Goal: Task Accomplishment & Management: Complete application form

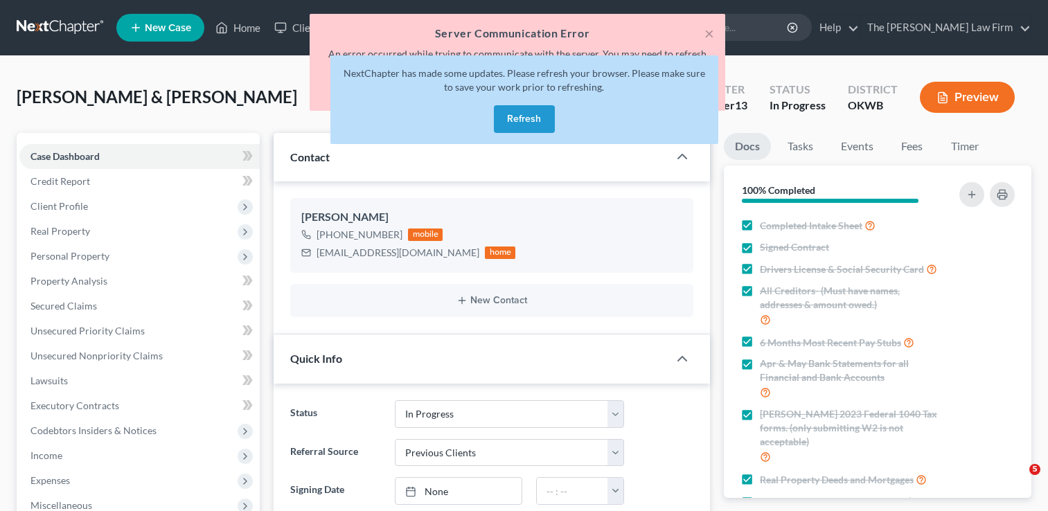
select select "4"
select select "1"
click at [55, 21] on div "× Server Communication Error An error occurred while trying to communicate with…" at bounding box center [517, 66] width 1048 height 104
click at [511, 118] on button "Refresh" at bounding box center [524, 119] width 61 height 28
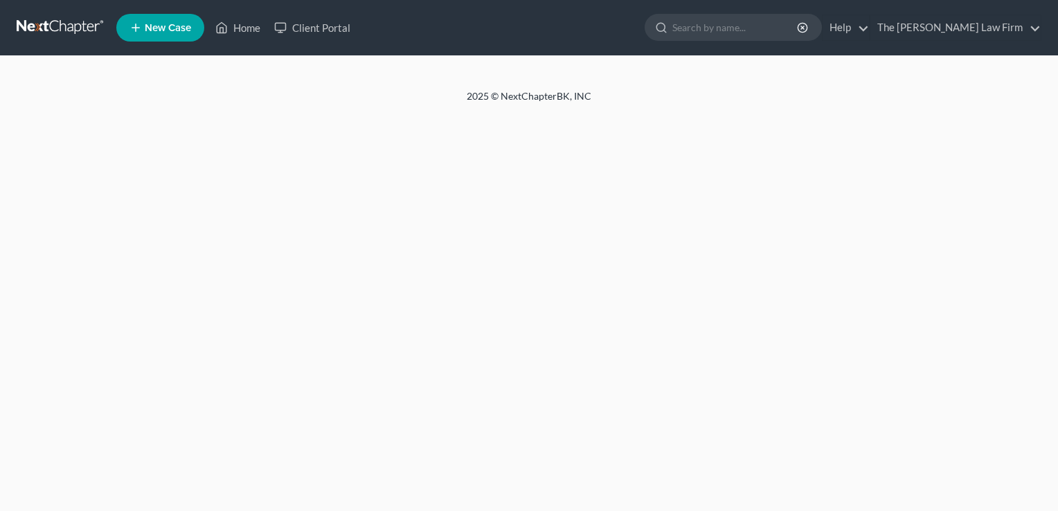
select select "1"
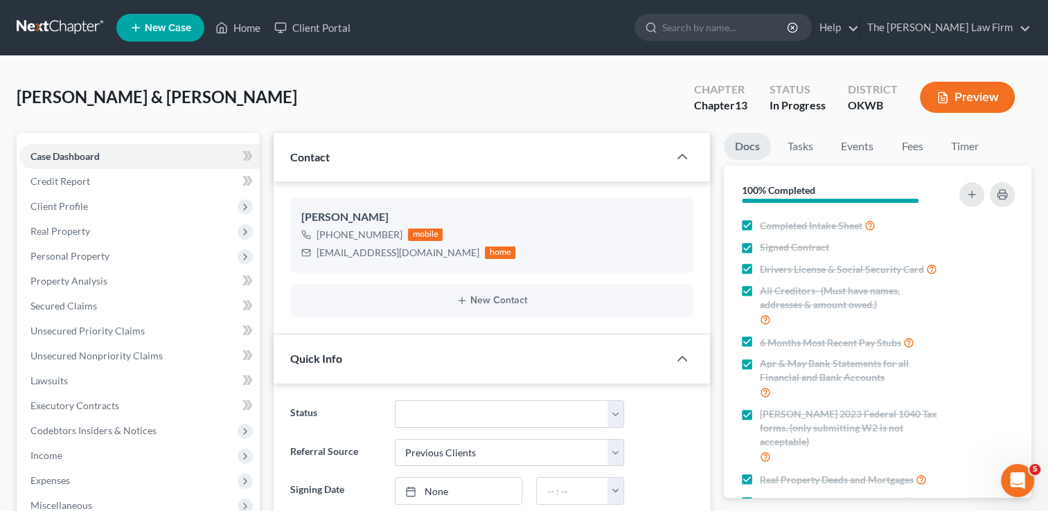
click at [50, 18] on link at bounding box center [61, 27] width 89 height 25
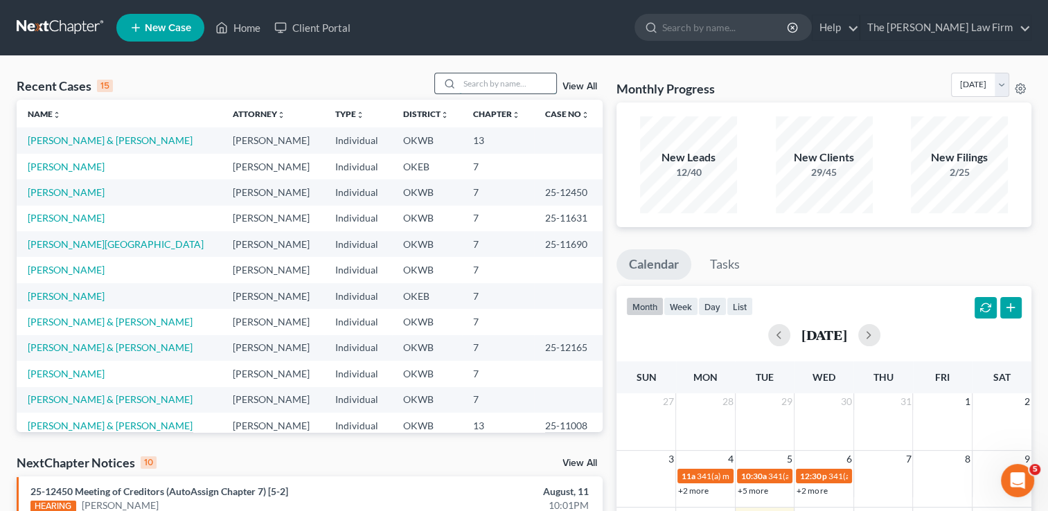
click at [482, 84] on input "search" at bounding box center [507, 83] width 97 height 20
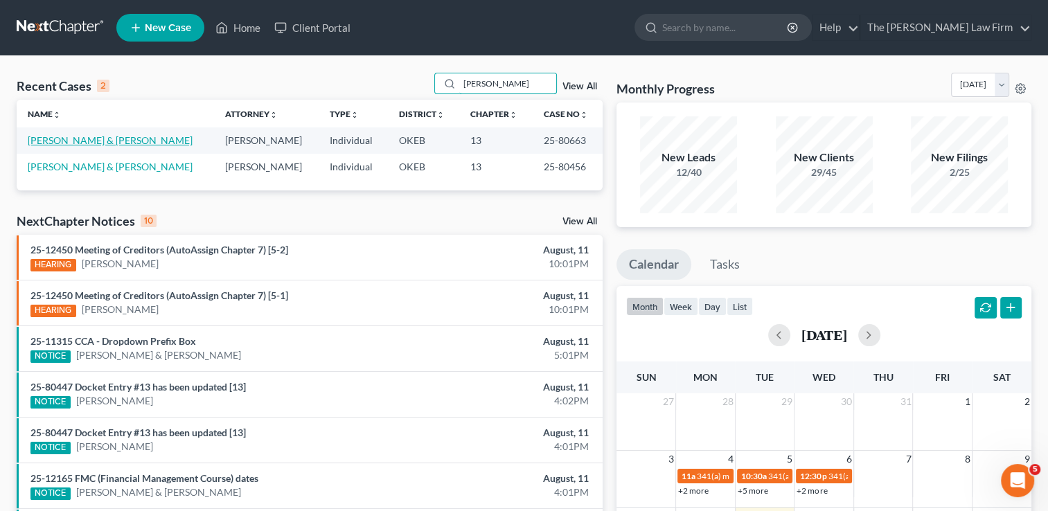
type input "mckee"
click at [135, 139] on link "[PERSON_NAME] & [PERSON_NAME]" at bounding box center [110, 140] width 165 height 12
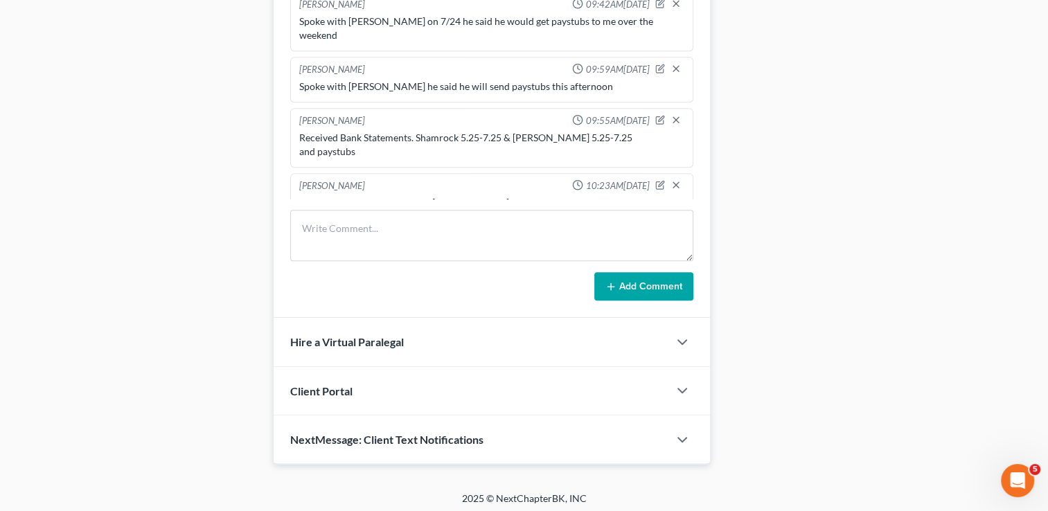
scroll to position [761, 0]
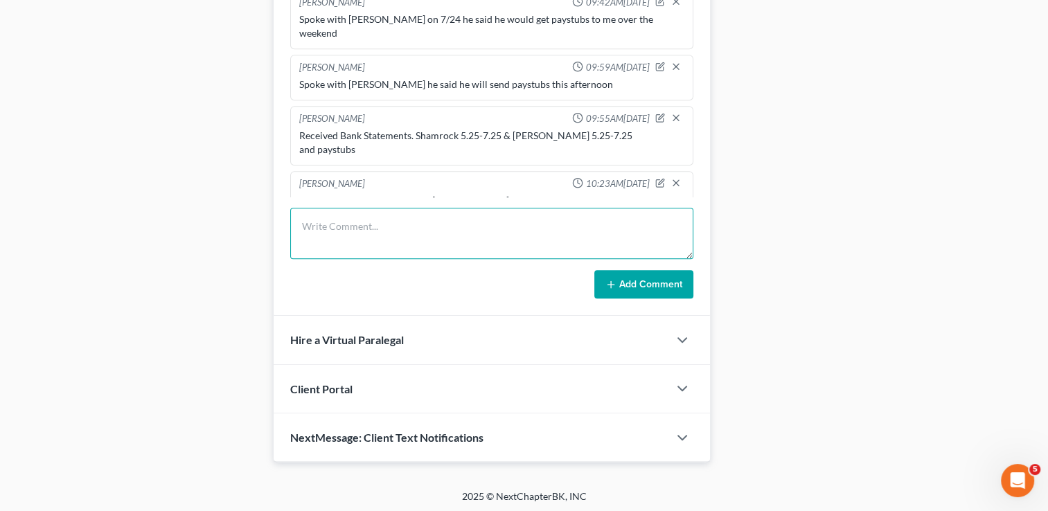
click at [420, 221] on textarea at bounding box center [491, 233] width 403 height 51
type textarea "O"
type textarea "trustee objection to plan, & motion to dismiss. Hearing 8/14"
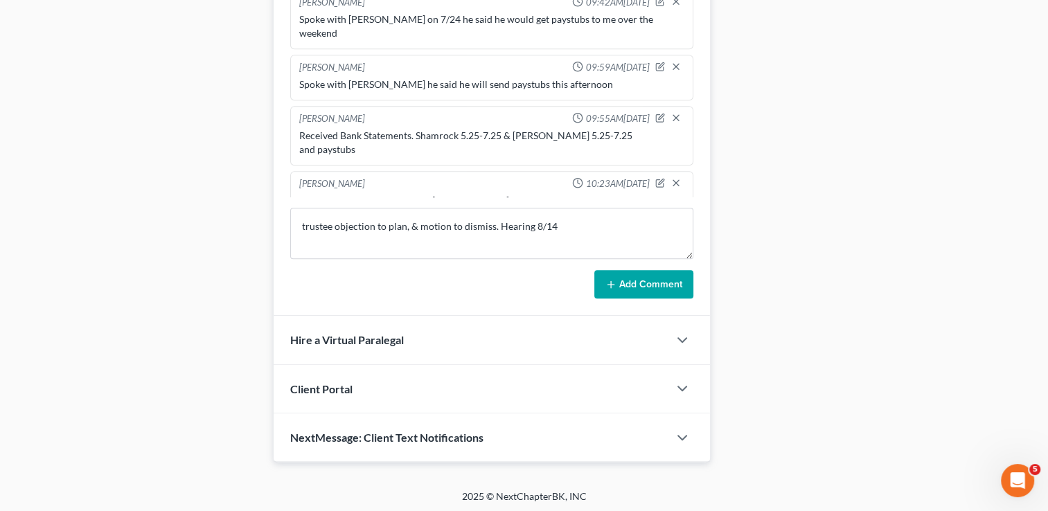
click at [671, 272] on button "Add Comment" at bounding box center [643, 284] width 99 height 29
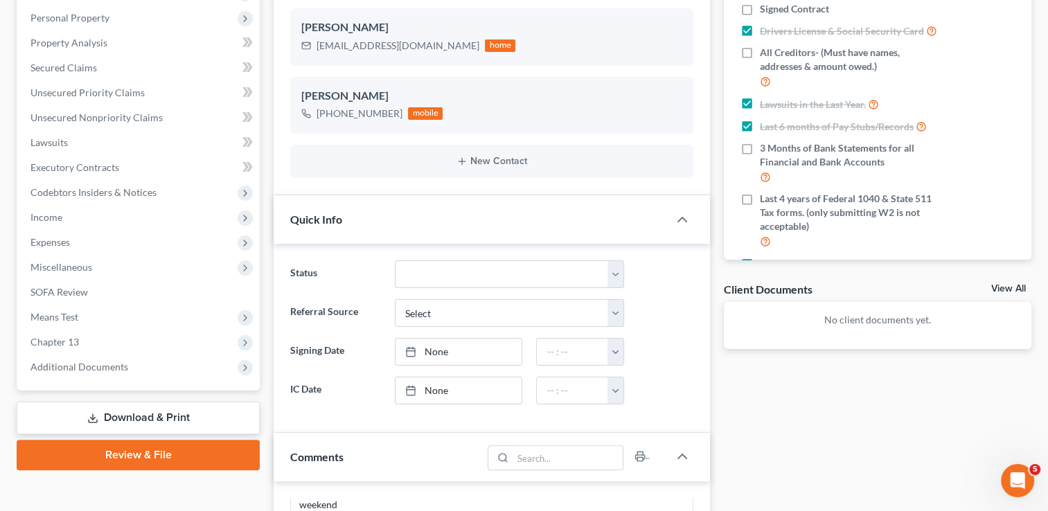
scroll to position [0, 0]
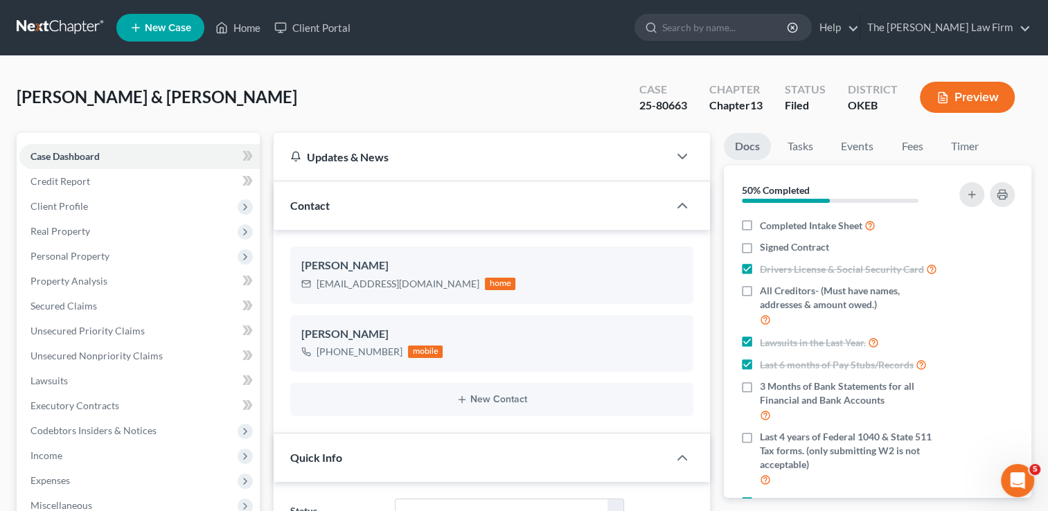
click at [64, 26] on link at bounding box center [61, 27] width 89 height 25
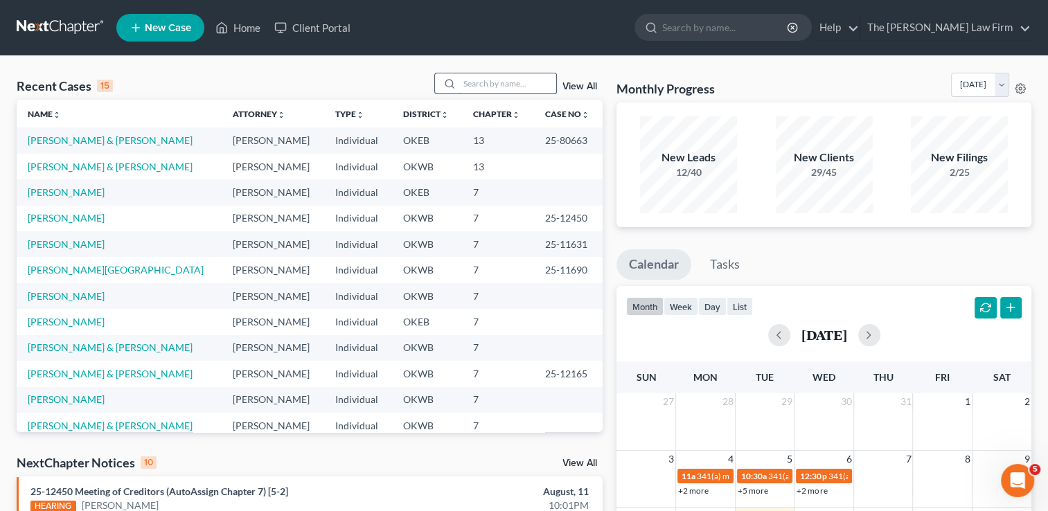
click at [516, 79] on input "search" at bounding box center [507, 83] width 97 height 20
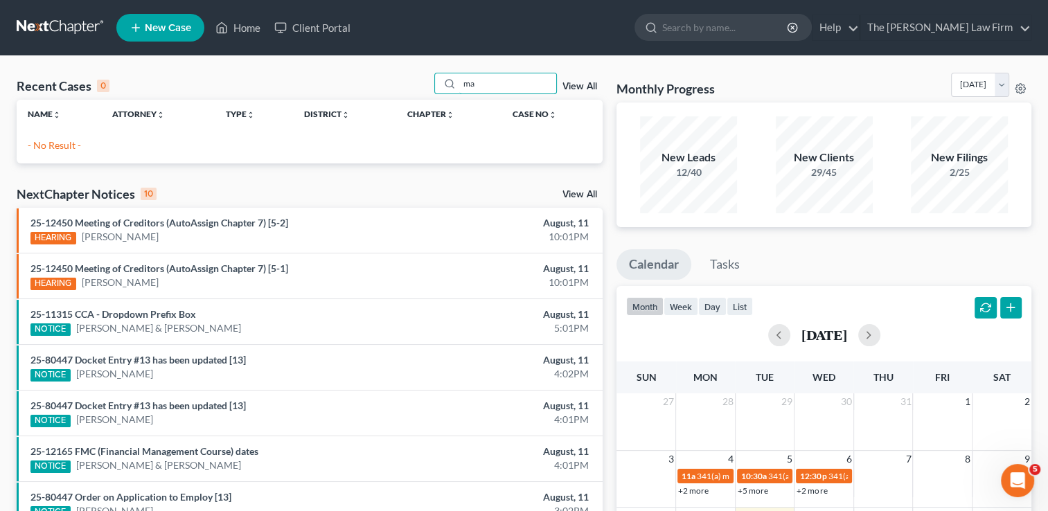
type input "m"
type input "[PERSON_NAME]"
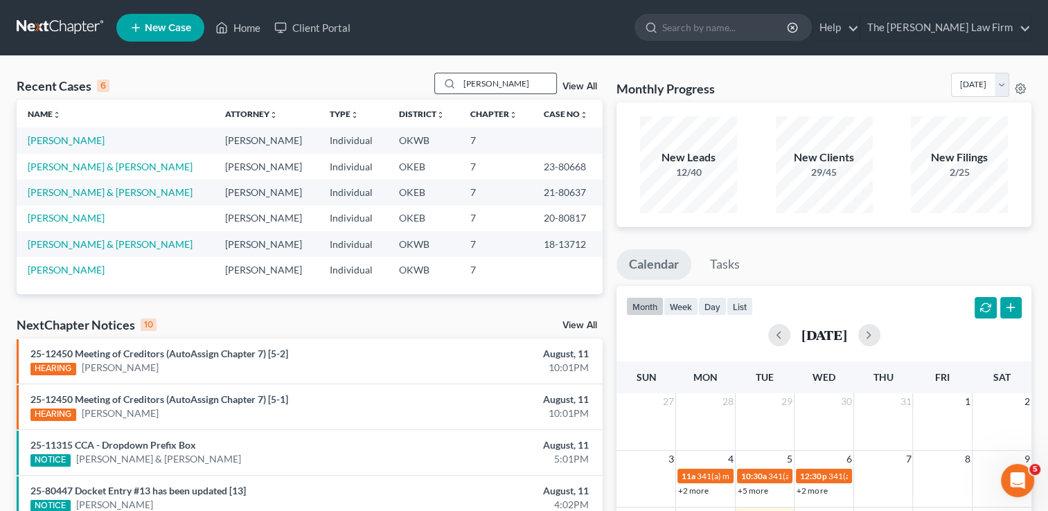
drag, startPoint x: 495, startPoint y: 82, endPoint x: 456, endPoint y: 83, distance: 38.8
click at [456, 83] on div "[PERSON_NAME]" at bounding box center [495, 83] width 123 height 21
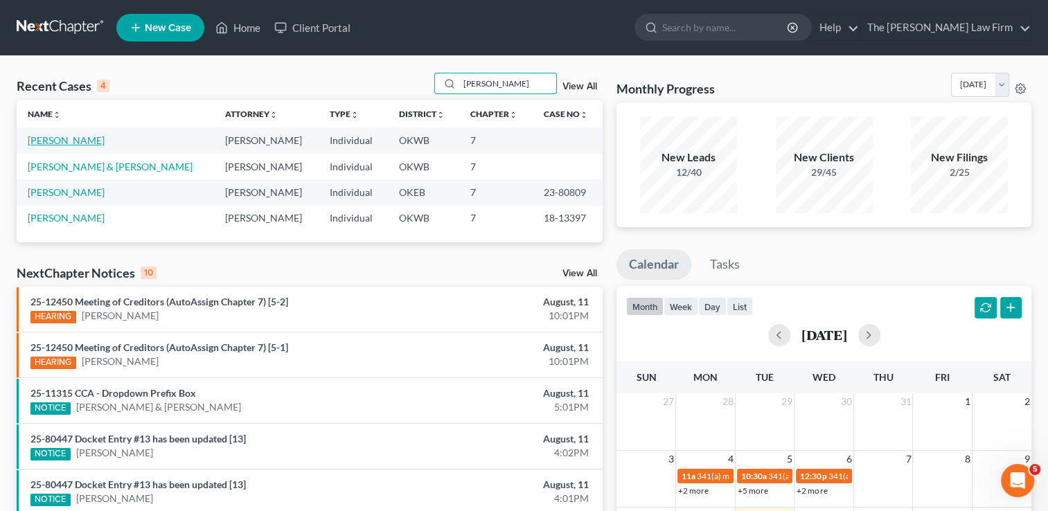
type input "[PERSON_NAME]"
click at [64, 138] on link "[PERSON_NAME]" at bounding box center [66, 140] width 77 height 12
select select "4"
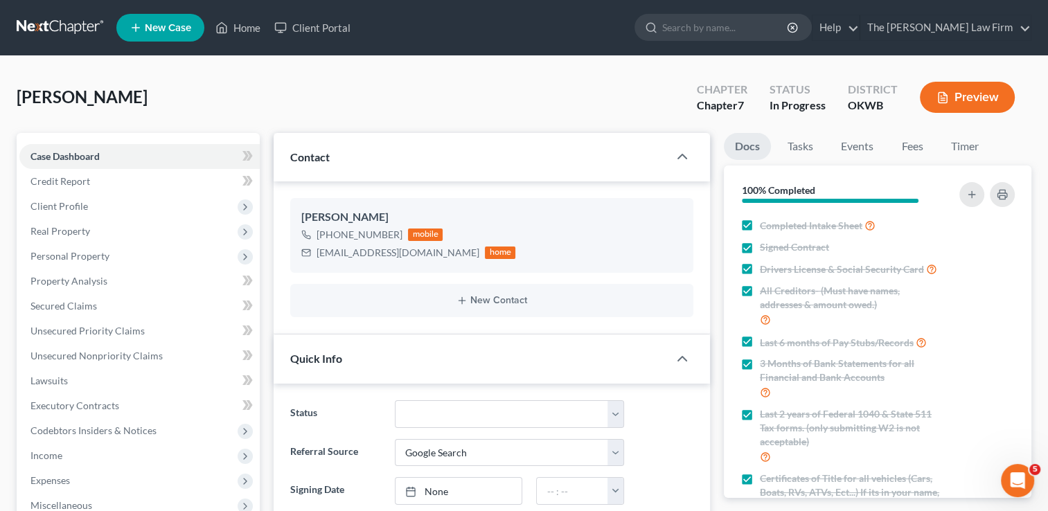
scroll to position [769, 0]
click at [80, 26] on link at bounding box center [61, 27] width 89 height 25
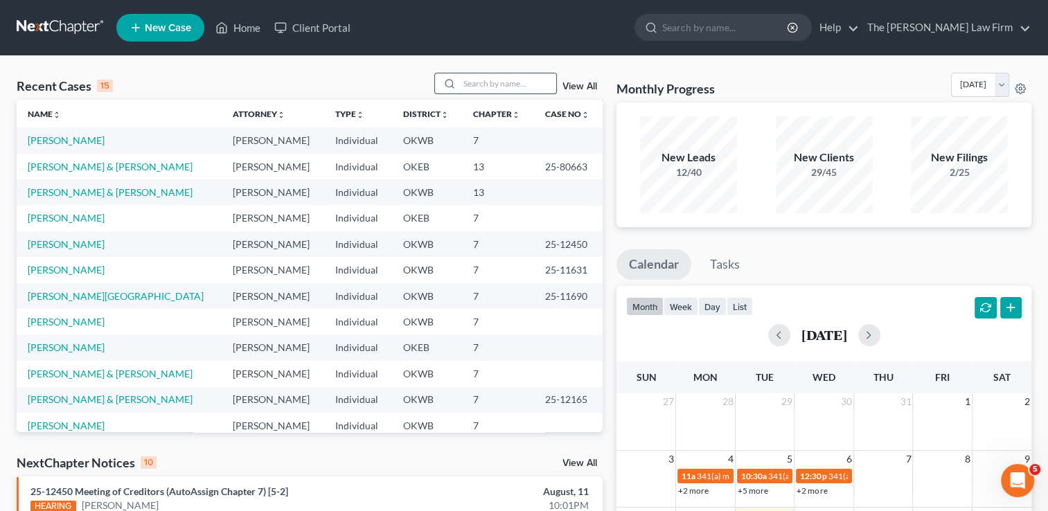
click at [507, 80] on input "search" at bounding box center [507, 83] width 97 height 20
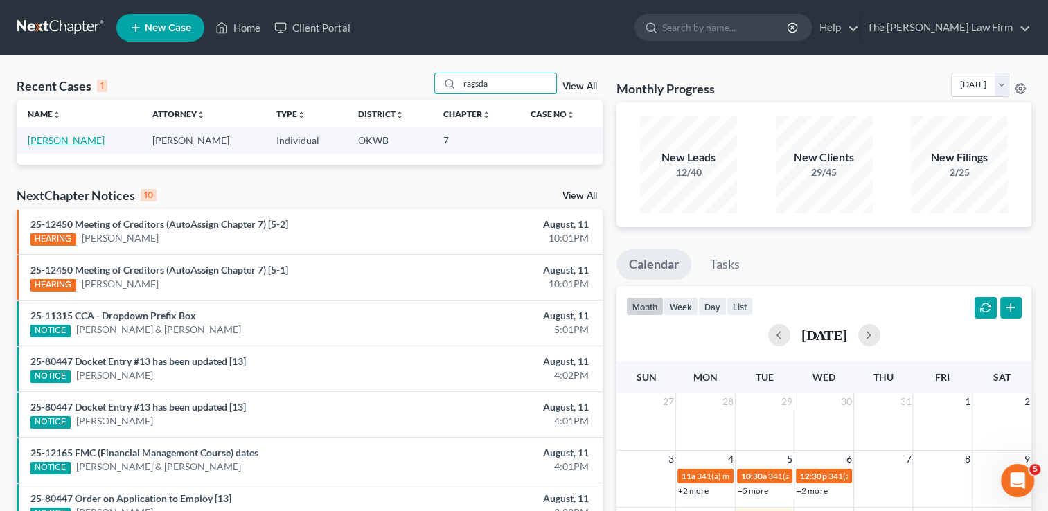
type input "ragsda"
click at [68, 143] on link "[PERSON_NAME]" at bounding box center [66, 140] width 77 height 12
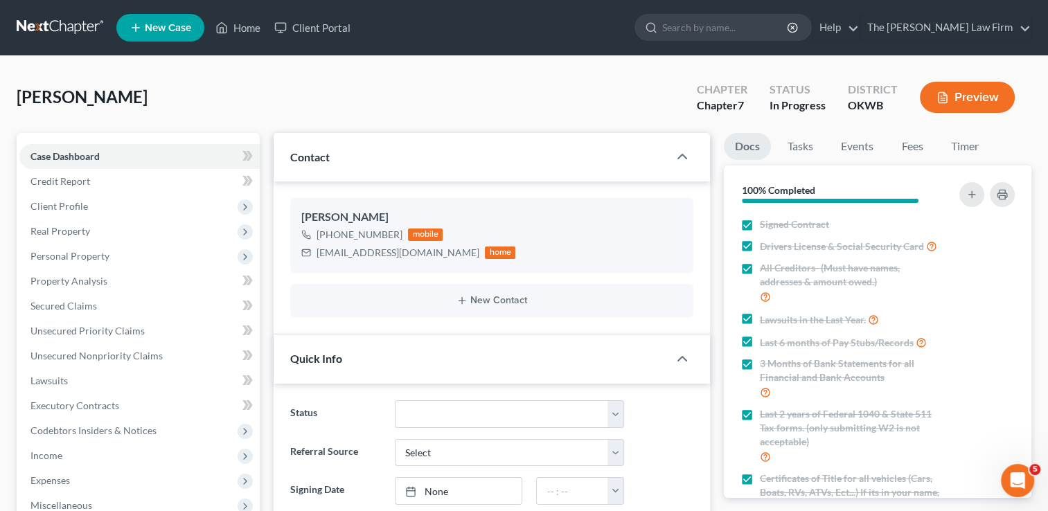
scroll to position [147, 0]
click at [72, 26] on link at bounding box center [61, 27] width 89 height 25
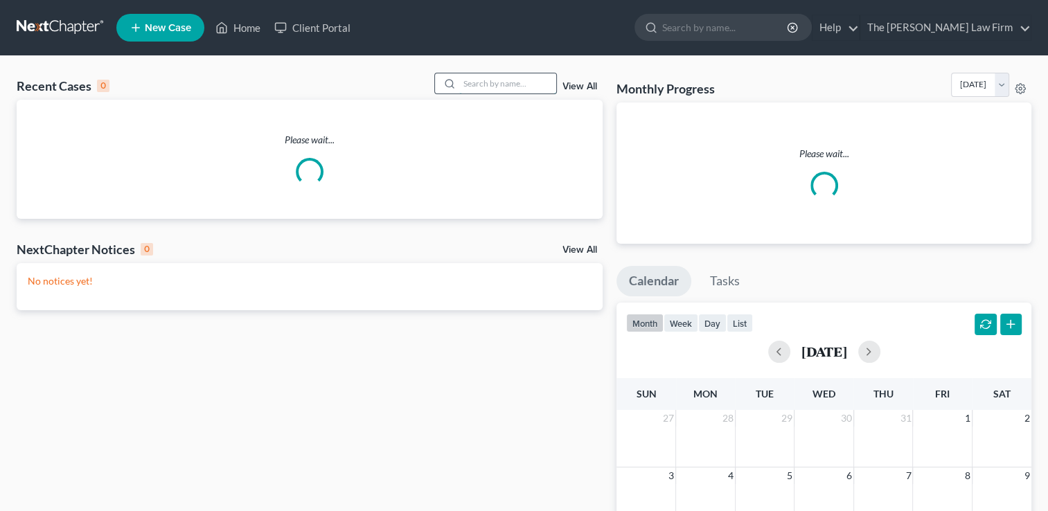
click at [501, 81] on input "search" at bounding box center [507, 83] width 97 height 20
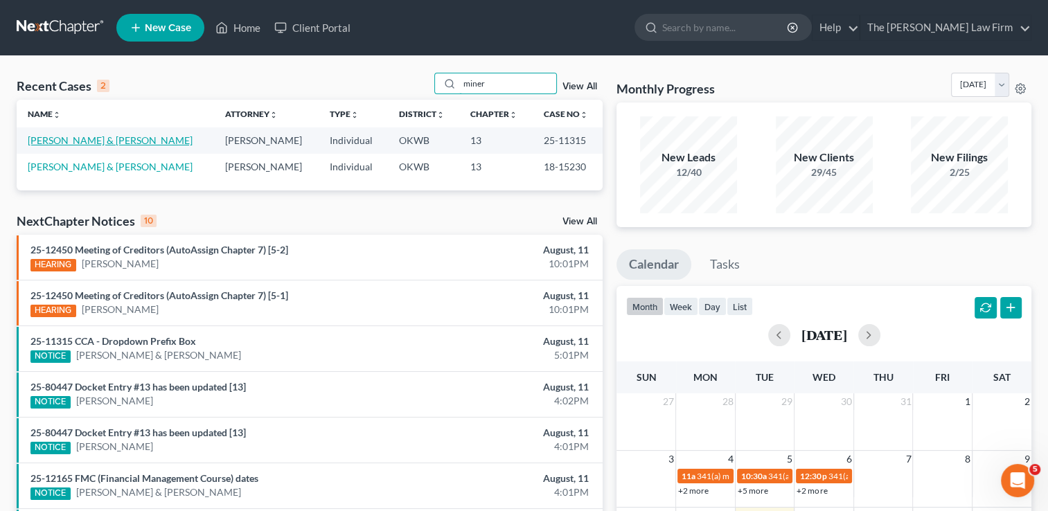
type input "miner"
click at [64, 140] on link "[PERSON_NAME] & [PERSON_NAME]" at bounding box center [110, 140] width 165 height 12
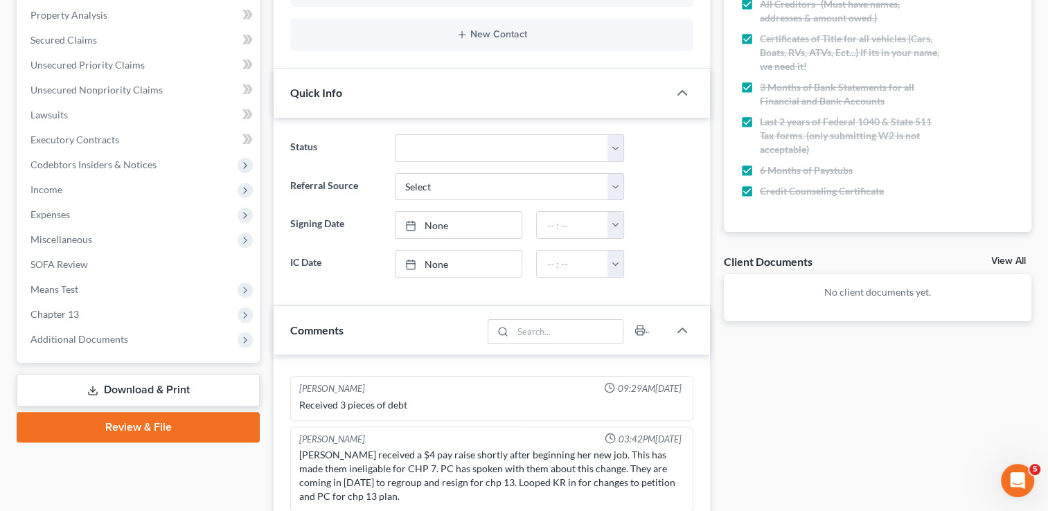
scroll to position [277, 0]
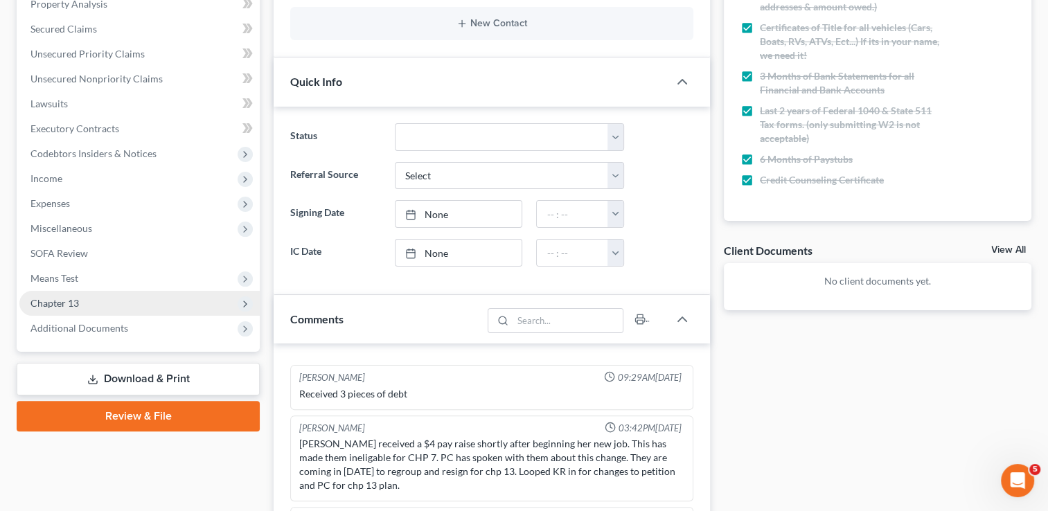
click at [75, 303] on span "Chapter 13" at bounding box center [54, 303] width 48 height 12
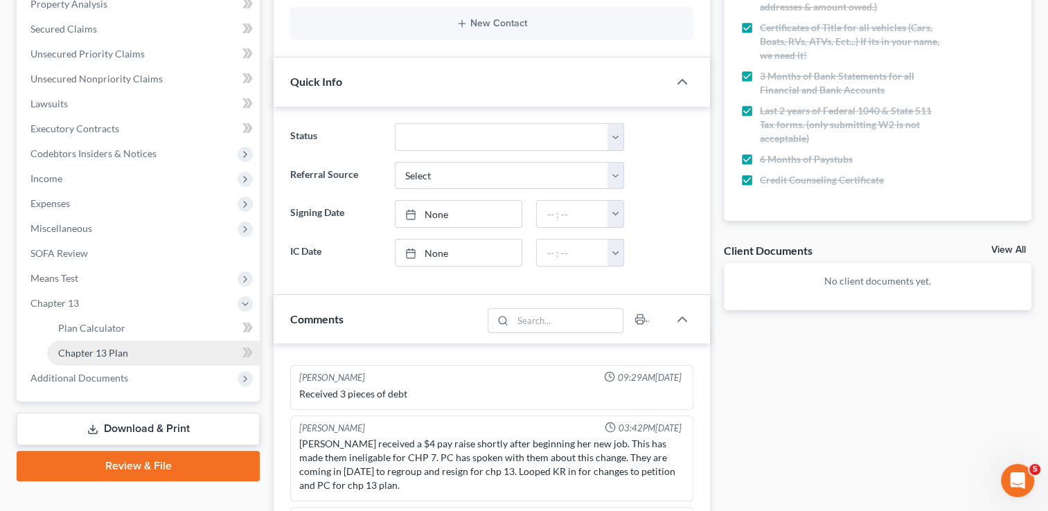
click at [71, 352] on span "Chapter 13 Plan" at bounding box center [93, 353] width 70 height 12
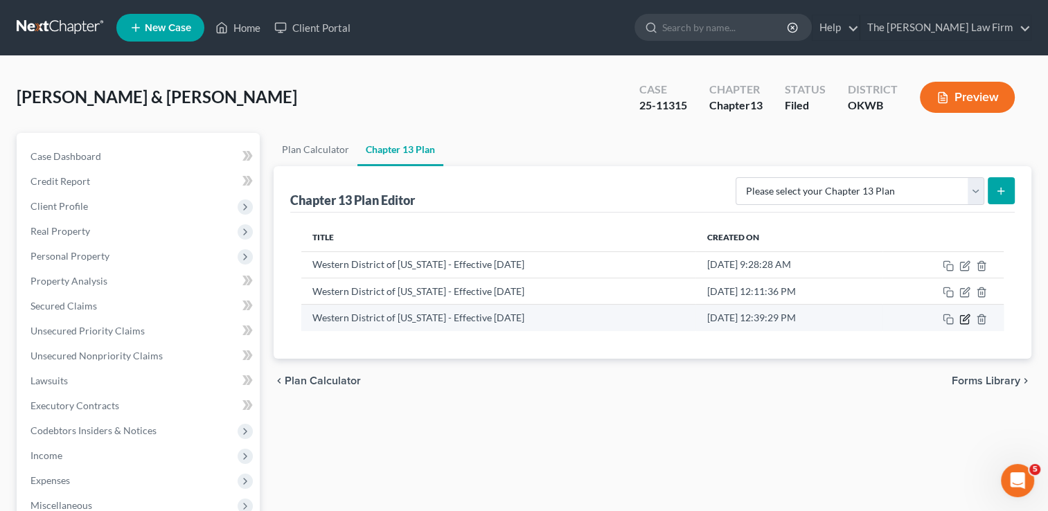
click at [964, 319] on icon "button" at bounding box center [966, 317] width 6 height 6
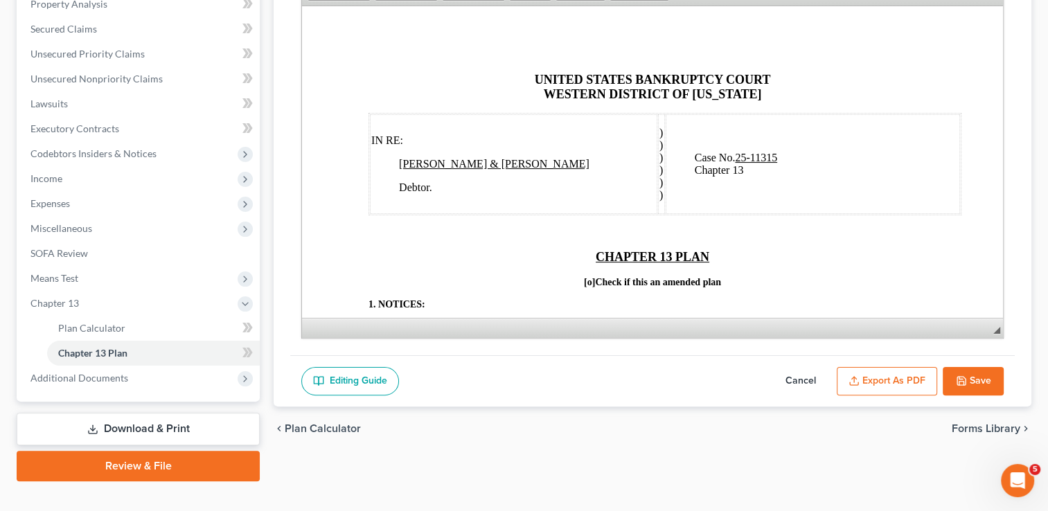
scroll to position [69, 0]
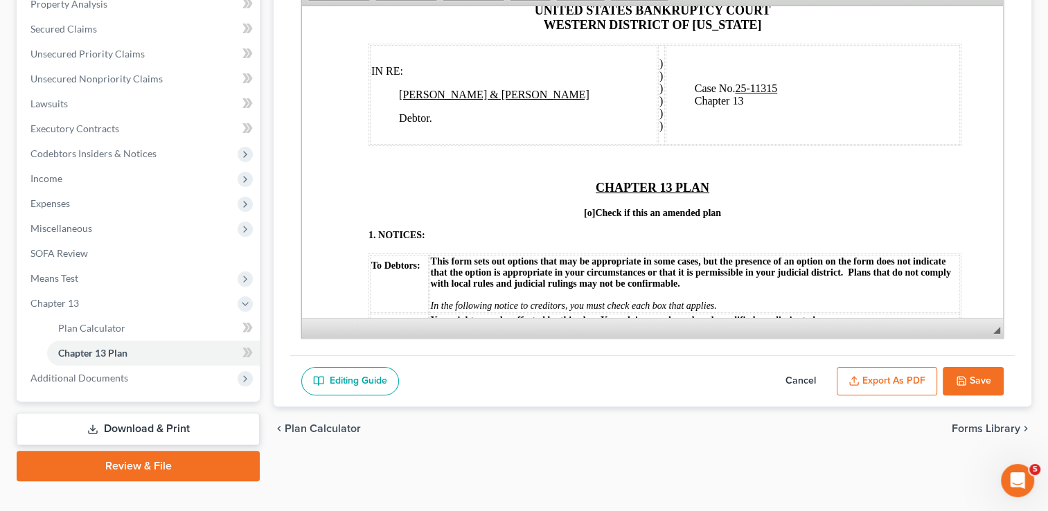
click at [585, 217] on span "[o]" at bounding box center [589, 212] width 11 height 10
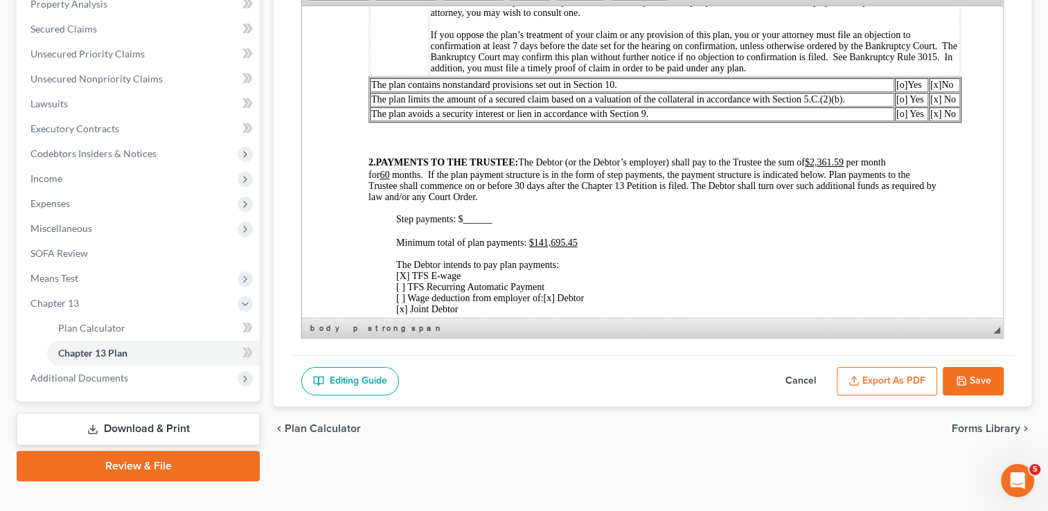
scroll to position [416, 0]
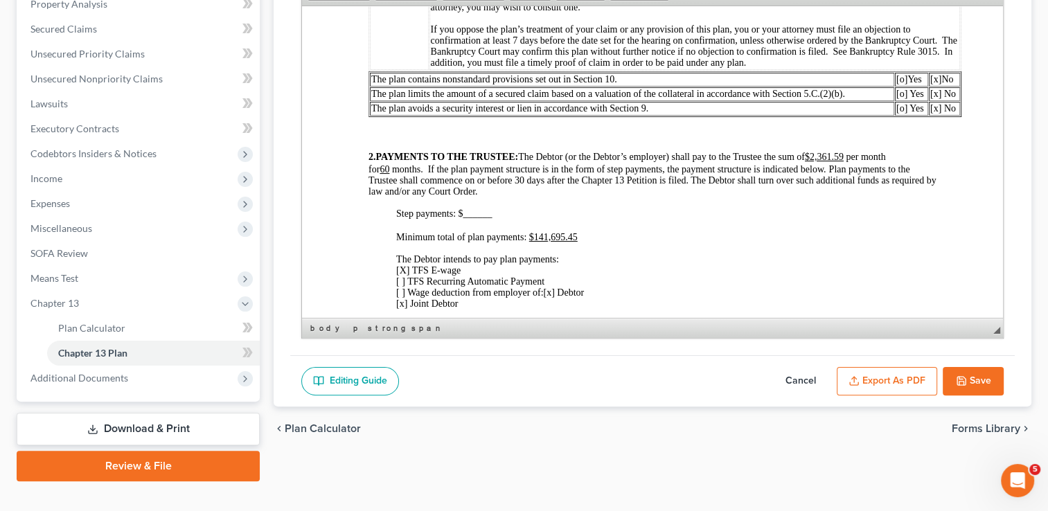
click at [980, 377] on button "Save" at bounding box center [973, 381] width 61 height 29
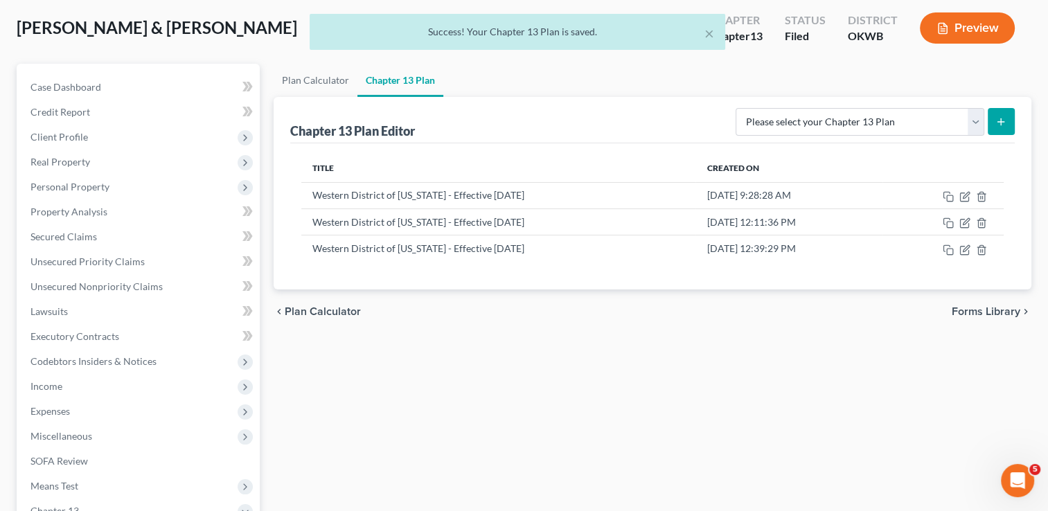
scroll to position [69, 0]
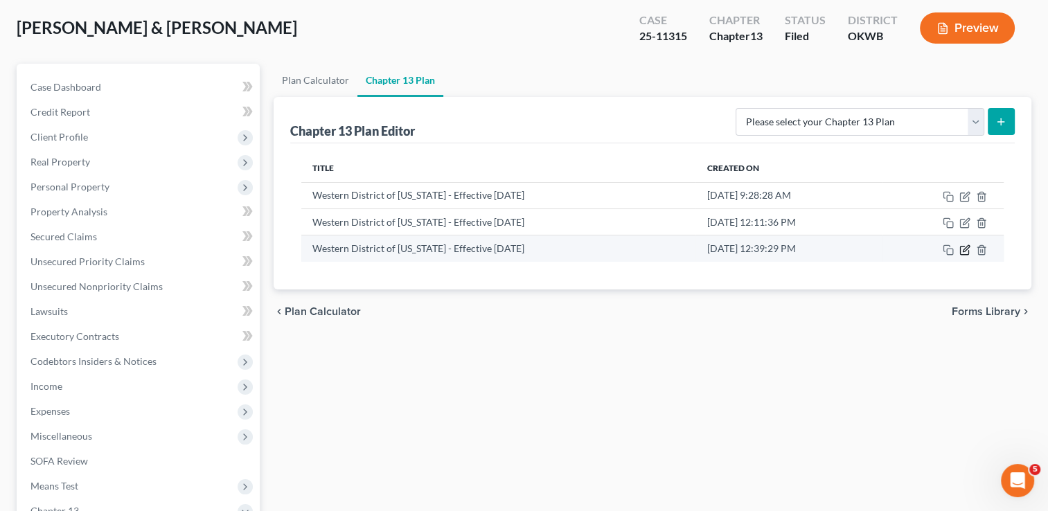
click at [963, 249] on icon "button" at bounding box center [964, 249] width 11 height 11
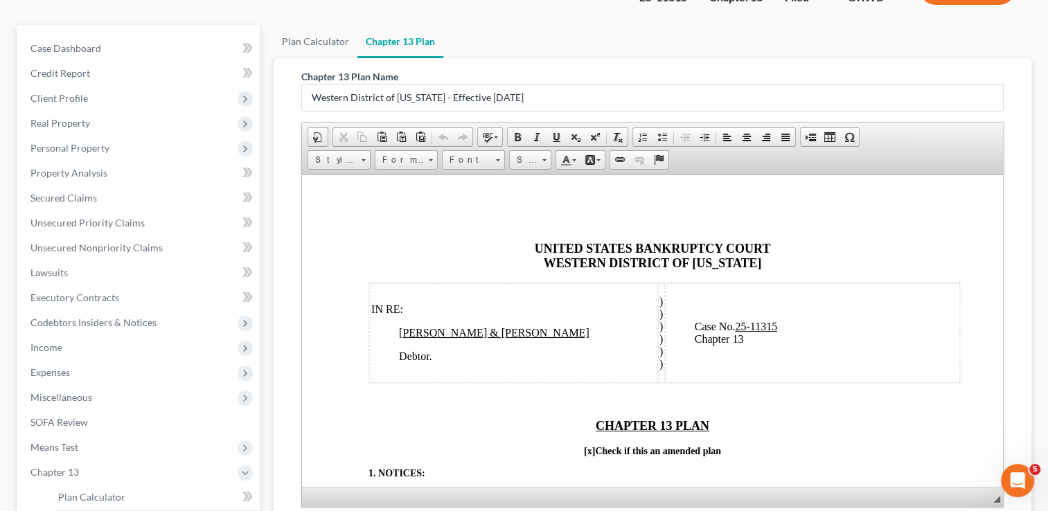
scroll to position [208, 0]
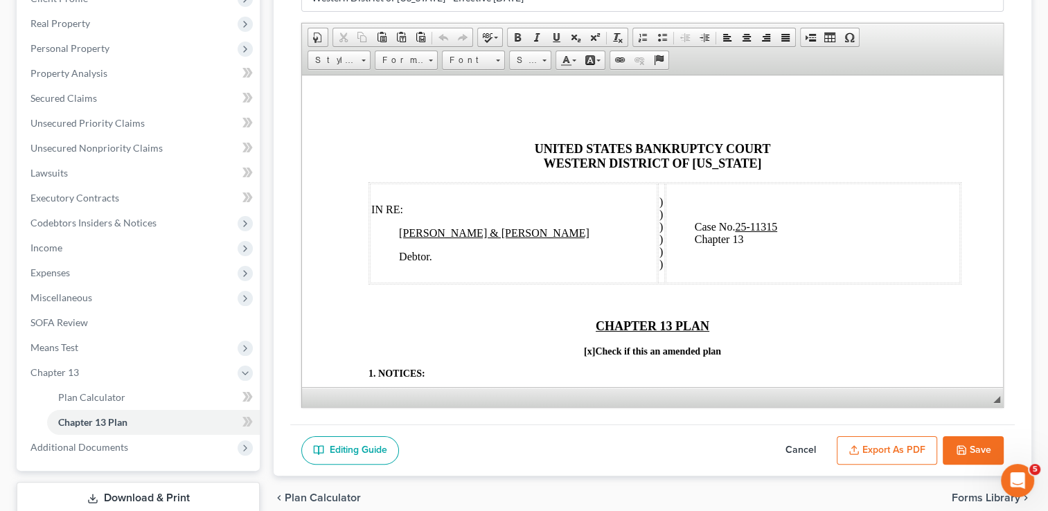
click at [893, 449] on button "Export as PDF" at bounding box center [887, 450] width 100 height 29
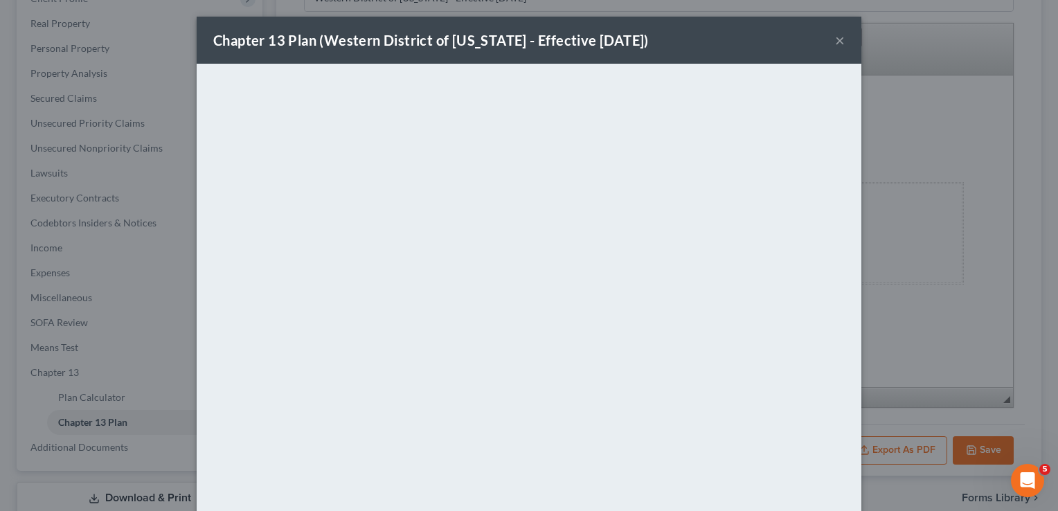
click at [981, 80] on div "Chapter 13 Plan (Western District of Oklahoma - Effective 9/1/24) × <object ng-…" at bounding box center [529, 255] width 1058 height 511
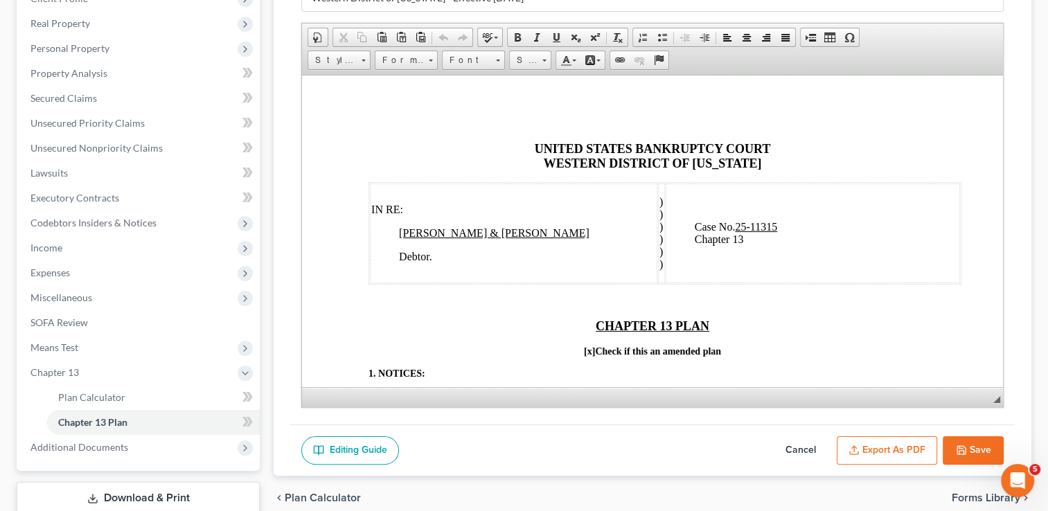
click at [972, 440] on button "Save" at bounding box center [973, 450] width 61 height 29
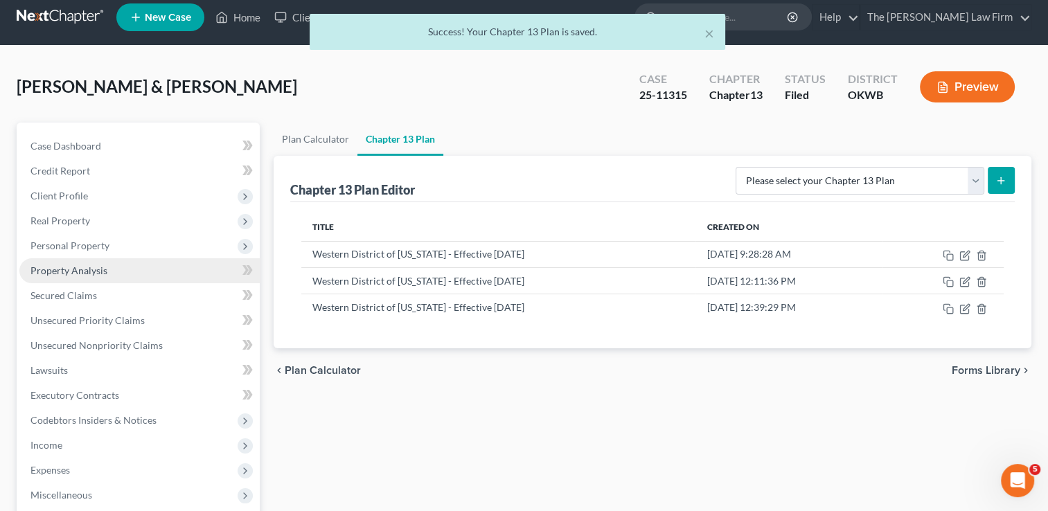
scroll to position [0, 0]
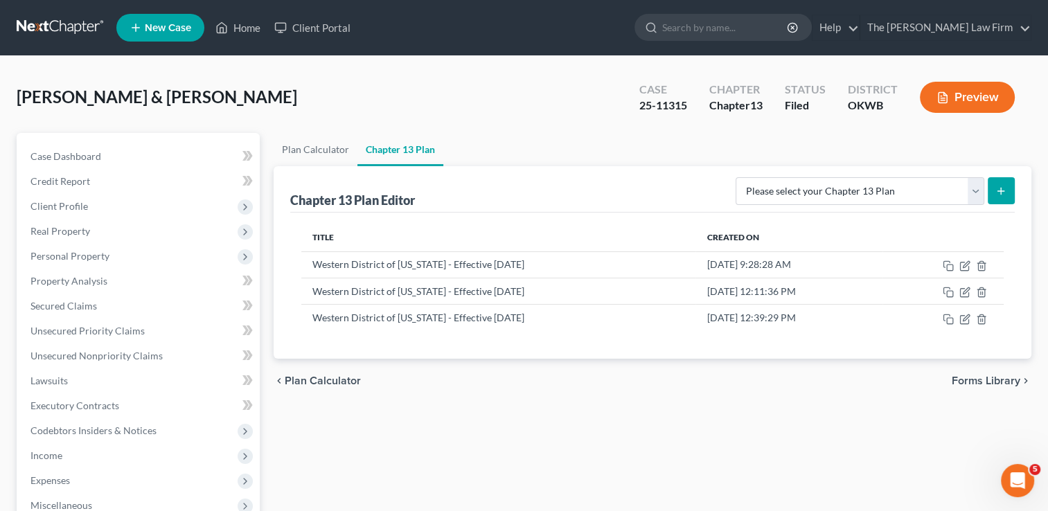
click at [52, 24] on link at bounding box center [61, 27] width 89 height 25
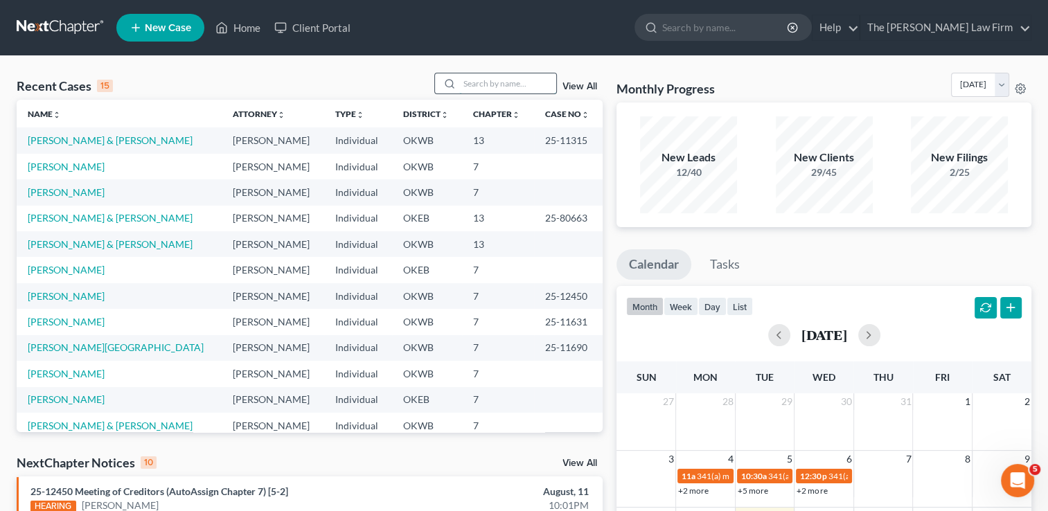
click at [476, 83] on input "search" at bounding box center [507, 83] width 97 height 20
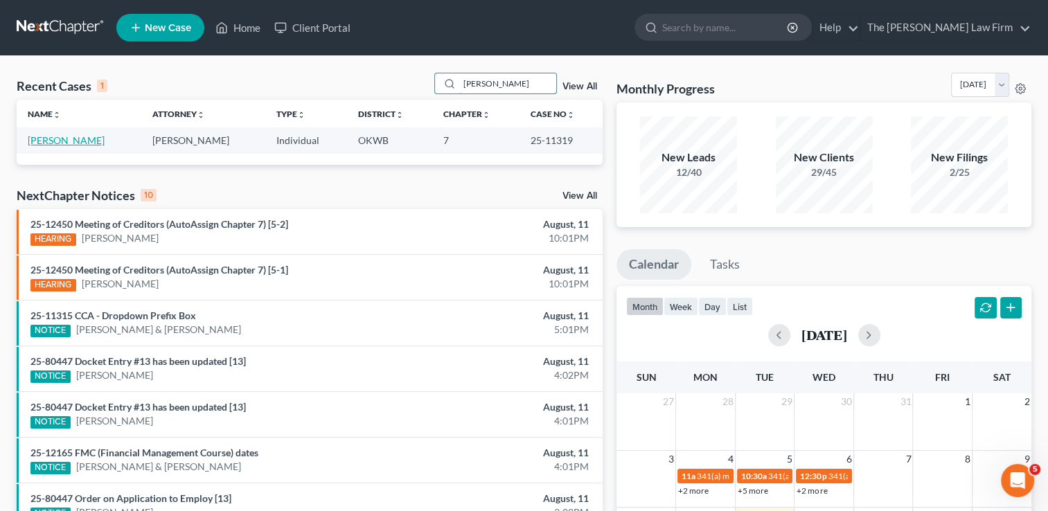
type input "[PERSON_NAME]"
click at [53, 144] on link "[PERSON_NAME]" at bounding box center [66, 140] width 77 height 12
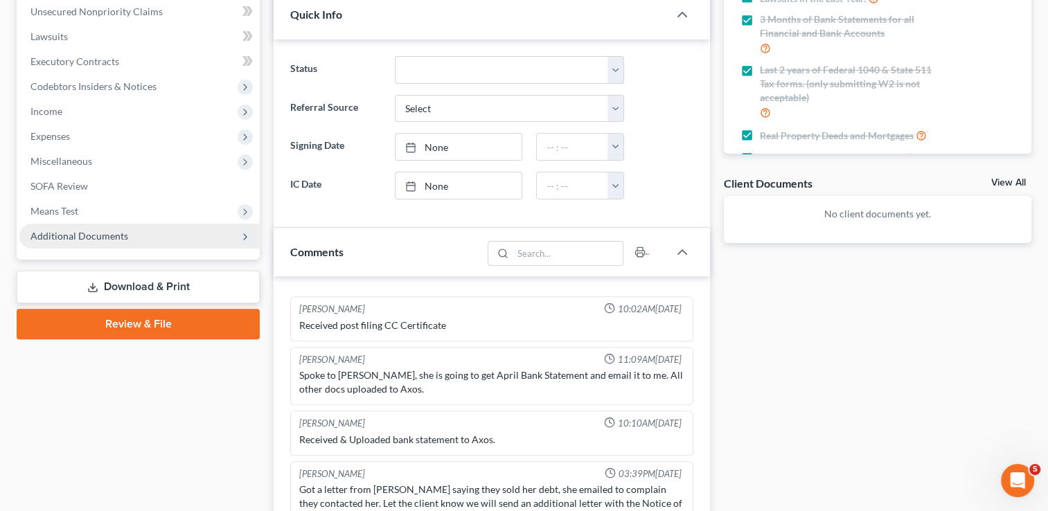
scroll to position [346, 0]
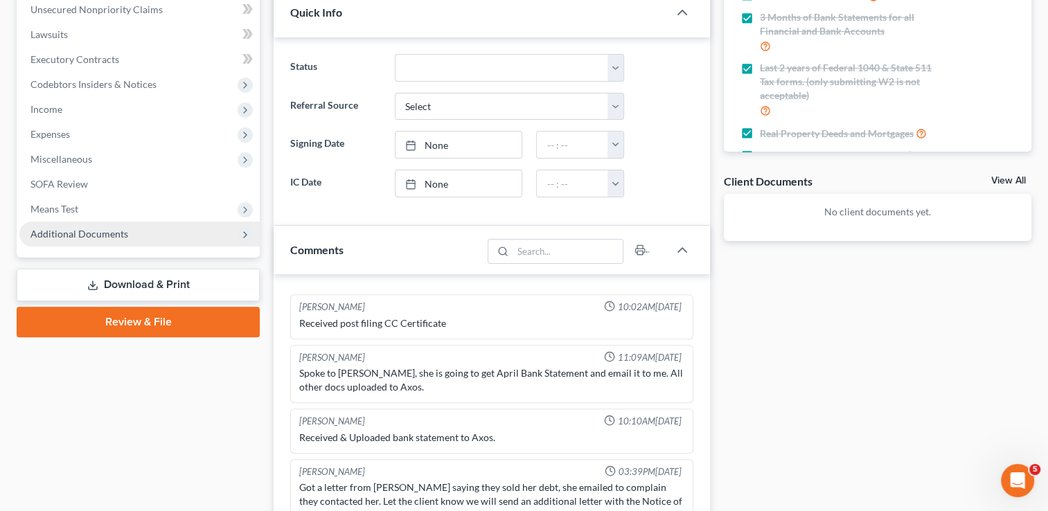
click at [58, 231] on span "Additional Documents" at bounding box center [79, 234] width 98 height 12
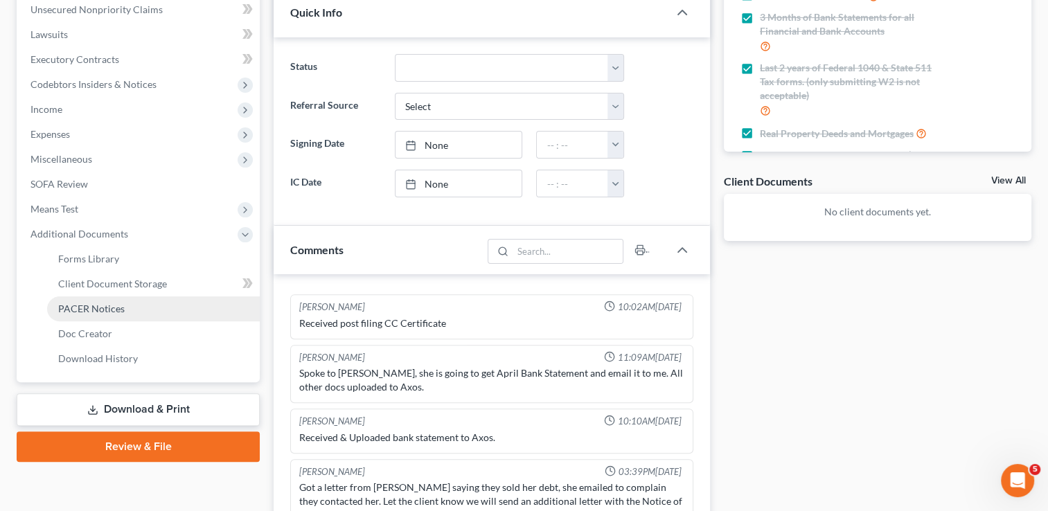
click at [107, 305] on span "PACER Notices" at bounding box center [91, 309] width 66 height 12
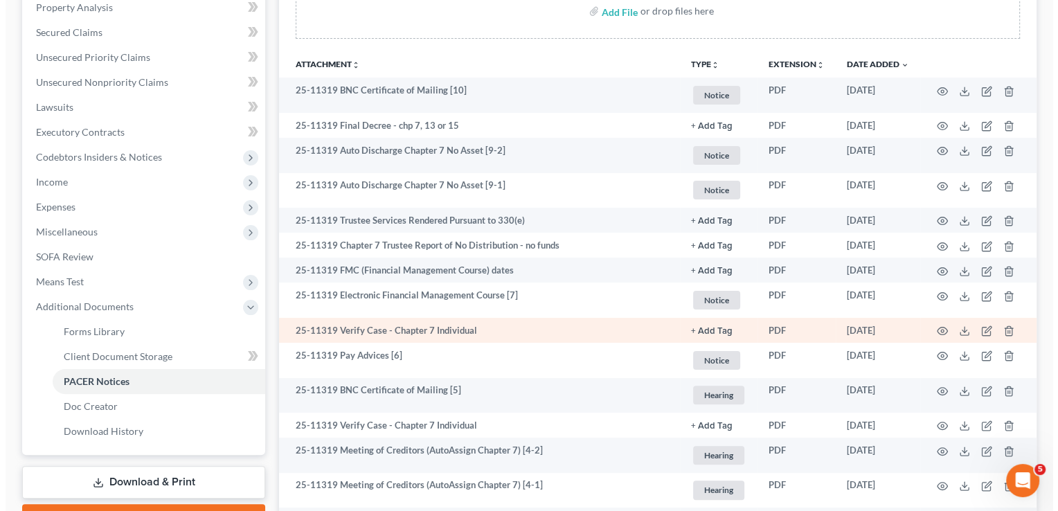
scroll to position [277, 0]
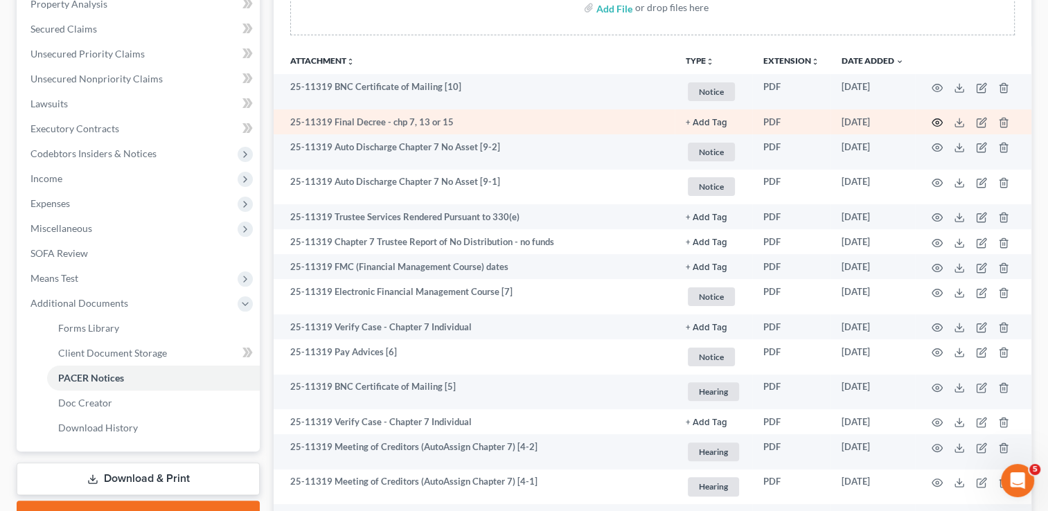
click at [932, 123] on icon "button" at bounding box center [937, 122] width 11 height 11
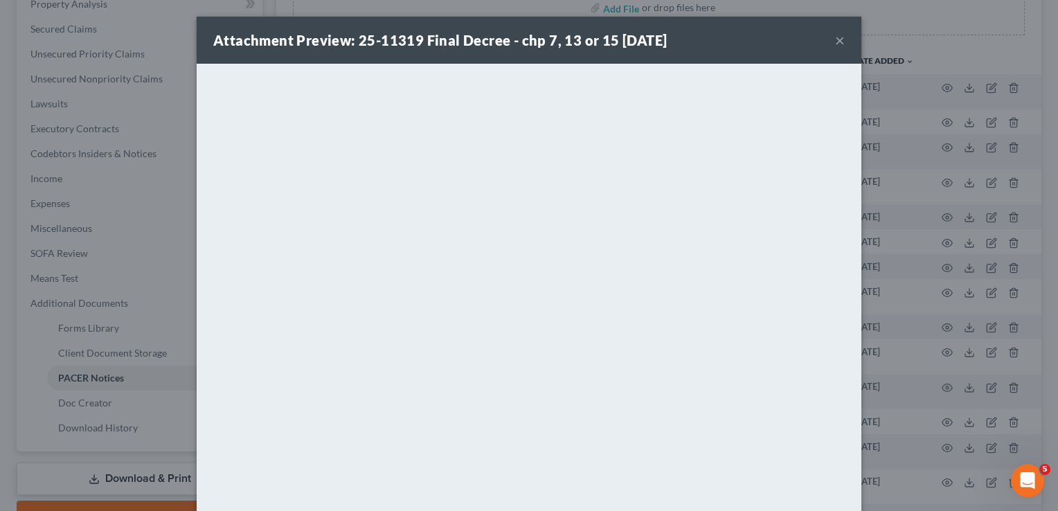
click at [837, 42] on button "×" at bounding box center [840, 40] width 10 height 17
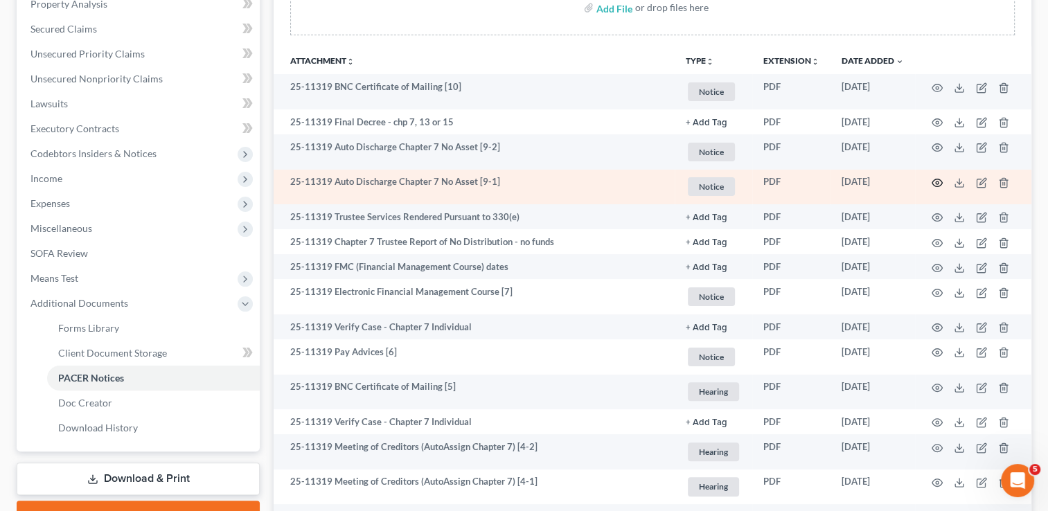
click at [936, 182] on circle "button" at bounding box center [937, 182] width 3 height 3
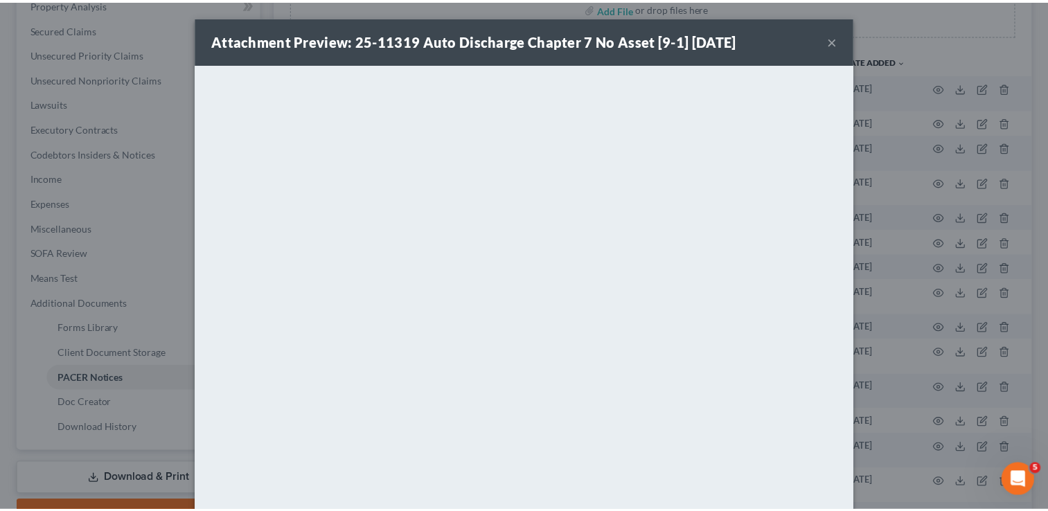
scroll to position [68, 0]
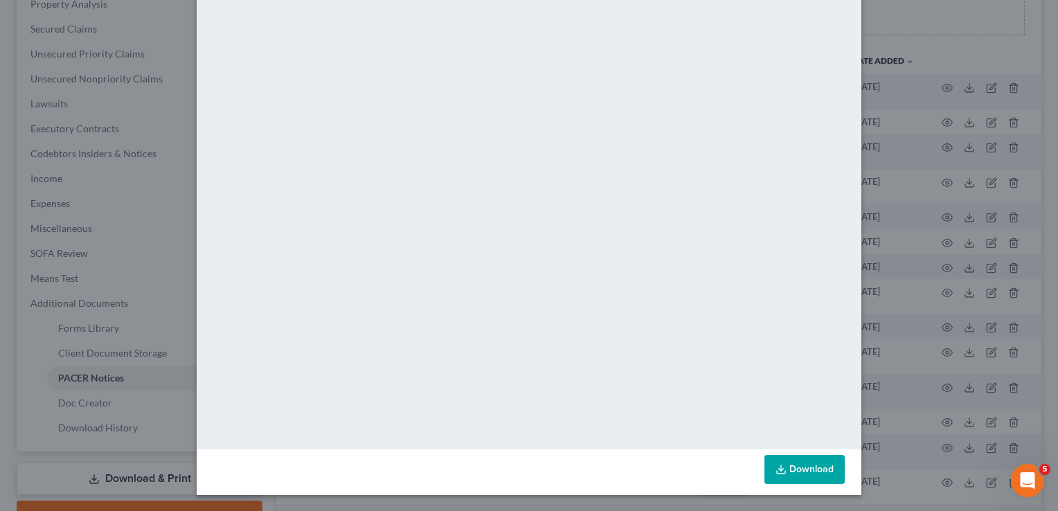
click at [805, 467] on link "Download" at bounding box center [805, 469] width 80 height 29
click at [909, 188] on div "Attachment Preview: 25-11319 Auto Discharge Chapter 7 No Asset [9-1] 08/05/2025…" at bounding box center [529, 255] width 1058 height 511
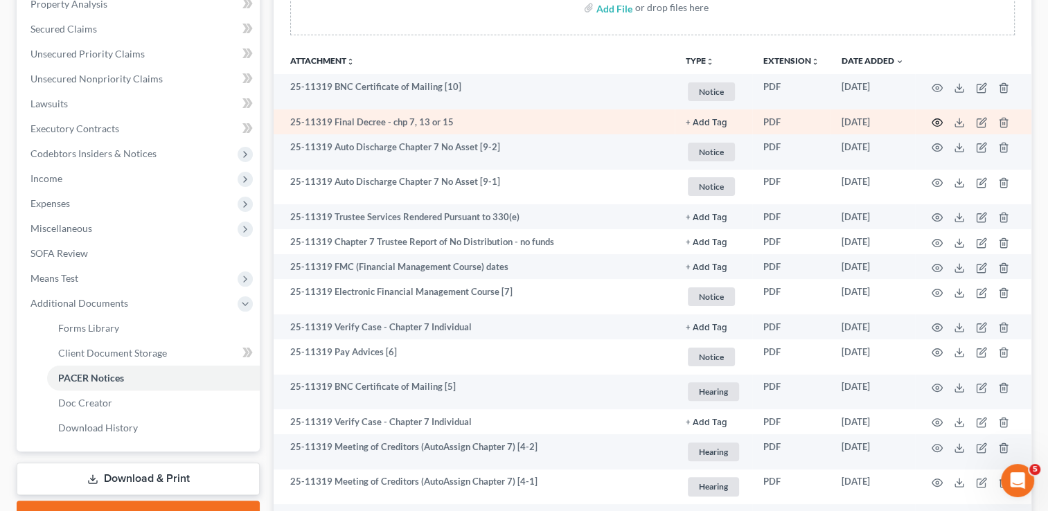
click at [941, 121] on icon "button" at bounding box center [937, 122] width 11 height 11
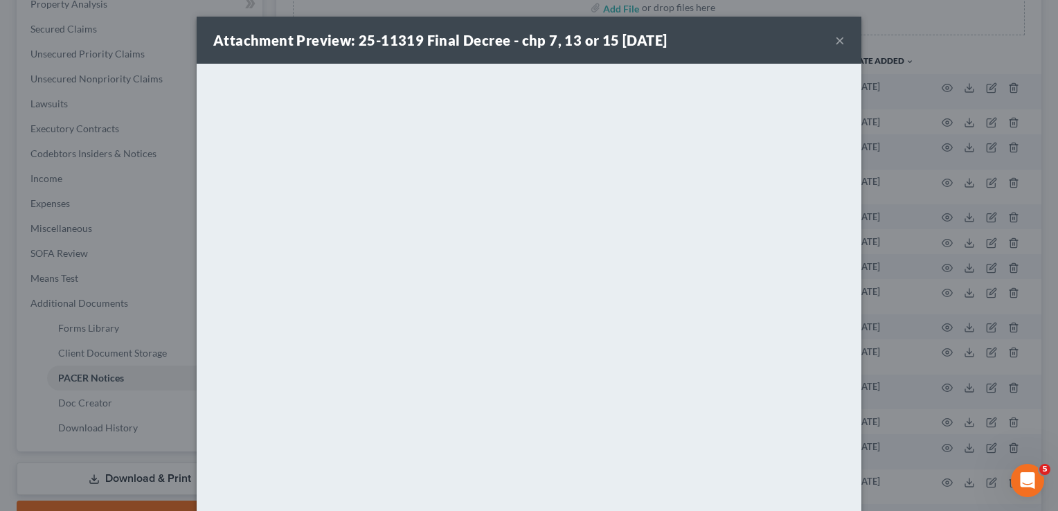
click at [835, 39] on button "×" at bounding box center [840, 40] width 10 height 17
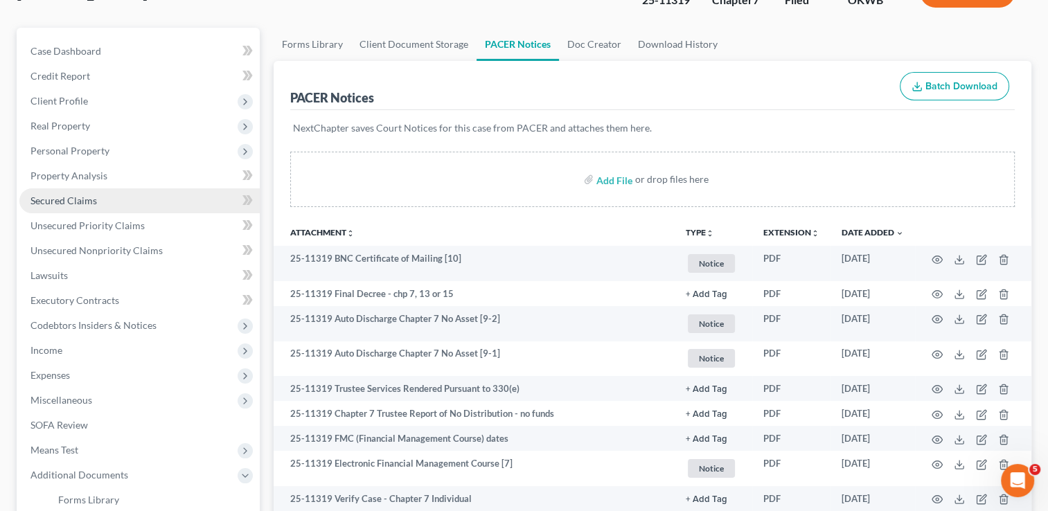
scroll to position [0, 0]
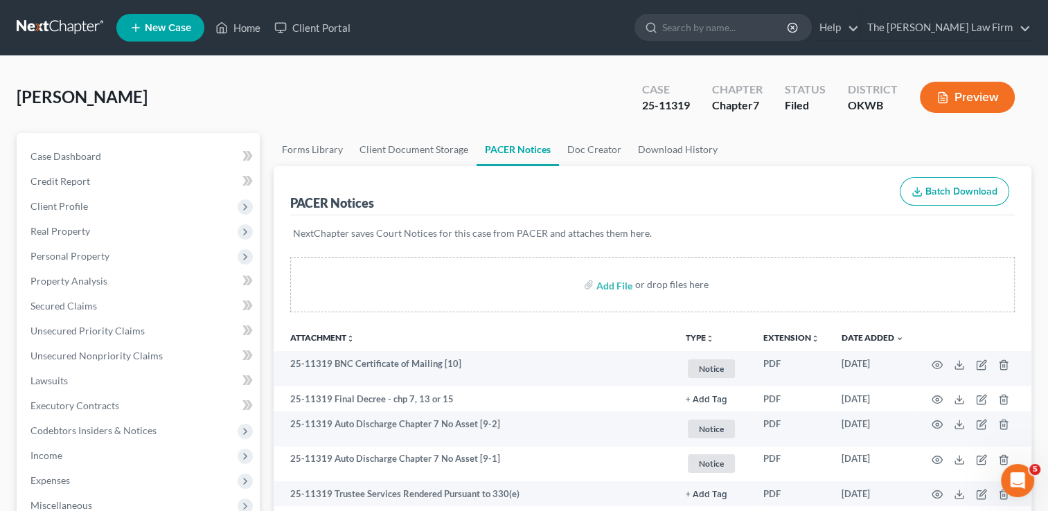
click at [39, 25] on link at bounding box center [61, 27] width 89 height 25
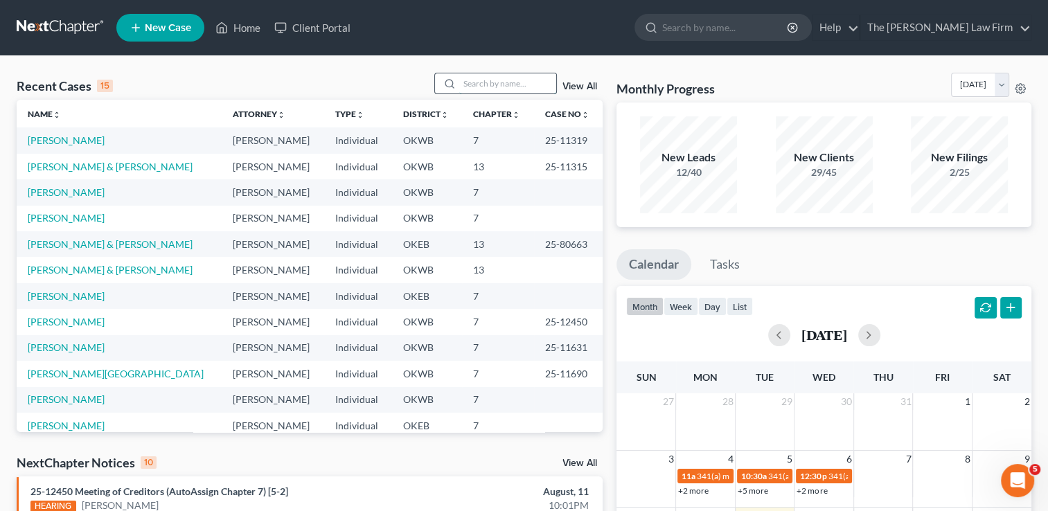
click at [495, 82] on input "search" at bounding box center [507, 83] width 97 height 20
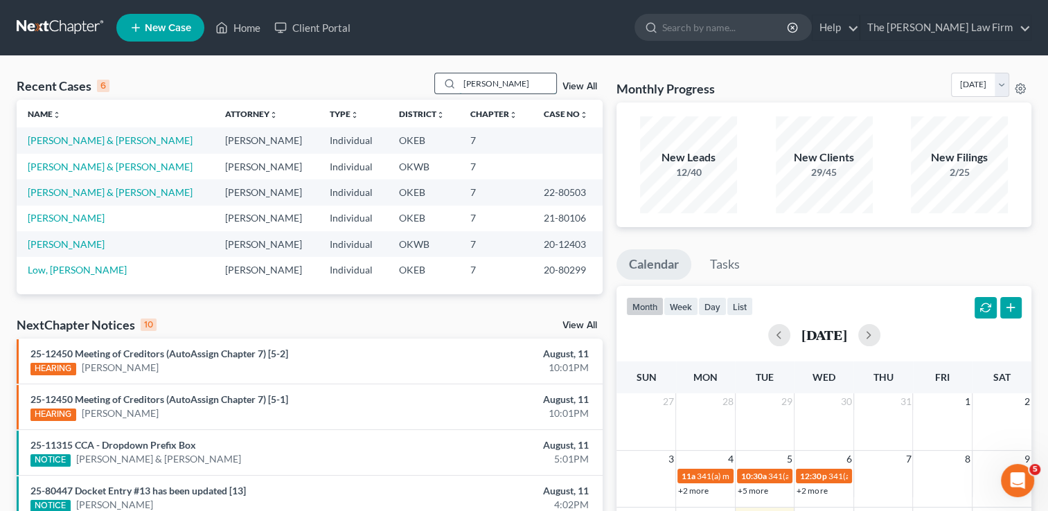
type input "[PERSON_NAME]"
click at [88, 139] on link "[PERSON_NAME] & [PERSON_NAME]" at bounding box center [110, 140] width 165 height 12
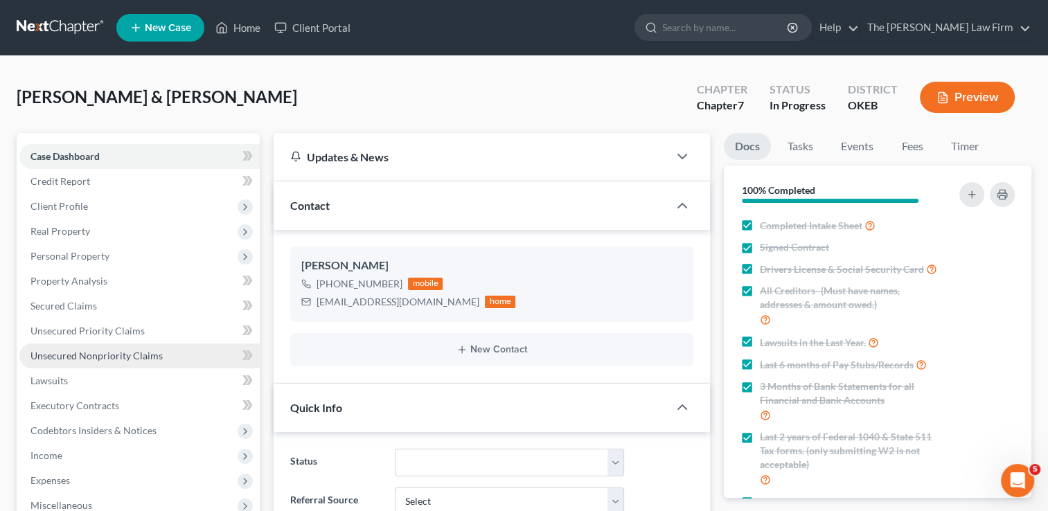
scroll to position [684, 0]
click at [71, 356] on span "Unsecured Nonpriority Claims" at bounding box center [96, 356] width 132 height 12
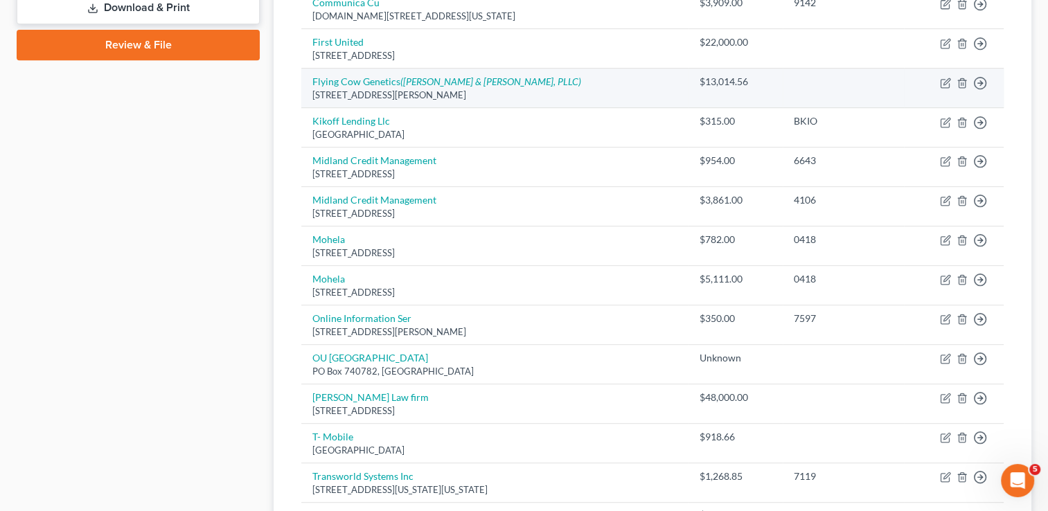
scroll to position [693, 0]
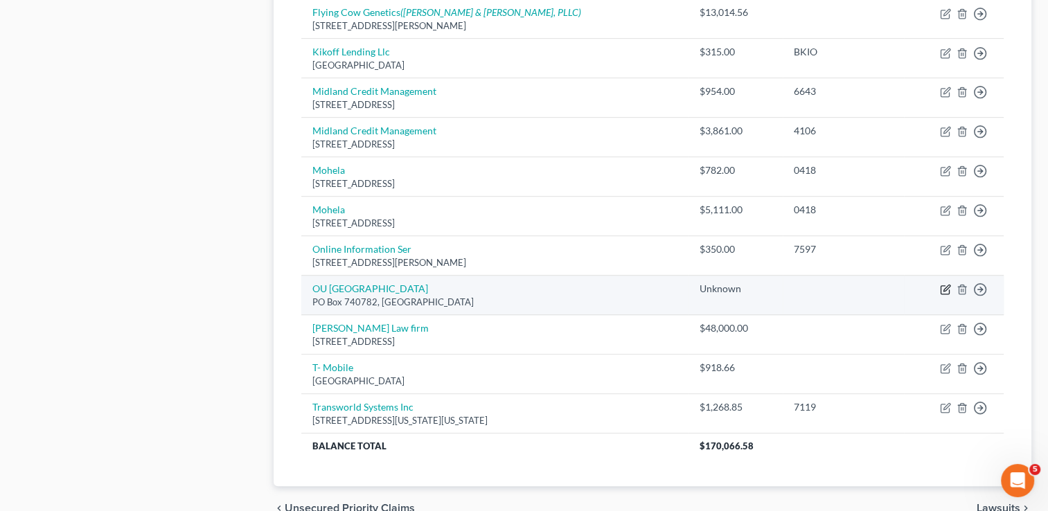
click at [945, 285] on icon "button" at bounding box center [946, 288] width 6 height 6
select select "36"
select select "2"
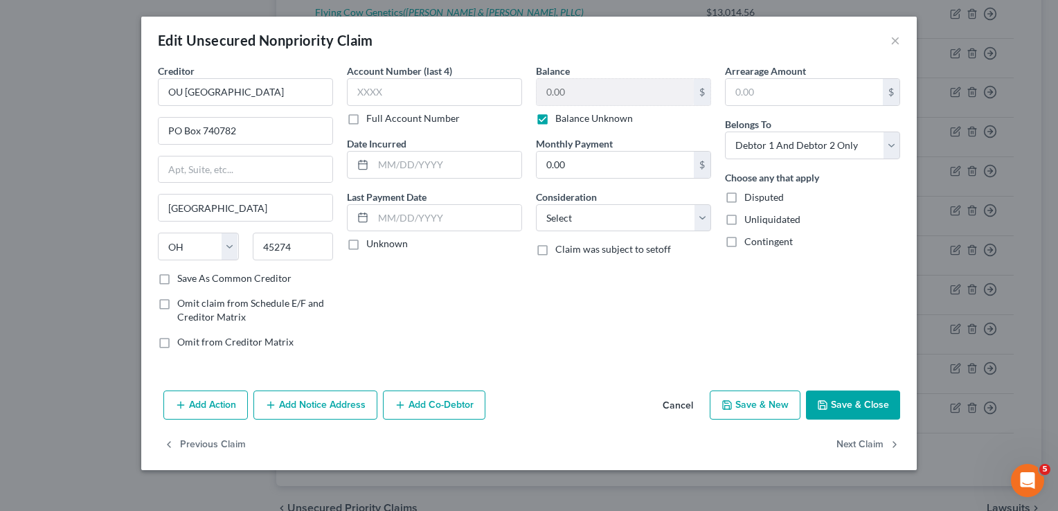
click at [555, 117] on label "Balance Unknown" at bounding box center [594, 119] width 78 height 14
click at [561, 117] on input "Balance Unknown" at bounding box center [565, 116] width 9 height 9
checkbox input "false"
click at [573, 91] on input "0.00" at bounding box center [615, 92] width 157 height 26
type input "728.87"
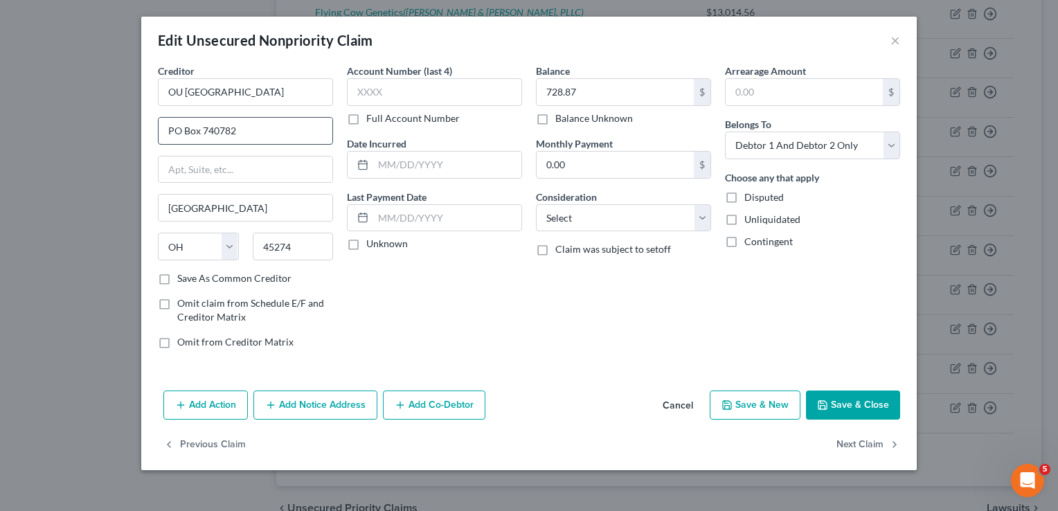
click at [258, 132] on input "PO Box 740782" at bounding box center [246, 131] width 174 height 26
type input "PO Box 269070"
drag, startPoint x: 436, startPoint y: 295, endPoint x: 413, endPoint y: 290, distance: 23.4
click at [436, 295] on div "Account Number (last 4) Full Account Number Date Incurred Last Payment Date Unk…" at bounding box center [434, 212] width 189 height 296
click at [296, 242] on input "45274" at bounding box center [293, 247] width 81 height 28
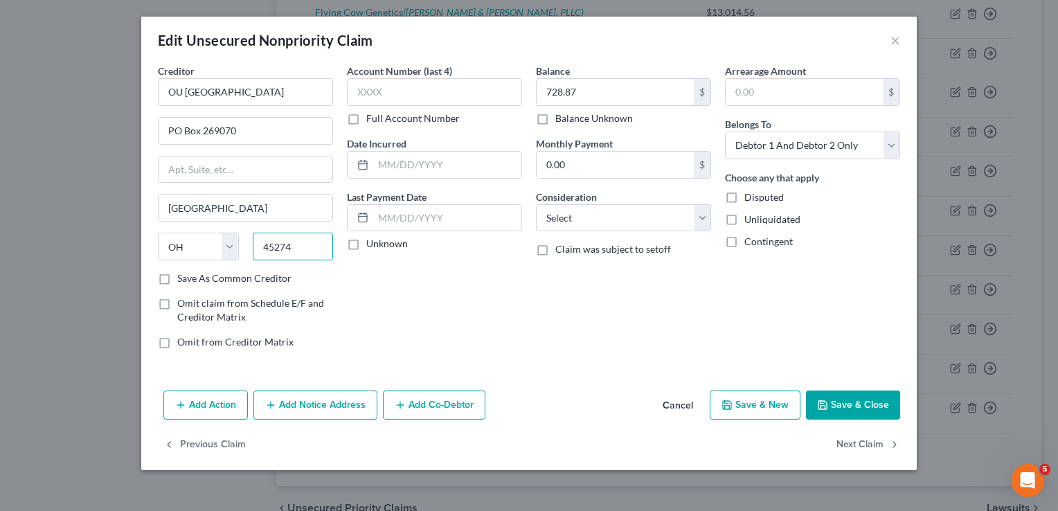
click at [296, 242] on input "45274" at bounding box center [293, 247] width 81 height 28
type input "73126"
click at [654, 355] on div "Balance 728.87 $ Balance Unknown Balance Undetermined 728.87 $ Balance Unknown …" at bounding box center [623, 212] width 189 height 296
type input "Oklahoma City"
select select "37"
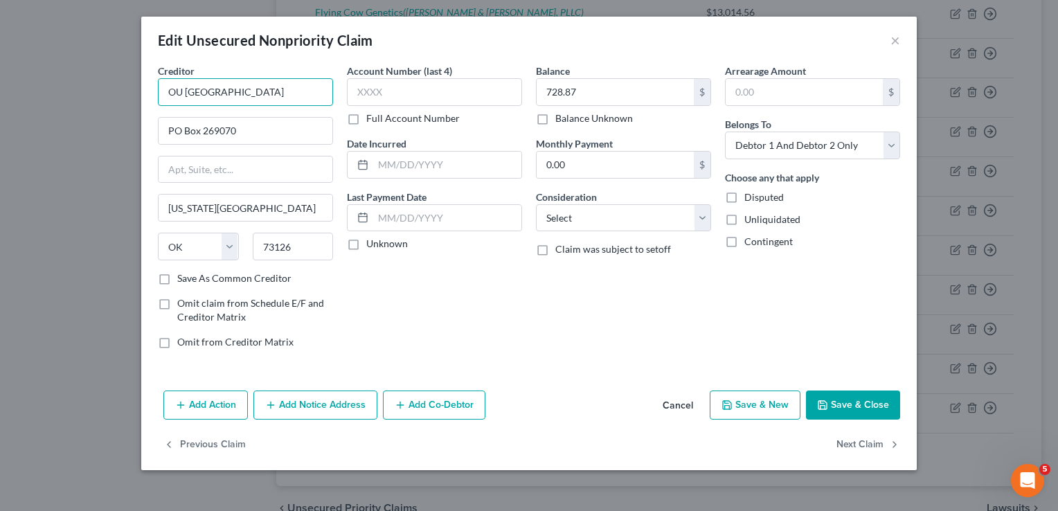
drag, startPoint x: 266, startPoint y: 84, endPoint x: 186, endPoint y: 89, distance: 79.8
click at [186, 89] on input "OU Medical Center" at bounding box center [245, 92] width 175 height 28
type input "OU Health"
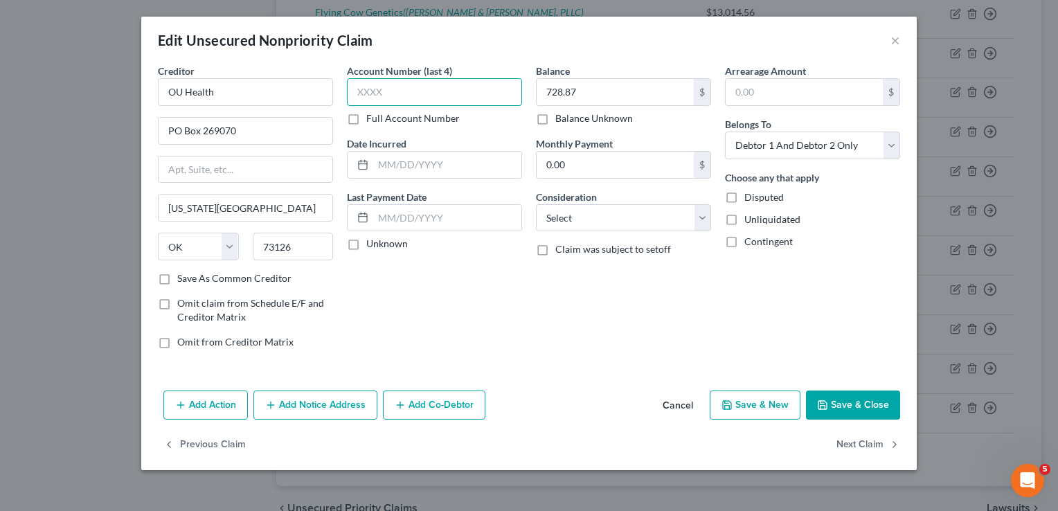
click at [418, 97] on input "text" at bounding box center [434, 92] width 175 height 28
type input "9357"
click at [856, 404] on button "Save & Close" at bounding box center [853, 405] width 94 height 29
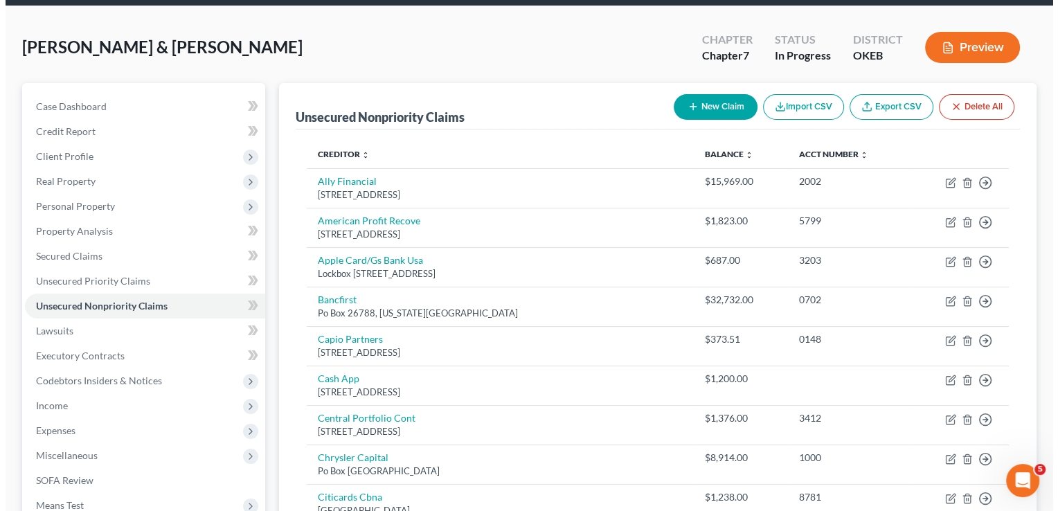
scroll to position [0, 0]
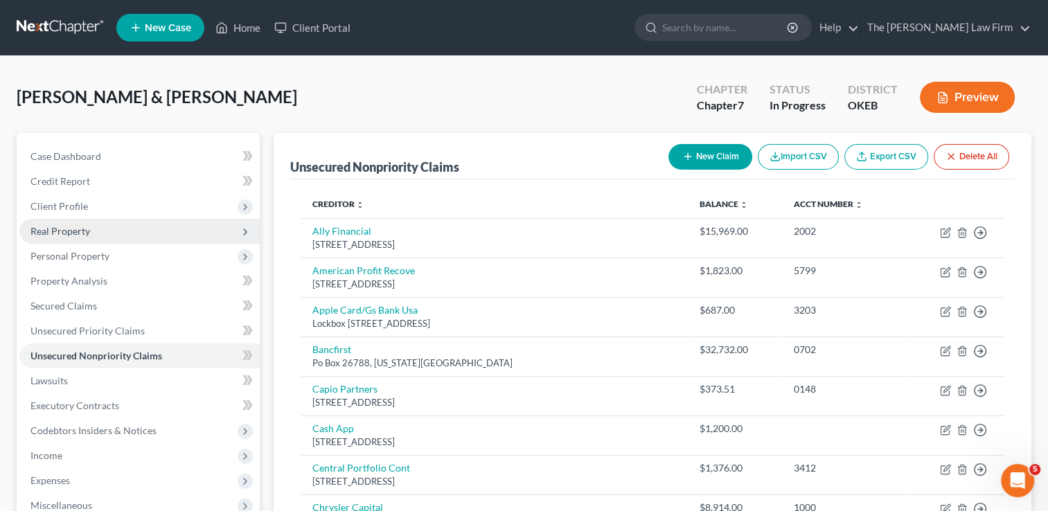
click at [72, 229] on span "Real Property" at bounding box center [60, 231] width 60 height 12
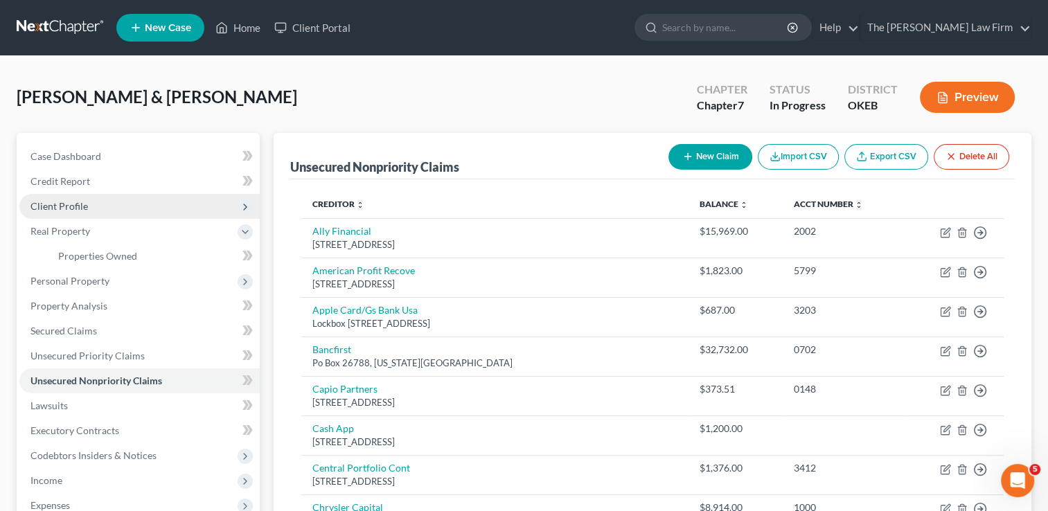
click at [78, 206] on span "Client Profile" at bounding box center [58, 206] width 57 height 12
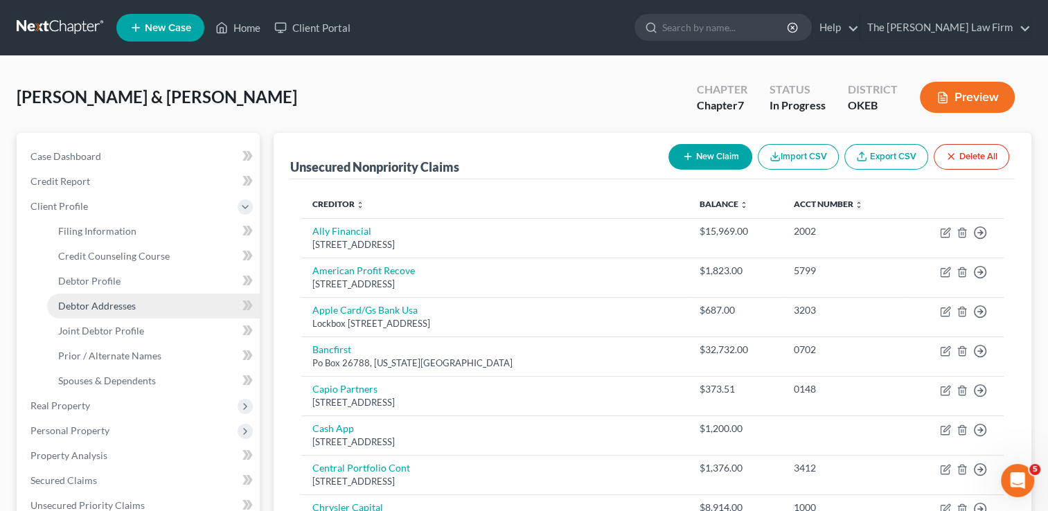
click at [103, 306] on span "Debtor Addresses" at bounding box center [97, 306] width 78 height 12
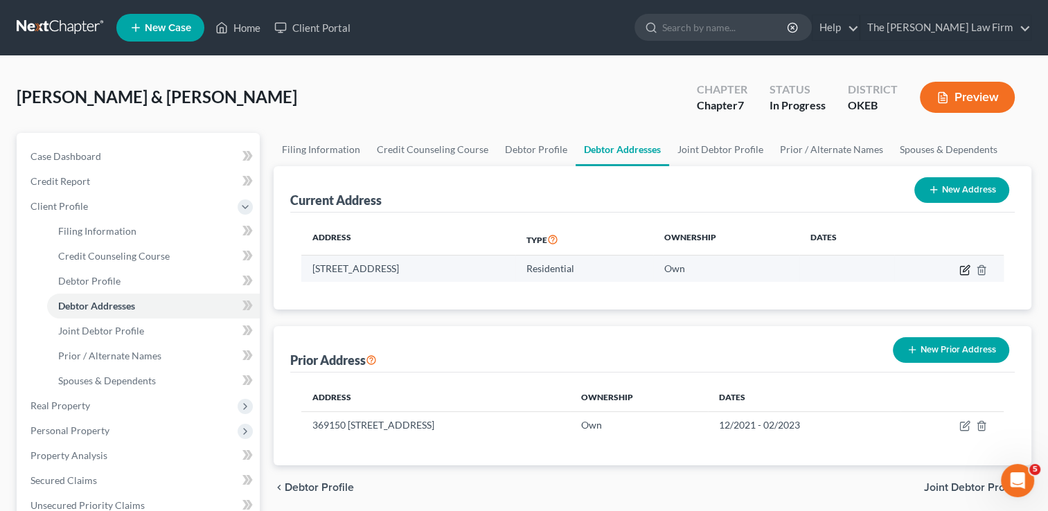
click at [962, 270] on icon "button" at bounding box center [964, 270] width 11 height 11
select select "37"
select select "0"
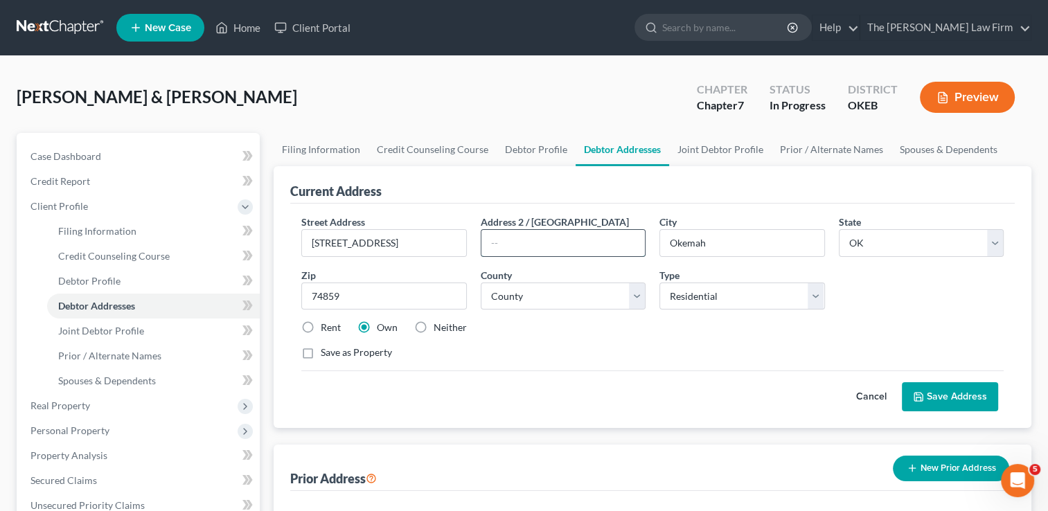
click at [521, 243] on input "text" at bounding box center [562, 243] width 163 height 26
type input "388"
click at [972, 395] on button "Save Address" at bounding box center [950, 396] width 96 height 29
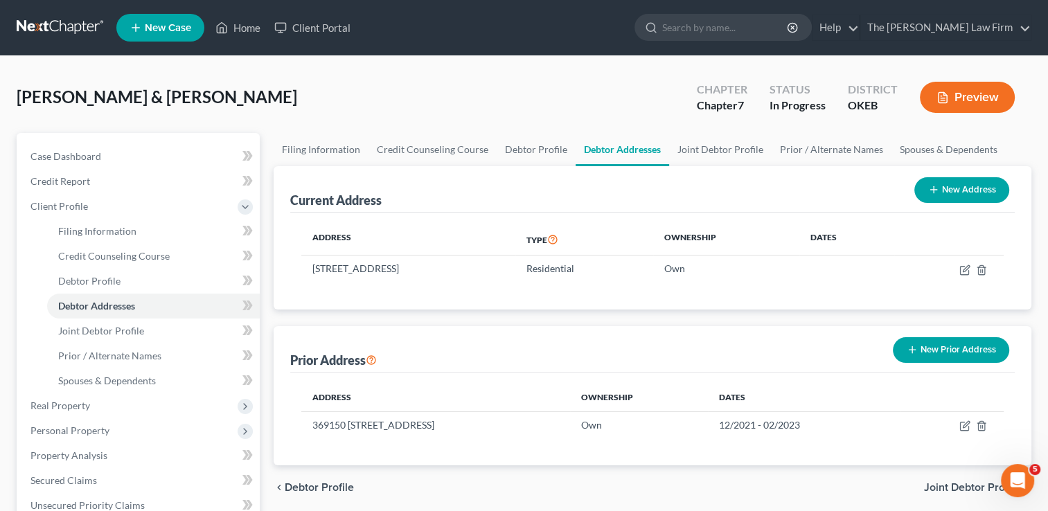
click at [961, 101] on button "Preview" at bounding box center [967, 97] width 95 height 31
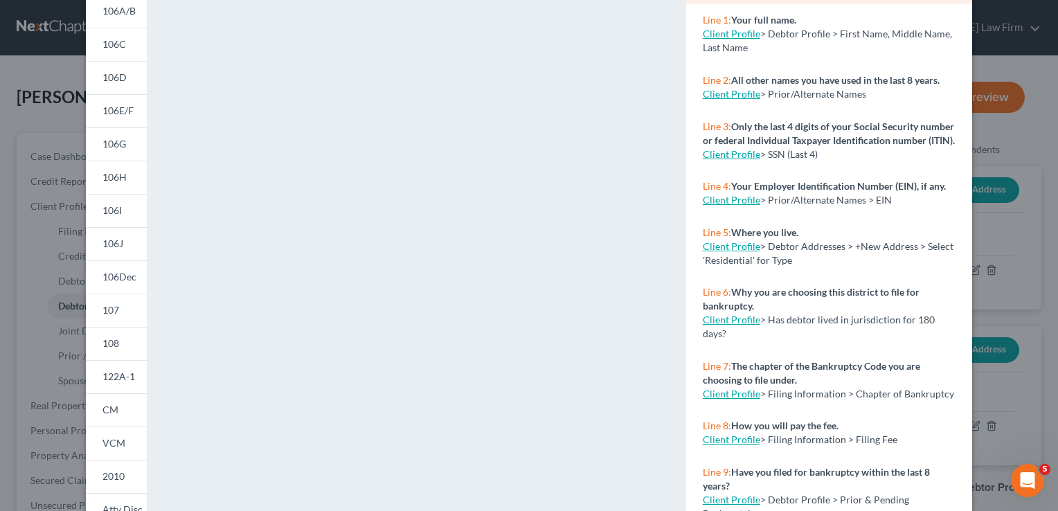
scroll to position [69, 0]
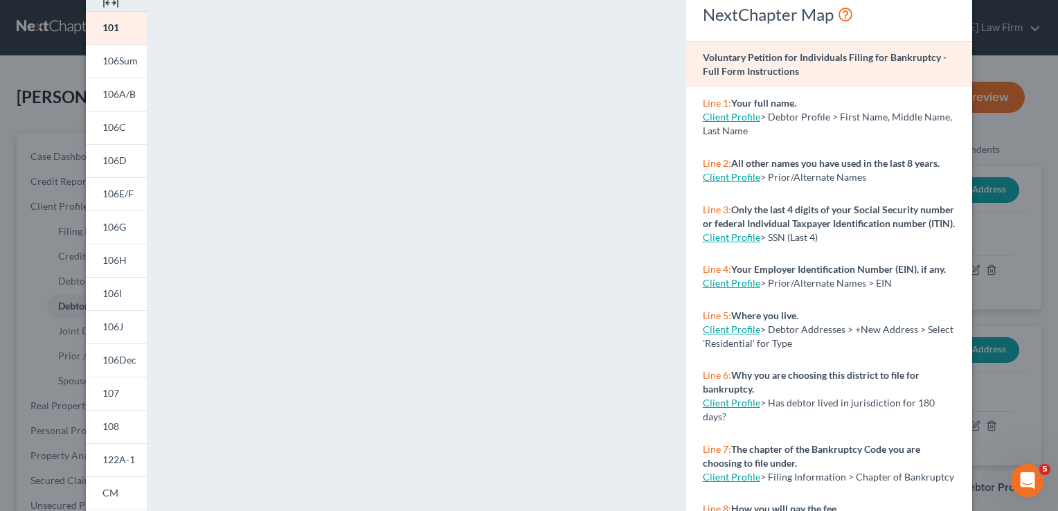
click at [739, 335] on link "Client Profile" at bounding box center [731, 329] width 57 height 12
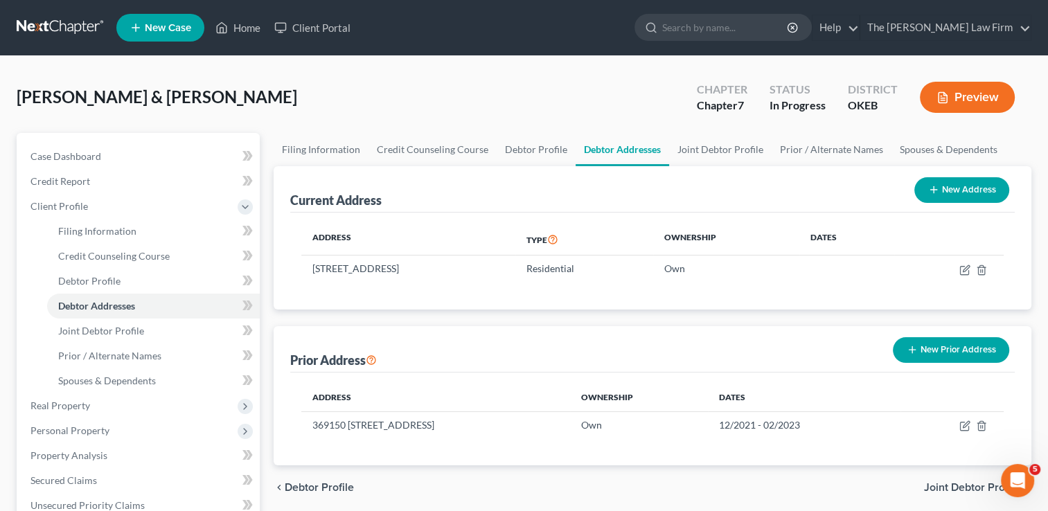
click at [954, 87] on button "Preview" at bounding box center [967, 97] width 95 height 31
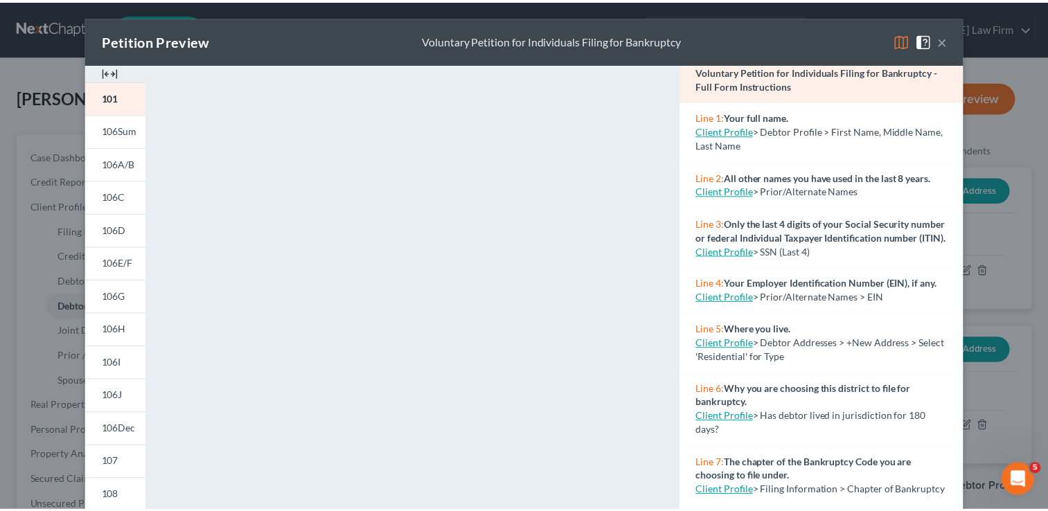
scroll to position [208, 0]
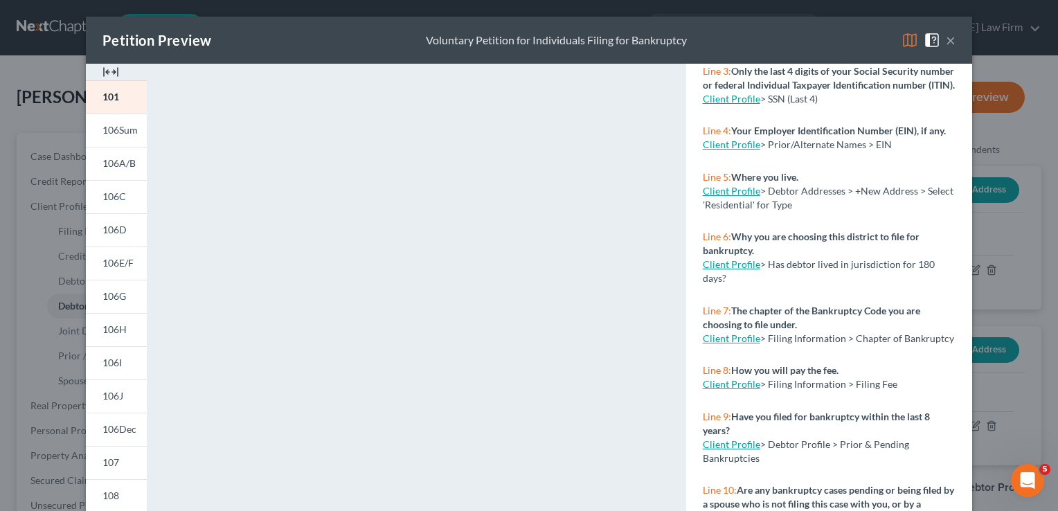
click at [946, 40] on button "×" at bounding box center [951, 40] width 10 height 17
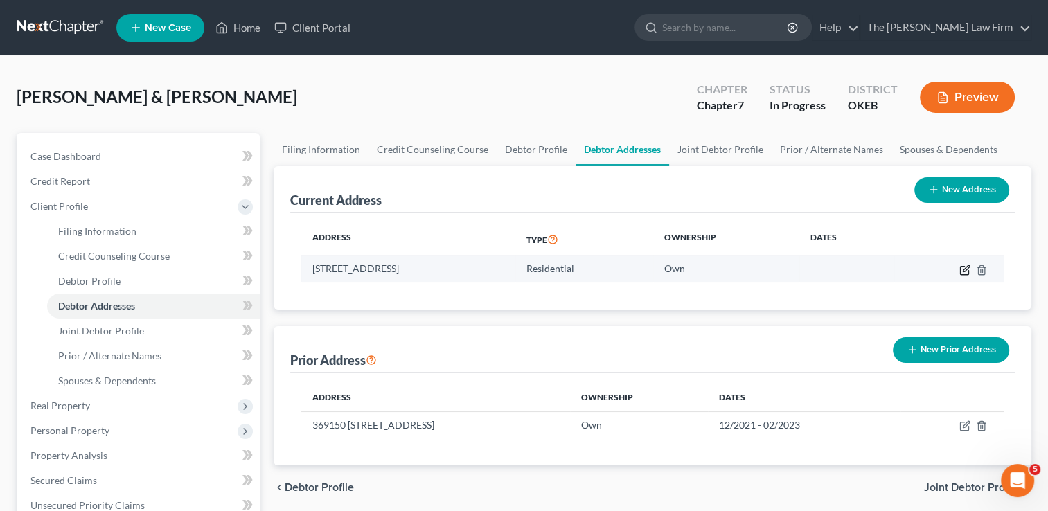
click at [963, 268] on icon "button" at bounding box center [966, 268] width 6 height 6
select select "37"
select select "53"
select select "0"
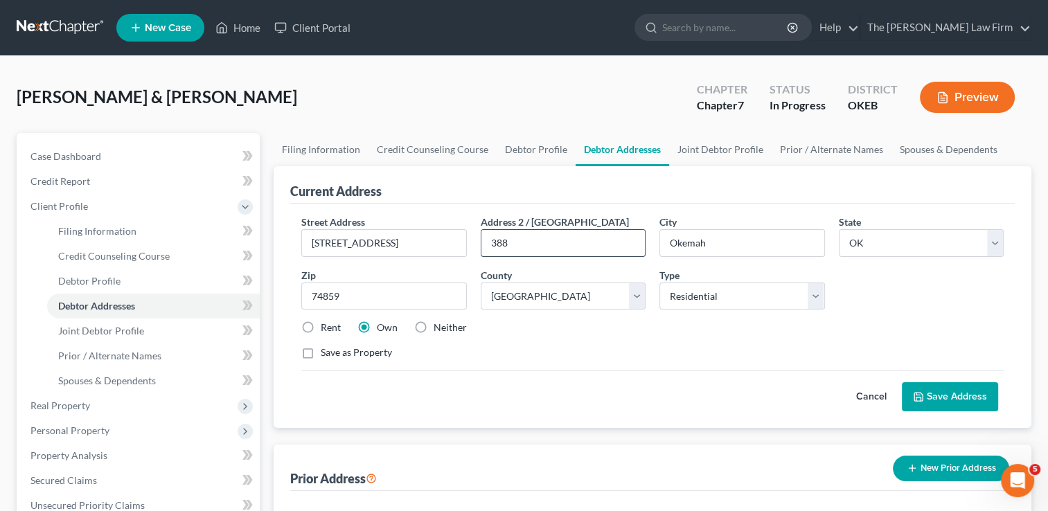
click at [533, 244] on input "388" at bounding box center [562, 243] width 163 height 26
type input "3"
click at [958, 399] on button "Save Address" at bounding box center [950, 396] width 96 height 29
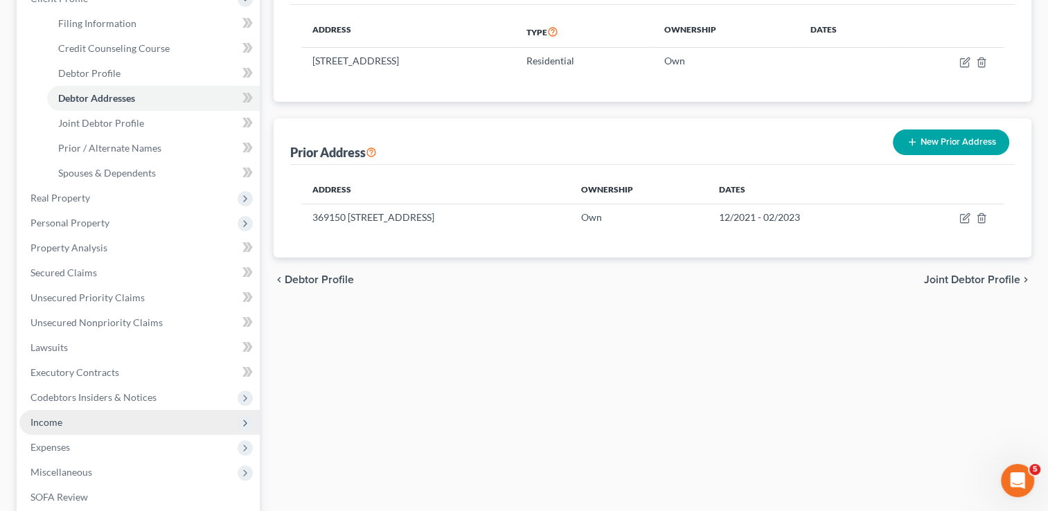
click at [62, 419] on span "Income" at bounding box center [139, 422] width 240 height 25
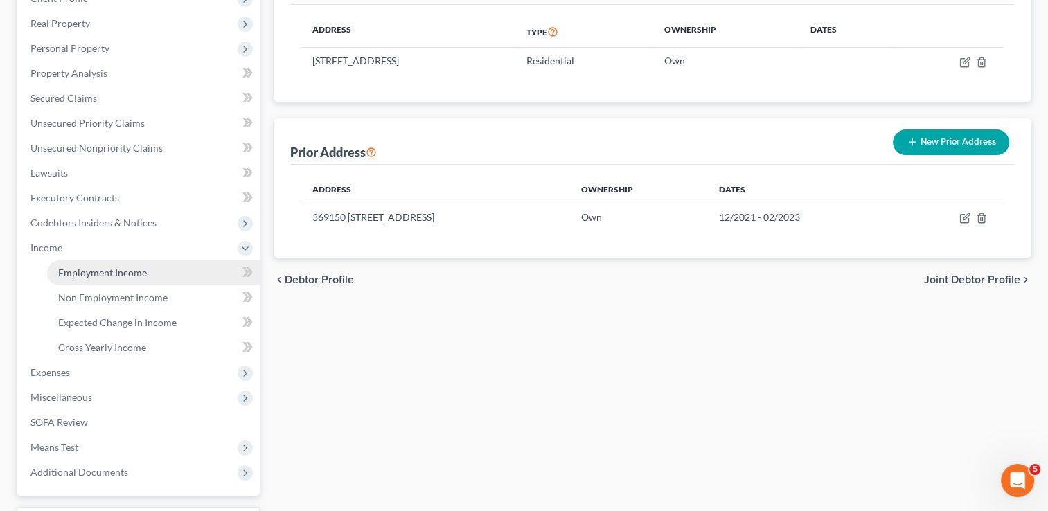
click at [118, 268] on span "Employment Income" at bounding box center [102, 273] width 89 height 12
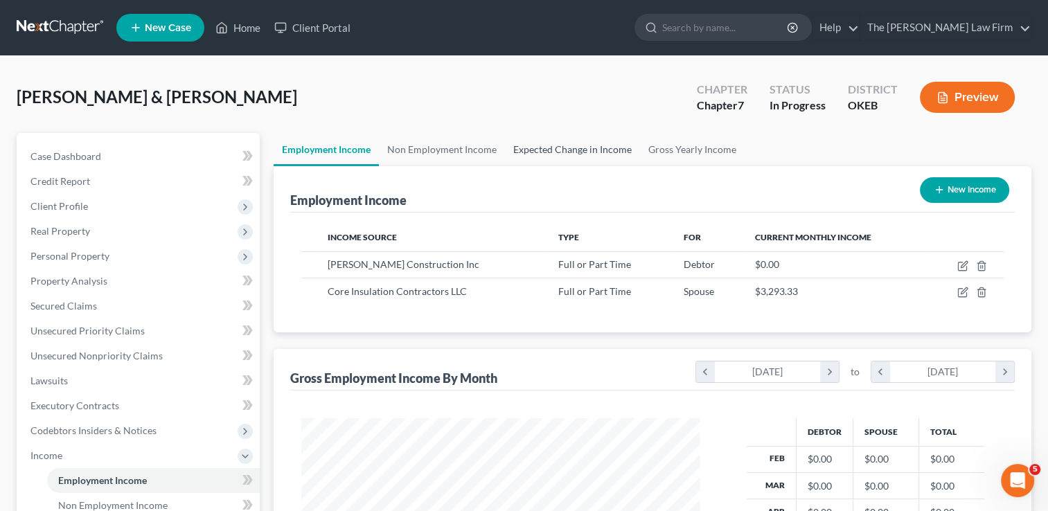
scroll to position [247, 426]
click at [603, 145] on link "Expected Change in Income" at bounding box center [572, 149] width 135 height 33
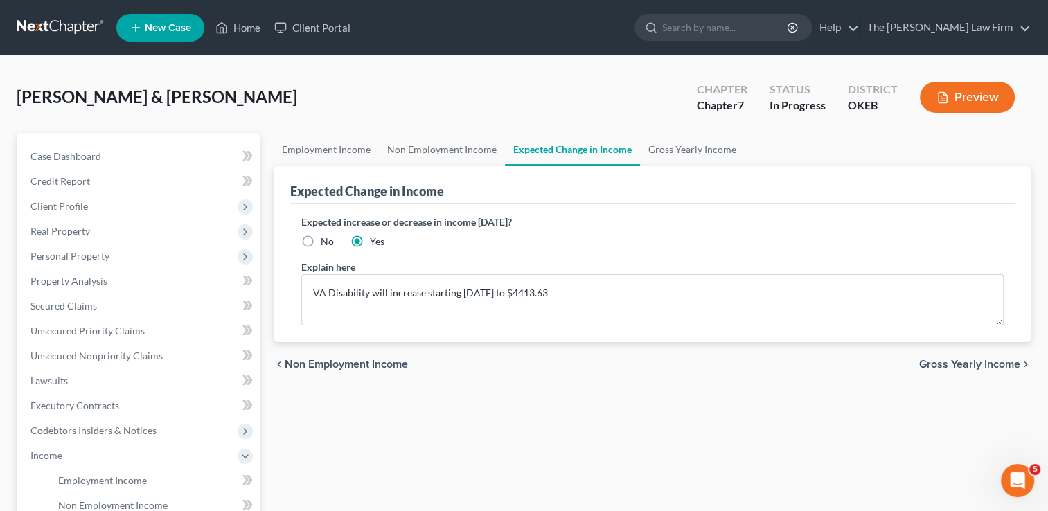
click at [321, 240] on label "No" at bounding box center [327, 242] width 13 height 14
click at [326, 240] on input "No" at bounding box center [330, 239] width 9 height 9
radio input "true"
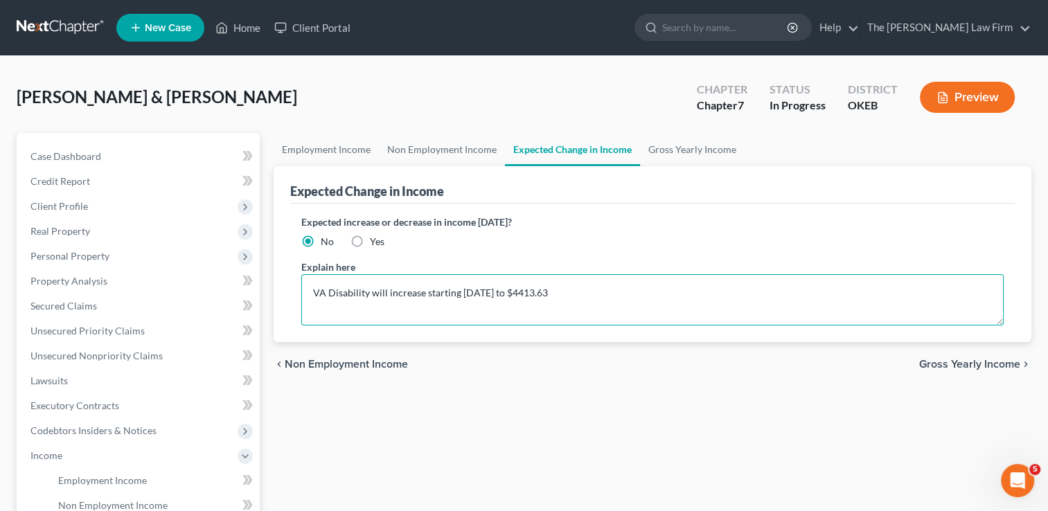
drag, startPoint x: 626, startPoint y: 287, endPoint x: 288, endPoint y: 306, distance: 338.5
click at [292, 300] on div "Expected increase or decrease in income within one year? No Yes Explain here VA…" at bounding box center [652, 273] width 724 height 139
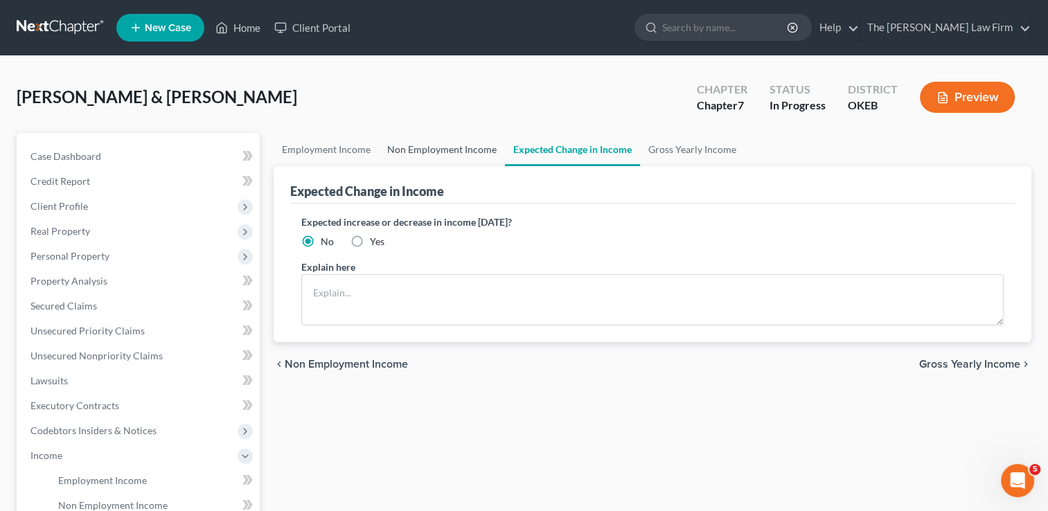
click at [436, 149] on link "Non Employment Income" at bounding box center [442, 149] width 126 height 33
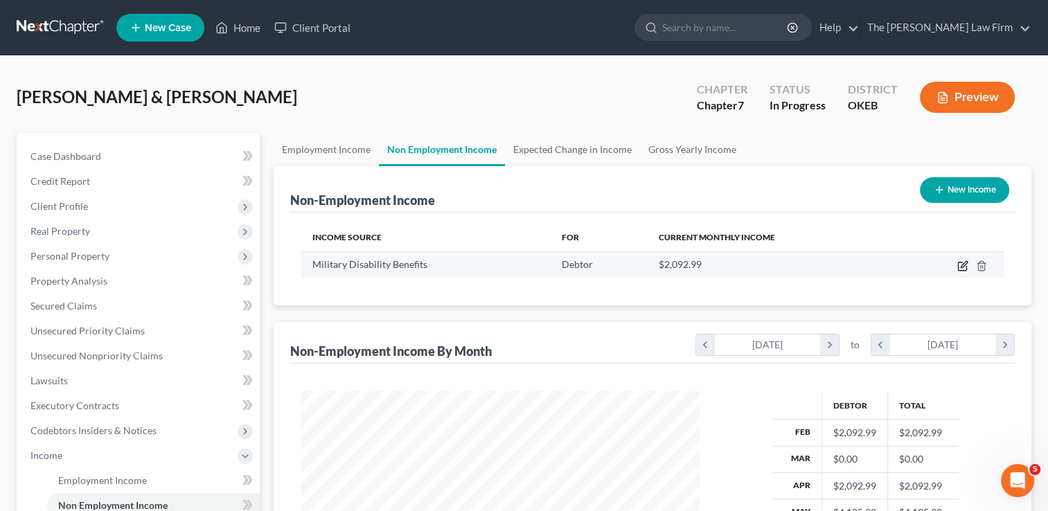
click at [960, 267] on icon "button" at bounding box center [962, 265] width 11 height 11
select select "12"
select select "0"
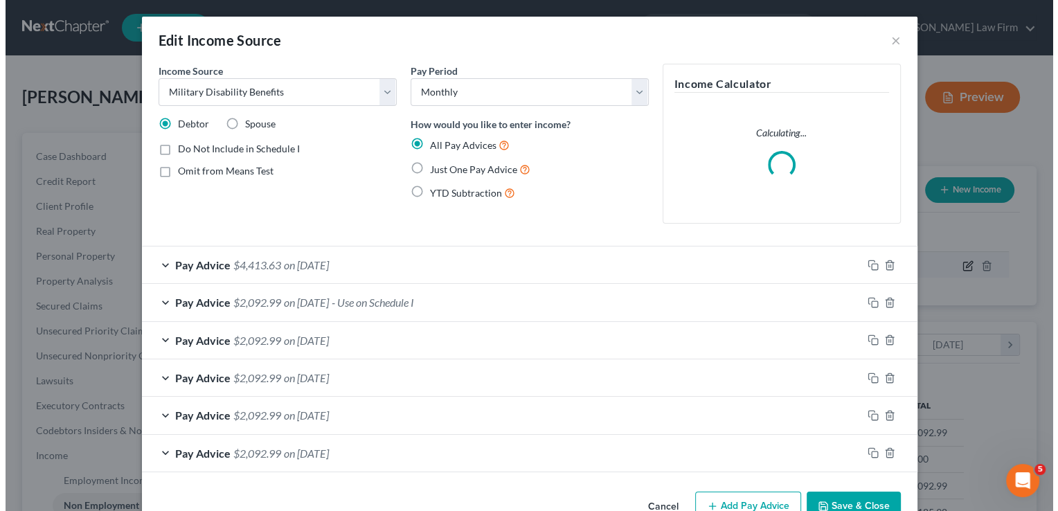
scroll to position [247, 429]
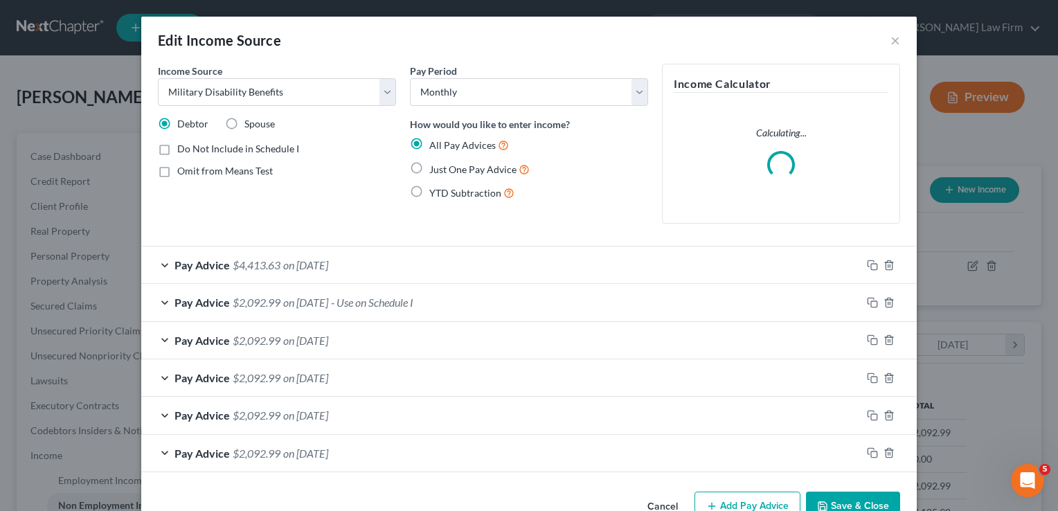
click at [517, 301] on div "Pay Advice $2,092.99 on 07/01/2025 - Use on Schedule I" at bounding box center [501, 302] width 720 height 37
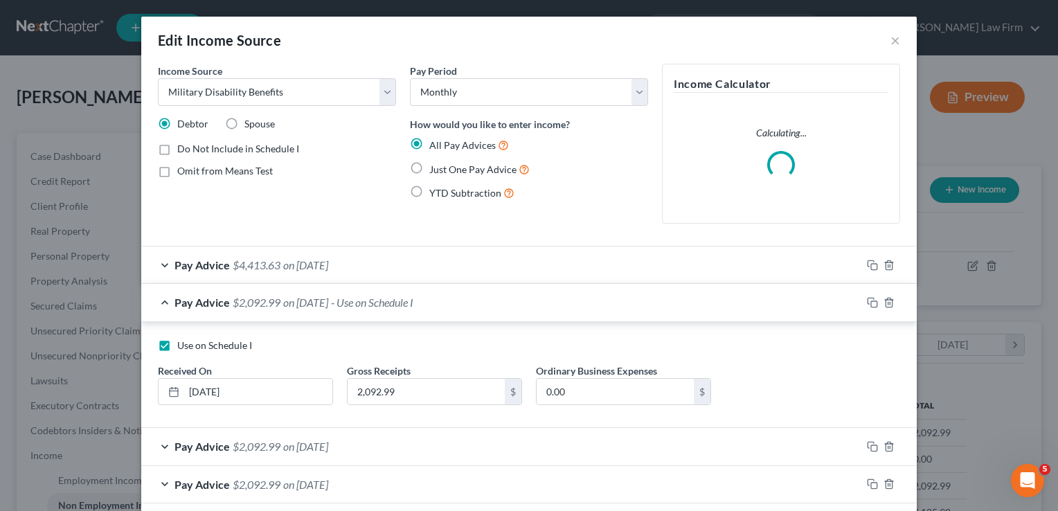
click at [177, 345] on label "Use on Schedule I" at bounding box center [214, 346] width 75 height 14
click at [183, 345] on input "Use on Schedule I" at bounding box center [187, 343] width 9 height 9
checkbox input "false"
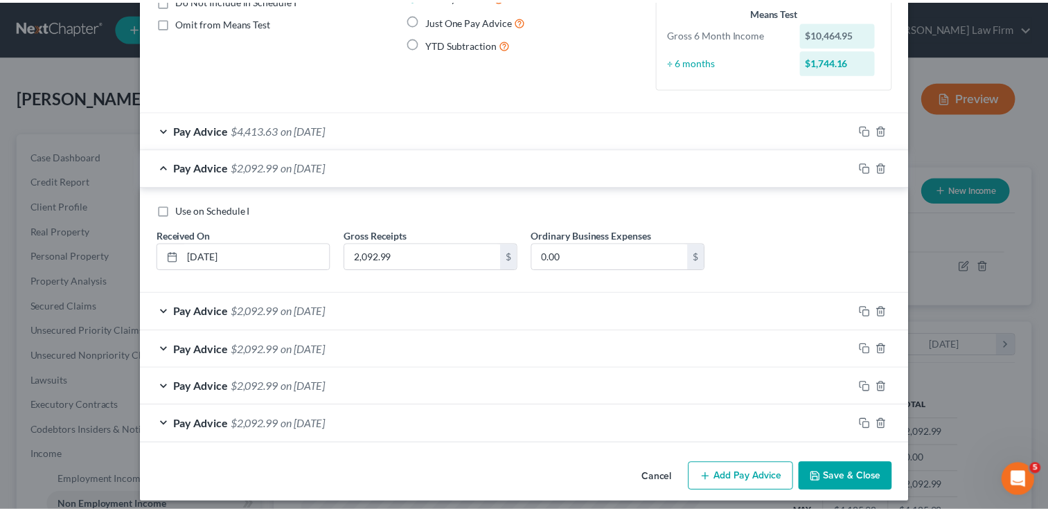
scroll to position [155, 0]
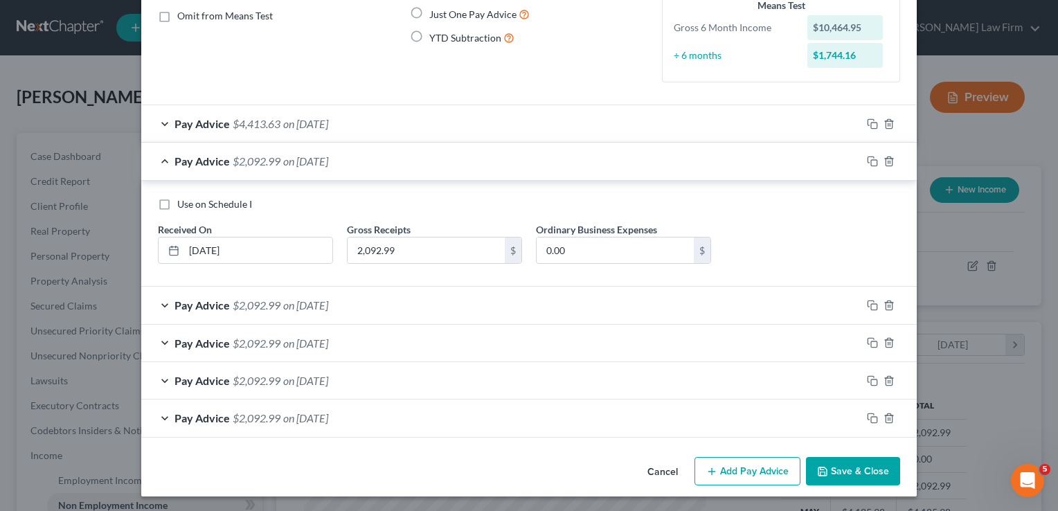
click at [839, 465] on button "Save & Close" at bounding box center [853, 471] width 94 height 29
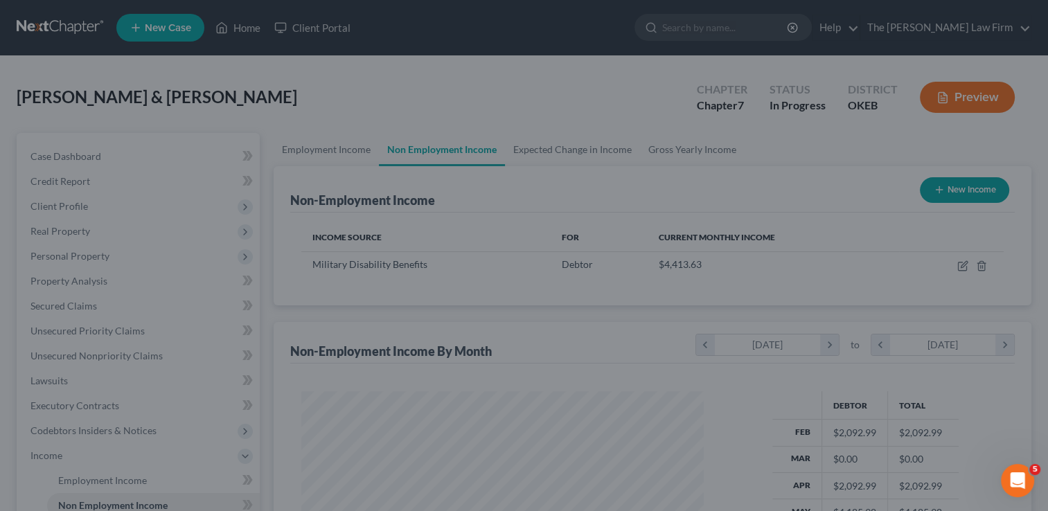
scroll to position [692337, 692158]
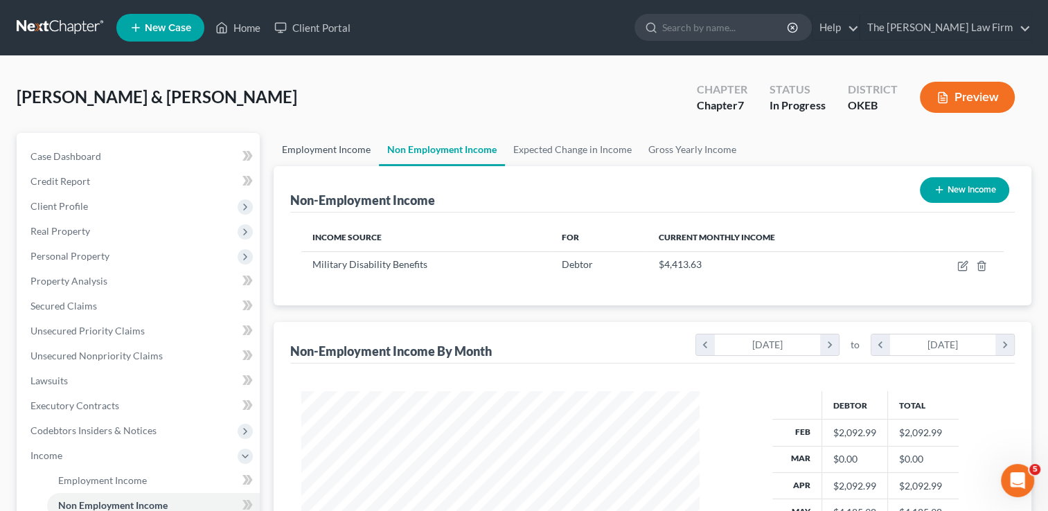
click at [321, 145] on link "Employment Income" at bounding box center [326, 149] width 105 height 33
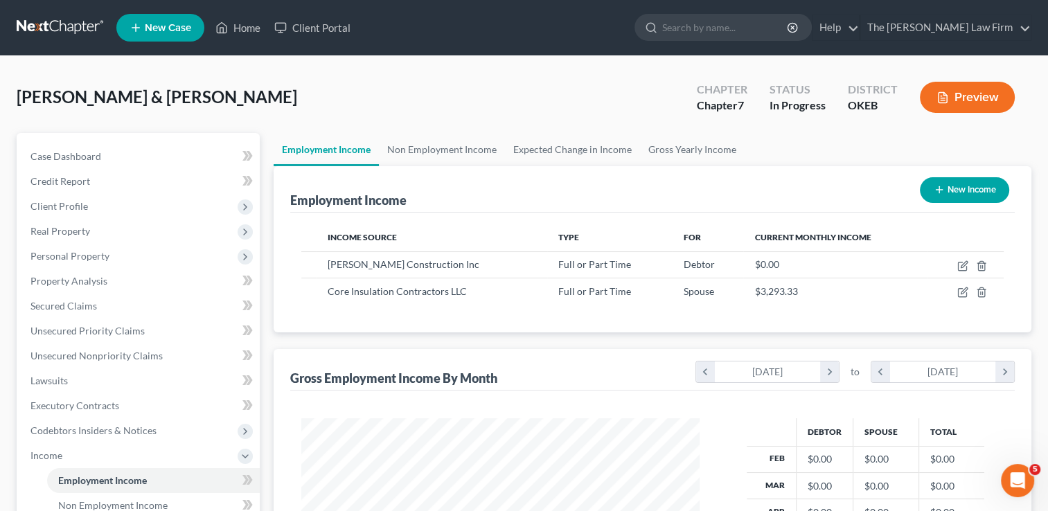
scroll to position [247, 426]
click at [454, 150] on link "Non Employment Income" at bounding box center [442, 149] width 126 height 33
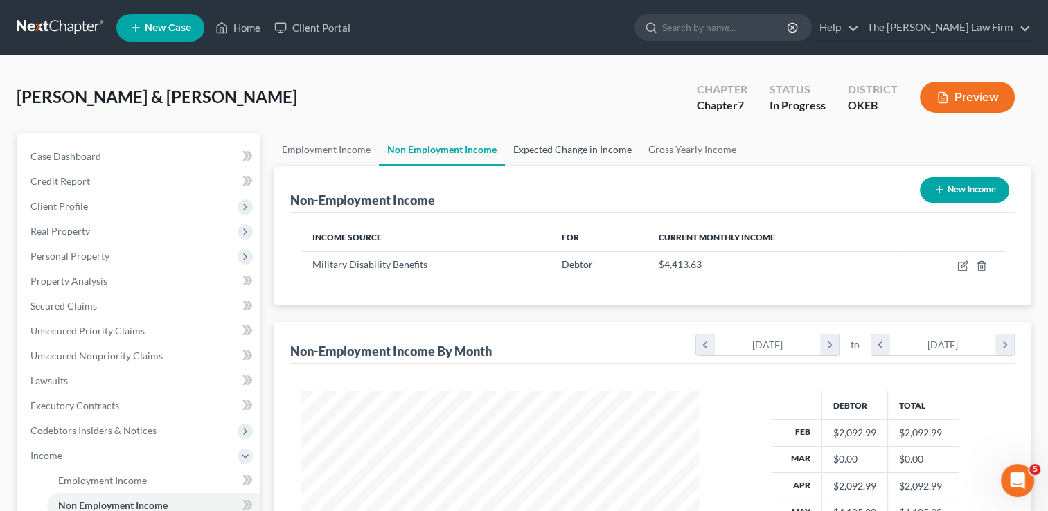
click at [562, 145] on link "Expected Change in Income" at bounding box center [572, 149] width 135 height 33
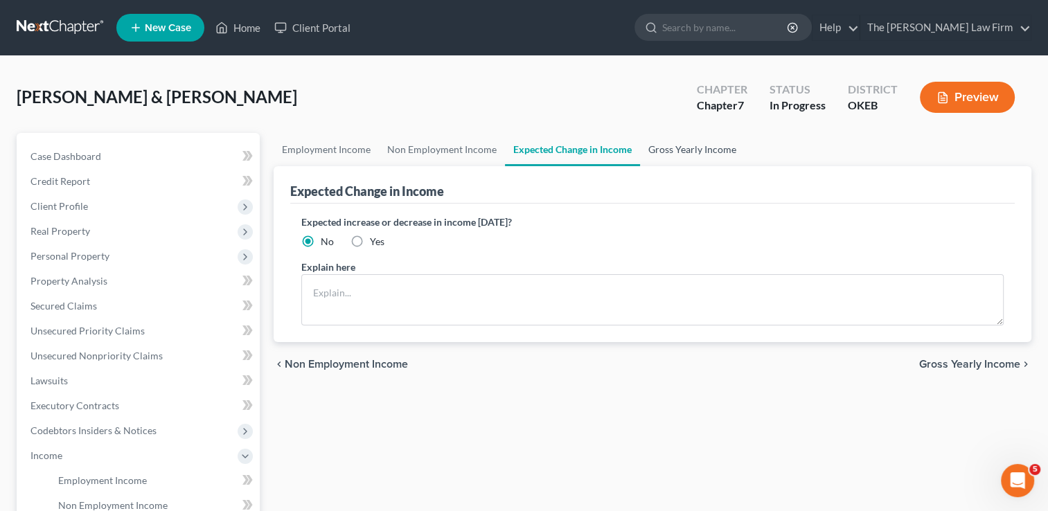
click at [687, 149] on link "Gross Yearly Income" at bounding box center [692, 149] width 105 height 33
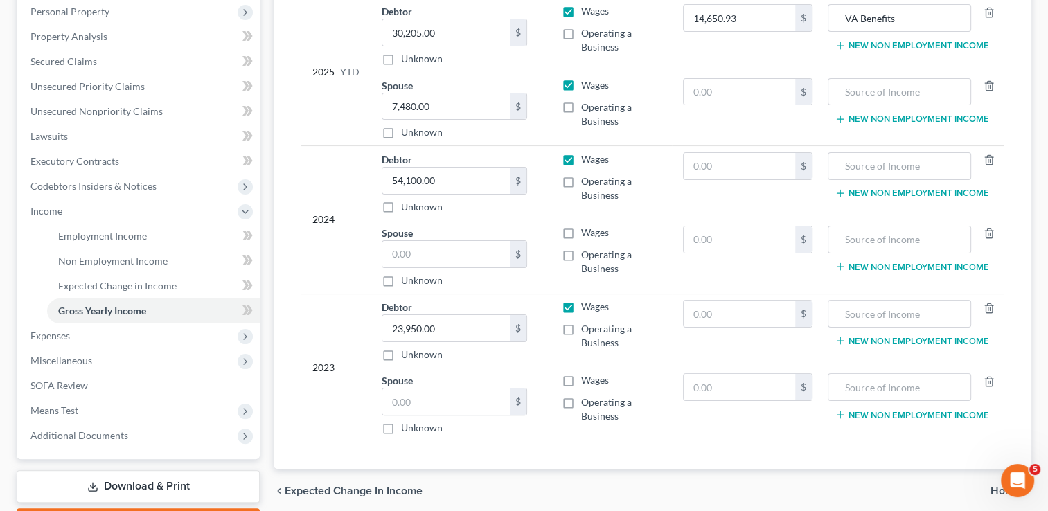
scroll to position [277, 0]
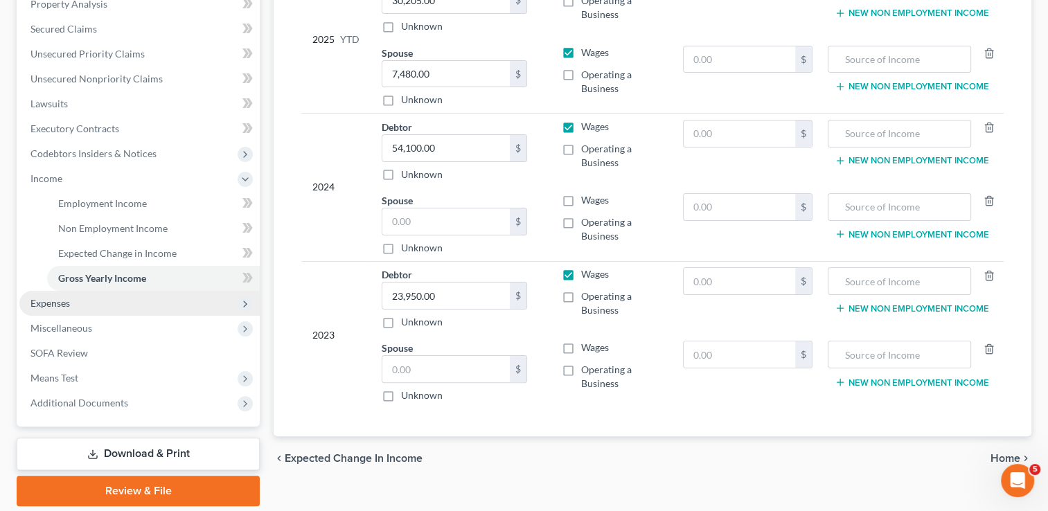
click at [67, 303] on span "Expenses" at bounding box center [49, 303] width 39 height 12
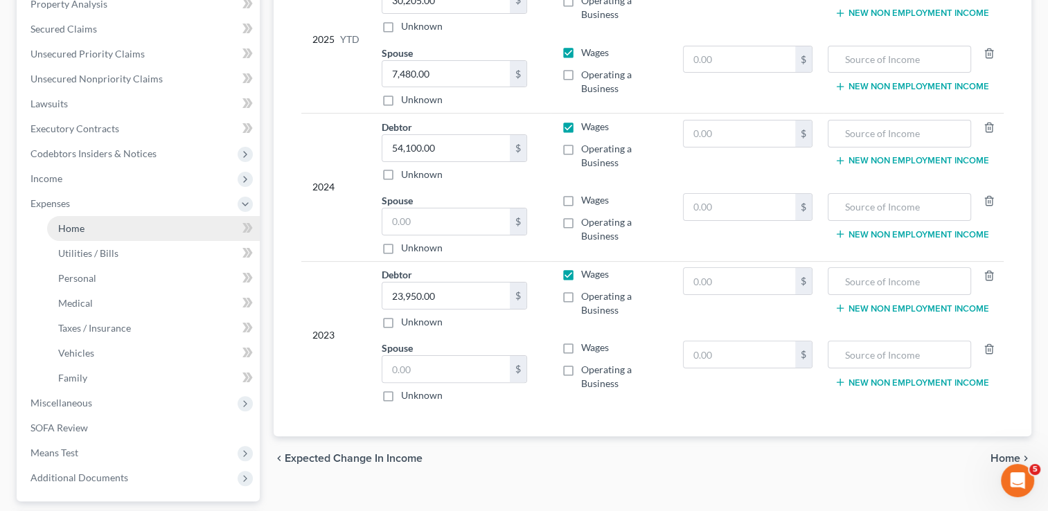
click at [90, 229] on link "Home" at bounding box center [153, 228] width 213 height 25
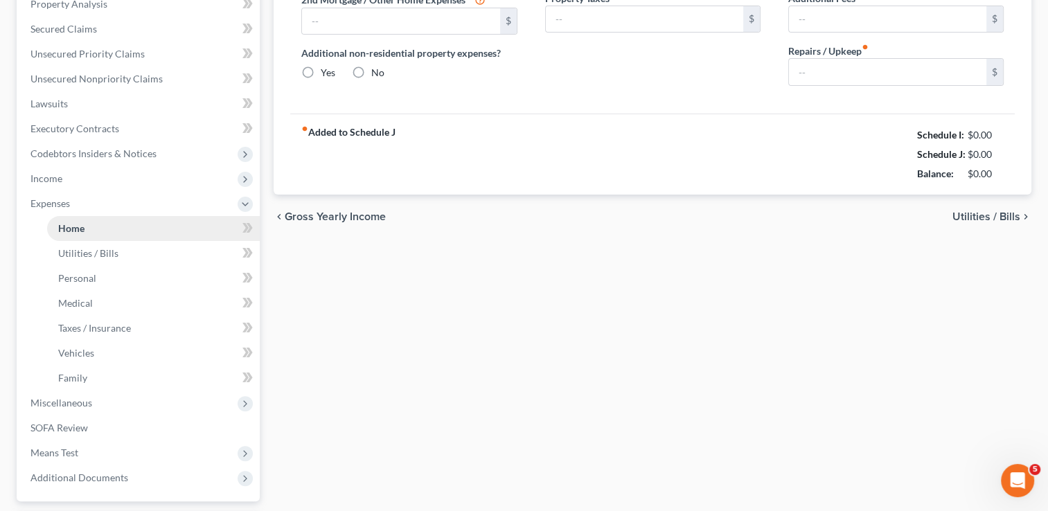
type input "800.00"
type input "0.00"
radio input "true"
type input "0.00"
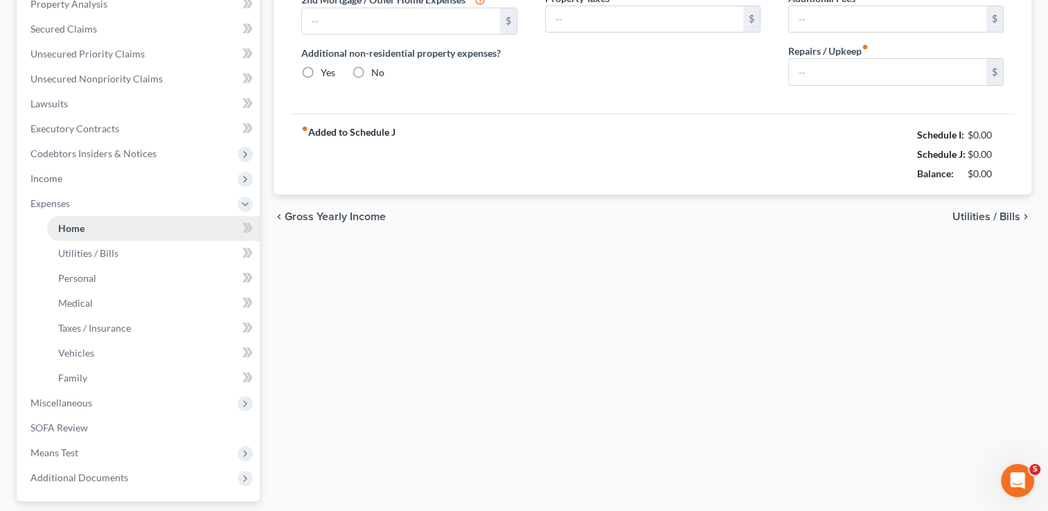
type input "0.00"
type input "250.00"
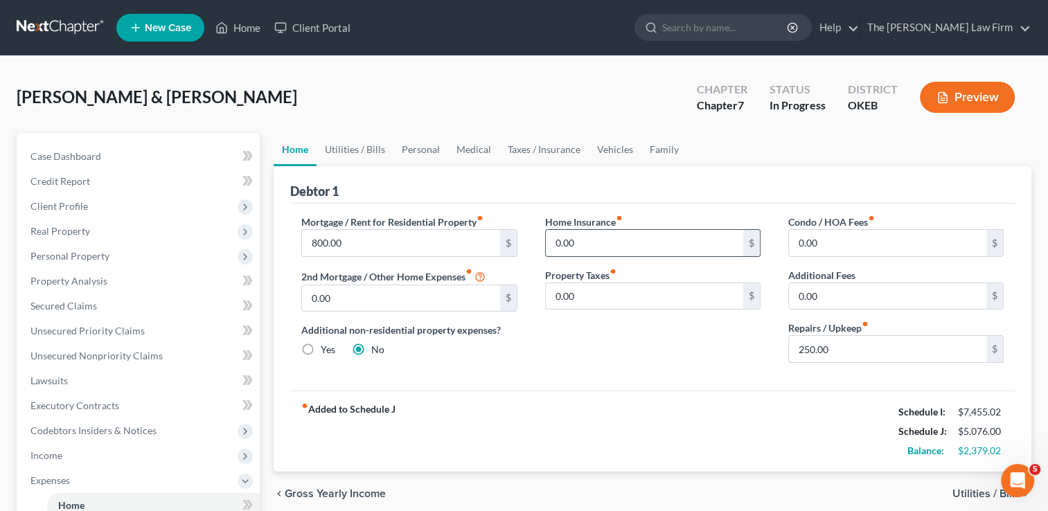
click at [590, 240] on input "0.00" at bounding box center [644, 243] width 197 height 26
type input "100.00"
click at [596, 295] on input "0.00" at bounding box center [644, 296] width 197 height 26
type input "100.00"
click at [590, 248] on input "100.00" at bounding box center [644, 243] width 197 height 26
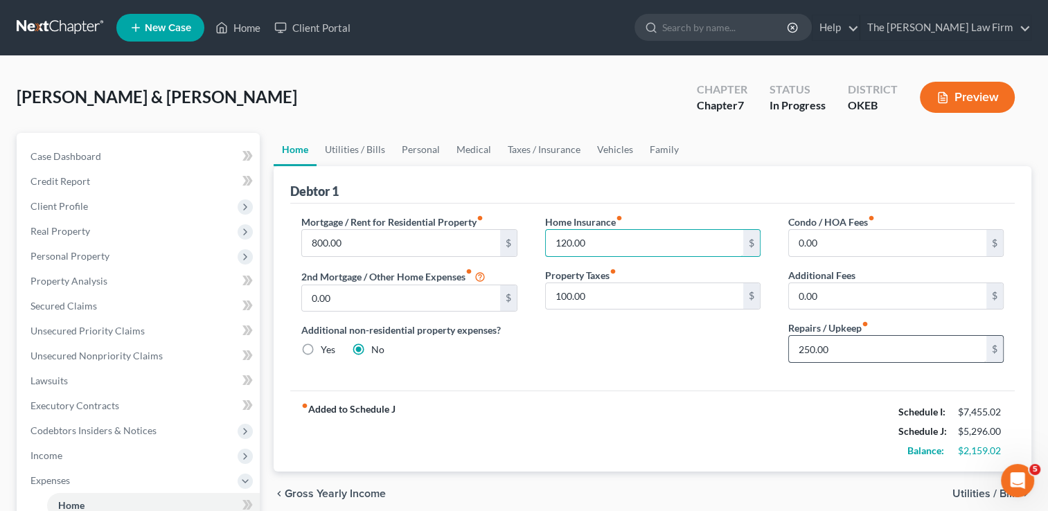
type input "120.00"
click at [849, 344] on input "250.00" at bounding box center [887, 349] width 197 height 26
type input "350.00"
click at [657, 362] on div "Home Insurance fiber_manual_record 120.00 $ Property Taxes fiber_manual_record …" at bounding box center [652, 294] width 243 height 159
click at [355, 147] on link "Utilities / Bills" at bounding box center [355, 149] width 77 height 33
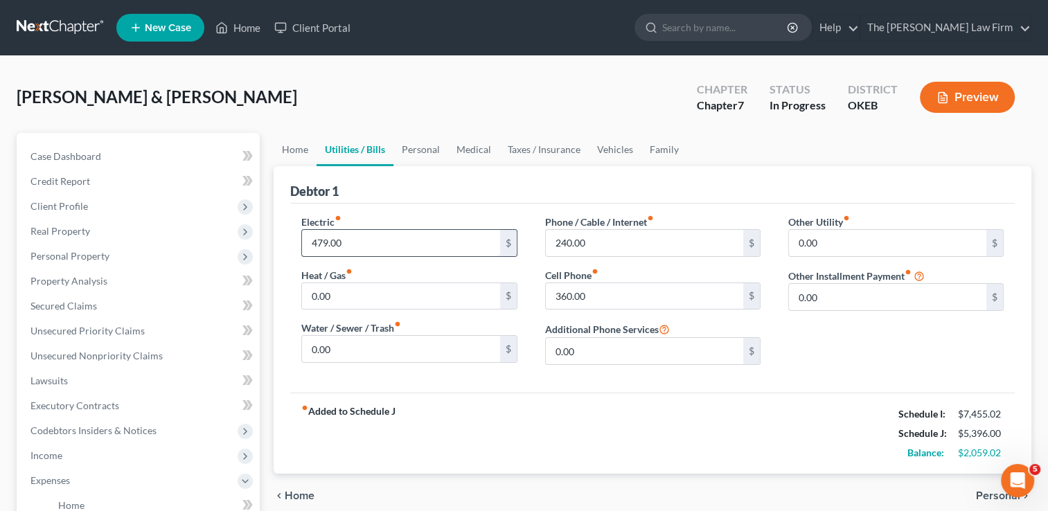
click at [374, 241] on input "479.00" at bounding box center [400, 243] width 197 height 26
type input "500.00"
click at [356, 350] on input "0.00" at bounding box center [400, 349] width 197 height 26
type input "80.00"
click at [594, 350] on input "0.00" at bounding box center [644, 351] width 197 height 26
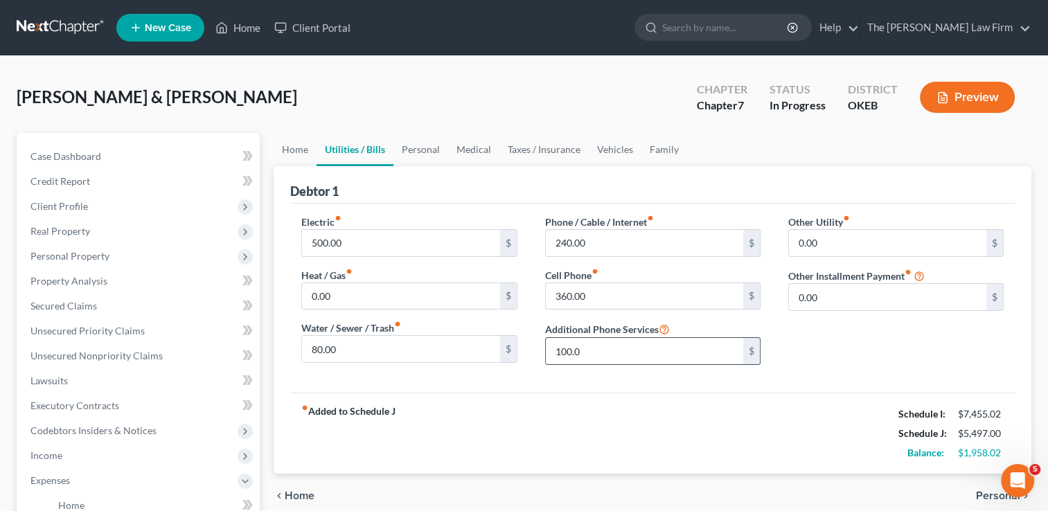
type input "100.00"
drag, startPoint x: 606, startPoint y: 353, endPoint x: 549, endPoint y: 356, distance: 56.9
click at [551, 353] on input "100.00" at bounding box center [644, 351] width 197 height 26
click at [422, 146] on link "Personal" at bounding box center [420, 149] width 55 height 33
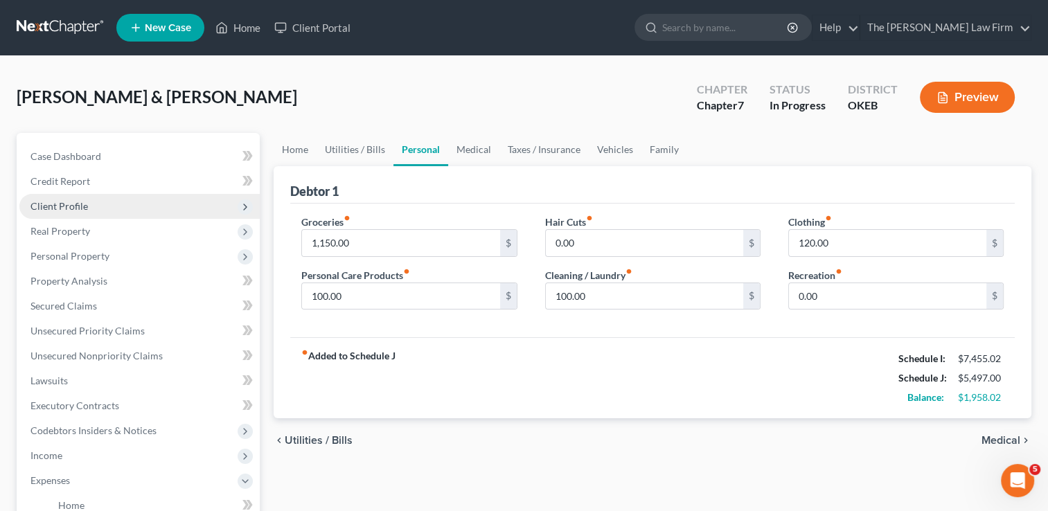
click at [62, 205] on span "Client Profile" at bounding box center [58, 206] width 57 height 12
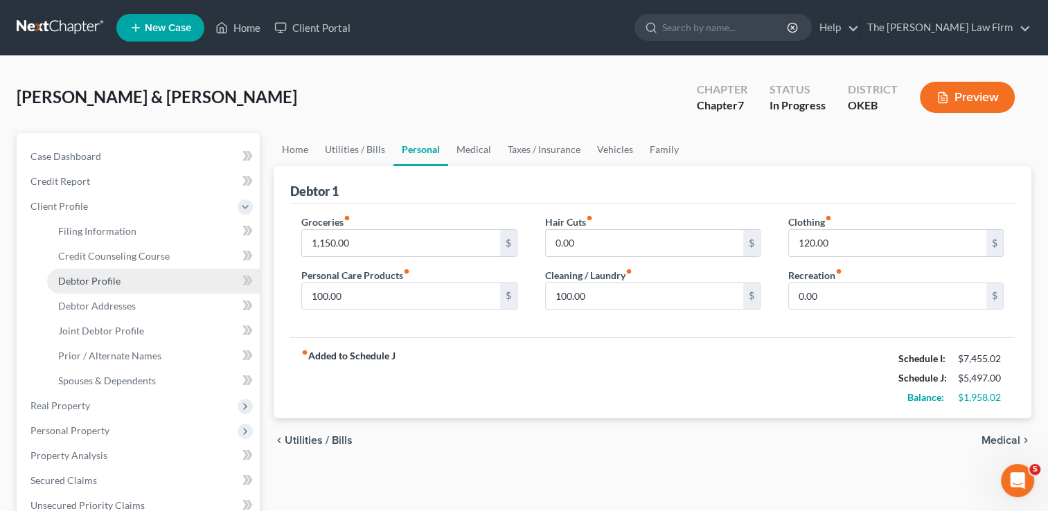
click at [98, 282] on span "Debtor Profile" at bounding box center [89, 281] width 62 height 12
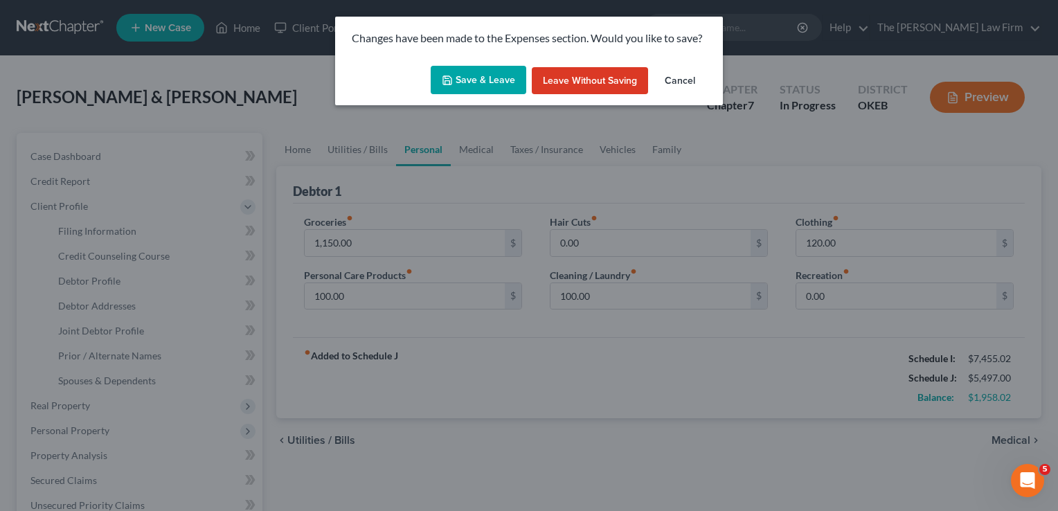
click at [470, 81] on button "Save & Leave" at bounding box center [479, 80] width 96 height 29
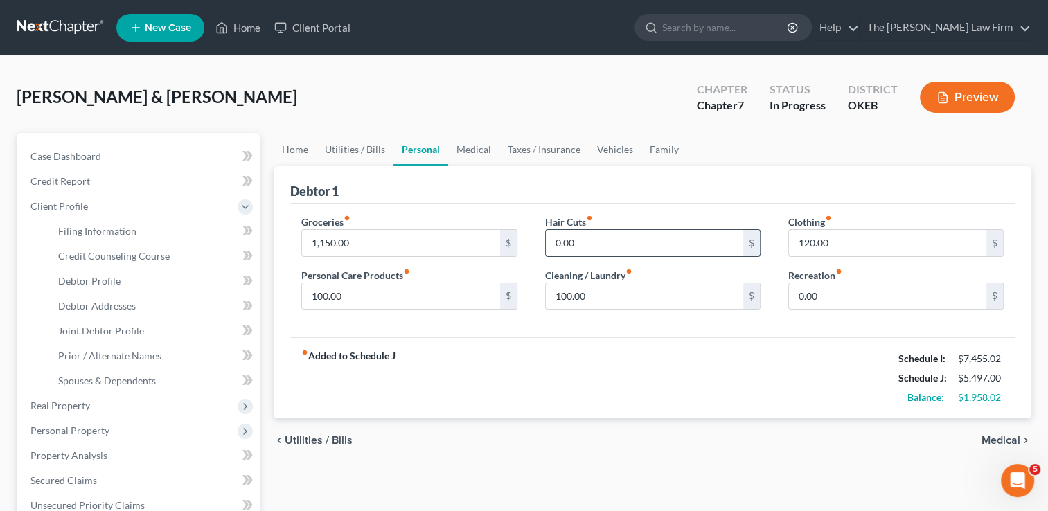
select select "1"
select select "4"
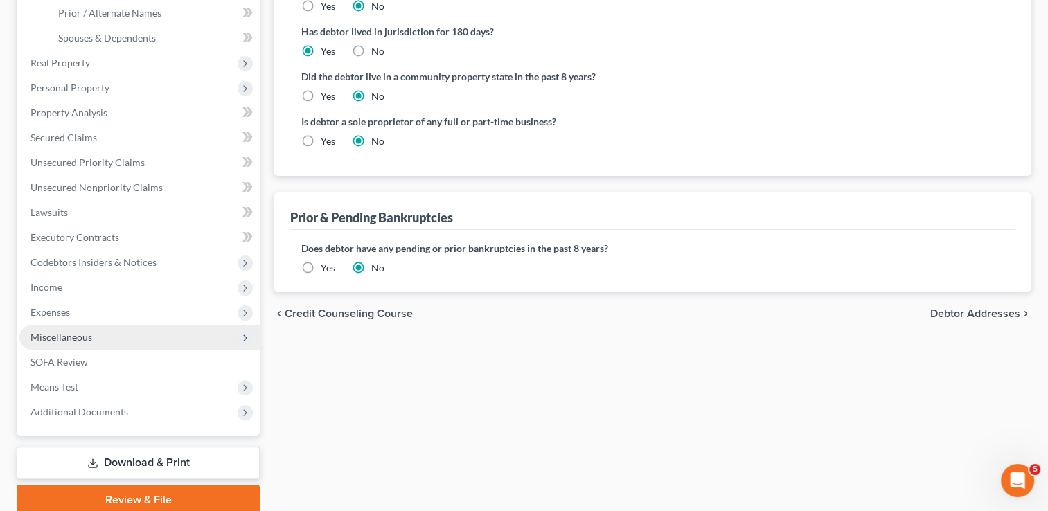
scroll to position [346, 0]
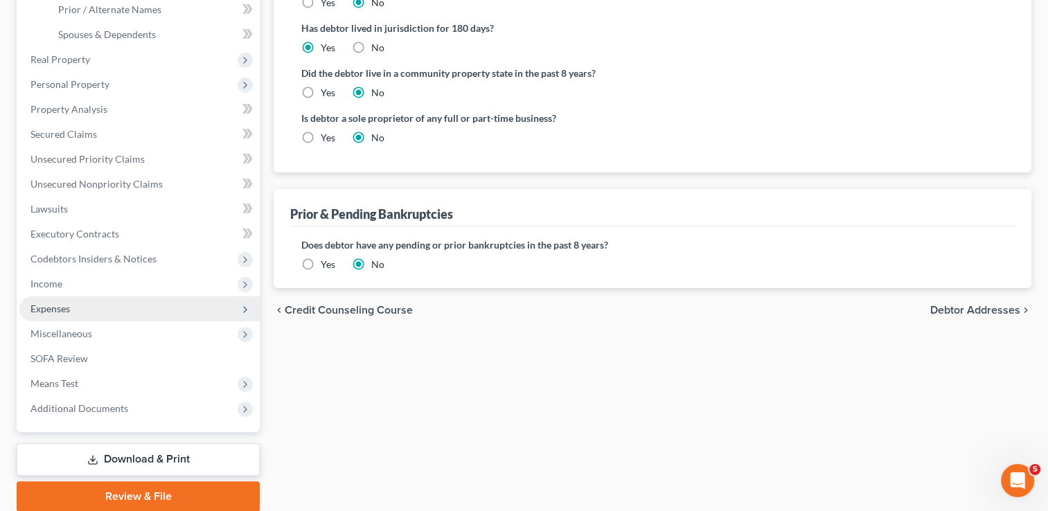
click at [64, 308] on span "Expenses" at bounding box center [49, 309] width 39 height 12
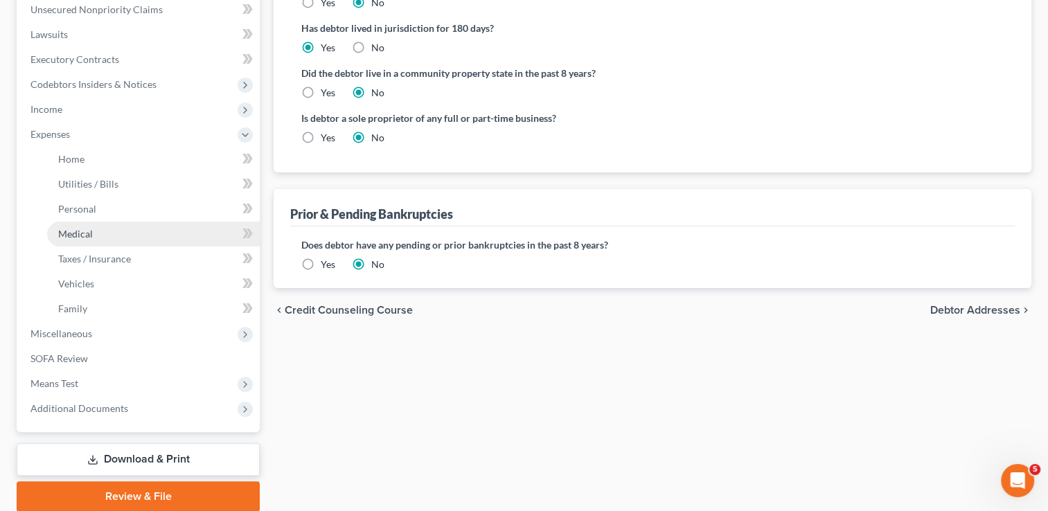
click at [94, 231] on link "Medical" at bounding box center [153, 234] width 213 height 25
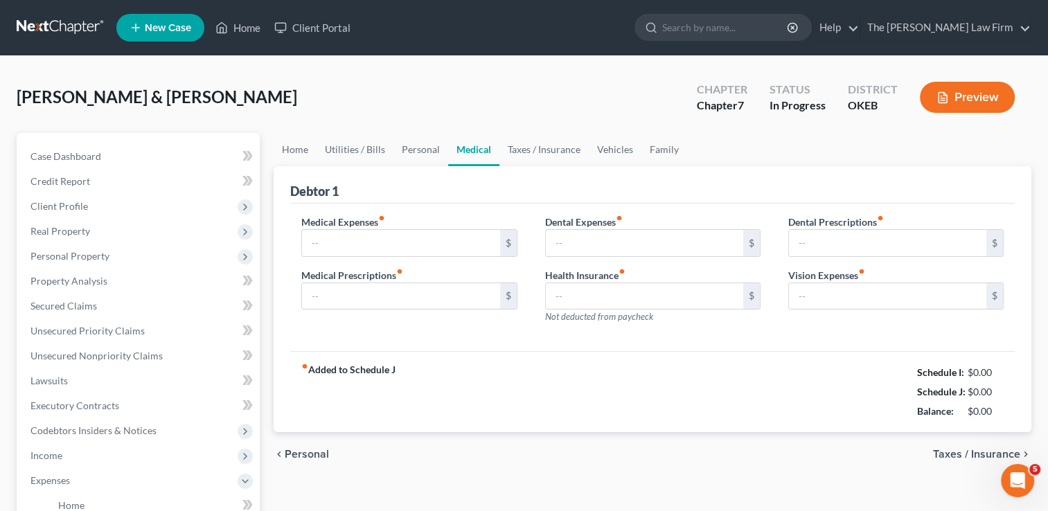
type input "227.00"
type input "180.00"
type input "0.00"
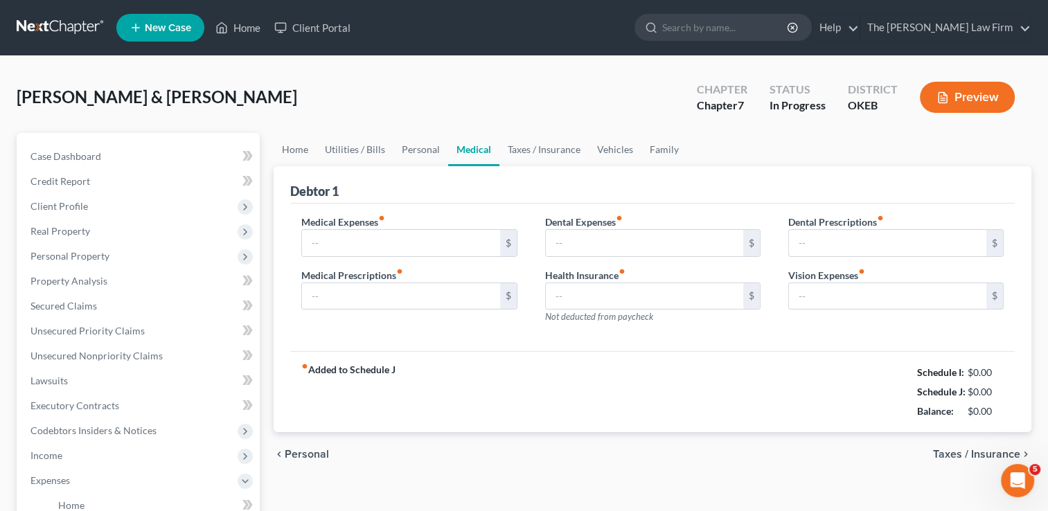
type input "50.00"
click at [425, 146] on link "Personal" at bounding box center [420, 149] width 55 height 33
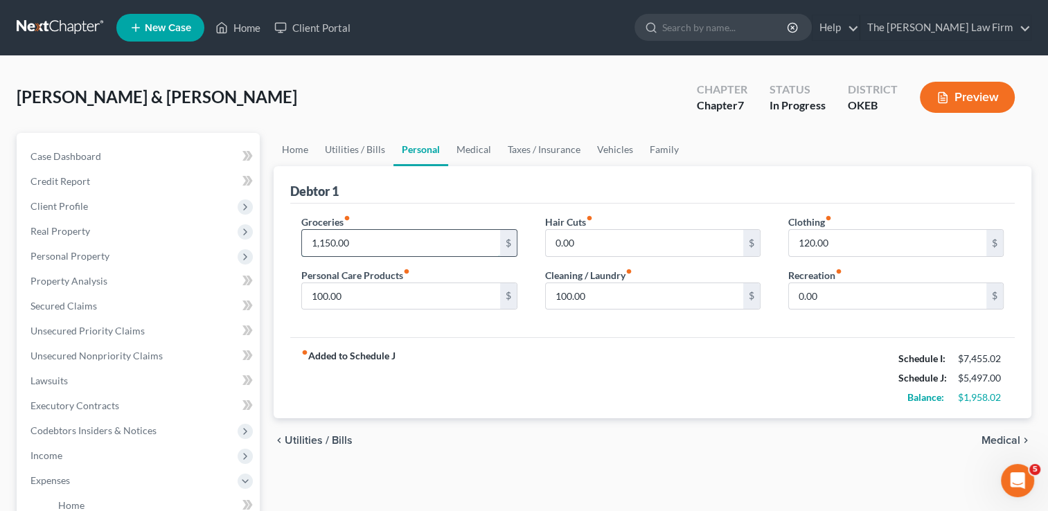
click at [378, 240] on input "1,150.00" at bounding box center [400, 243] width 197 height 26
type input "1,300"
click at [609, 245] on input "0.00" at bounding box center [644, 243] width 197 height 26
type input "40.00"
click at [678, 337] on div "fiber_manual_record Added to Schedule J Schedule I: $7,455.02 Schedule J: $5,68…" at bounding box center [652, 377] width 724 height 81
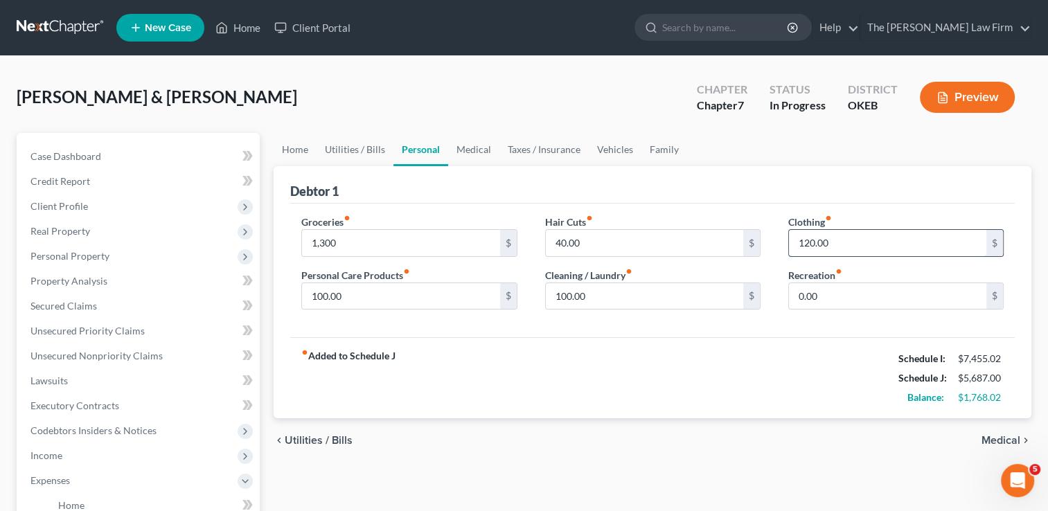
click at [834, 241] on input "120.00" at bounding box center [887, 243] width 197 height 26
type input "200.00"
click at [723, 334] on div "Groceries fiber_manual_record 1,300 $ Personal Care Products fiber_manual_recor…" at bounding box center [652, 271] width 724 height 134
click at [393, 294] on input "100.00" at bounding box center [400, 296] width 197 height 26
type input "120.00"
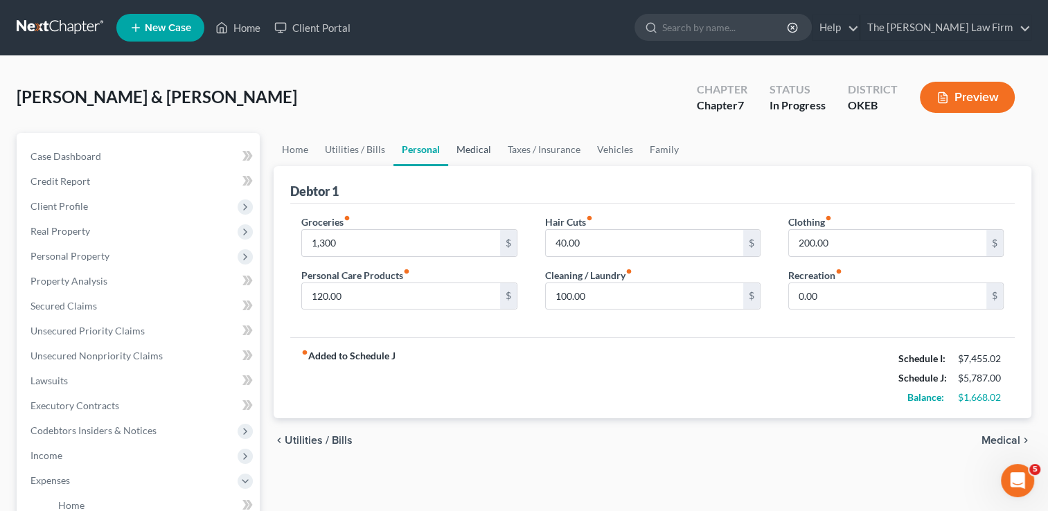
click at [481, 150] on link "Medical" at bounding box center [473, 149] width 51 height 33
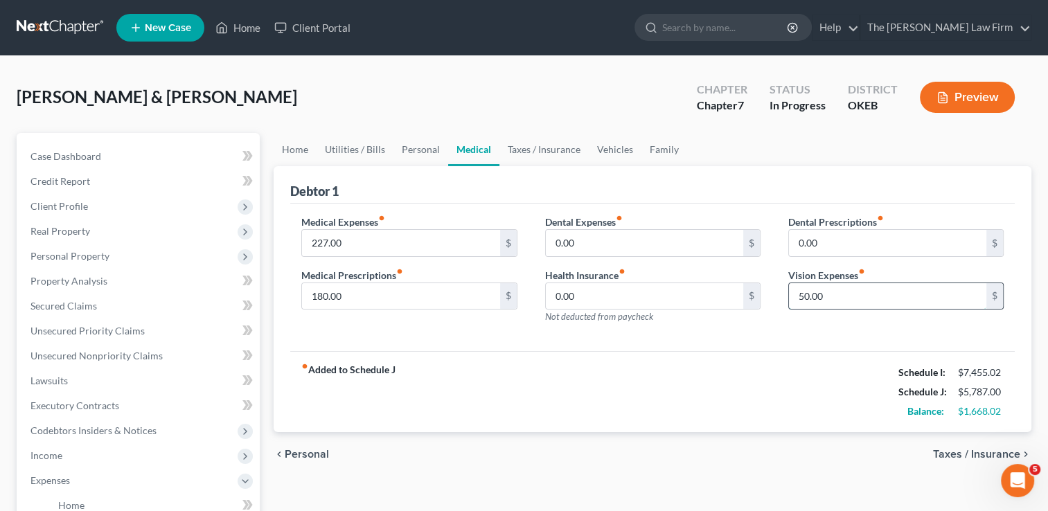
click at [839, 292] on input "50.00" at bounding box center [887, 296] width 197 height 26
type input "80.00"
click at [553, 150] on link "Taxes / Insurance" at bounding box center [543, 149] width 89 height 33
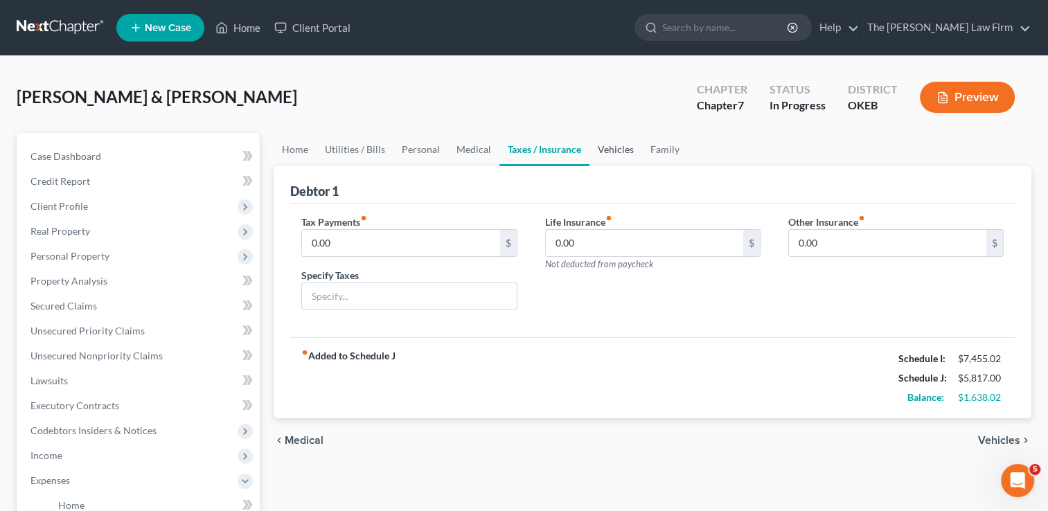
click at [596, 145] on link "Vehicles" at bounding box center [615, 149] width 53 height 33
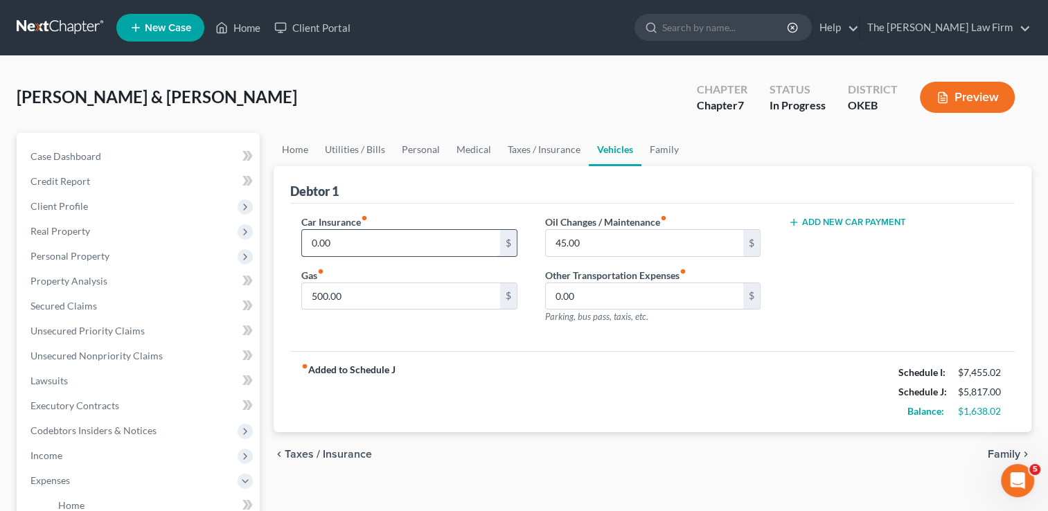
click at [355, 241] on input "0.00" at bounding box center [400, 243] width 197 height 26
type input "200.00"
click at [589, 244] on input "45.00" at bounding box center [644, 243] width 197 height 26
click at [692, 186] on div "Debtor 1" at bounding box center [652, 184] width 724 height 37
click at [661, 148] on link "Family" at bounding box center [664, 149] width 46 height 33
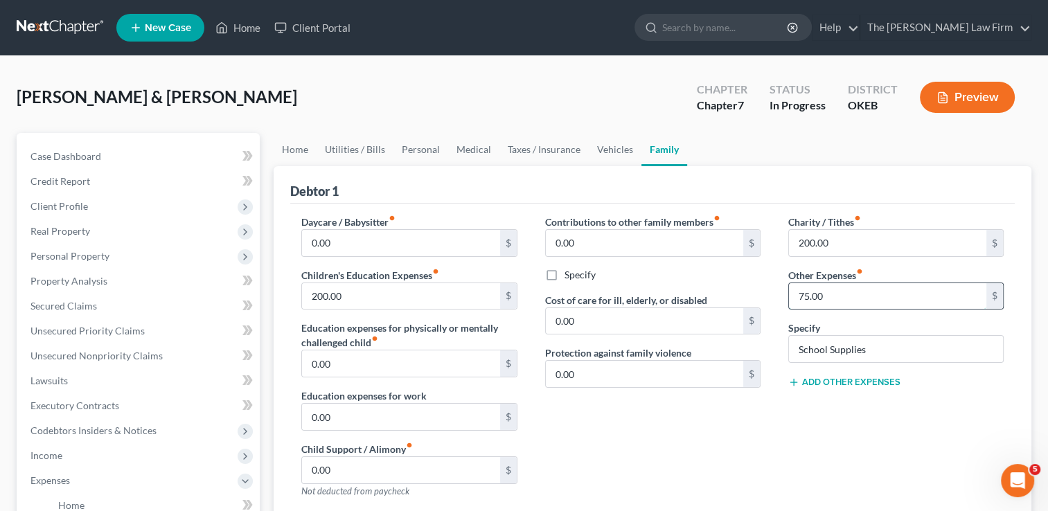
click at [842, 299] on input "75.00" at bounding box center [887, 296] width 197 height 26
type input "150.00"
click at [729, 440] on div "Contributions to other family members fiber_manual_record 0.00 $ Specify Cost o…" at bounding box center [652, 362] width 243 height 294
click at [299, 152] on link "Home" at bounding box center [295, 149] width 43 height 33
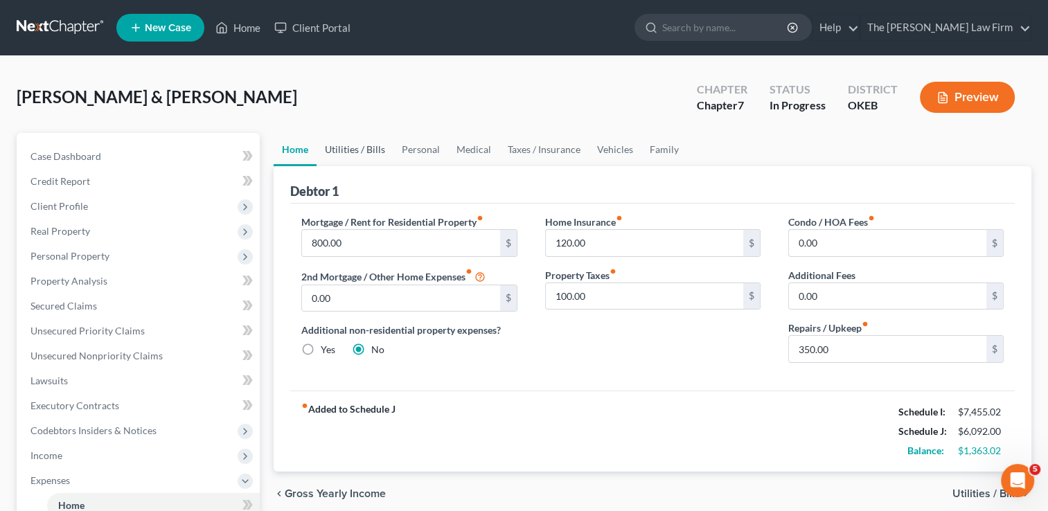
click at [357, 150] on link "Utilities / Bills" at bounding box center [355, 149] width 77 height 33
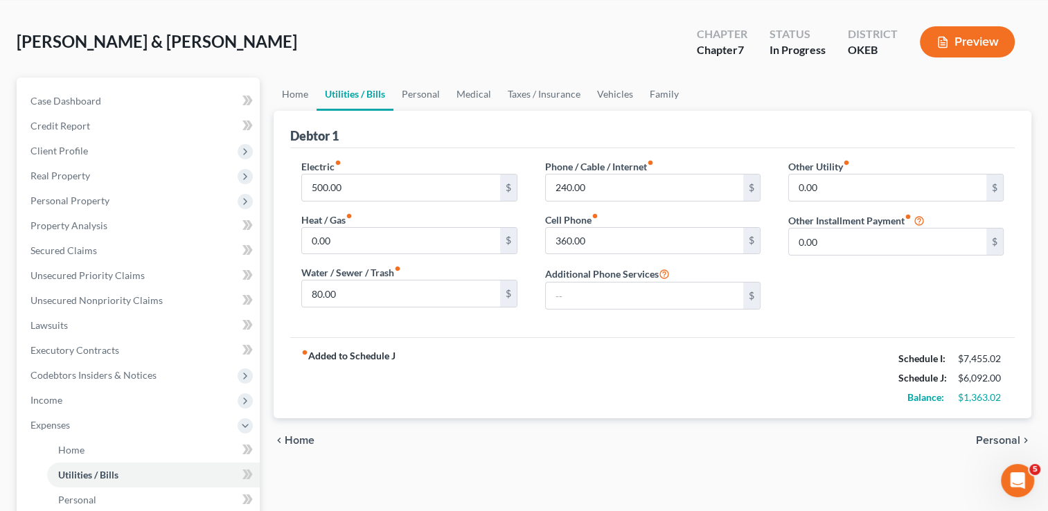
scroll to position [208, 0]
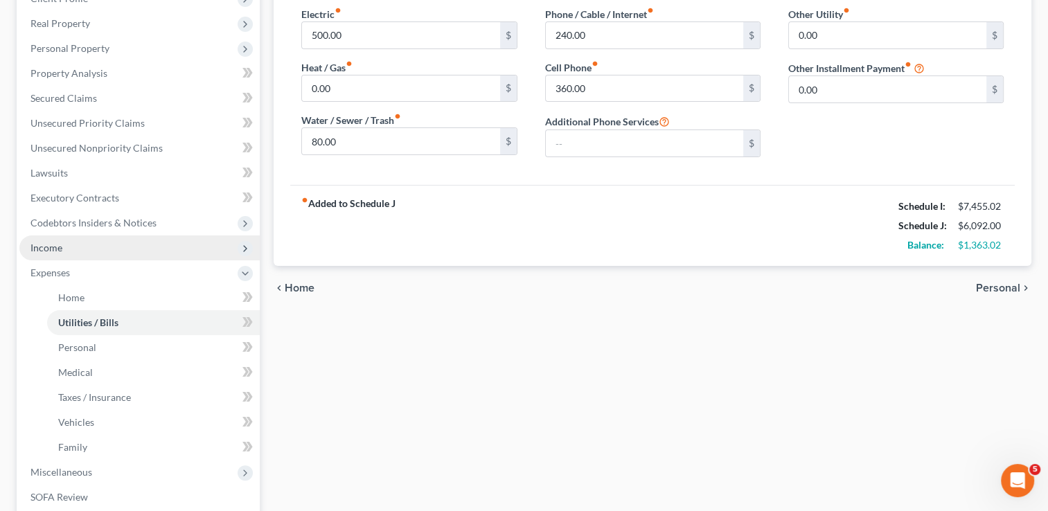
click at [74, 247] on span "Income" at bounding box center [139, 247] width 240 height 25
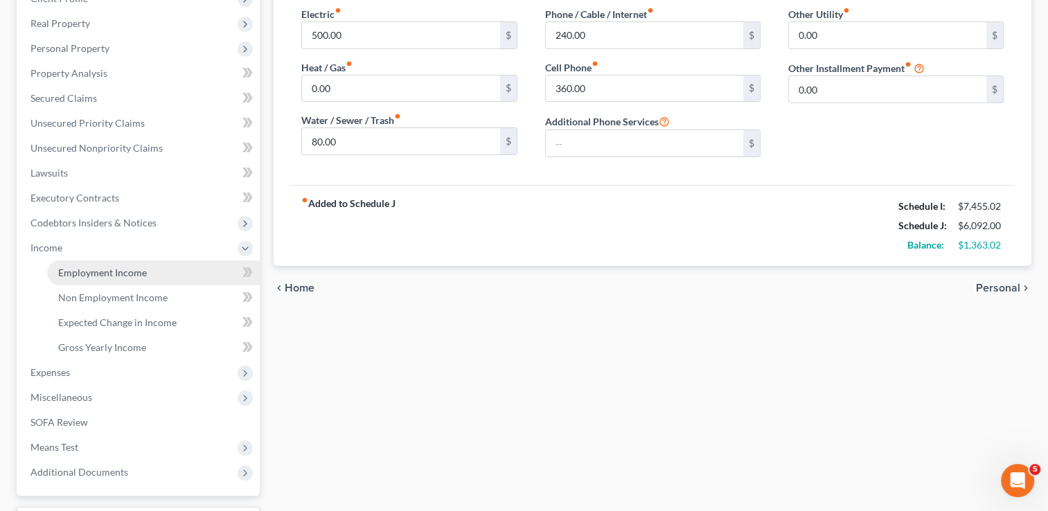
click at [122, 270] on span "Employment Income" at bounding box center [102, 273] width 89 height 12
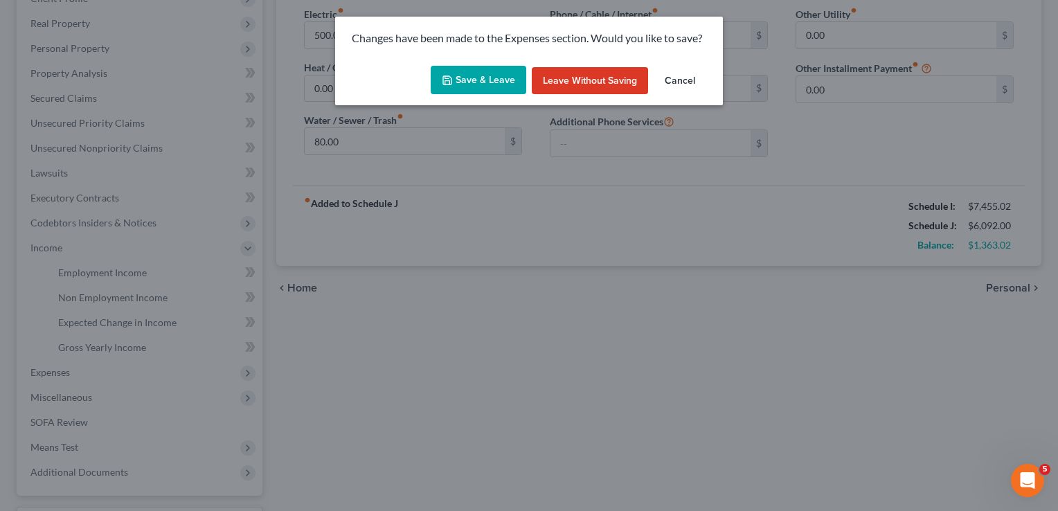
click at [482, 87] on button "Save & Leave" at bounding box center [479, 80] width 96 height 29
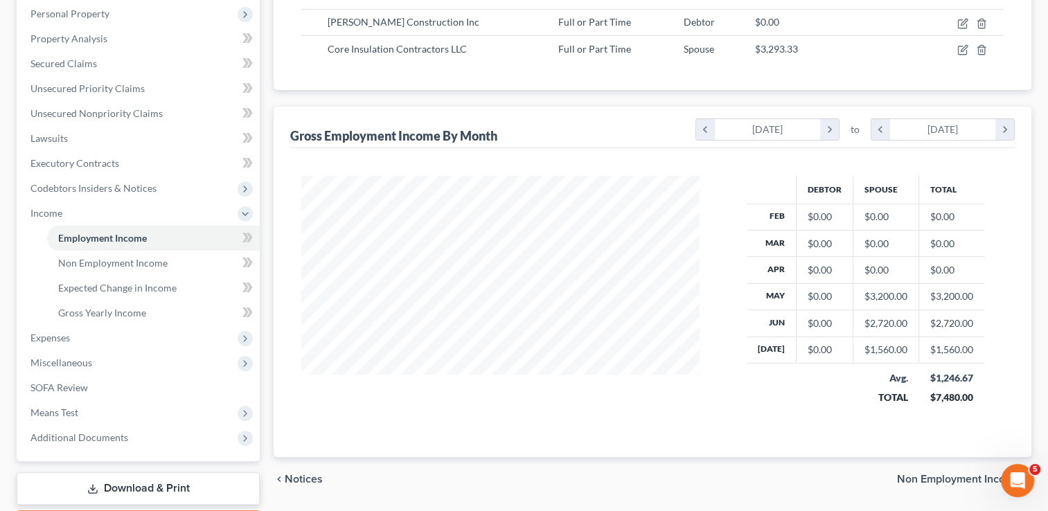
scroll to position [277, 0]
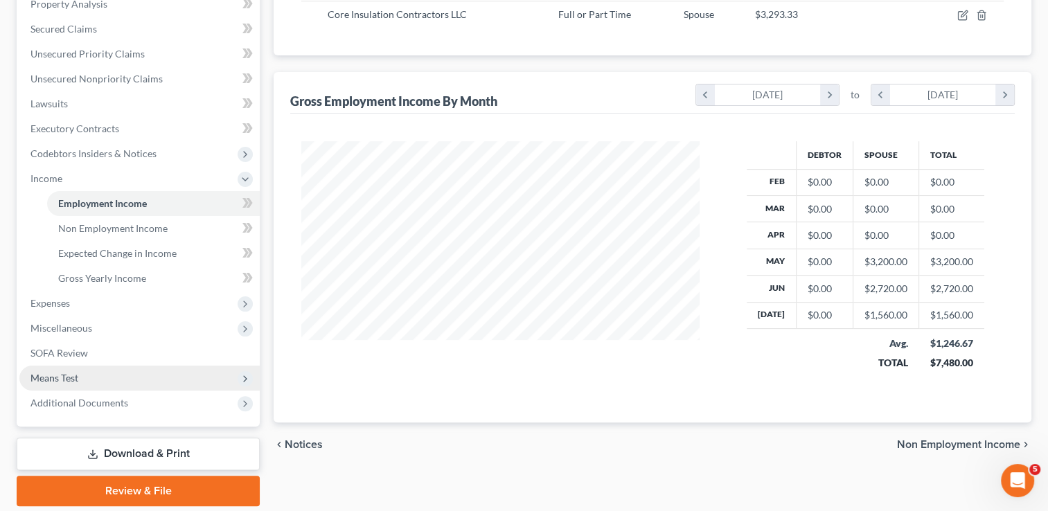
click at [70, 377] on span "Means Test" at bounding box center [54, 378] width 48 height 12
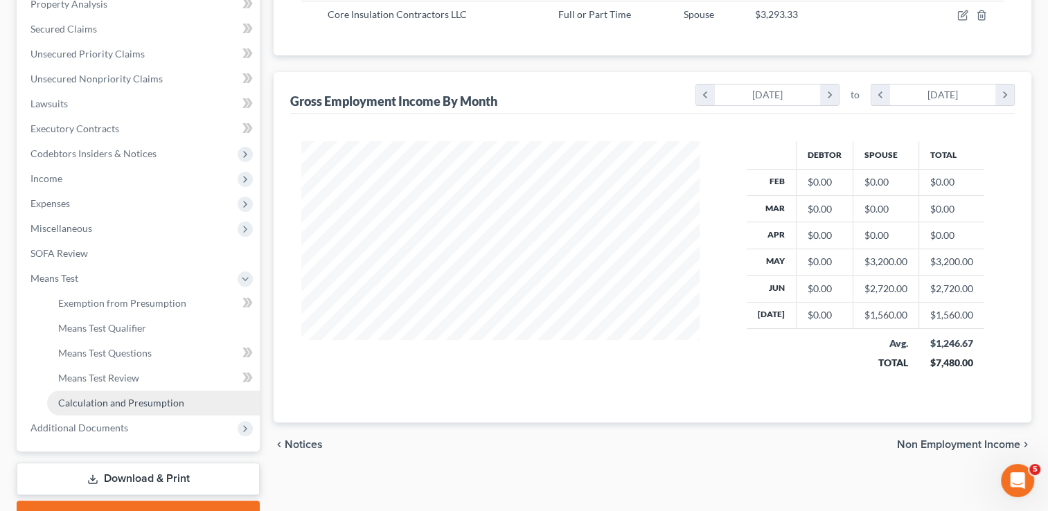
click at [105, 400] on span "Calculation and Presumption" at bounding box center [121, 403] width 126 height 12
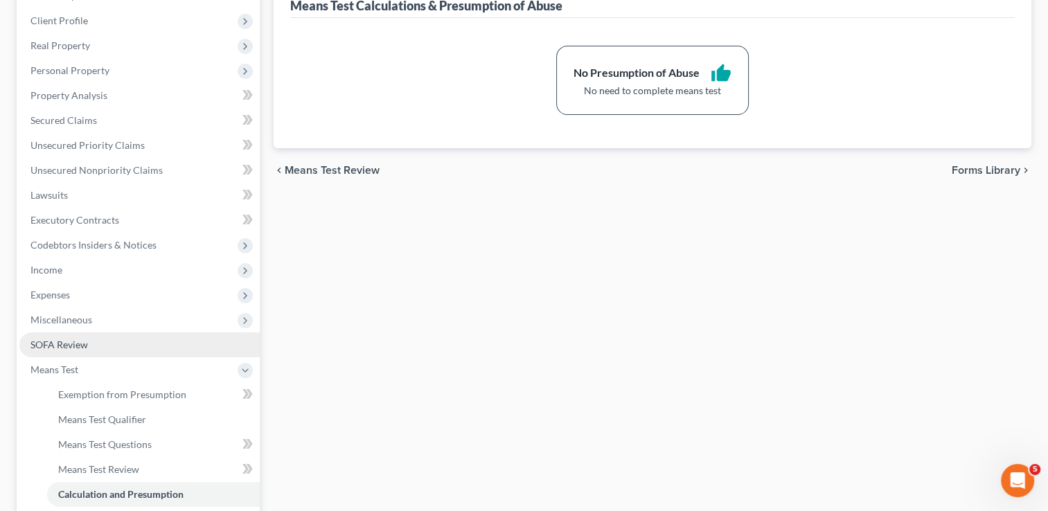
scroll to position [208, 0]
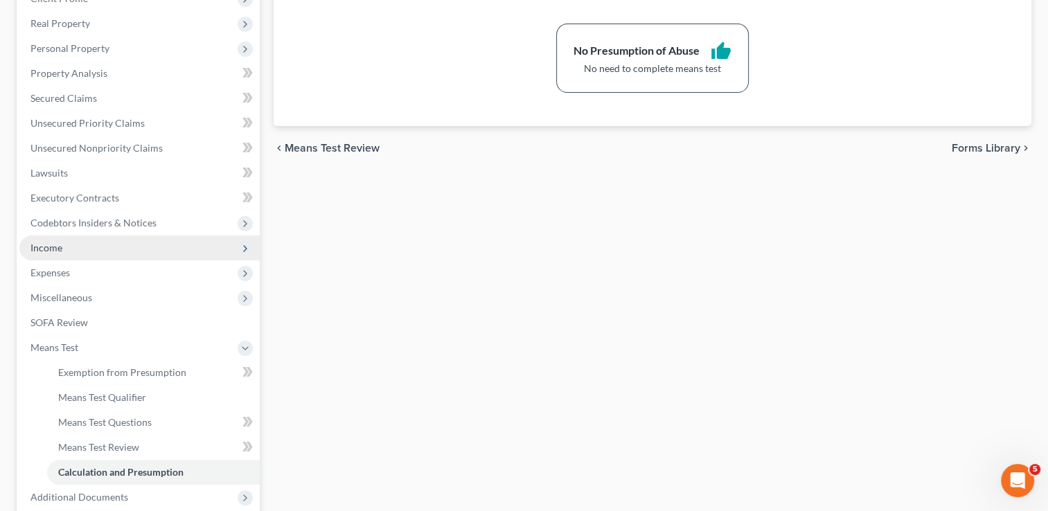
click at [83, 245] on span "Income" at bounding box center [139, 247] width 240 height 25
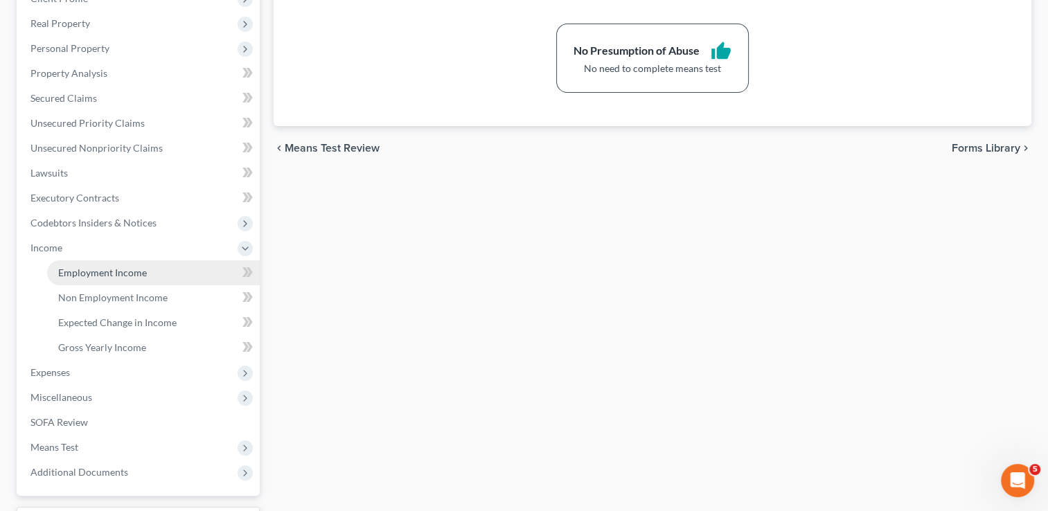
click at [114, 273] on span "Employment Income" at bounding box center [102, 273] width 89 height 12
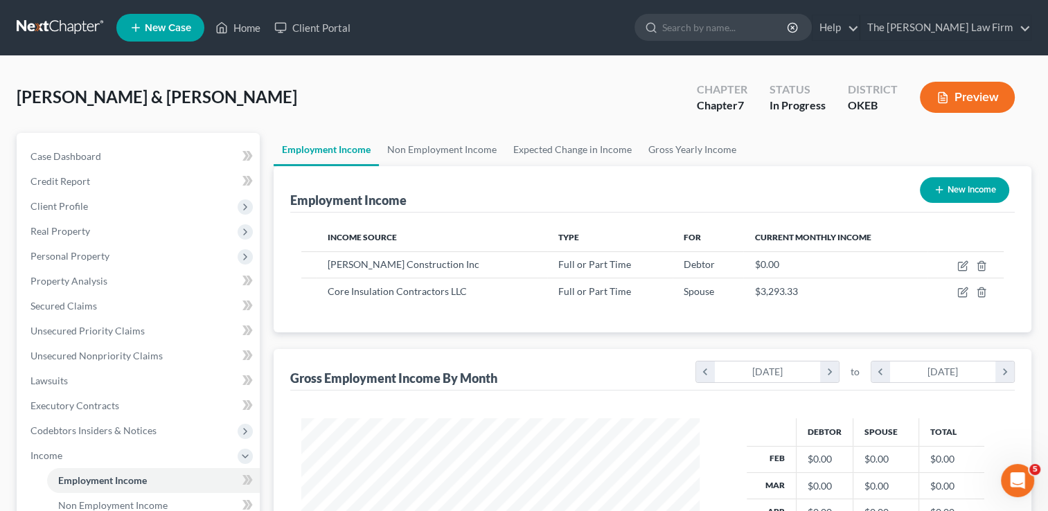
scroll to position [247, 426]
click at [454, 145] on link "Non Employment Income" at bounding box center [442, 149] width 126 height 33
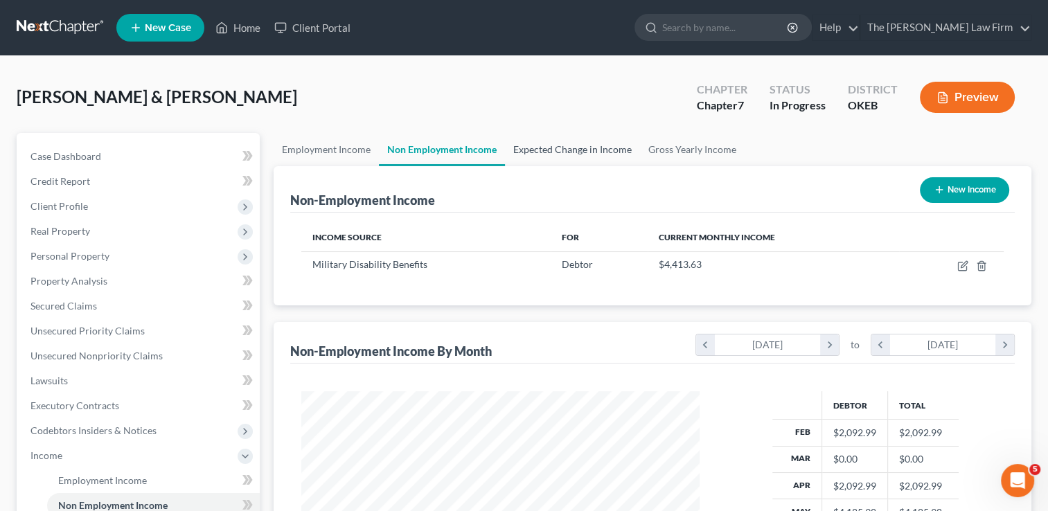
click at [575, 147] on link "Expected Change in Income" at bounding box center [572, 149] width 135 height 33
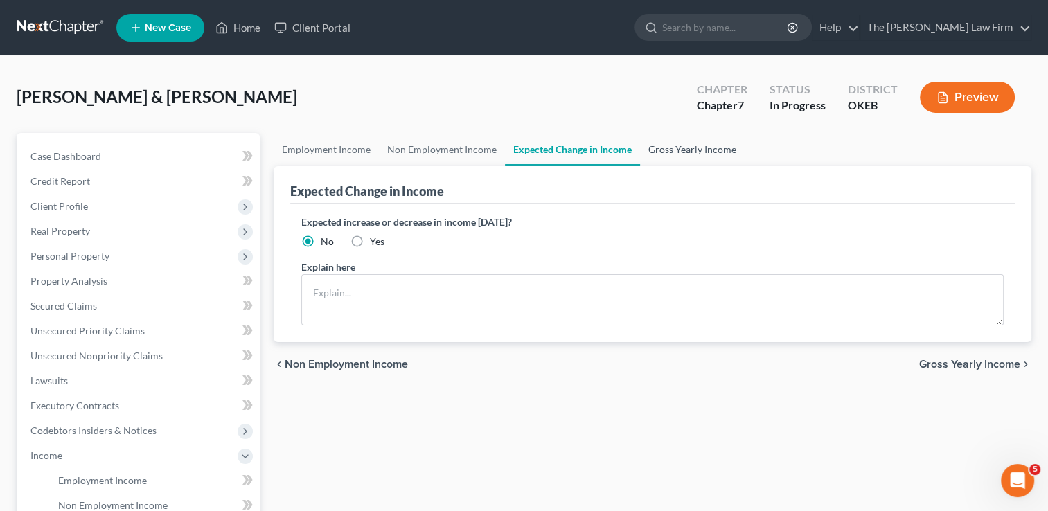
click at [687, 150] on link "Gross Yearly Income" at bounding box center [692, 149] width 105 height 33
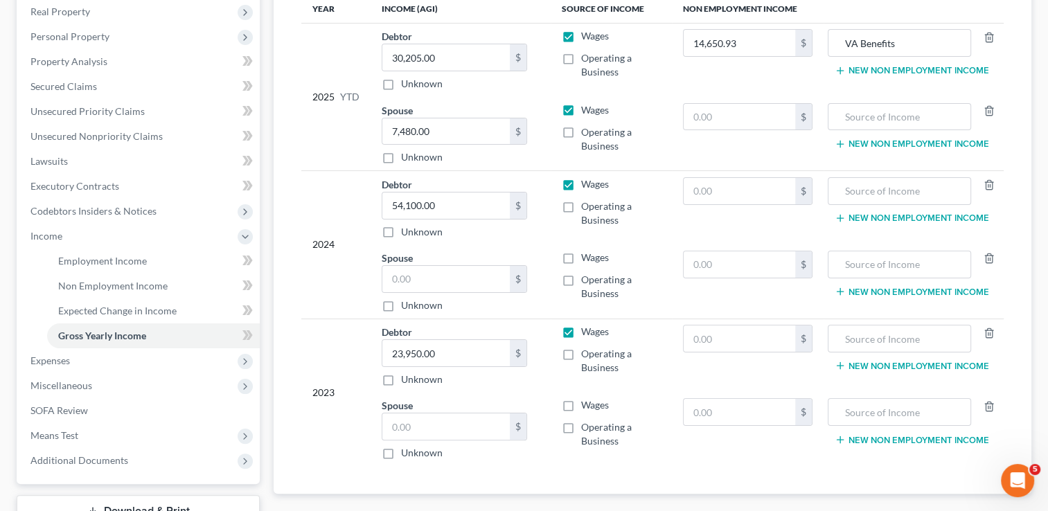
scroll to position [277, 0]
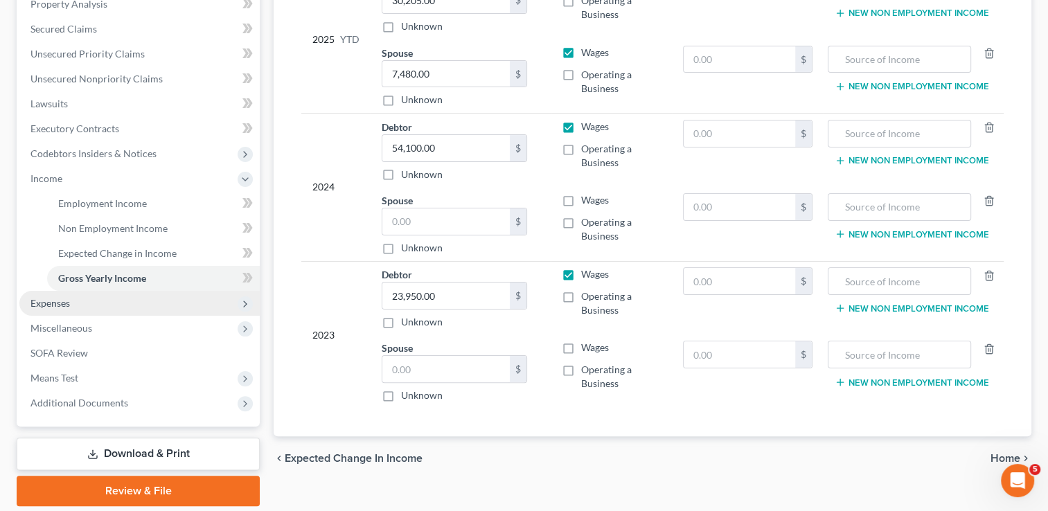
click at [82, 299] on span "Expenses" at bounding box center [139, 303] width 240 height 25
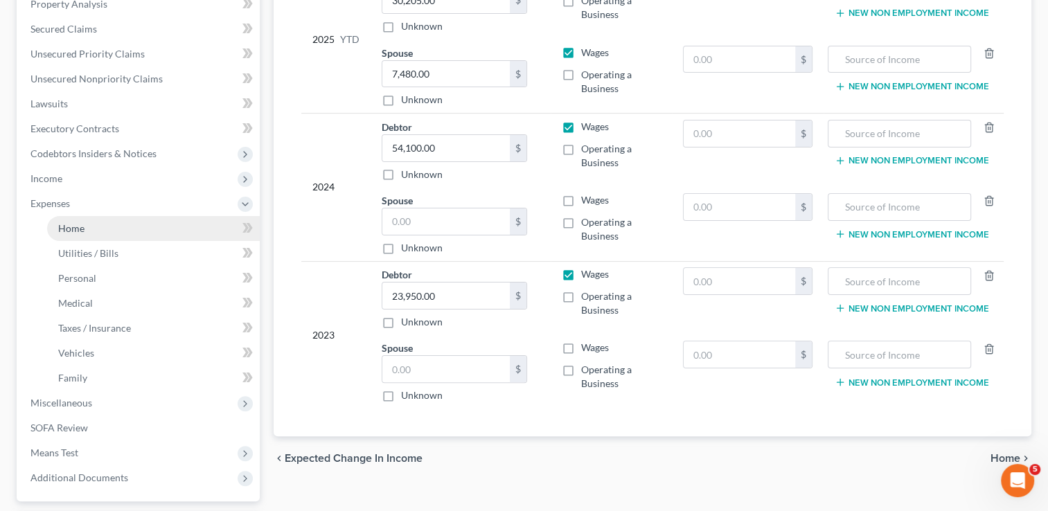
click at [92, 227] on link "Home" at bounding box center [153, 228] width 213 height 25
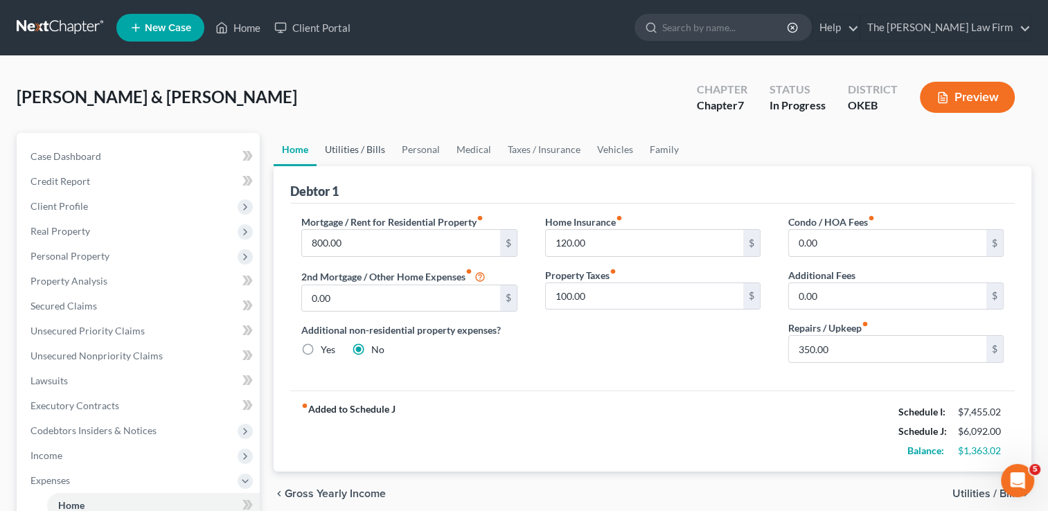
click at [373, 147] on link "Utilities / Bills" at bounding box center [355, 149] width 77 height 33
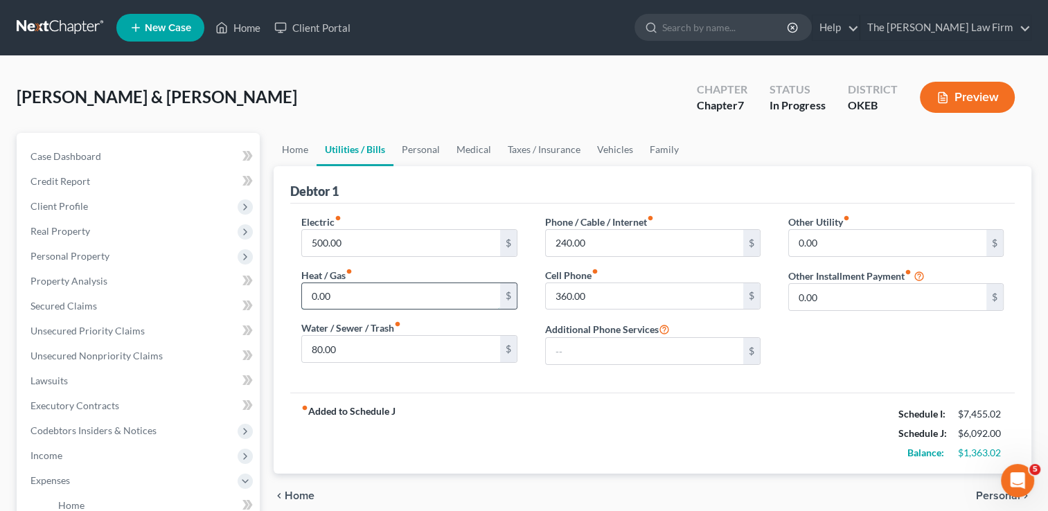
click at [348, 293] on input "0.00" at bounding box center [400, 296] width 197 height 26
type input "100.00"
click at [604, 242] on input "240.00" at bounding box center [644, 243] width 197 height 26
type input "300.00"
click at [604, 295] on input "360.00" at bounding box center [644, 296] width 197 height 26
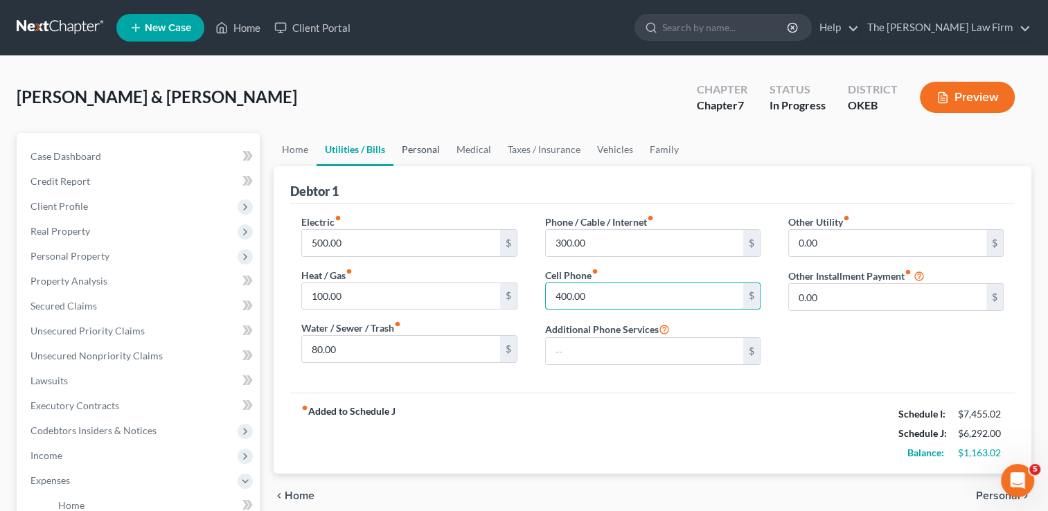
type input "400.00"
click at [421, 150] on link "Personal" at bounding box center [420, 149] width 55 height 33
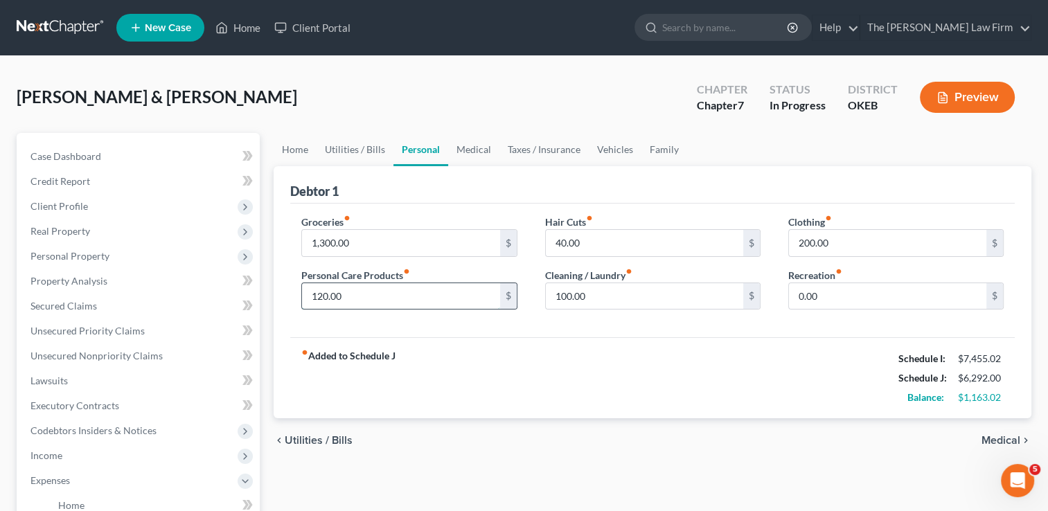
click at [366, 291] on input "120.00" at bounding box center [400, 296] width 197 height 26
type input "200.00"
click at [601, 298] on input "100.00" at bounding box center [644, 296] width 197 height 26
type input "180.00"
click at [846, 238] on input "200.00" at bounding box center [887, 243] width 197 height 26
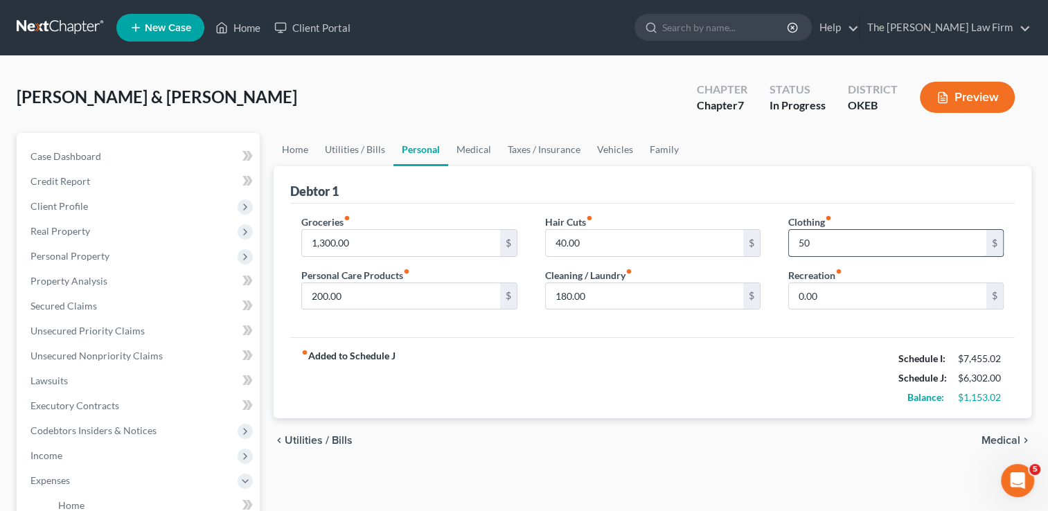
type input "5"
type input "250.00"
click at [595, 237] on input "40.00" at bounding box center [644, 243] width 197 height 26
type input "1"
drag, startPoint x: 589, startPoint y: 240, endPoint x: 538, endPoint y: 236, distance: 50.7
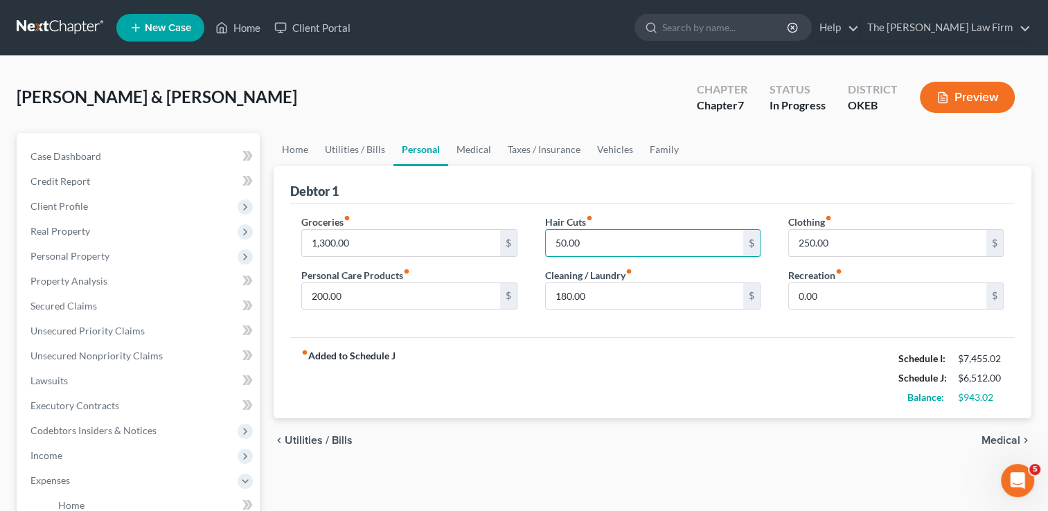
click at [538, 236] on div "Hair Cuts fiber_manual_record 50.00 $ Cleaning / Laundry fiber_manual_record 18…" at bounding box center [652, 268] width 243 height 107
type input "60.00"
click at [605, 295] on input "180.00" at bounding box center [644, 296] width 197 height 26
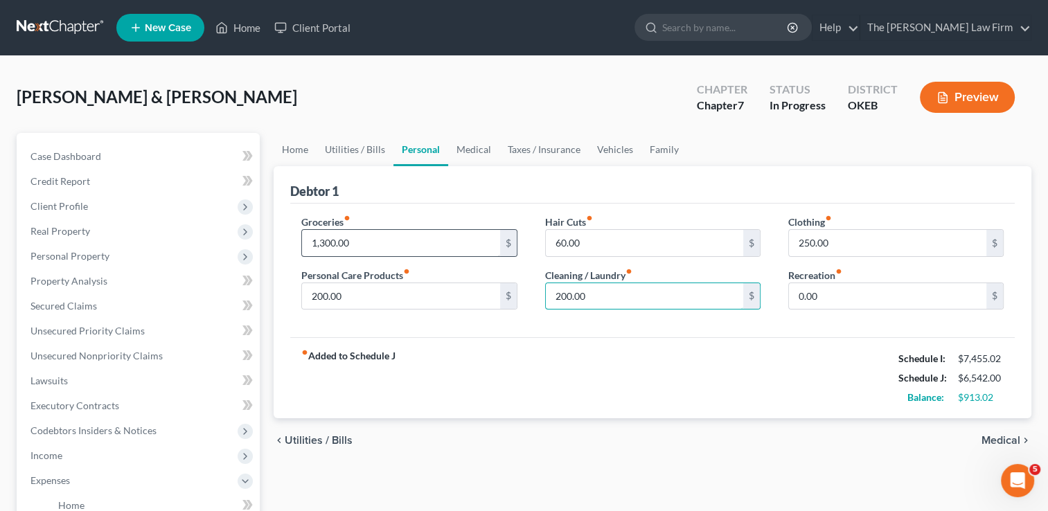
type input "200.00"
click at [378, 239] on input "1,300.00" at bounding box center [400, 243] width 197 height 26
click at [454, 198] on div "Debtor 1" at bounding box center [652, 184] width 724 height 37
click at [368, 244] on input "1,700" at bounding box center [400, 243] width 197 height 26
type input "1"
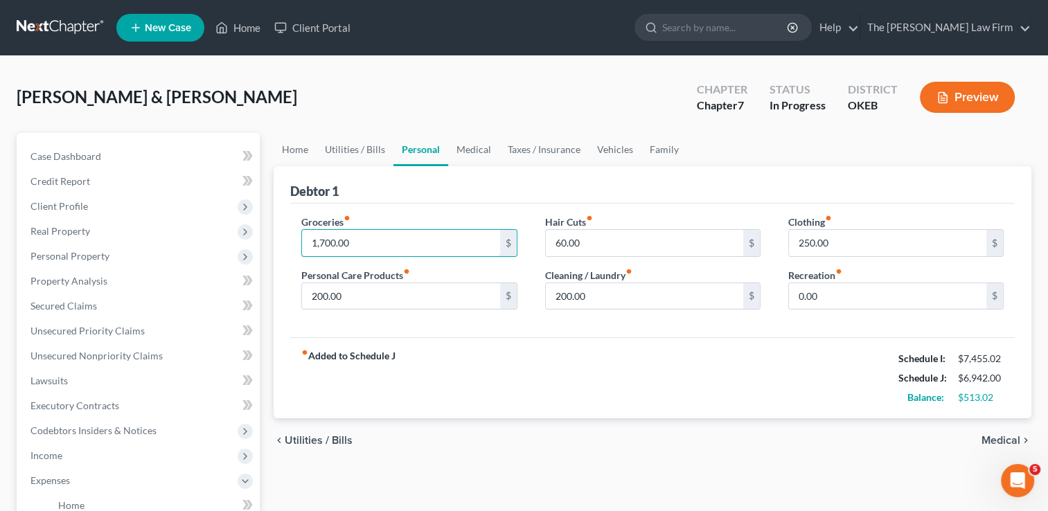
type input "1,700.00"
click at [478, 179] on div "Debtor 1" at bounding box center [652, 184] width 724 height 37
click at [299, 145] on link "Home" at bounding box center [295, 149] width 43 height 33
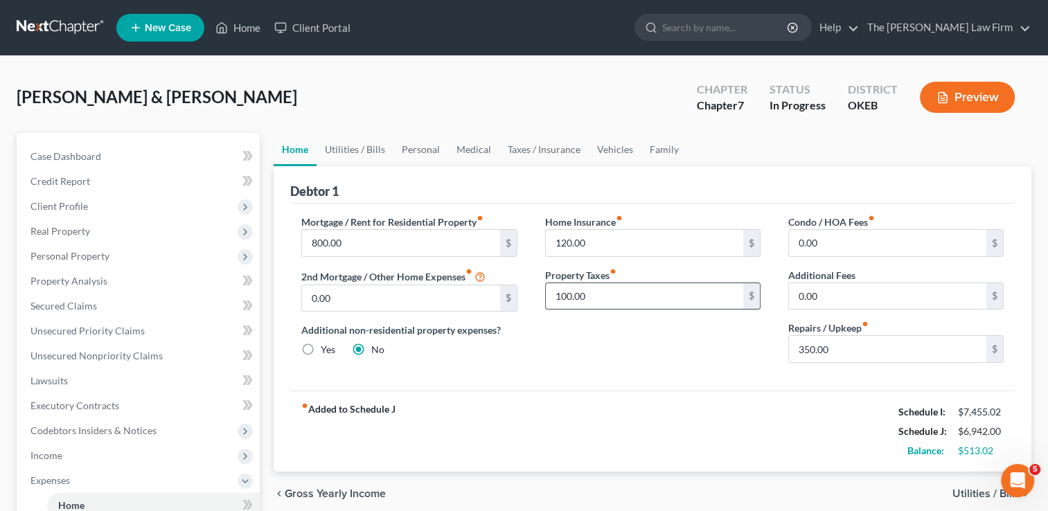
click at [604, 298] on input "100.00" at bounding box center [644, 296] width 197 height 26
type input "120.00"
click at [592, 235] on input "120.00" at bounding box center [644, 243] width 197 height 26
type input "140.00"
click at [355, 148] on link "Utilities / Bills" at bounding box center [355, 149] width 77 height 33
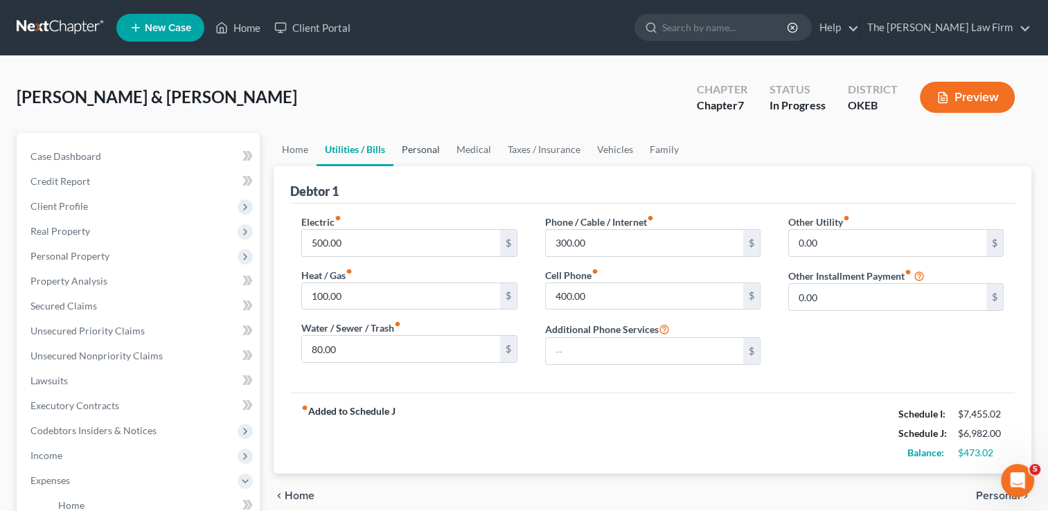
click at [427, 145] on link "Personal" at bounding box center [420, 149] width 55 height 33
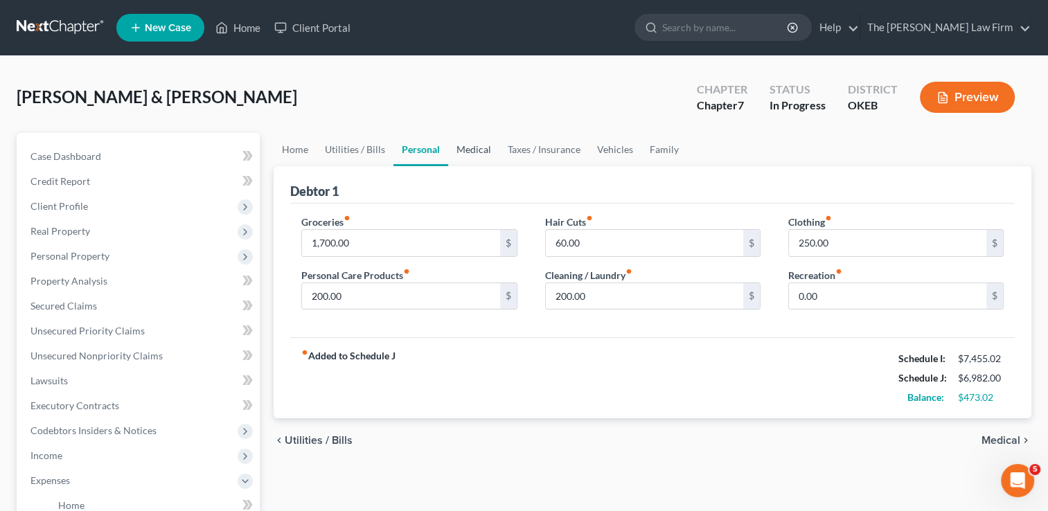
click at [470, 149] on link "Medical" at bounding box center [473, 149] width 51 height 33
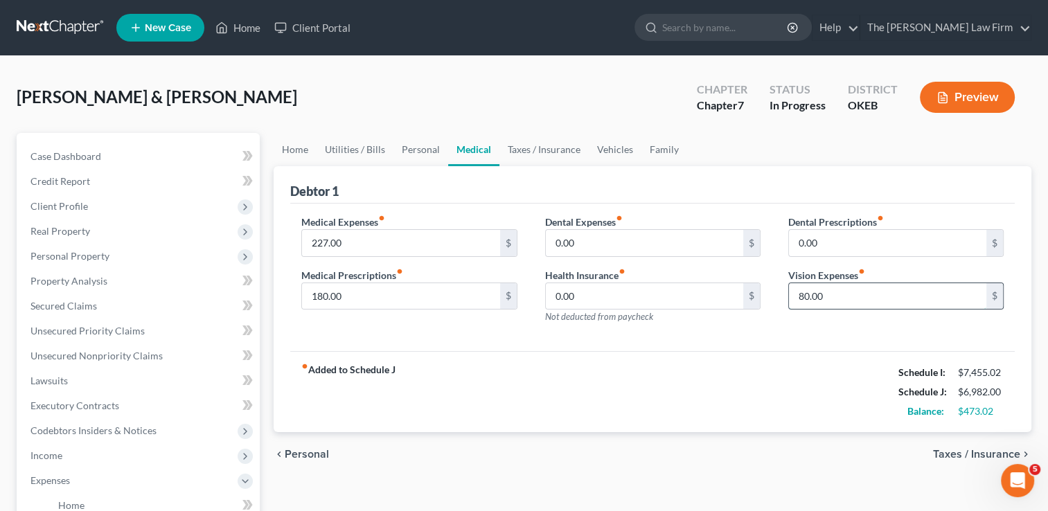
click at [851, 299] on input "80.00" at bounding box center [887, 296] width 197 height 26
type input "100.00"
click at [555, 141] on link "Taxes / Insurance" at bounding box center [543, 149] width 89 height 33
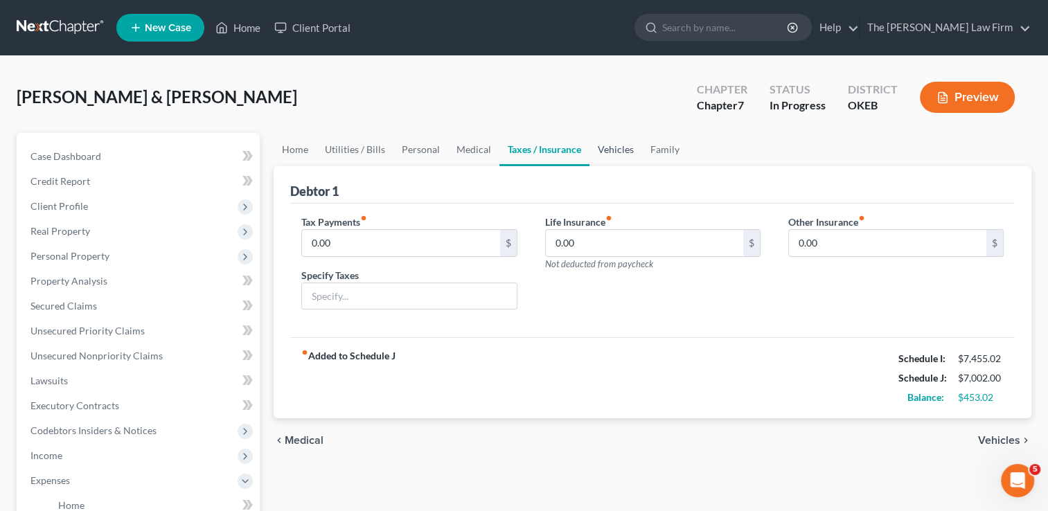
click at [617, 148] on link "Vehicles" at bounding box center [615, 149] width 53 height 33
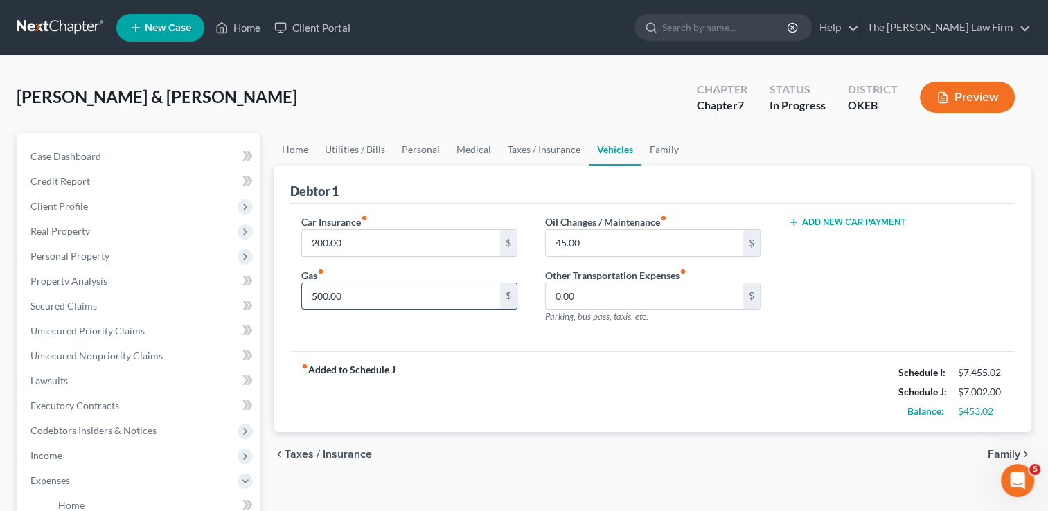
click at [357, 296] on input "500.00" at bounding box center [400, 296] width 197 height 26
type input "550.00"
click at [366, 239] on input "200.00" at bounding box center [400, 243] width 197 height 26
type input "220.00"
click at [592, 240] on input "45.00" at bounding box center [644, 243] width 197 height 26
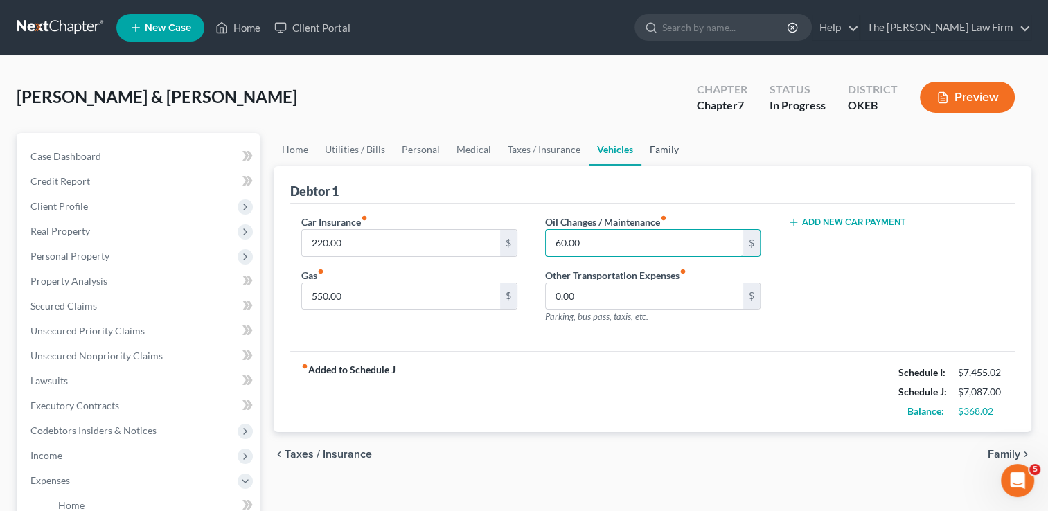
type input "60.00"
click at [666, 151] on link "Family" at bounding box center [664, 149] width 46 height 33
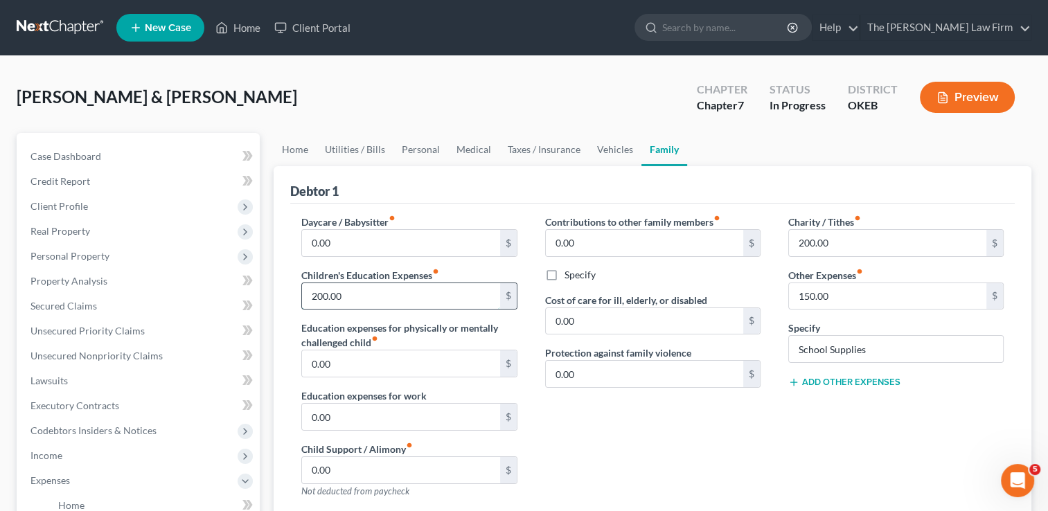
click at [368, 300] on input "200.00" at bounding box center [400, 296] width 197 height 26
type input "250.00"
click at [598, 411] on div "Contributions to other family members fiber_manual_record 0.00 $ Specify Cost o…" at bounding box center [652, 362] width 243 height 294
click at [351, 147] on link "Utilities / Bills" at bounding box center [355, 149] width 77 height 33
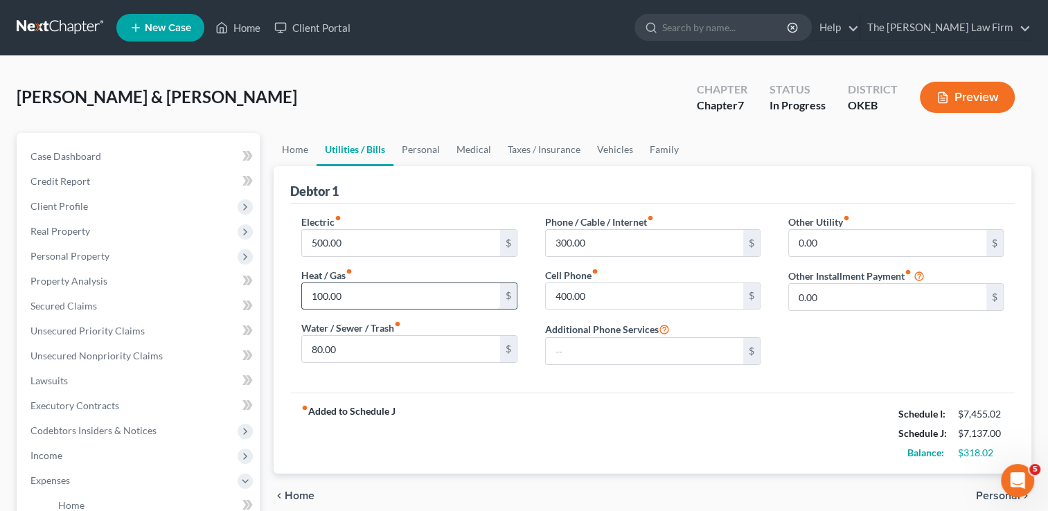
click at [353, 296] on input "100.00" at bounding box center [400, 296] width 197 height 26
type input "80.00"
click at [359, 346] on input "80.00" at bounding box center [400, 349] width 197 height 26
type input "150.00"
click at [604, 240] on input "300.00" at bounding box center [644, 243] width 197 height 26
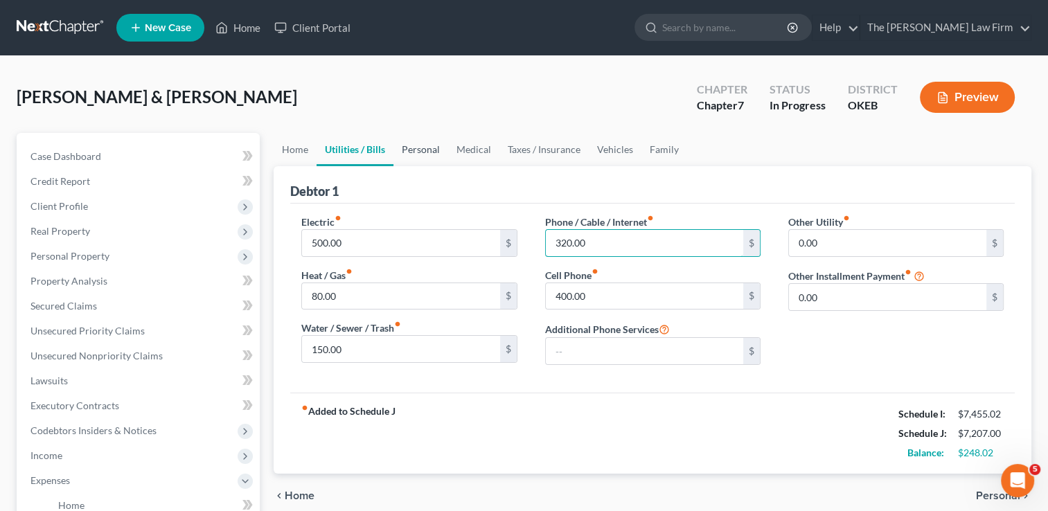
type input "320.00"
click at [420, 150] on link "Personal" at bounding box center [420, 149] width 55 height 33
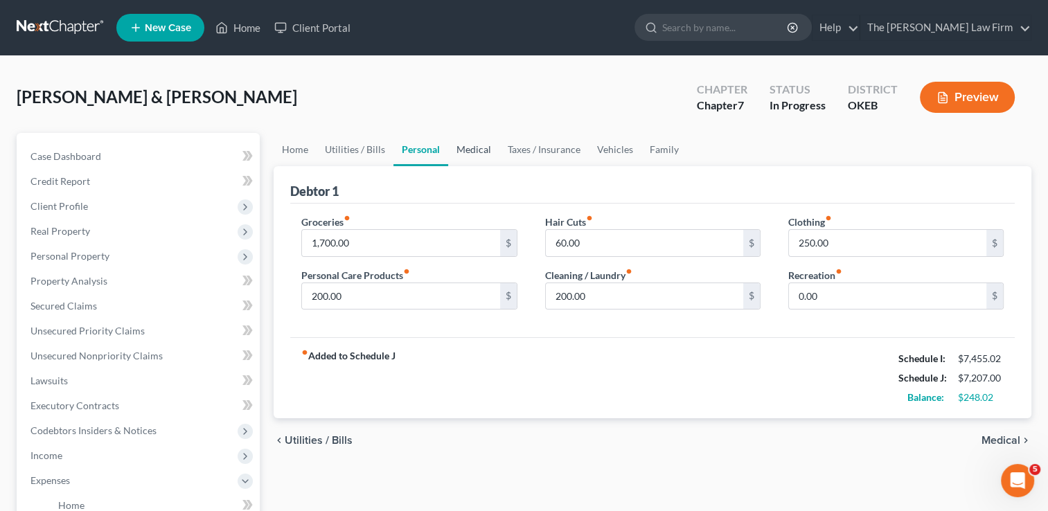
click at [471, 149] on link "Medical" at bounding box center [473, 149] width 51 height 33
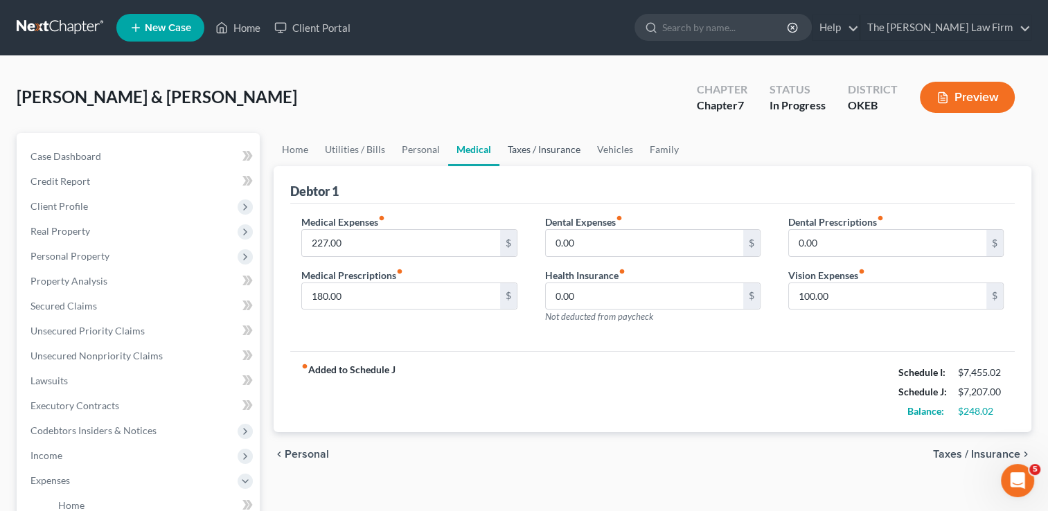
click at [544, 153] on link "Taxes / Insurance" at bounding box center [543, 149] width 89 height 33
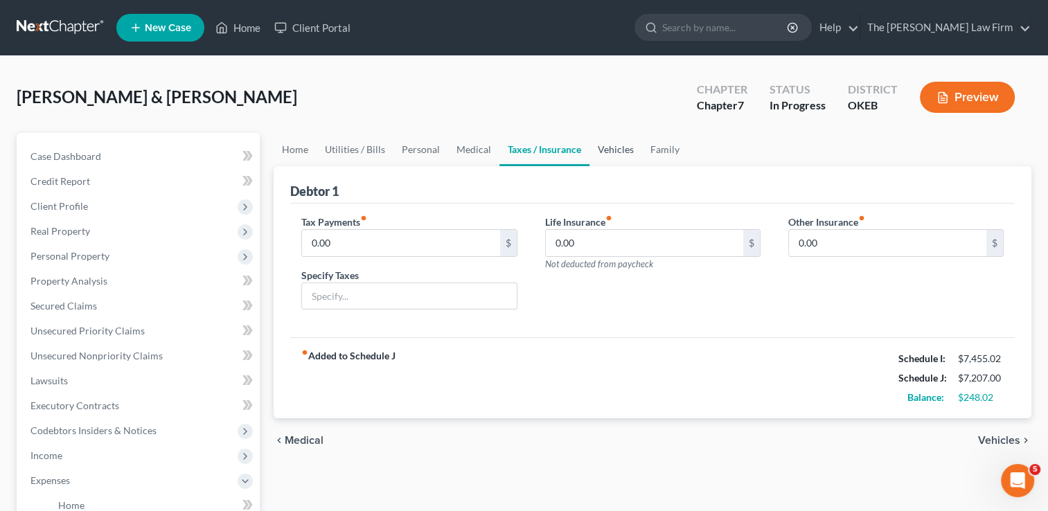
click at [609, 150] on link "Vehicles" at bounding box center [615, 149] width 53 height 33
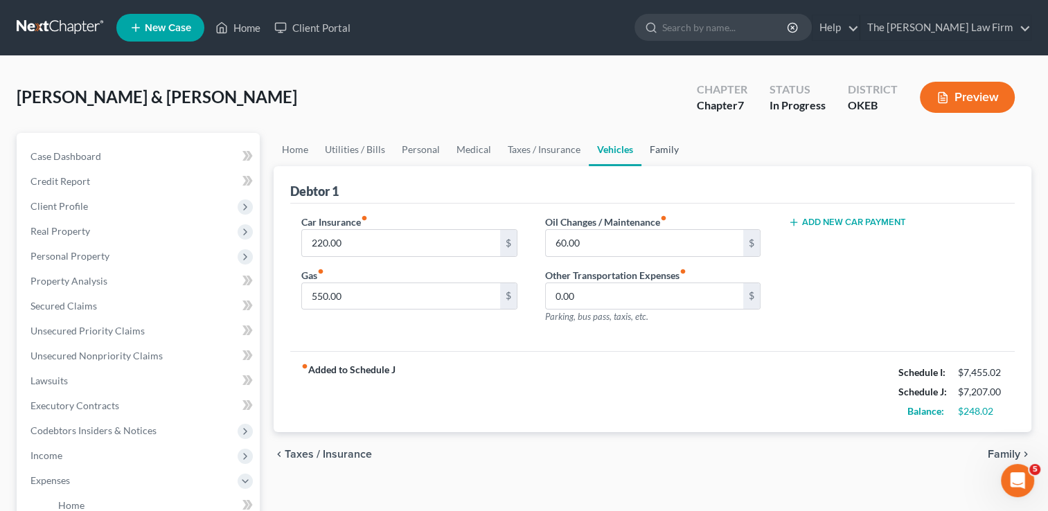
click at [659, 149] on link "Family" at bounding box center [664, 149] width 46 height 33
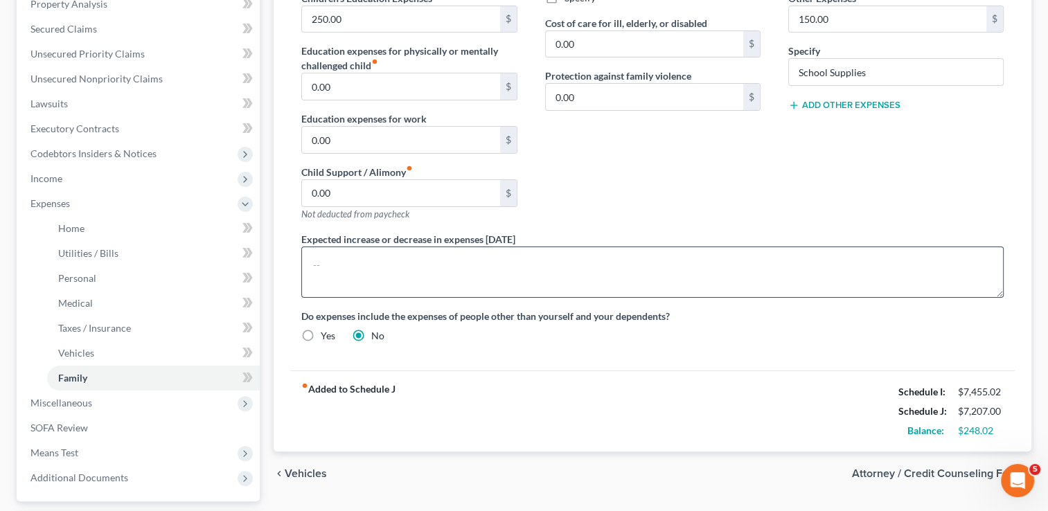
scroll to position [208, 0]
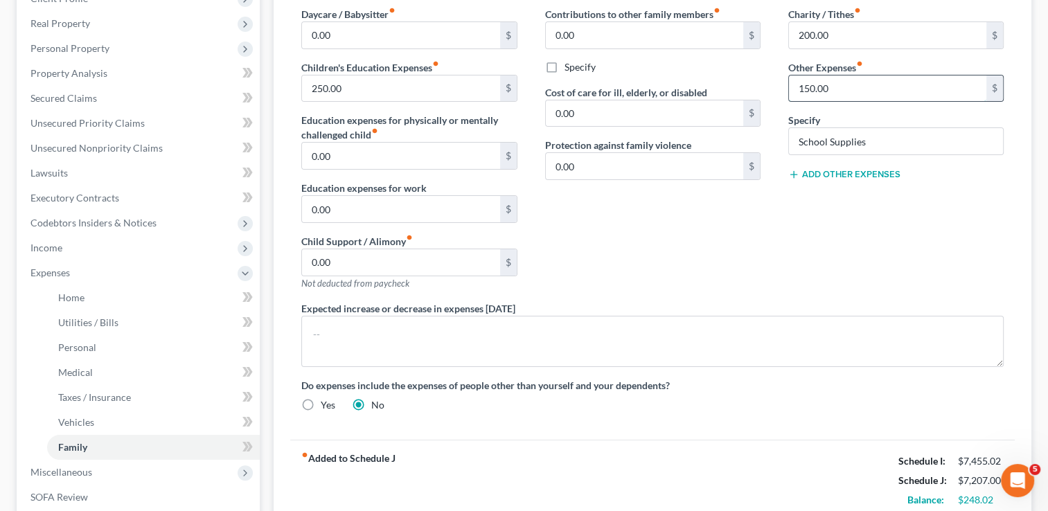
click at [843, 87] on input "150.00" at bounding box center [887, 88] width 197 height 26
type input "2"
type input "150.00"
click at [781, 223] on div "Charity / Tithes fiber_manual_record 200.00 $ Other Expenses fiber_manual_recor…" at bounding box center [895, 154] width 243 height 294
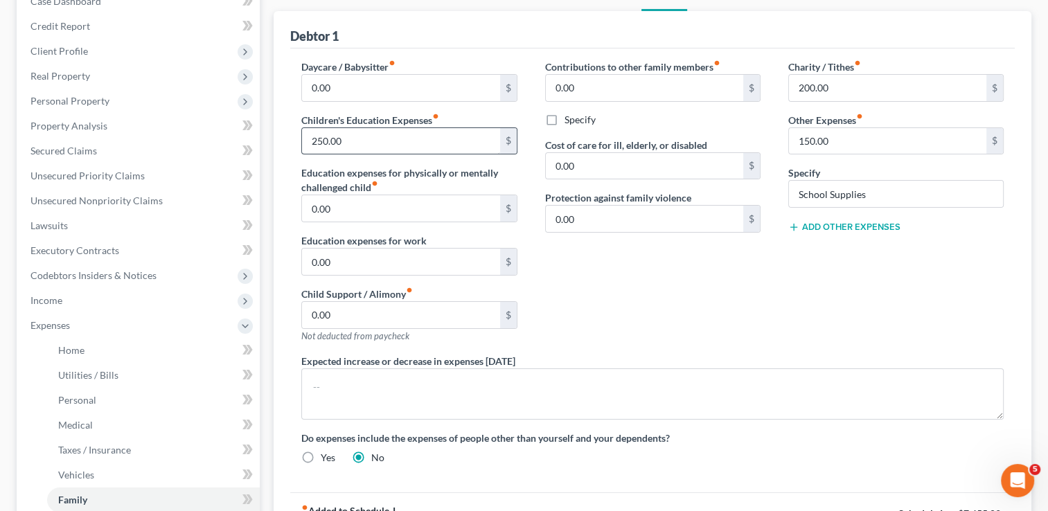
scroll to position [139, 0]
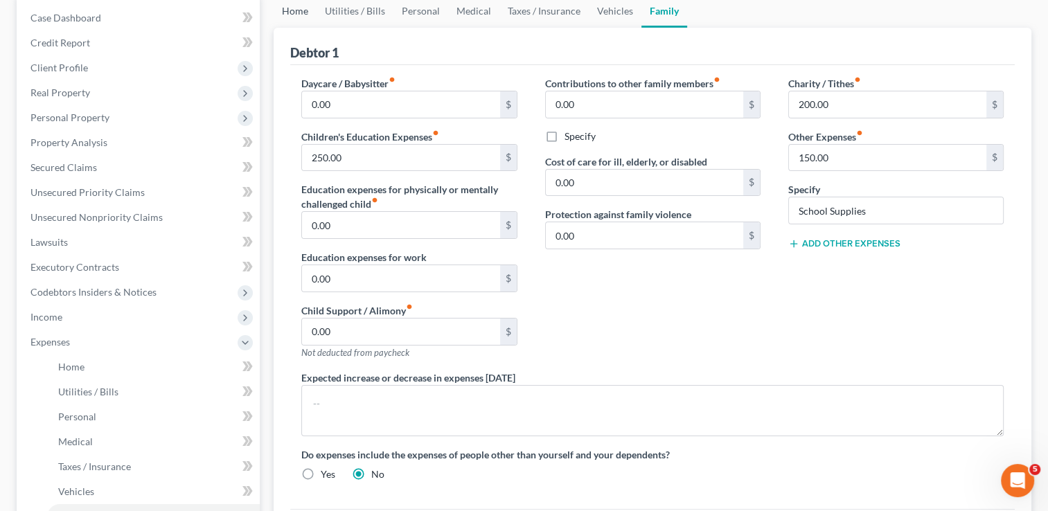
click at [297, 17] on link "Home" at bounding box center [295, 10] width 43 height 33
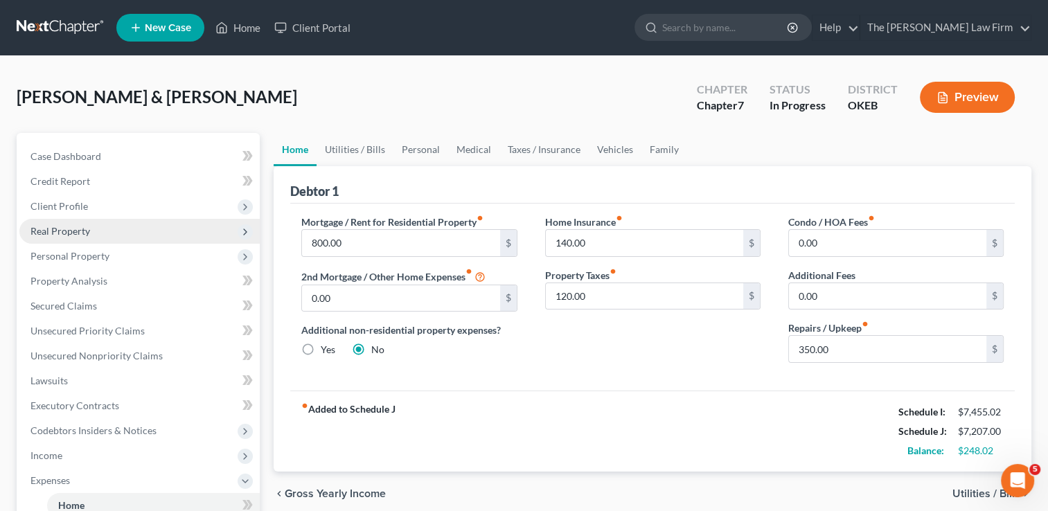
click at [66, 231] on span "Real Property" at bounding box center [60, 231] width 60 height 12
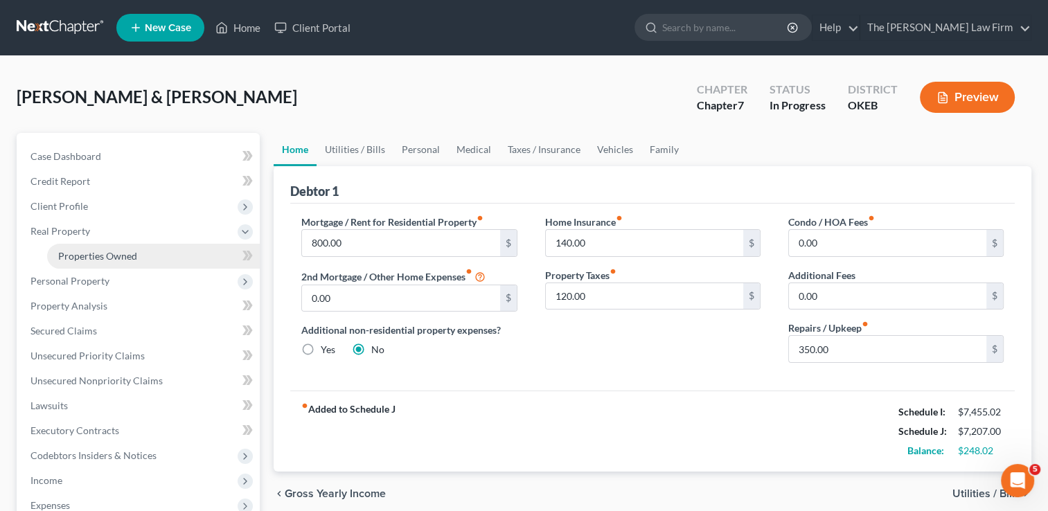
click at [100, 260] on span "Properties Owned" at bounding box center [97, 256] width 79 height 12
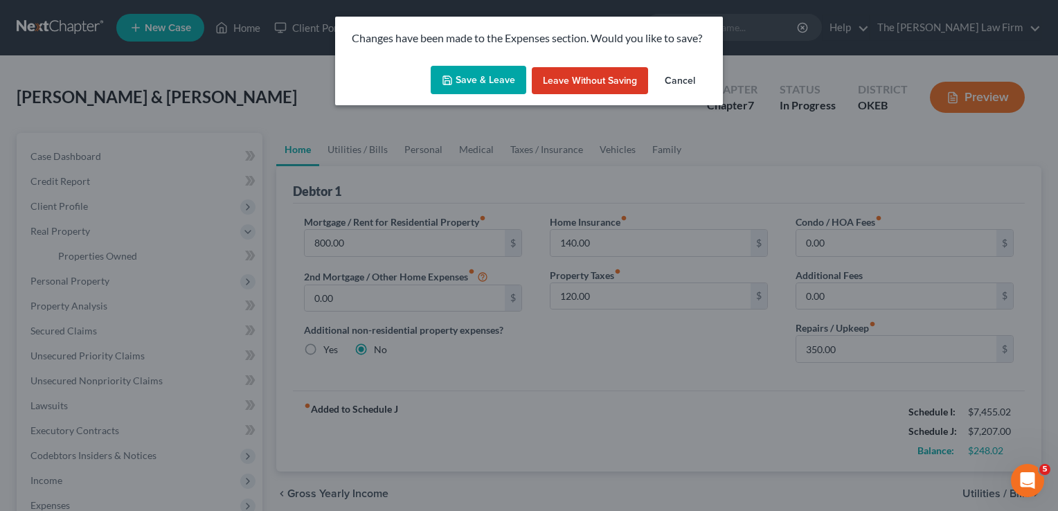
click at [496, 76] on button "Save & Leave" at bounding box center [479, 80] width 96 height 29
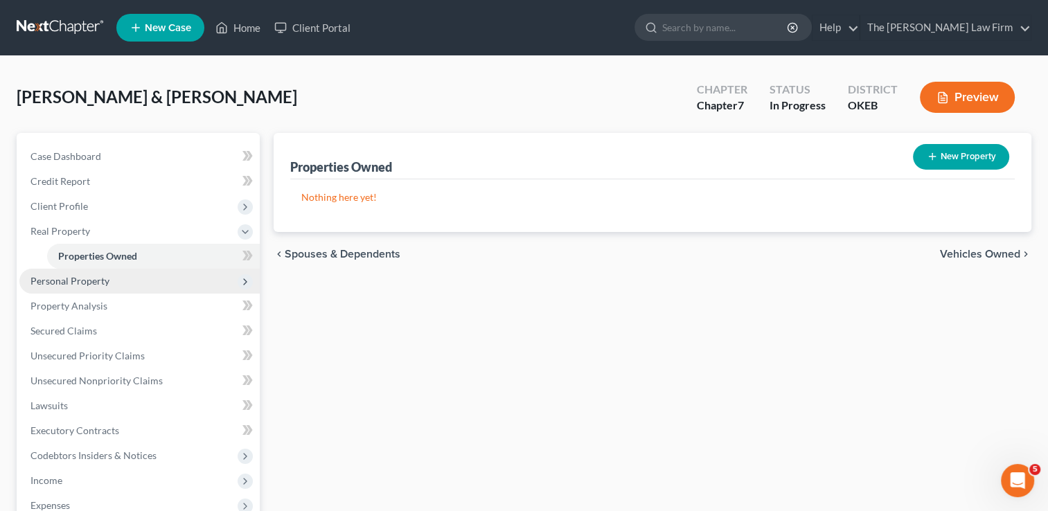
click at [100, 289] on span "Personal Property" at bounding box center [139, 281] width 240 height 25
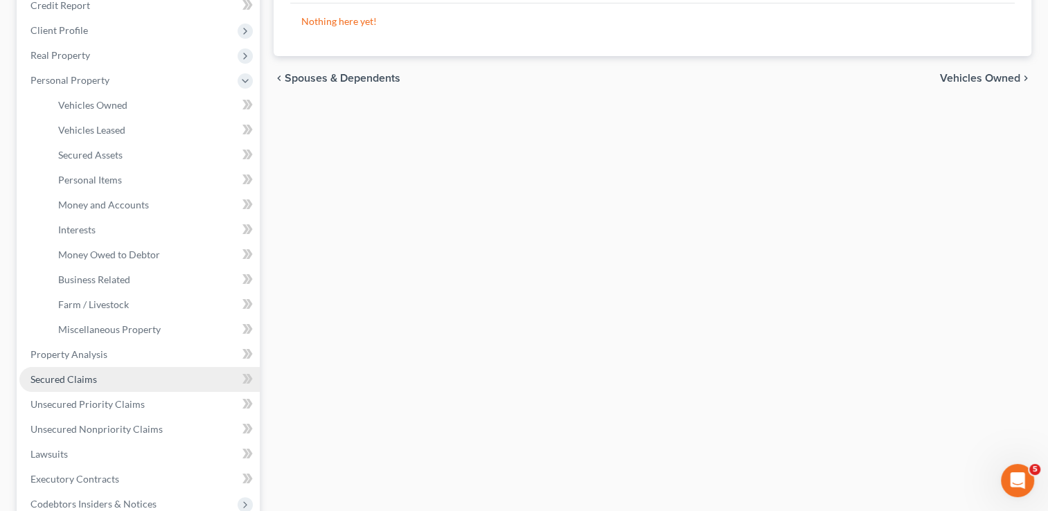
scroll to position [208, 0]
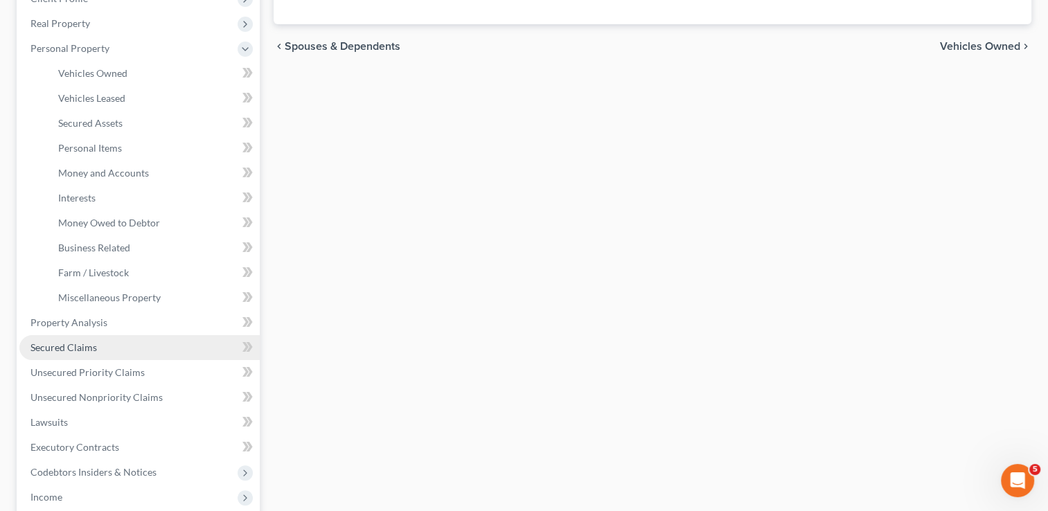
click at [64, 352] on span "Secured Claims" at bounding box center [63, 347] width 66 height 12
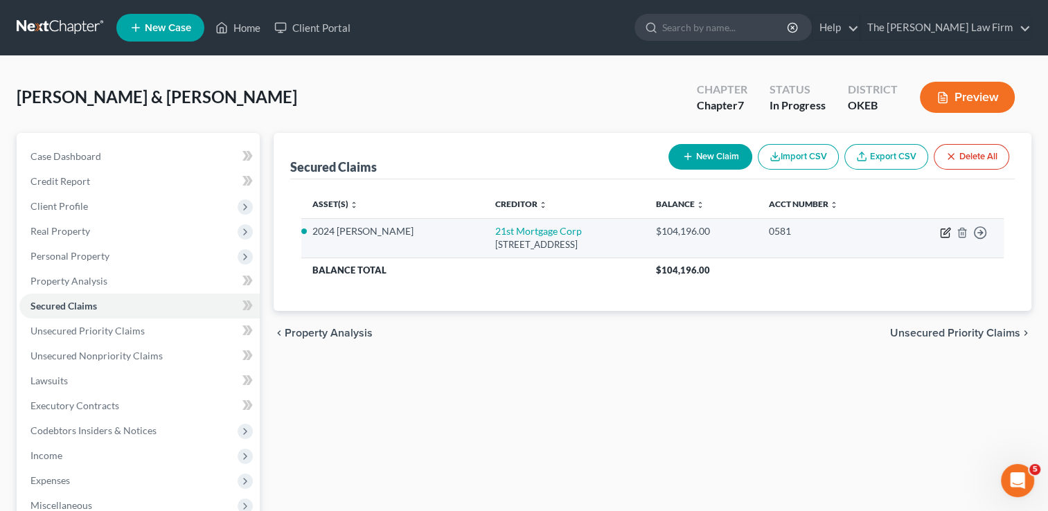
click at [947, 231] on icon "button" at bounding box center [946, 231] width 6 height 6
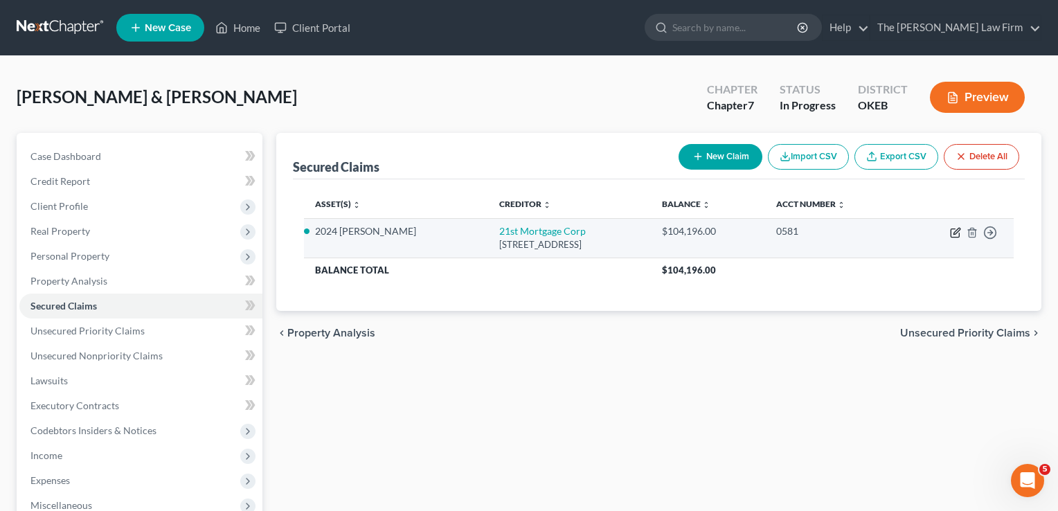
select select "44"
select select "0"
select select "2"
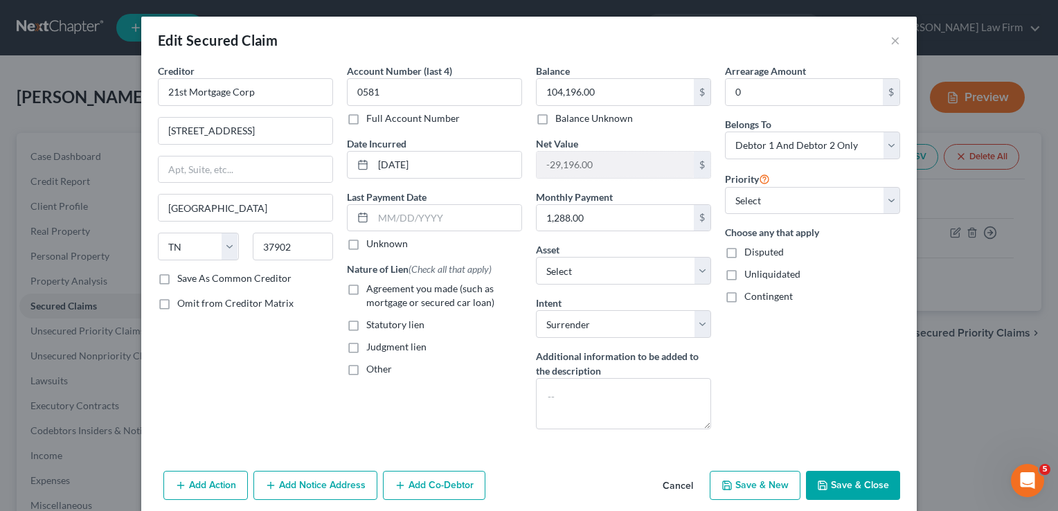
click at [866, 484] on button "Save & Close" at bounding box center [853, 485] width 94 height 29
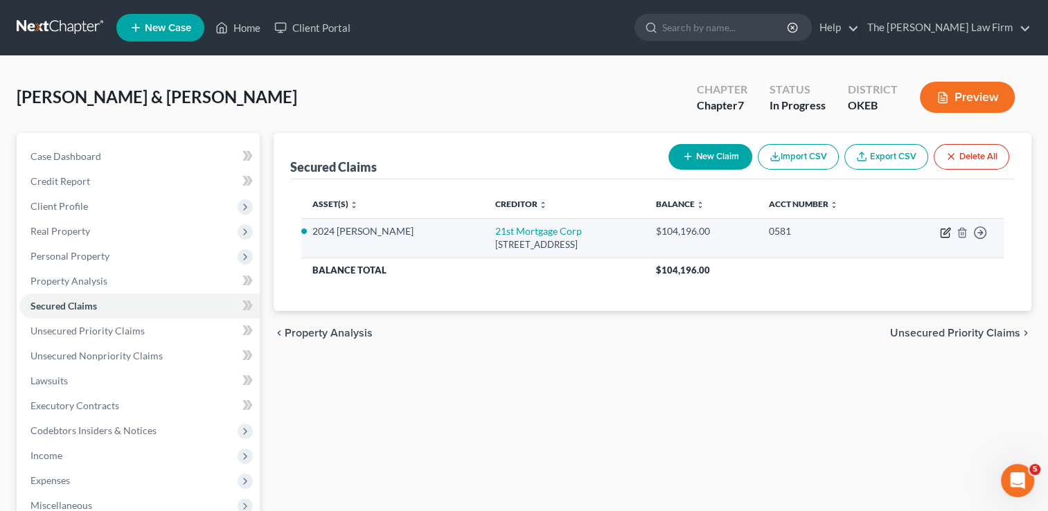
click at [942, 233] on icon "button" at bounding box center [945, 232] width 11 height 11
select select "44"
select select "0"
select select "2"
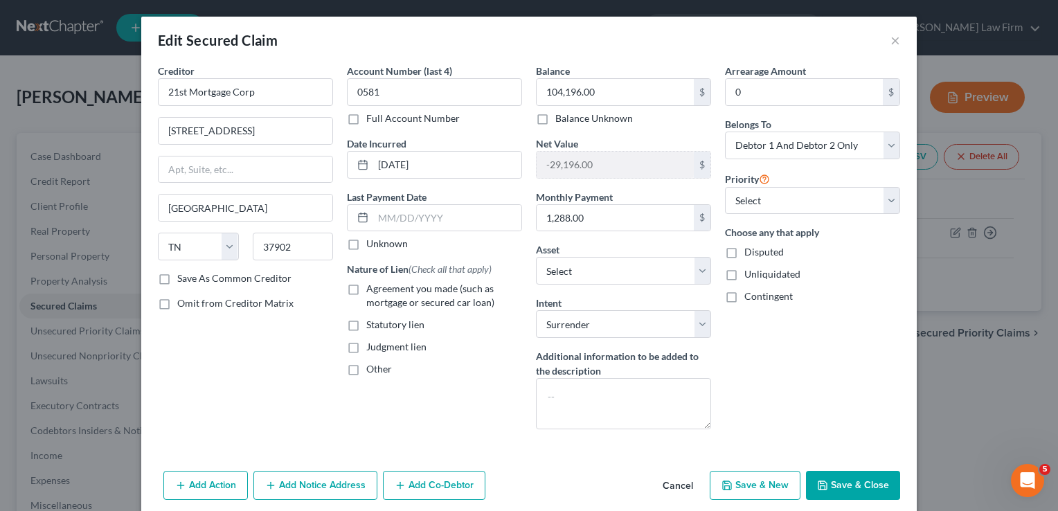
click at [831, 485] on button "Save & Close" at bounding box center [853, 485] width 94 height 29
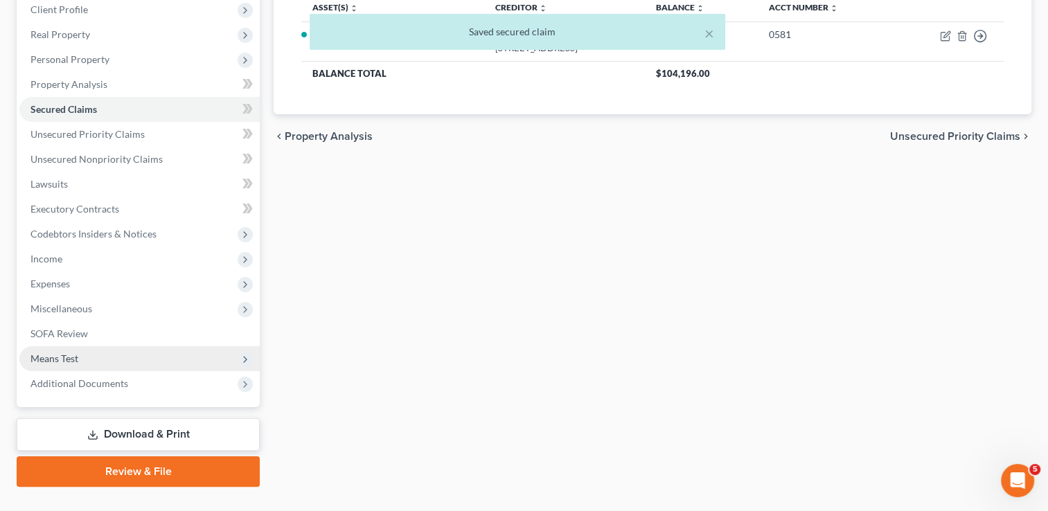
scroll to position [224, 0]
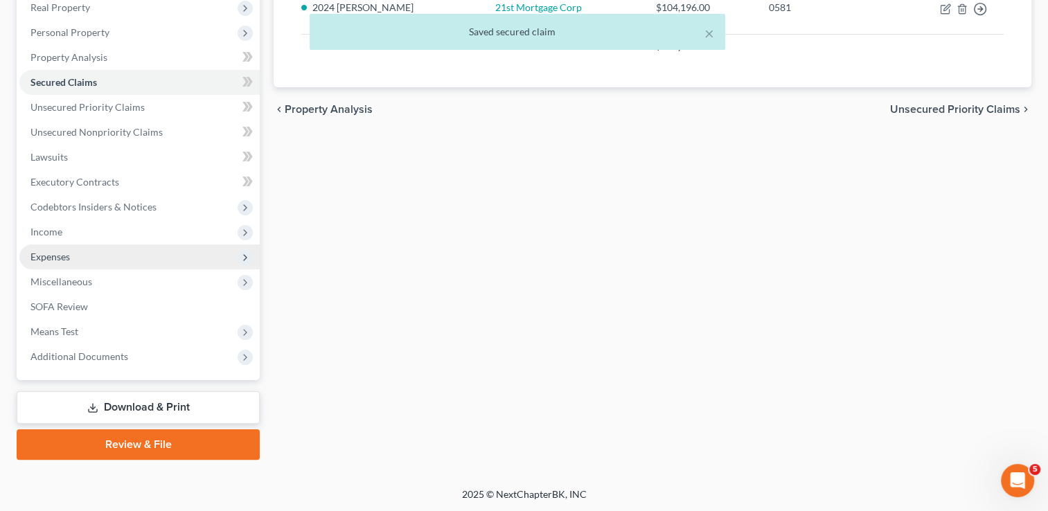
click at [57, 259] on span "Expenses" at bounding box center [49, 257] width 39 height 12
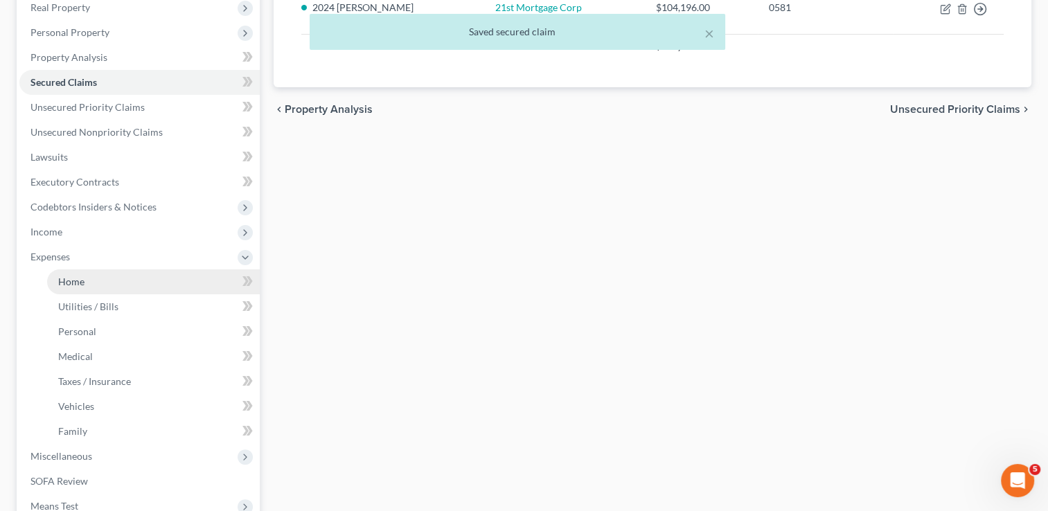
click at [85, 271] on link "Home" at bounding box center [153, 281] width 213 height 25
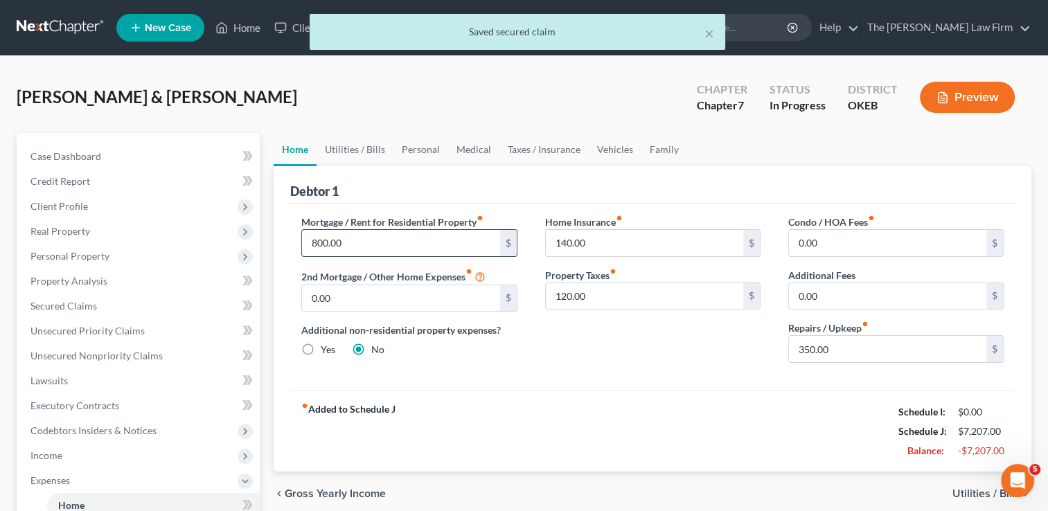
click at [367, 242] on input "800.00" at bounding box center [400, 243] width 197 height 26
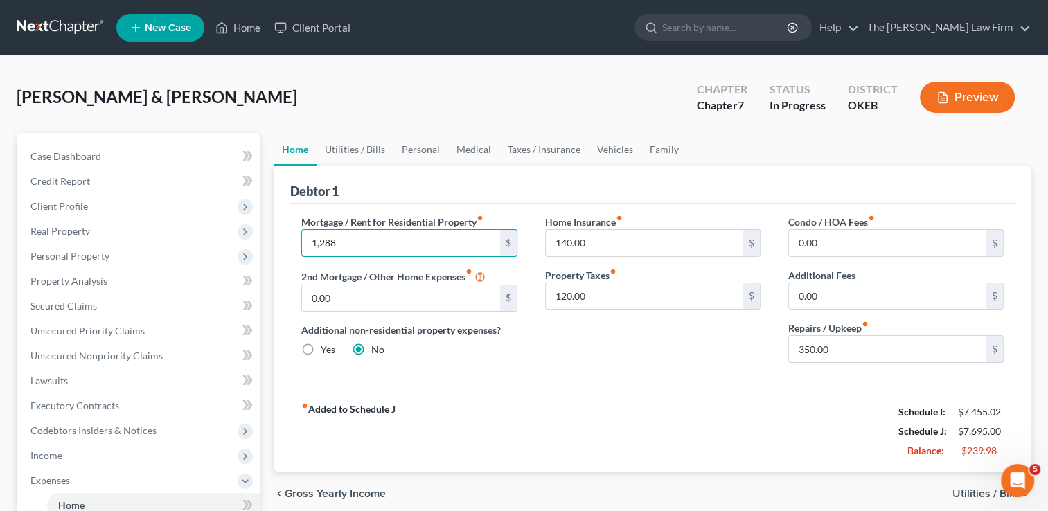
type input "1,288"
click at [612, 350] on div "Home Insurance fiber_manual_record 140.00 $ Property Taxes fiber_manual_record …" at bounding box center [652, 294] width 243 height 159
click at [609, 244] on input "140.00" at bounding box center [644, 243] width 197 height 26
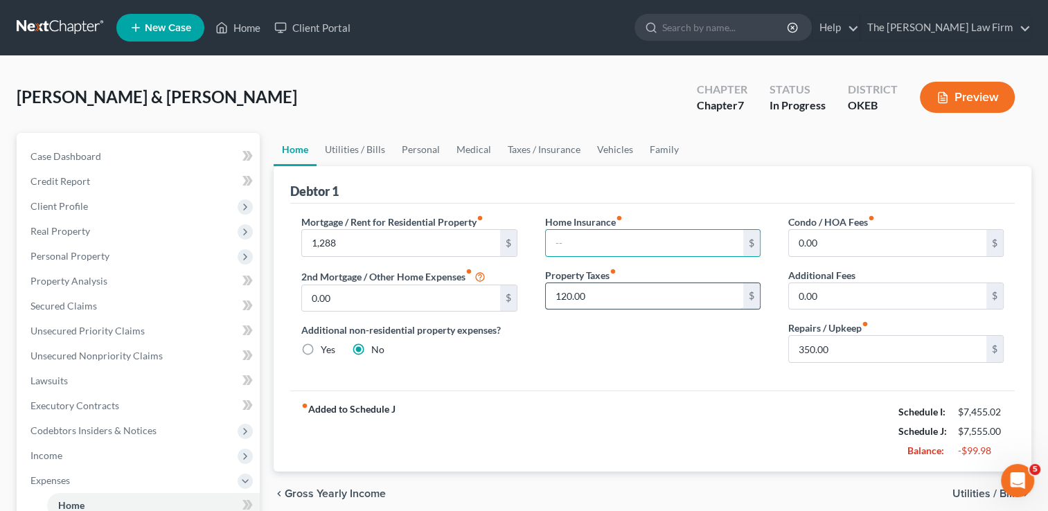
click at [618, 303] on input "120.00" at bounding box center [644, 296] width 197 height 26
click at [698, 344] on div "Home Insurance fiber_manual_record $ Property Taxes fiber_manual_record $" at bounding box center [652, 294] width 243 height 159
click at [863, 349] on input "350.00" at bounding box center [887, 349] width 197 height 26
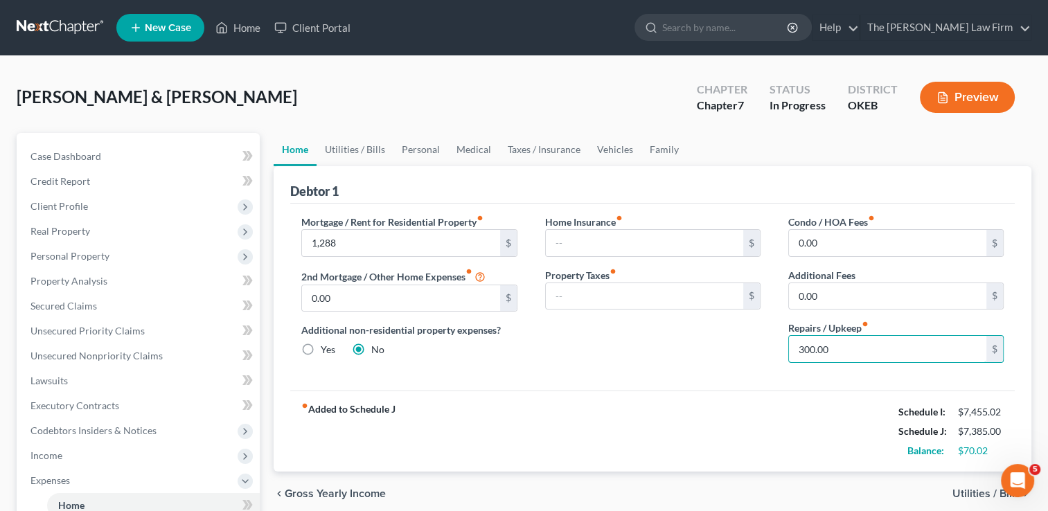
type input "300.00"
click at [668, 349] on div "Home Insurance fiber_manual_record $ Property Taxes fiber_manual_record $" at bounding box center [652, 294] width 243 height 159
click at [362, 150] on link "Utilities / Bills" at bounding box center [355, 149] width 77 height 33
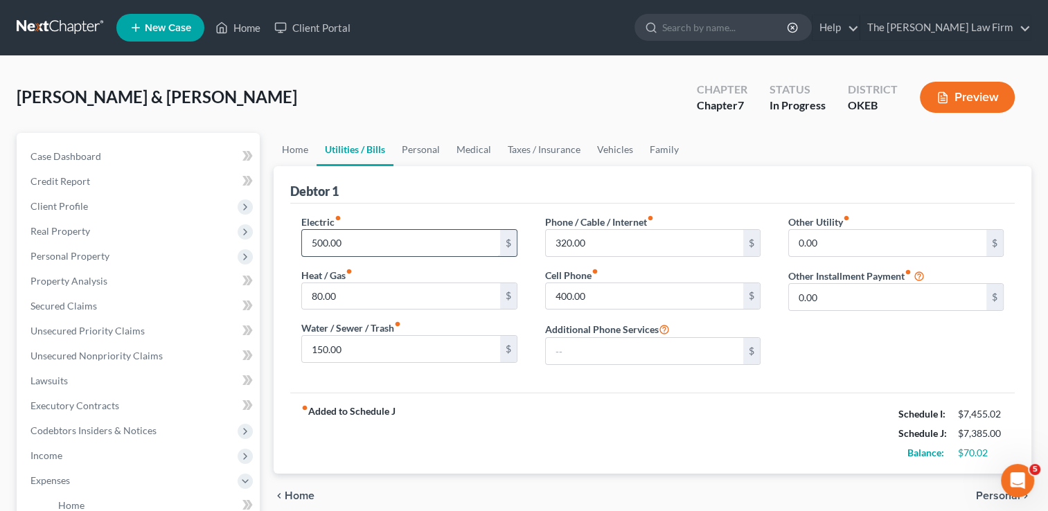
click at [370, 243] on input "500.00" at bounding box center [400, 243] width 197 height 26
drag, startPoint x: 344, startPoint y: 242, endPoint x: 294, endPoint y: 242, distance: 50.6
click at [294, 242] on div "Electric fiber_manual_record 460.00 $ Heat / Gas fiber_manual_record 80.00 $ Wa…" at bounding box center [408, 295] width 243 height 161
type input "500.00"
click at [485, 183] on div "Debtor 1" at bounding box center [652, 184] width 724 height 37
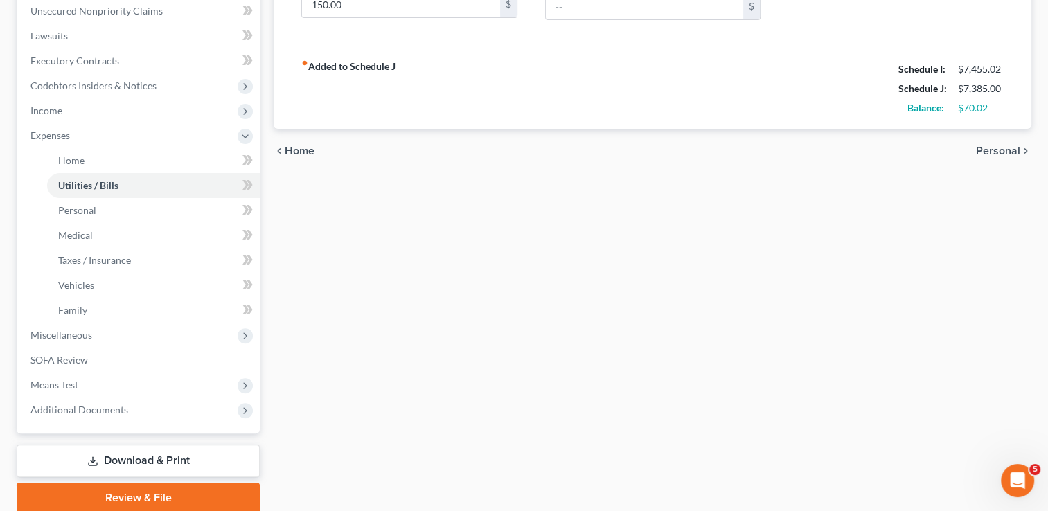
scroll to position [346, 0]
click at [57, 111] on span "Income" at bounding box center [46, 109] width 32 height 12
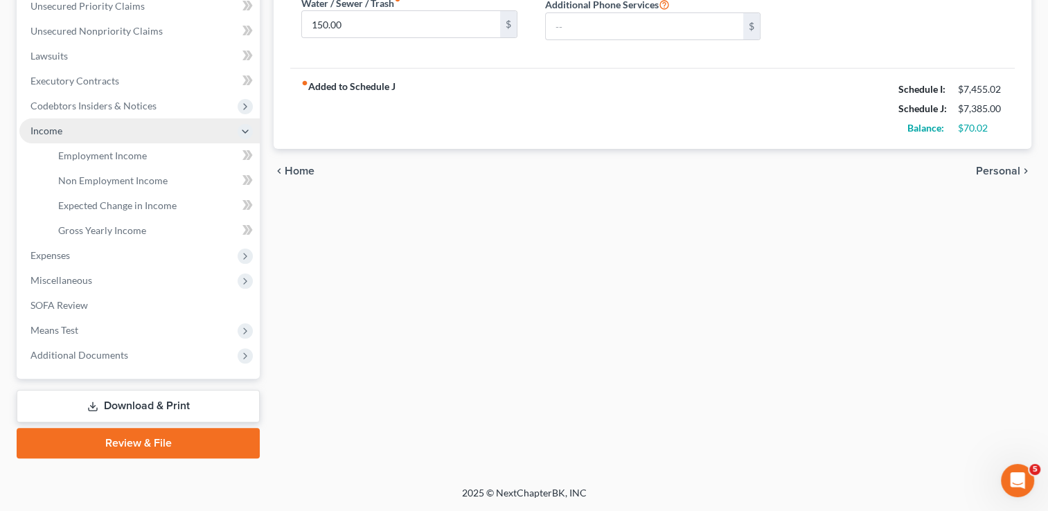
scroll to position [323, 0]
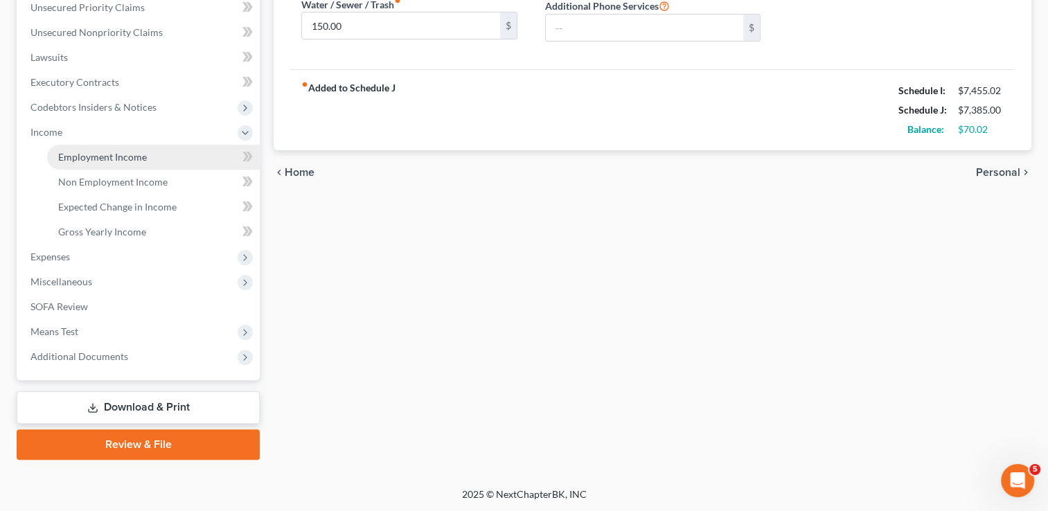
click at [117, 158] on span "Employment Income" at bounding box center [102, 157] width 89 height 12
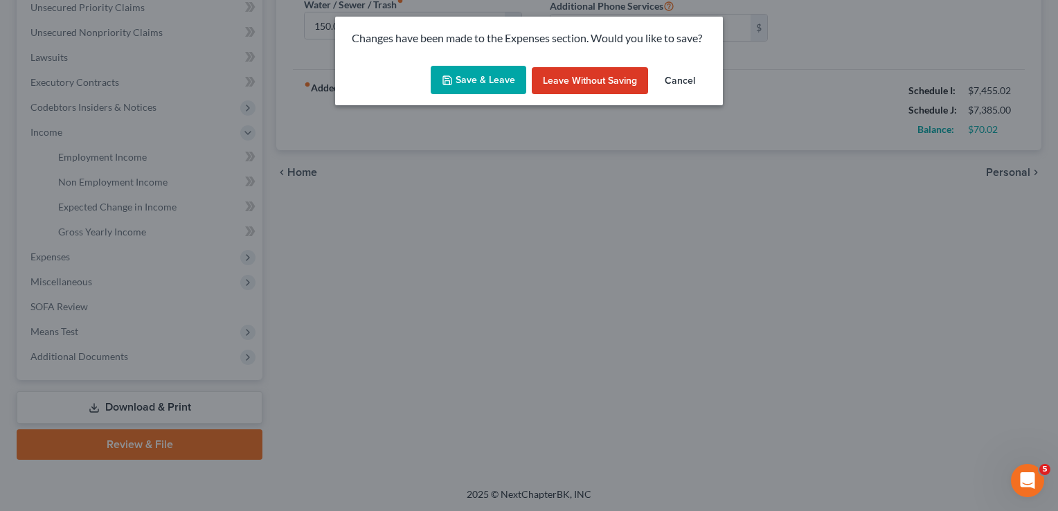
click at [485, 77] on button "Save & Leave" at bounding box center [479, 80] width 96 height 29
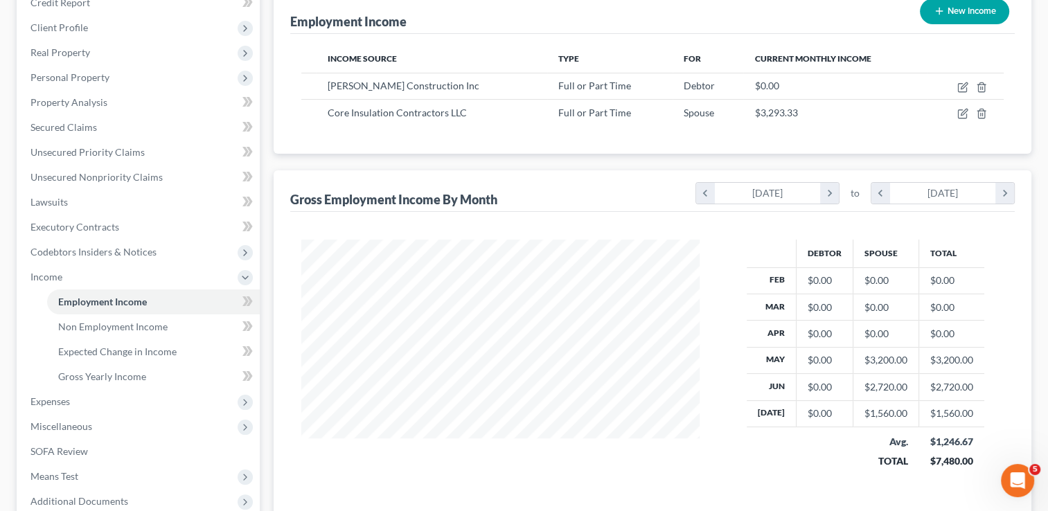
scroll to position [208, 0]
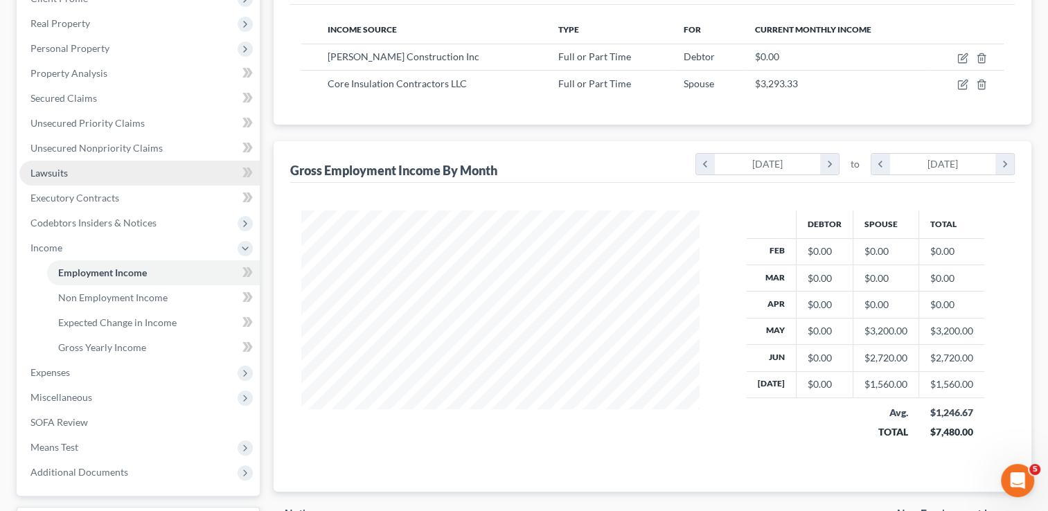
click at [61, 175] on span "Lawsuits" at bounding box center [48, 173] width 37 height 12
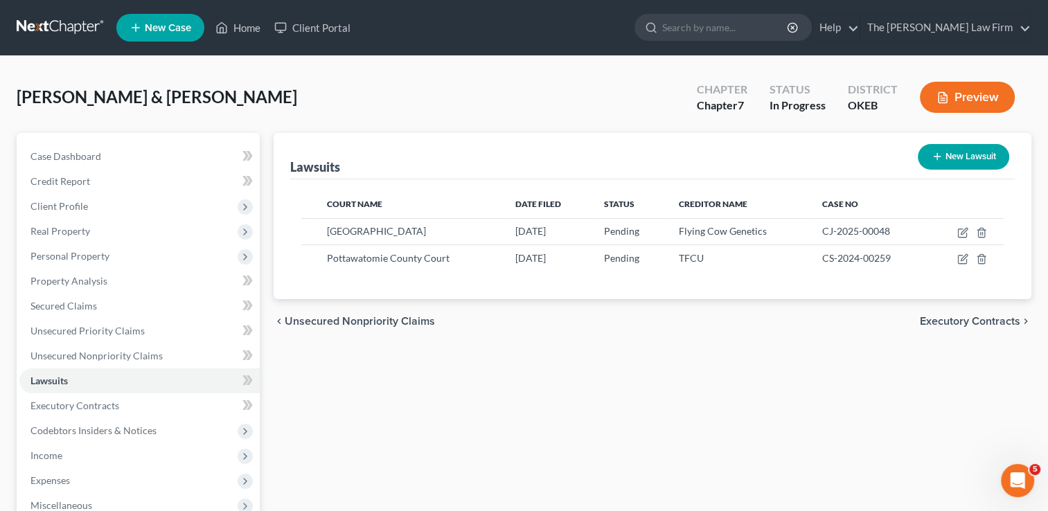
click at [979, 155] on button "New Lawsuit" at bounding box center [963, 157] width 91 height 26
select select "0"
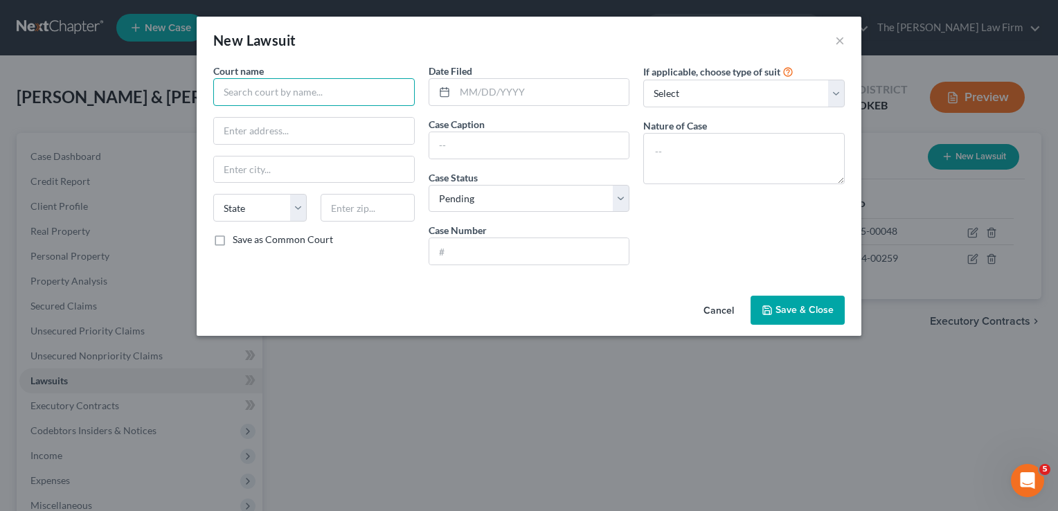
click at [302, 90] on input "text" at bounding box center [314, 92] width 202 height 28
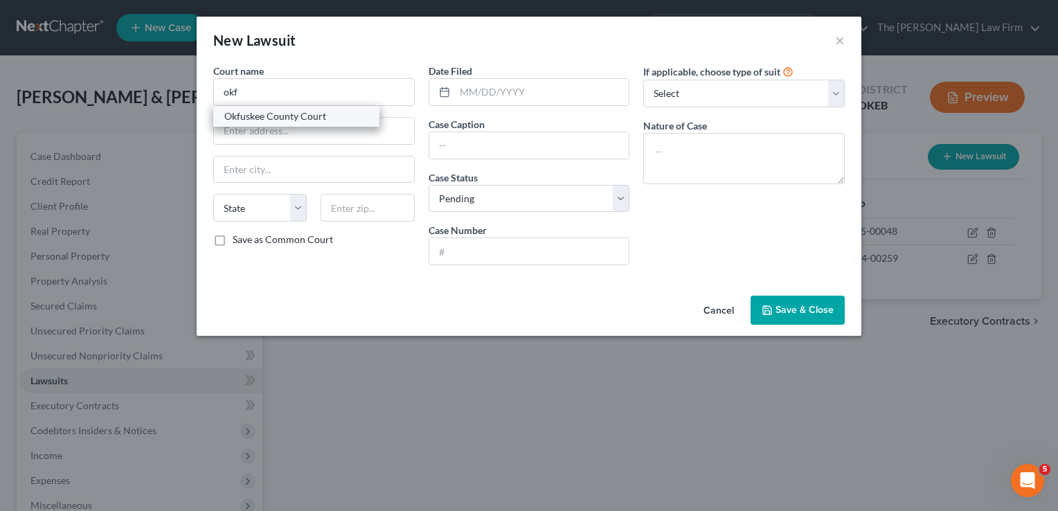
click at [296, 112] on div "Okfuskee County Court" at bounding box center [296, 116] width 144 height 14
type input "Okfuskee County Court"
type input "PO Box 30"
type input "Okemah"
select select "37"
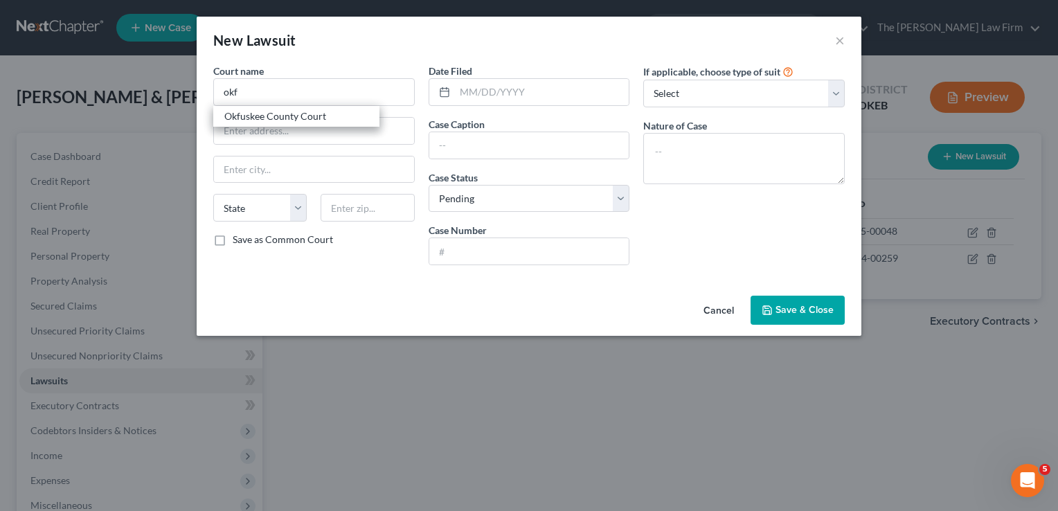
type input "74859"
click at [526, 93] on input "text" at bounding box center [542, 92] width 175 height 26
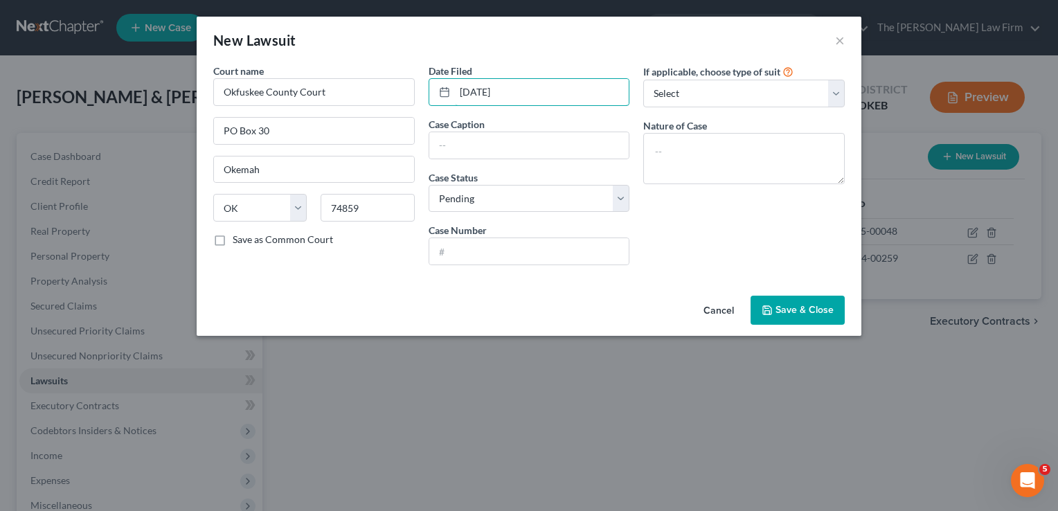
type input "08/03/2023"
paste input "LOWE, AARON CASEY VS. CM HEAVY MACHINERY, LLC et al"
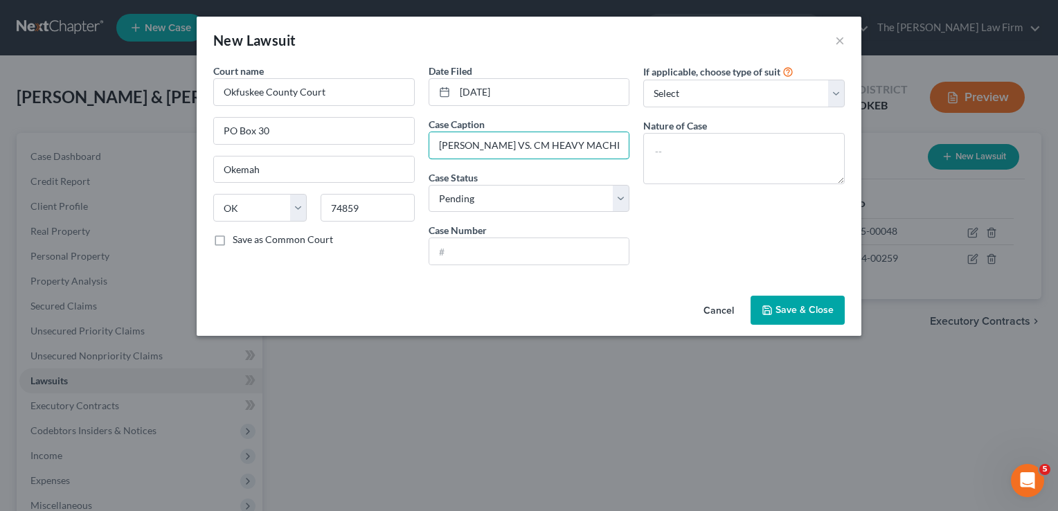
scroll to position [0, 82]
type input "LOWE, AARON CASEY VS. CM HEAVY MACHINERY, LLC et al"
paste input "CJ-2023-00034"
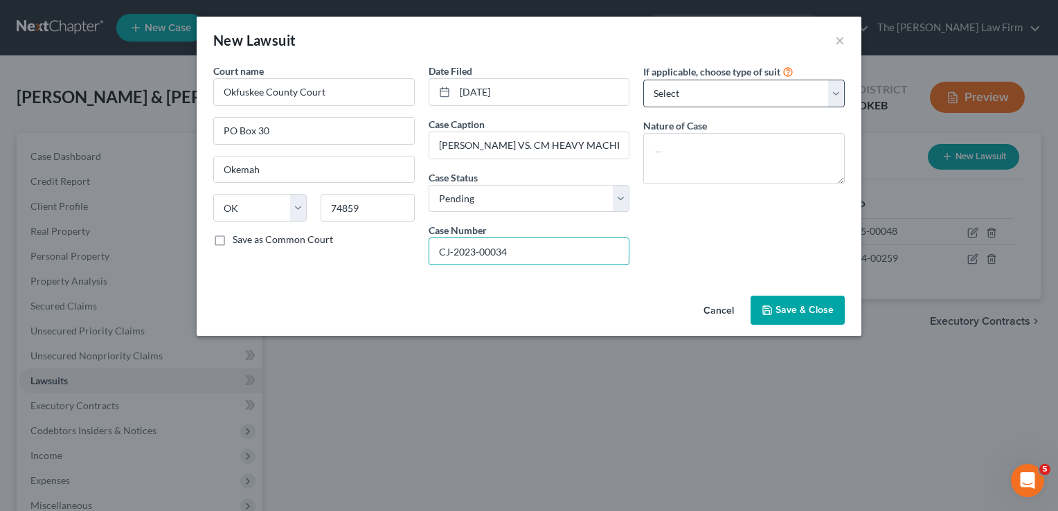
type input "CJ-2023-00034"
drag, startPoint x: 715, startPoint y: 98, endPoint x: 717, endPoint y: 107, distance: 8.4
click at [715, 98] on select "Select Repossession Garnishment Foreclosure Attached, Seized, Or Levied Other" at bounding box center [744, 94] width 202 height 28
select select "4"
click at [643, 80] on select "Select Repossession Garnishment Foreclosure Attached, Seized, Or Levied Other" at bounding box center [744, 94] width 202 height 28
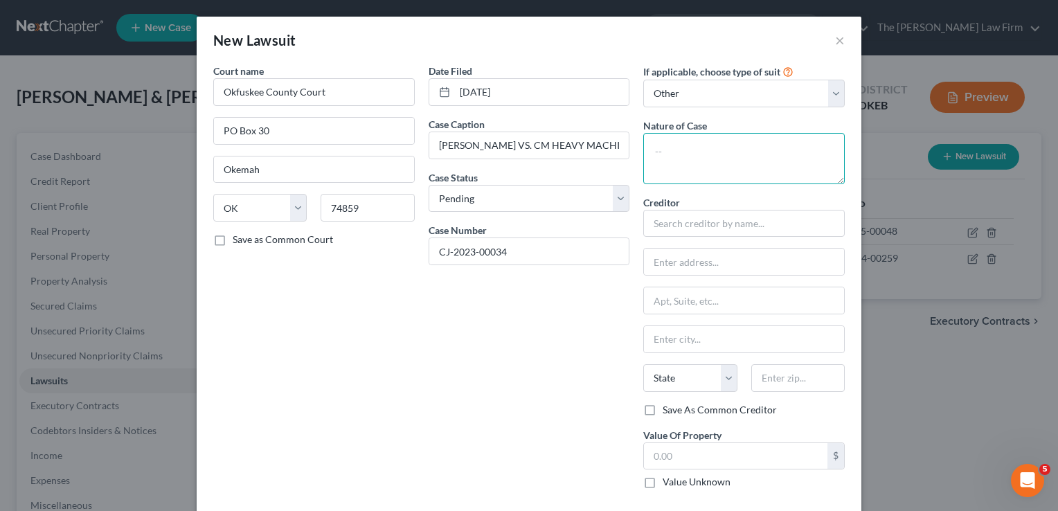
click at [703, 151] on textarea at bounding box center [744, 158] width 202 height 51
type textarea "Civil"
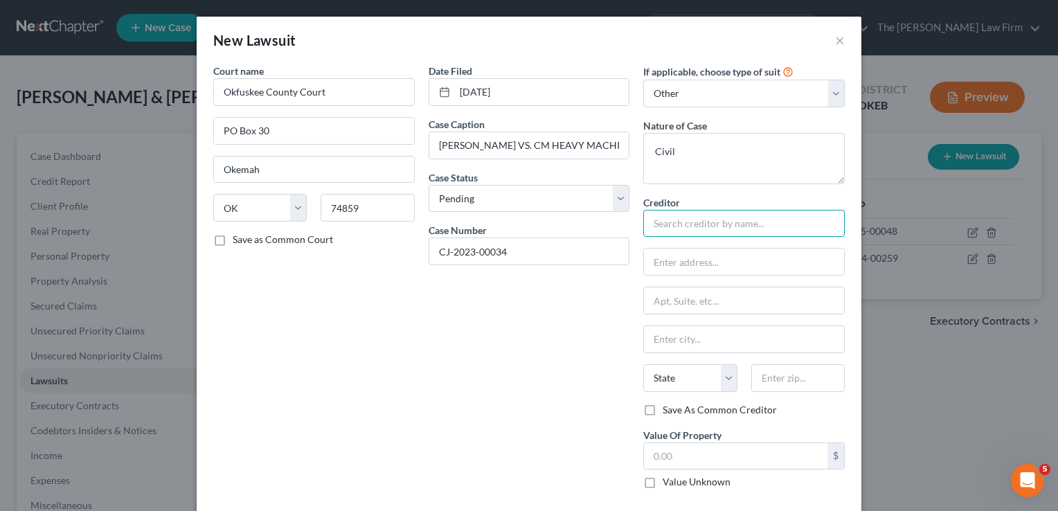
click at [679, 228] on input "text" at bounding box center [744, 224] width 202 height 28
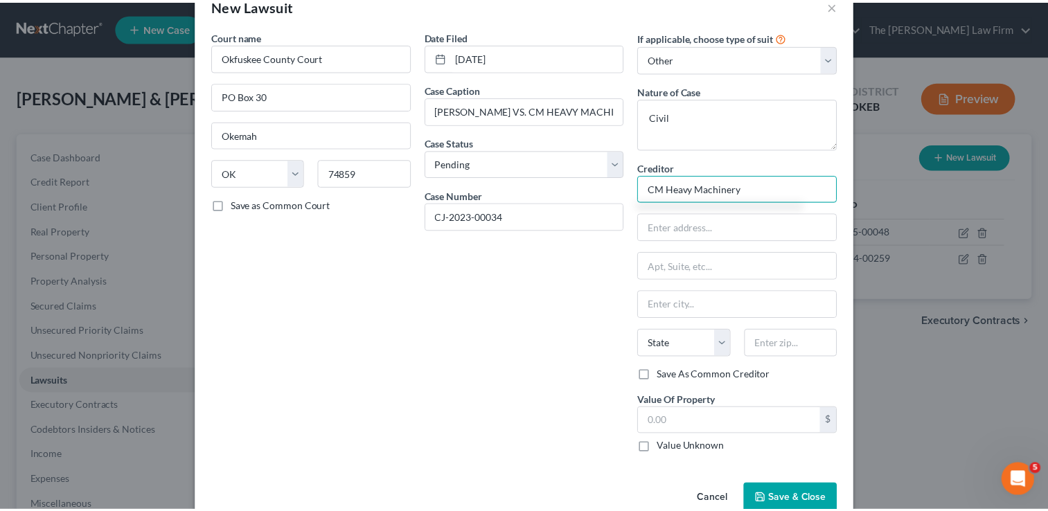
scroll to position [63, 0]
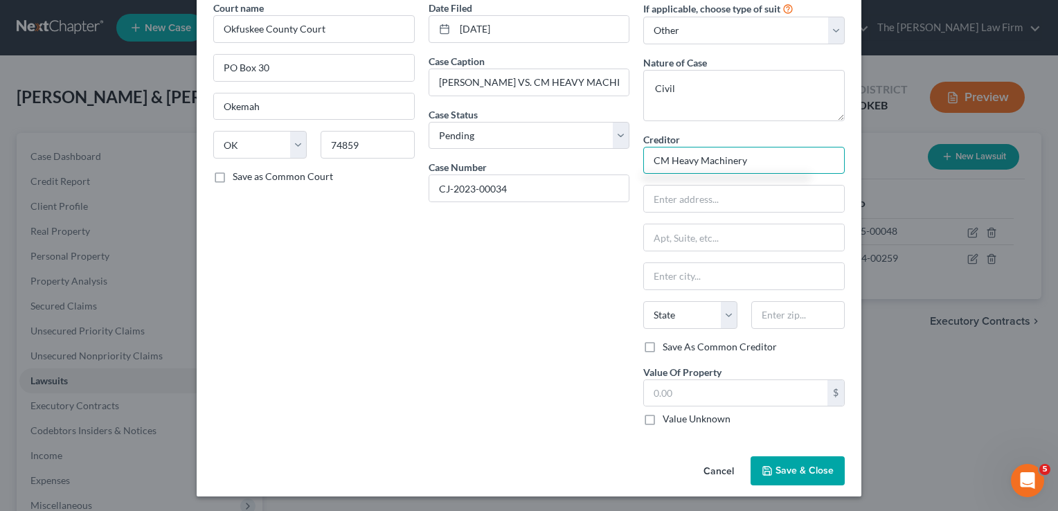
type input "CM Heavy Machinery"
click at [794, 471] on span "Save & Close" at bounding box center [805, 471] width 58 height 12
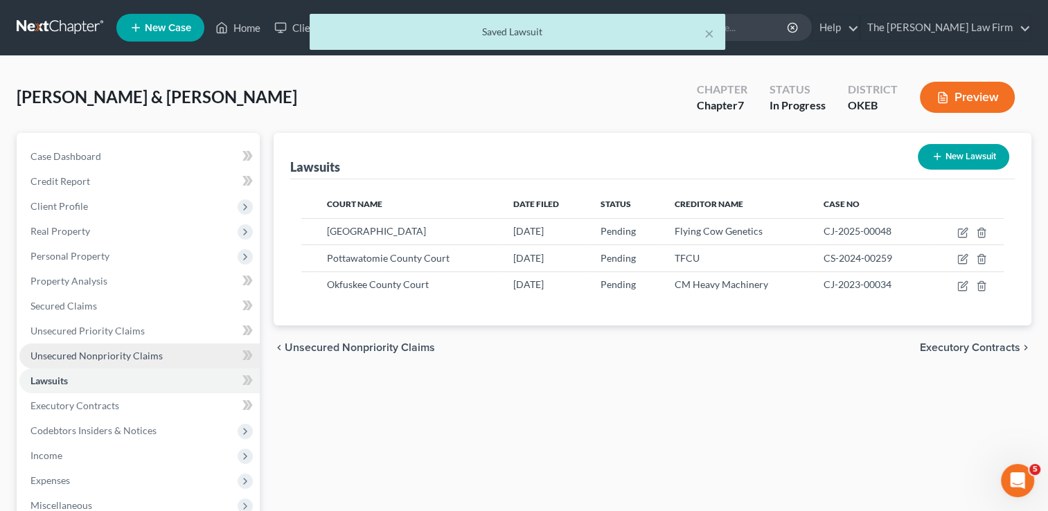
click at [115, 357] on span "Unsecured Nonpriority Claims" at bounding box center [96, 356] width 132 height 12
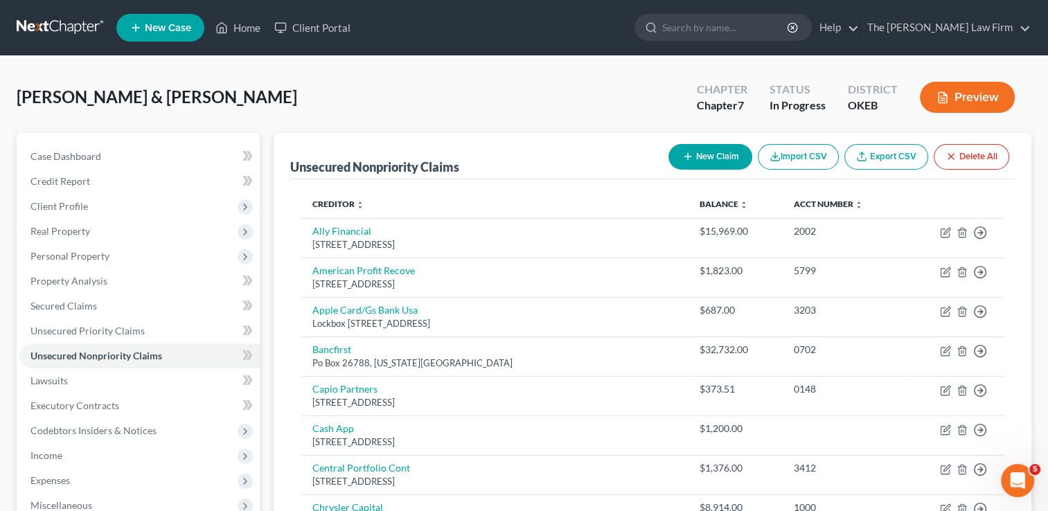
click at [711, 150] on button "New Claim" at bounding box center [710, 157] width 84 height 26
select select "2"
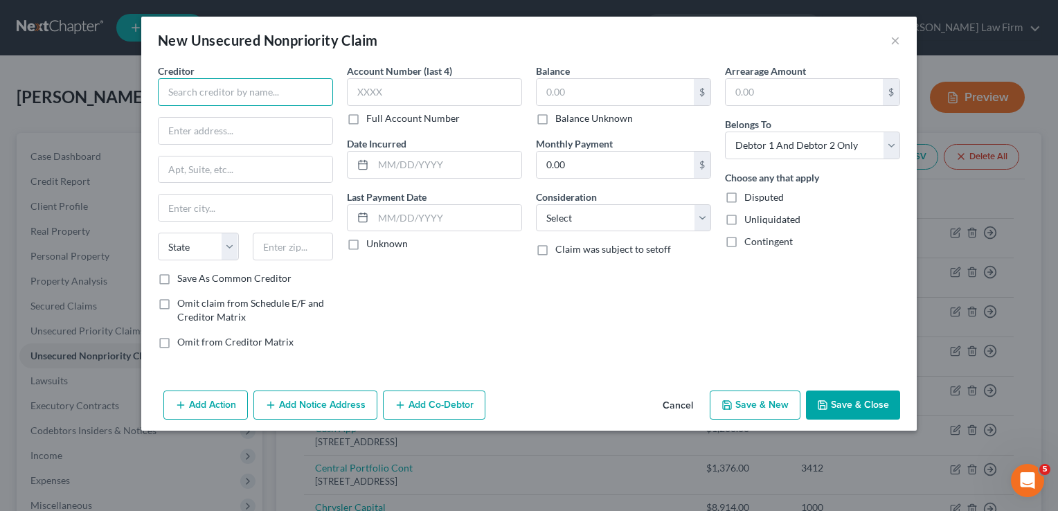
click at [233, 96] on input "text" at bounding box center [245, 92] width 175 height 28
type input "CM Heavy Machinery"
type input "111097 Highway 27"
type input "74859"
click at [443, 303] on div "Account Number (last 4) Full Account Number Date Incurred Last Payment Date Unk…" at bounding box center [434, 212] width 189 height 296
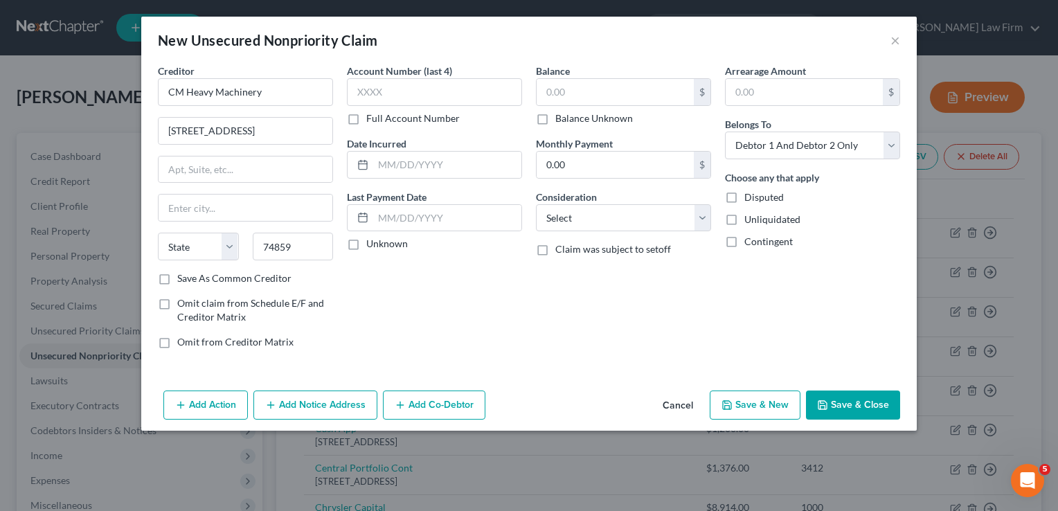
type input "Okemah"
select select "37"
click at [555, 119] on label "Balance Unknown" at bounding box center [594, 119] width 78 height 14
click at [561, 119] on input "Balance Unknown" at bounding box center [565, 116] width 9 height 9
checkbox input "true"
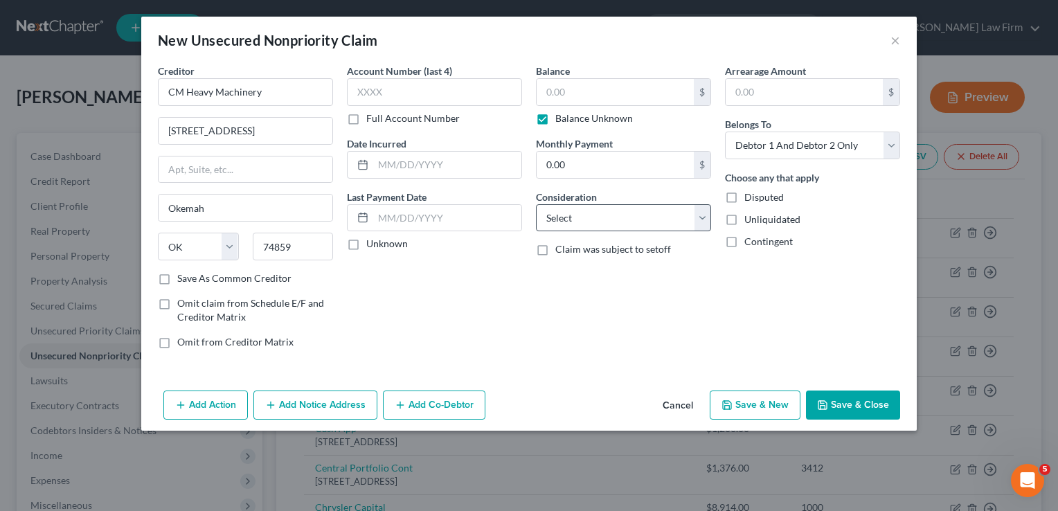
type input "0.00"
click at [305, 407] on button "Add Notice Address" at bounding box center [315, 405] width 124 height 29
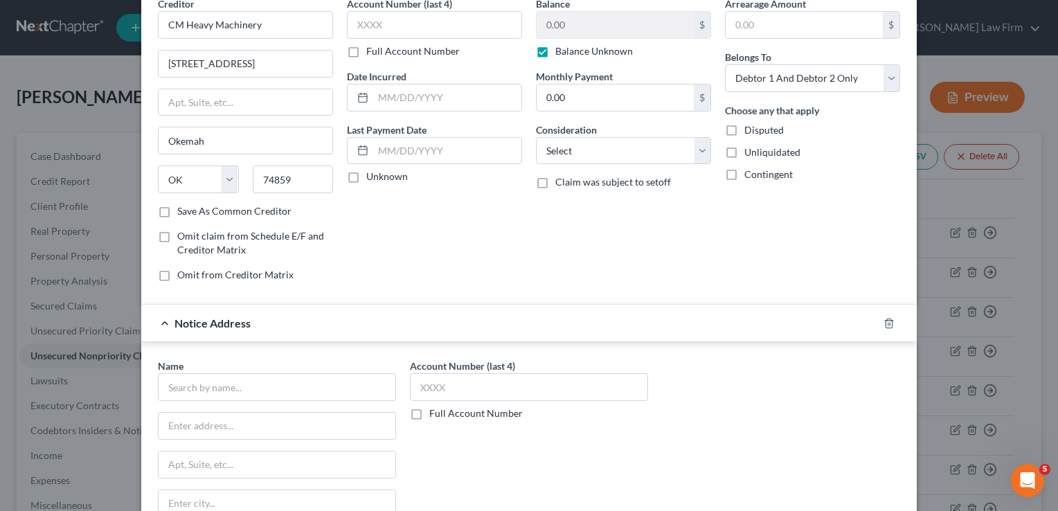
scroll to position [139, 0]
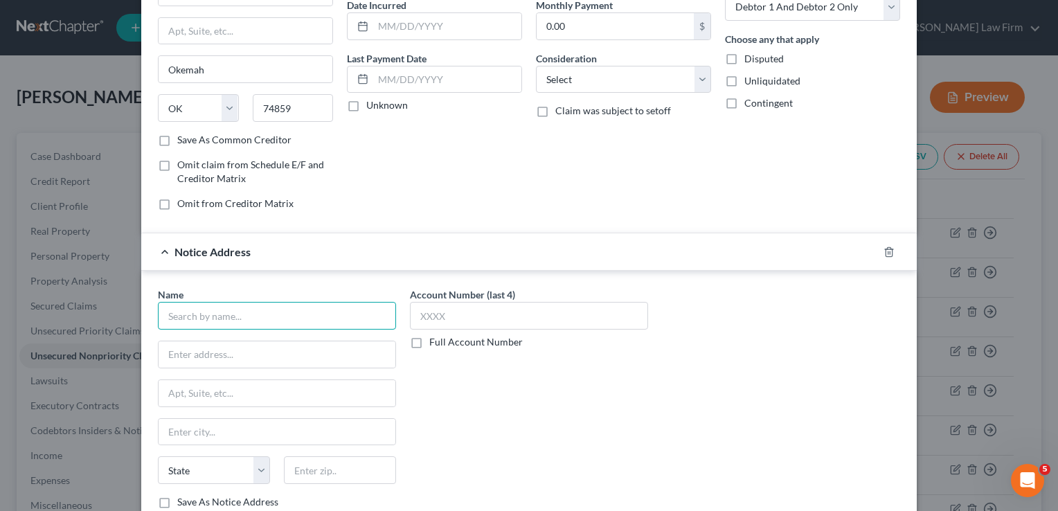
paste input "LONG, CLAYPOLE & BLAKELY LAW, PLC"
type input "LONG, CLAYPOLE & BLAKELY LAW, PLC"
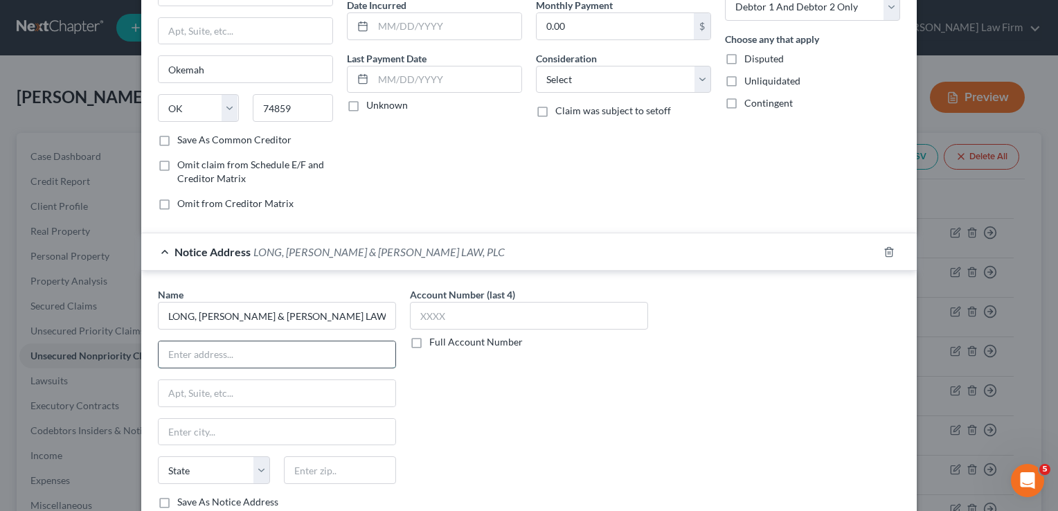
paste input "PO BOX 3623"
type input "PO BOX 3623"
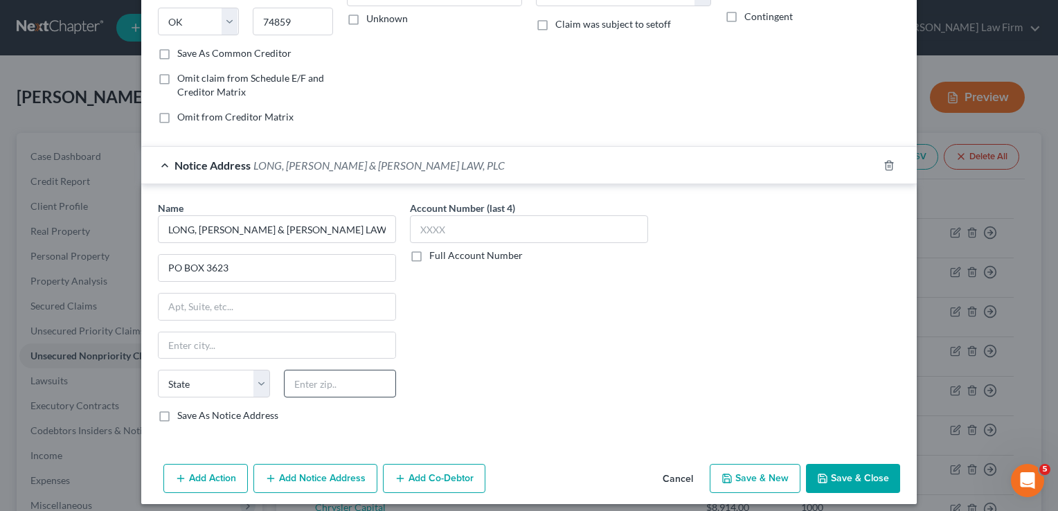
scroll to position [231, 0]
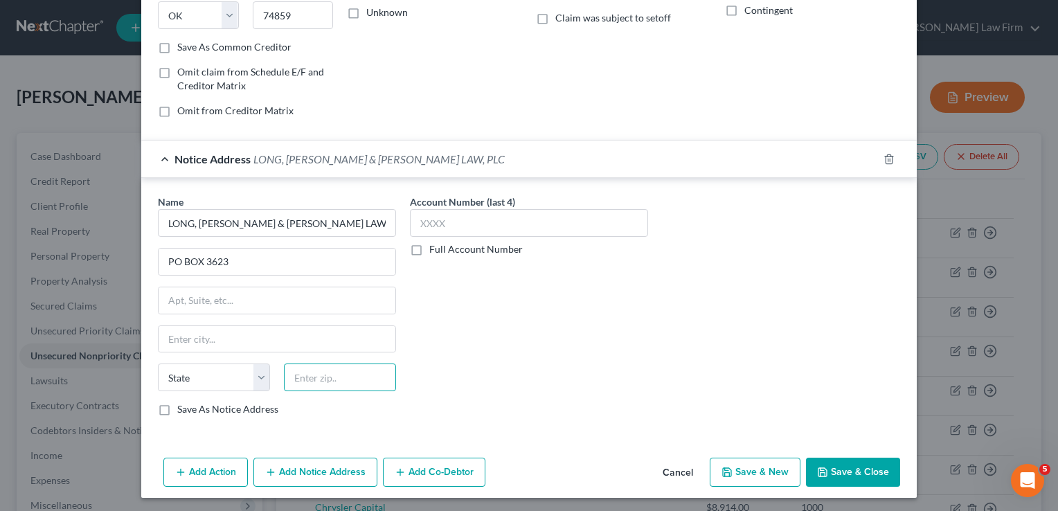
paste input "73702"
type input "73702"
click at [519, 323] on div "Account Number (last 4) Full Account Number" at bounding box center [529, 311] width 252 height 233
type input "Enid"
select select "37"
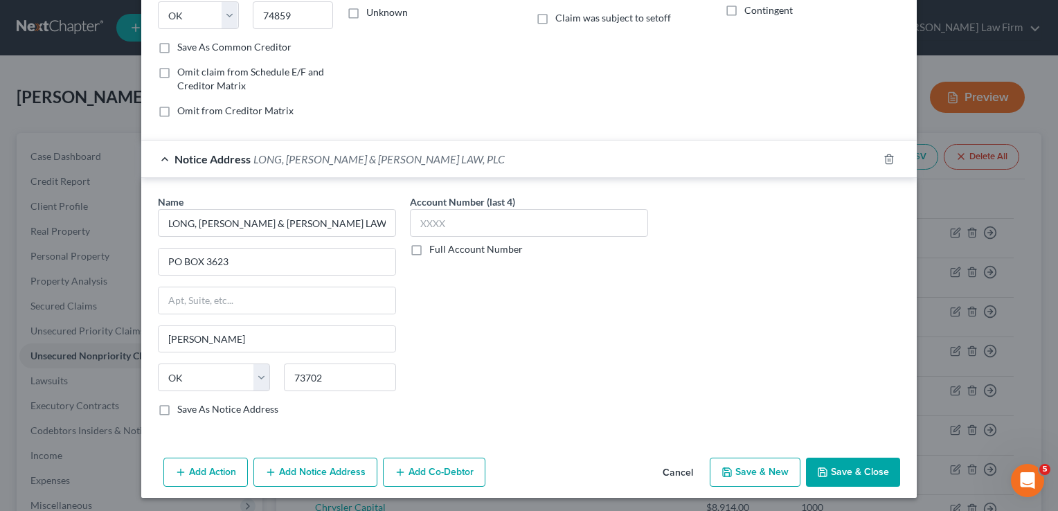
click at [856, 470] on button "Save & Close" at bounding box center [853, 472] width 94 height 29
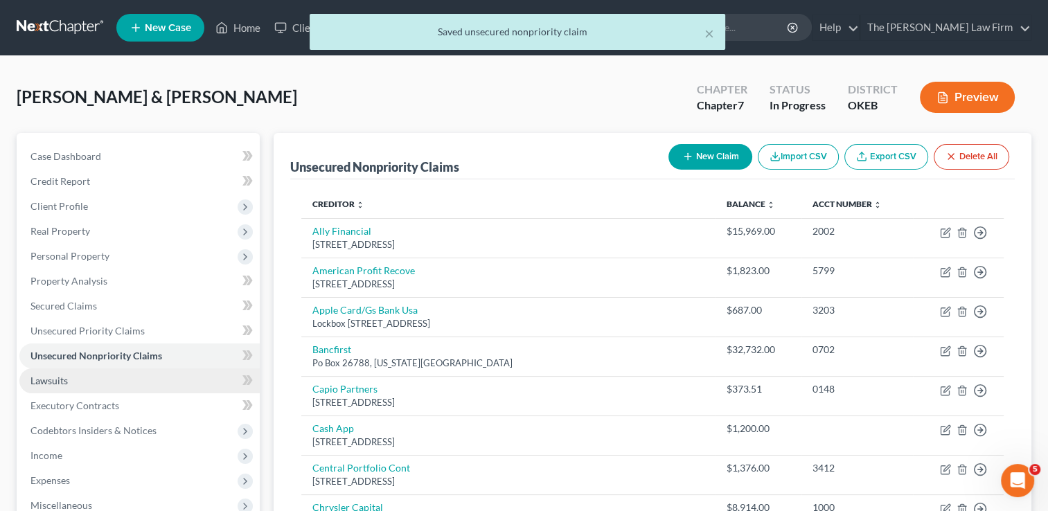
click at [61, 375] on span "Lawsuits" at bounding box center [48, 381] width 37 height 12
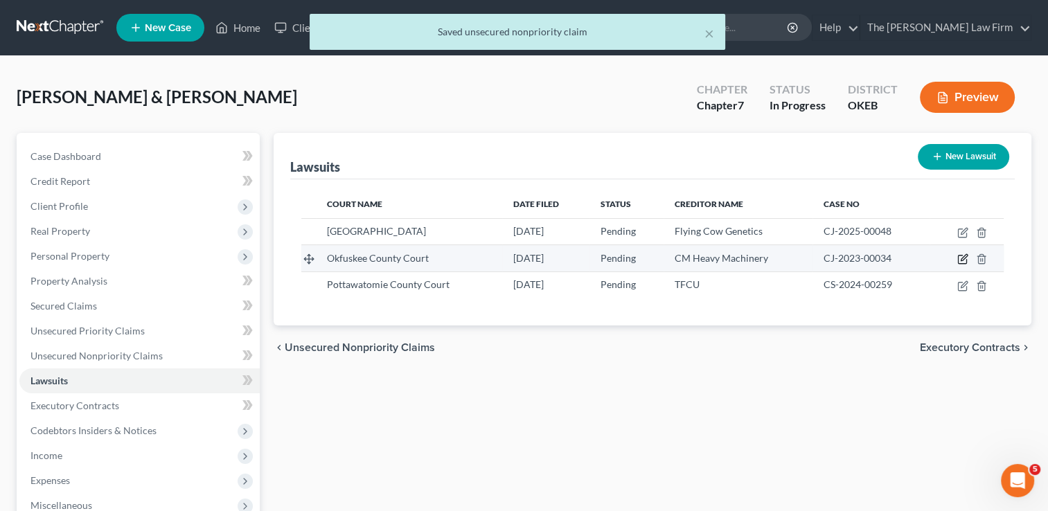
click at [962, 256] on icon "button" at bounding box center [964, 258] width 6 height 6
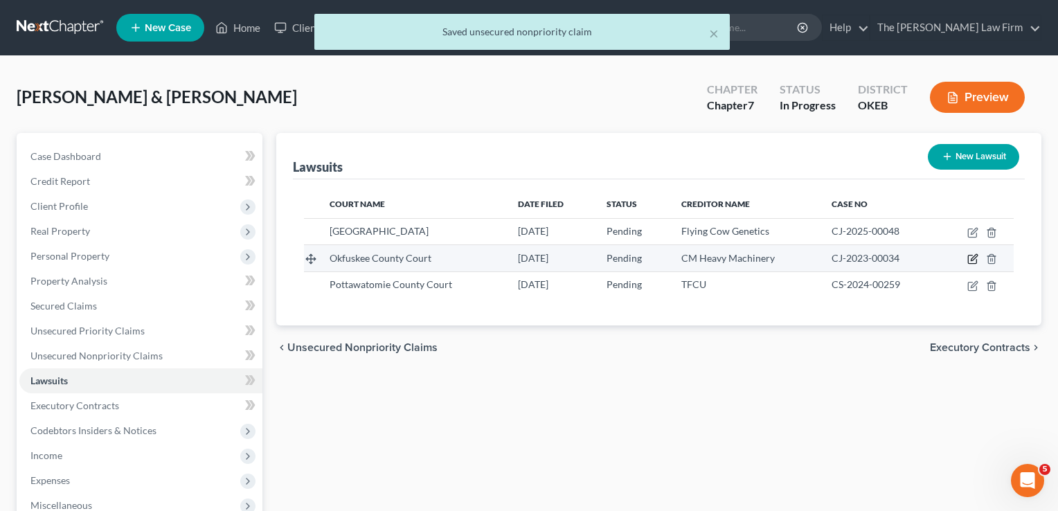
select select "37"
select select "0"
select select "4"
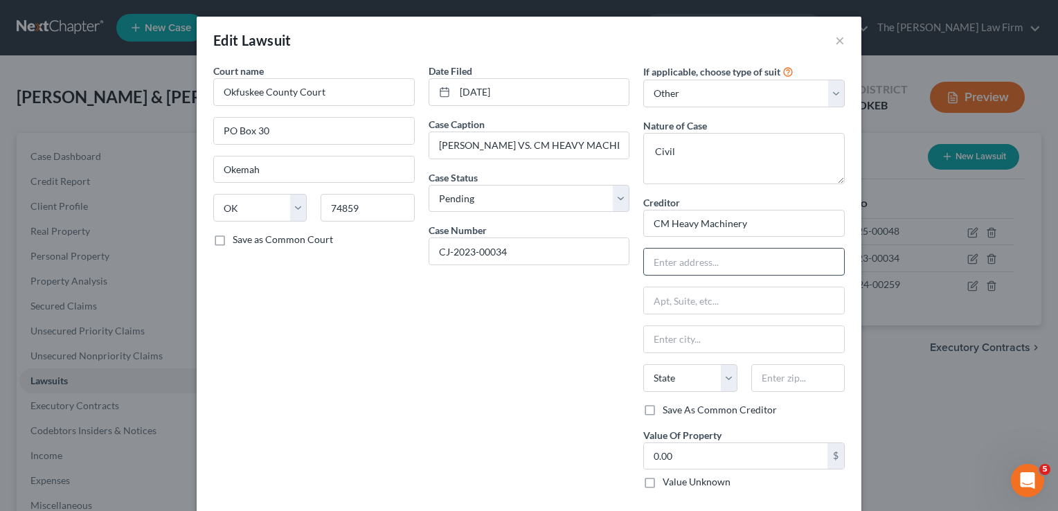
click at [703, 262] on input "text" at bounding box center [744, 262] width 200 height 26
type input "111097 Highway 27"
click at [786, 382] on input "text" at bounding box center [797, 378] width 93 height 28
type input "74859"
click at [517, 337] on div "Date Filed 08/03/2023 Case Caption LOWE, AARON CASEY VS. CM HEAVY MACHINERY, LL…" at bounding box center [529, 282] width 215 height 436
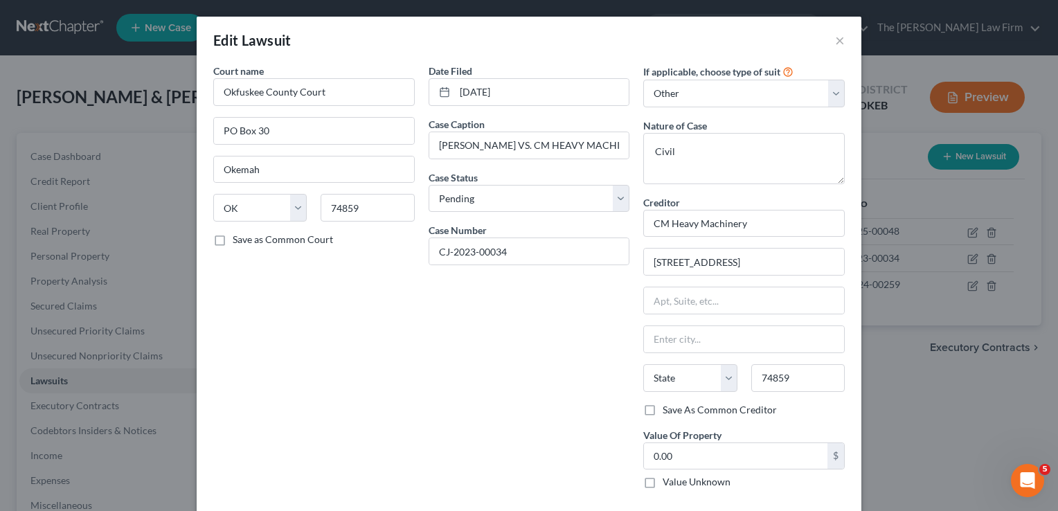
type input "Okemah"
select select "37"
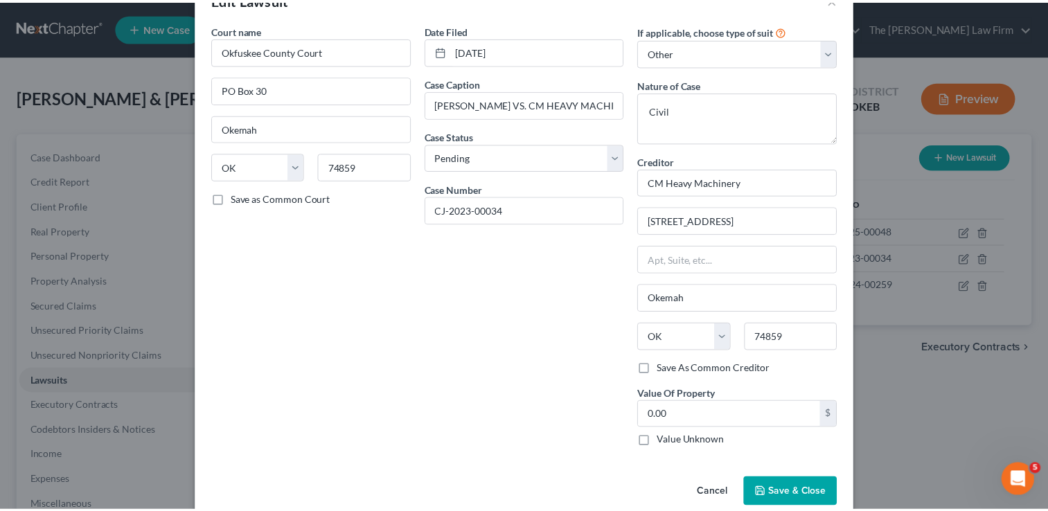
scroll to position [63, 0]
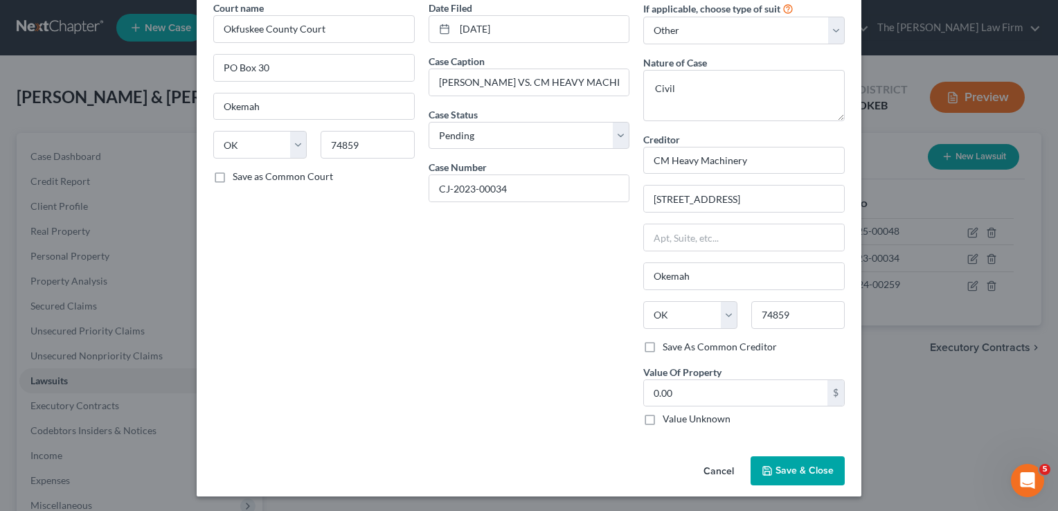
click at [797, 465] on span "Save & Close" at bounding box center [805, 471] width 58 height 12
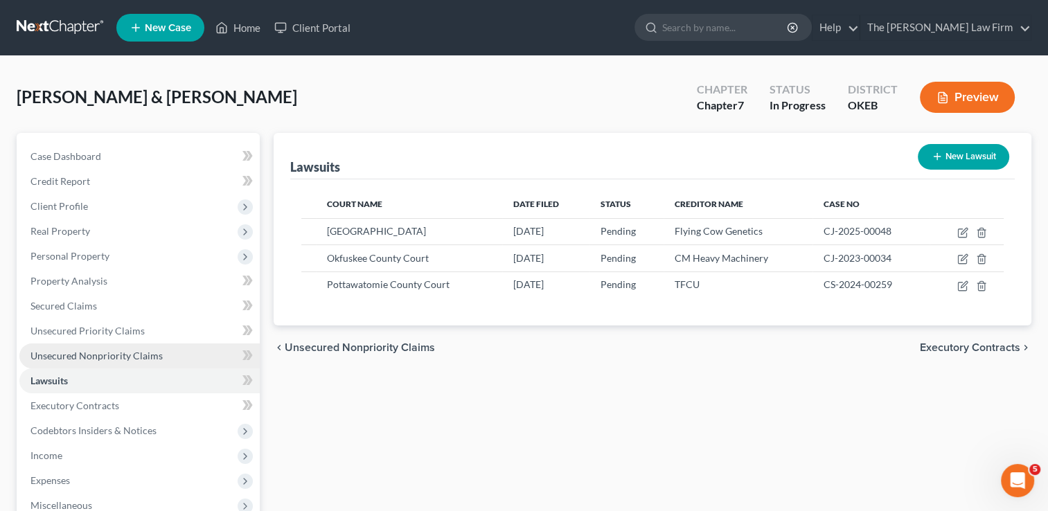
click at [136, 352] on span "Unsecured Nonpriority Claims" at bounding box center [96, 356] width 132 height 12
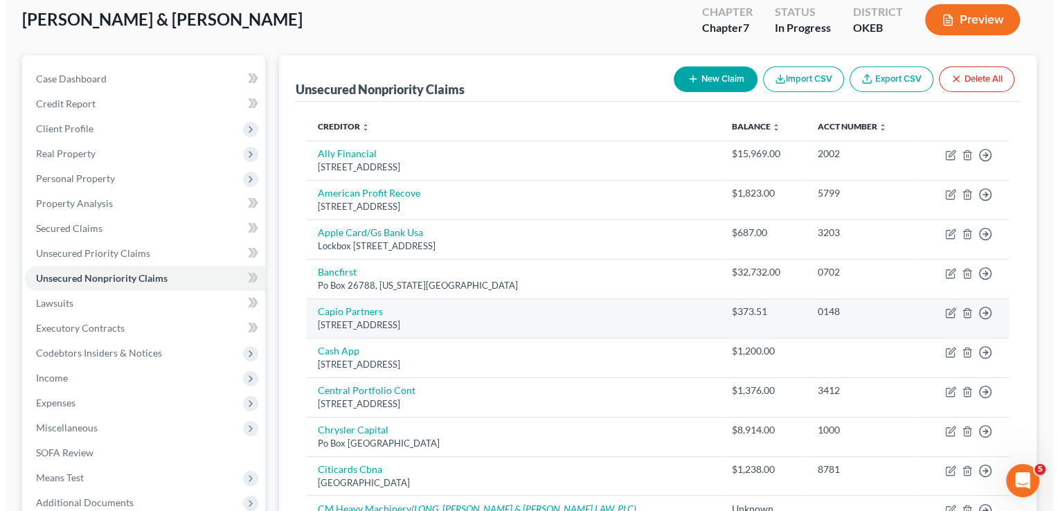
scroll to position [69, 0]
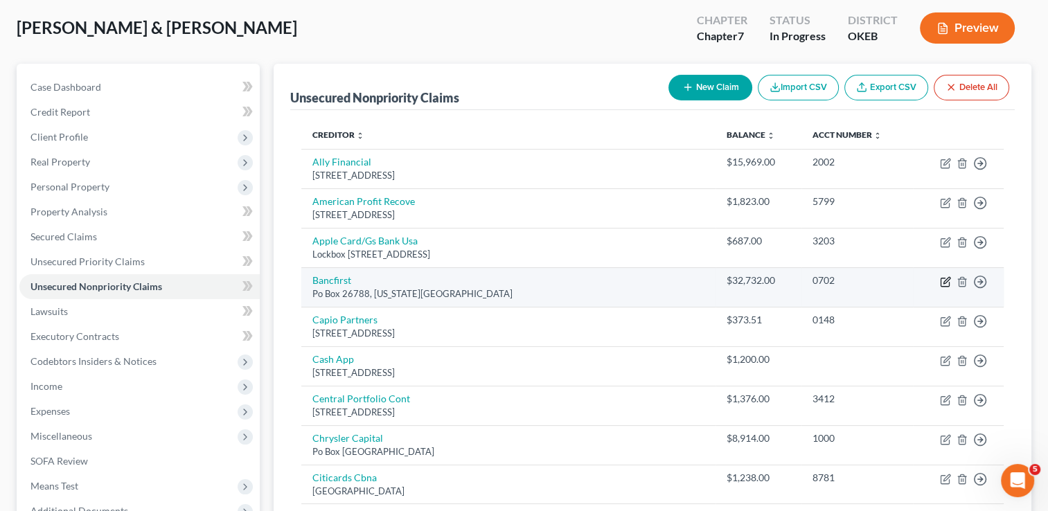
click at [945, 278] on icon "button" at bounding box center [946, 280] width 6 height 6
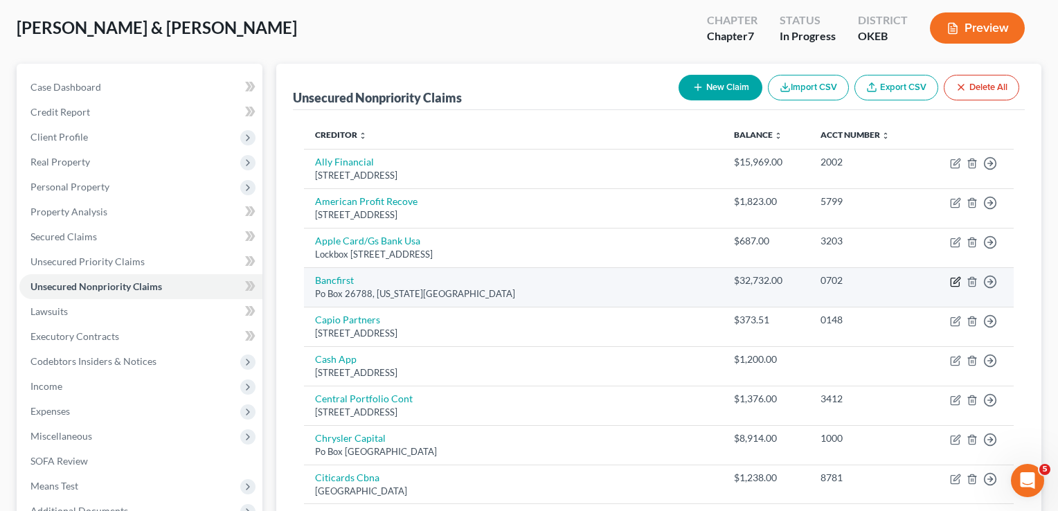
select select "37"
select select "0"
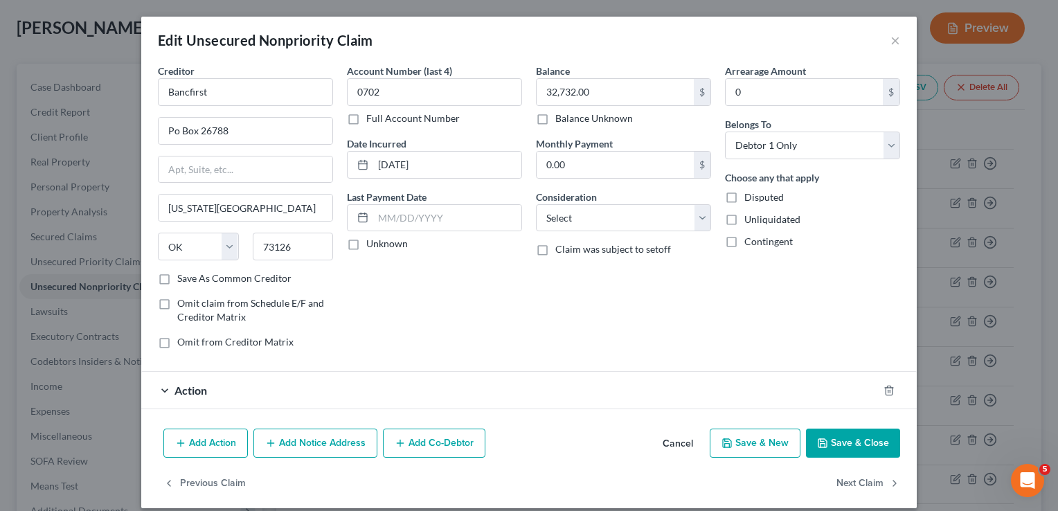
click at [193, 443] on button "Add Action" at bounding box center [205, 443] width 84 height 29
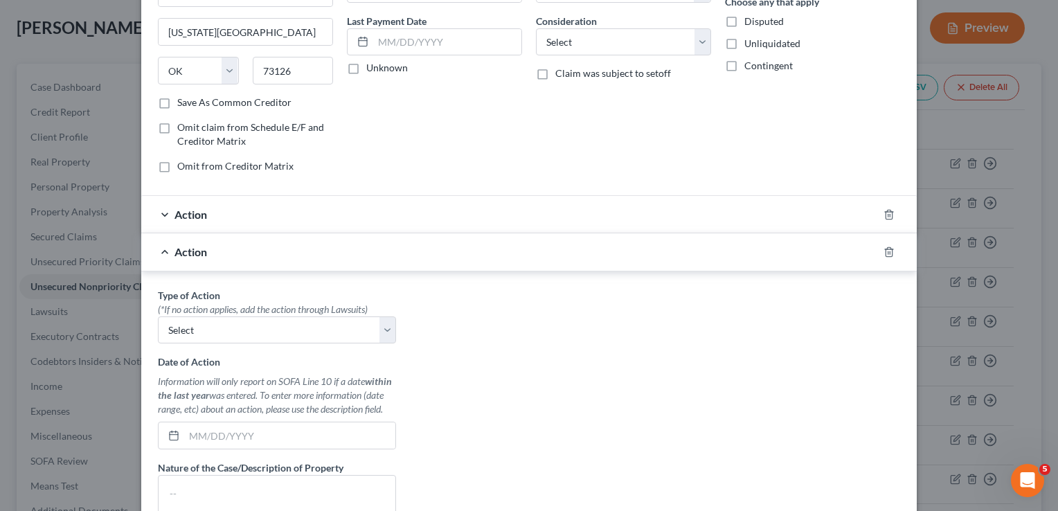
scroll to position [208, 0]
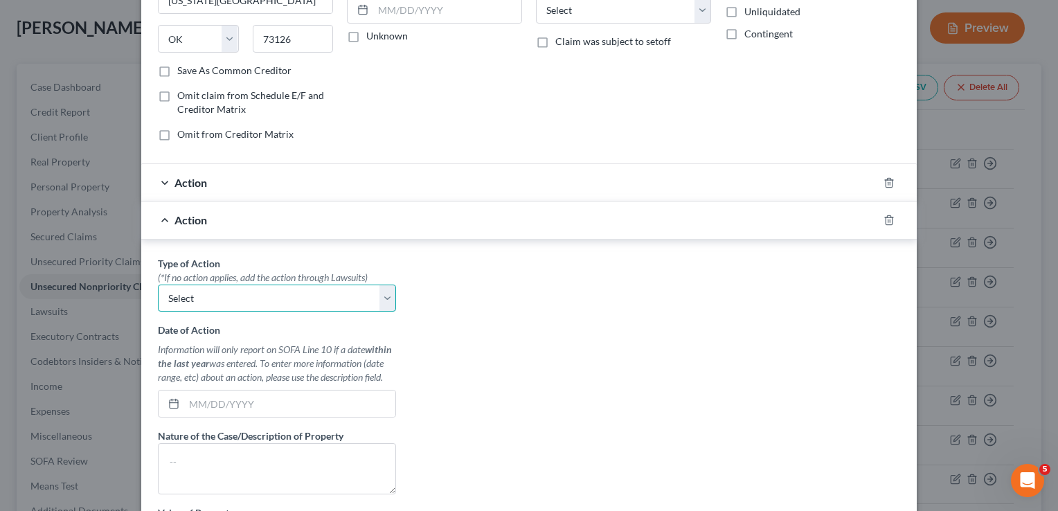
click at [377, 299] on select "Select Repossession Garnishment Foreclosure Personal Injury Attached, Seized, O…" at bounding box center [277, 299] width 238 height 28
select select "0"
click at [158, 285] on select "Select Repossession Garnishment Foreclosure Personal Injury Attached, Seized, O…" at bounding box center [277, 299] width 238 height 28
click at [478, 317] on div "Type of Action * (*If no action applies, add the action through Lawsuits) Selec…" at bounding box center [529, 429] width 756 height 347
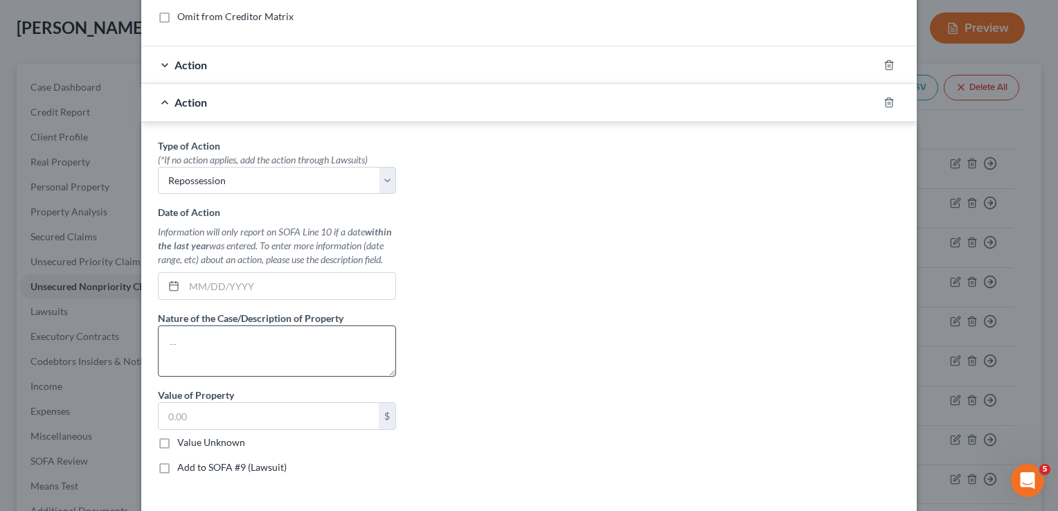
scroll to position [346, 0]
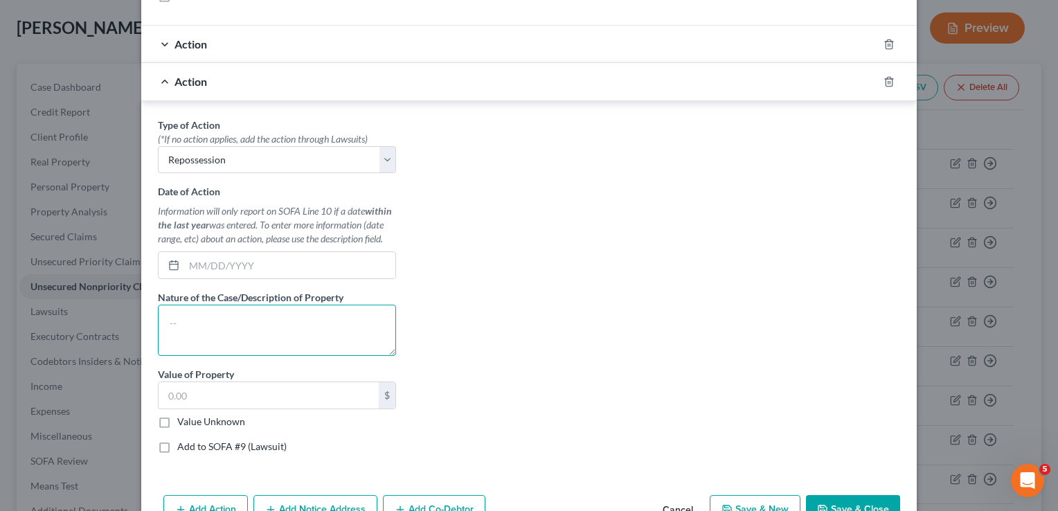
click at [224, 320] on textarea at bounding box center [277, 330] width 238 height 51
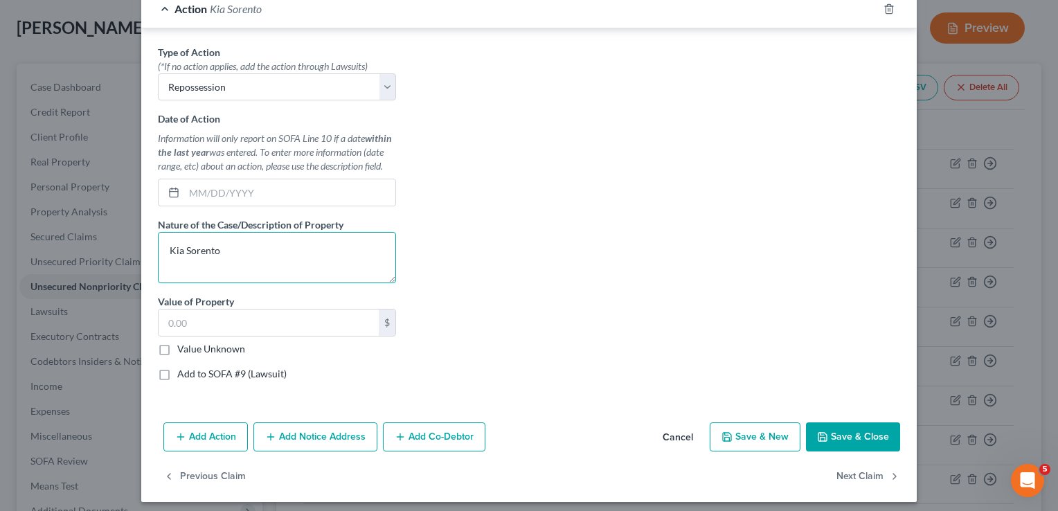
scroll to position [424, 0]
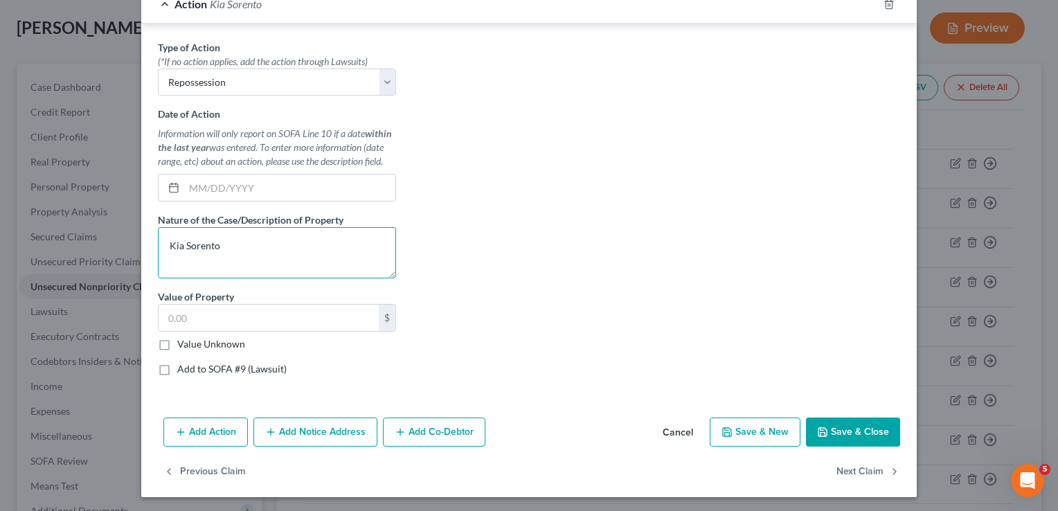
type textarea "Kia Sorento"
click at [858, 429] on button "Save & Close" at bounding box center [853, 432] width 94 height 29
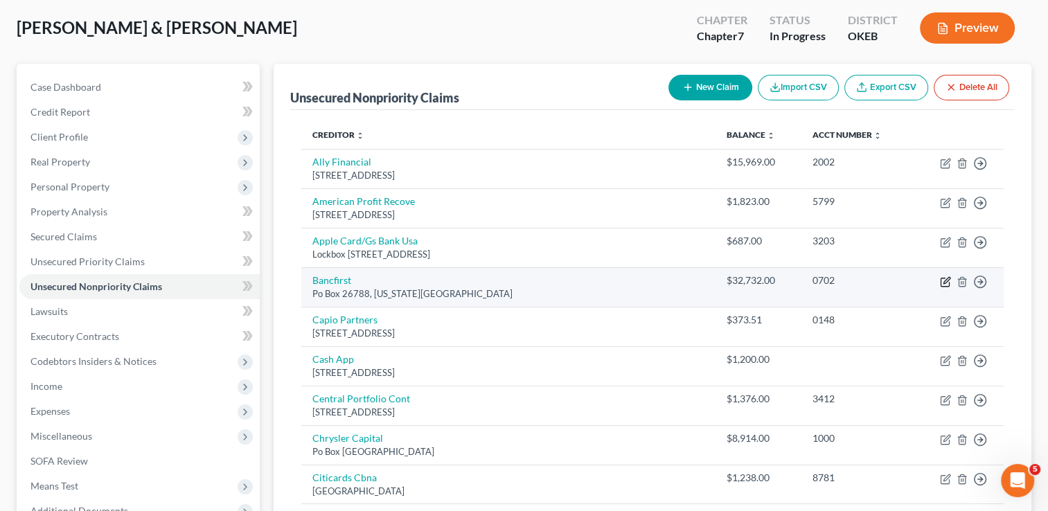
click at [942, 279] on icon "button" at bounding box center [945, 281] width 11 height 11
select select "37"
select select "0"
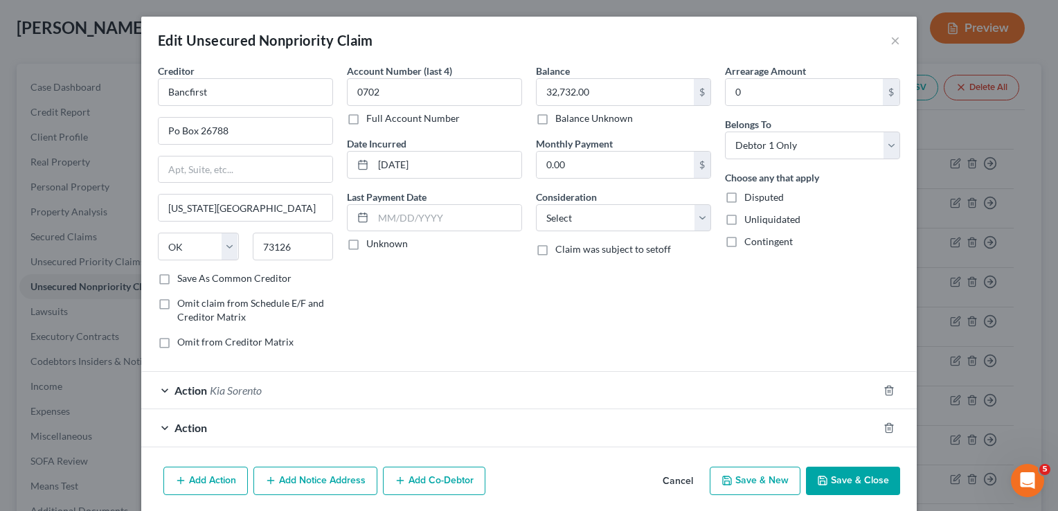
click at [288, 384] on div "Action Kia Sorento" at bounding box center [509, 390] width 737 height 37
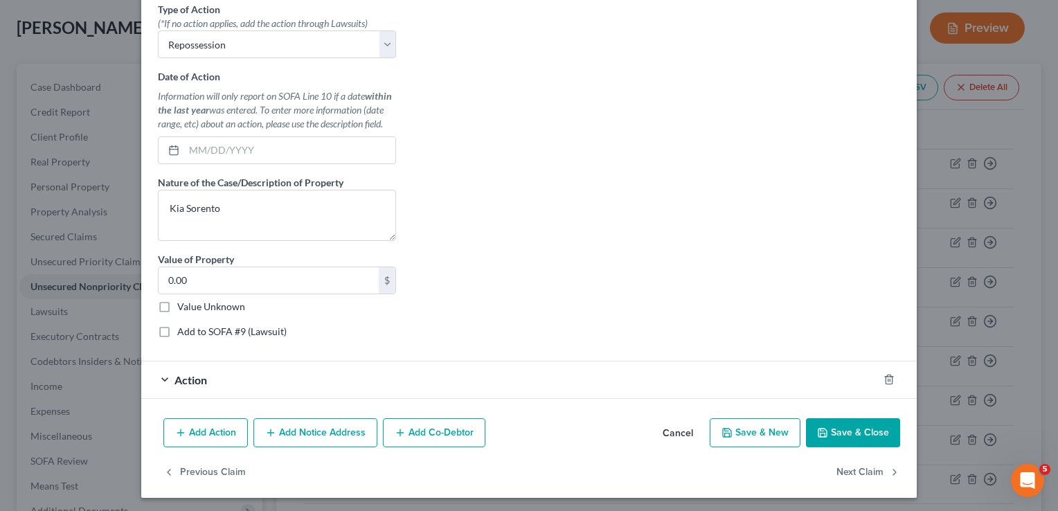
click at [418, 377] on div "Action" at bounding box center [509, 380] width 737 height 37
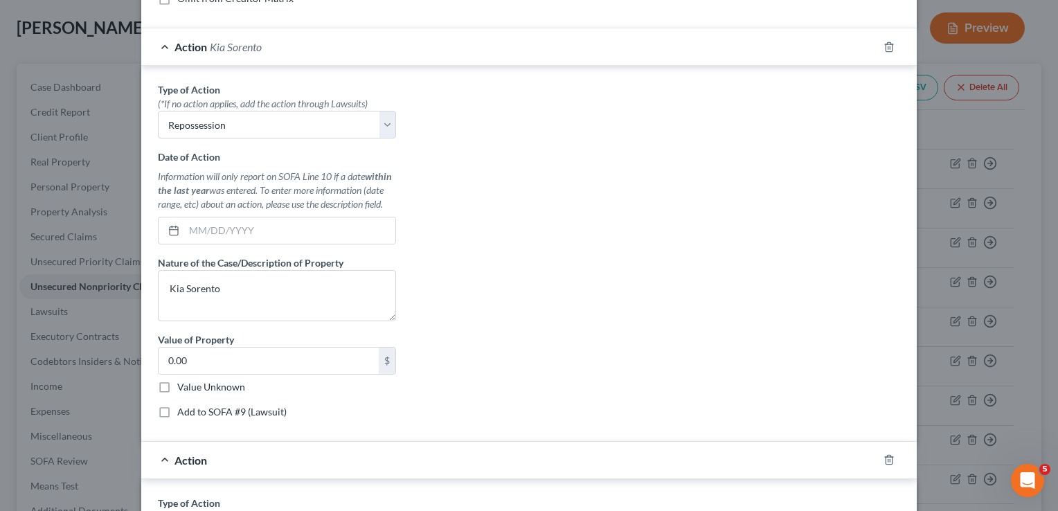
scroll to position [313, 0]
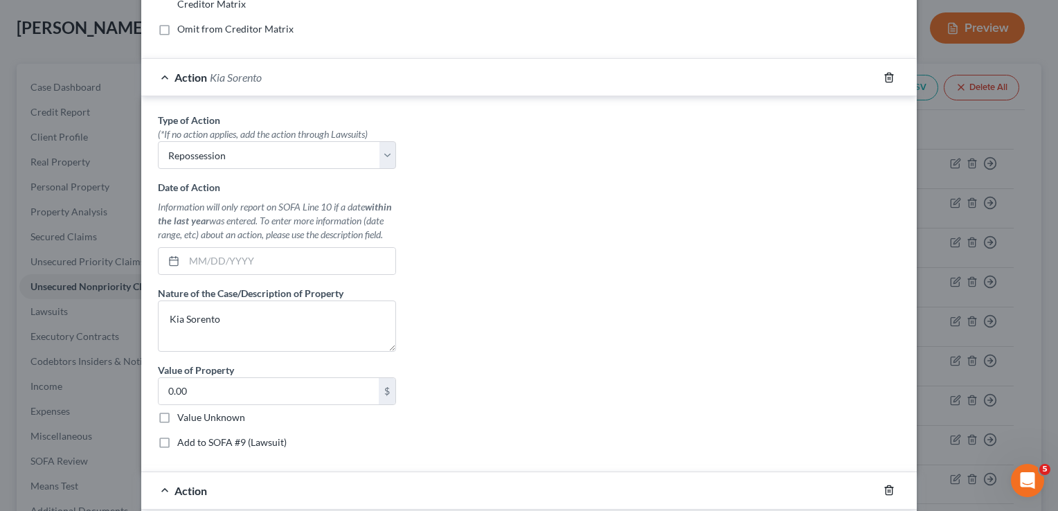
click at [884, 75] on icon "button" at bounding box center [889, 77] width 11 height 11
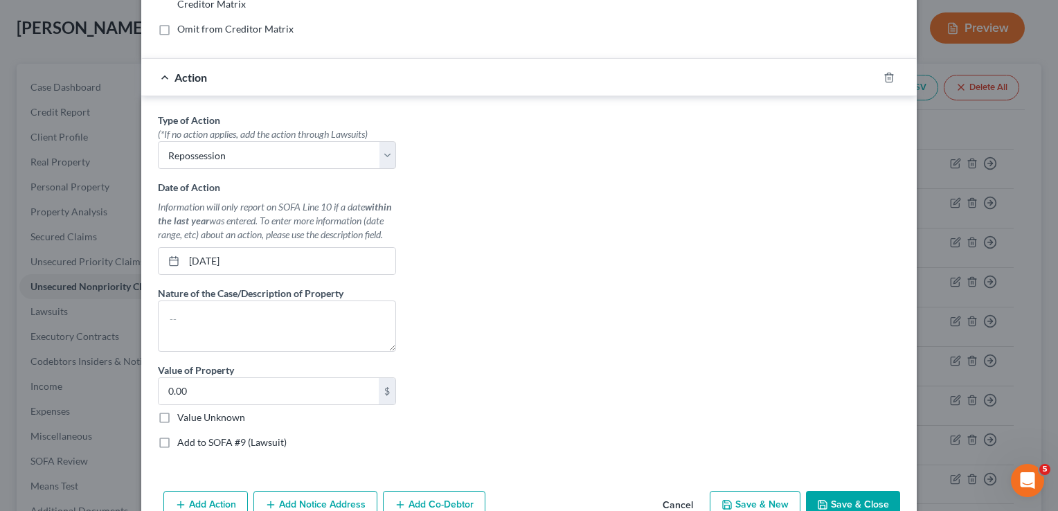
scroll to position [244, 0]
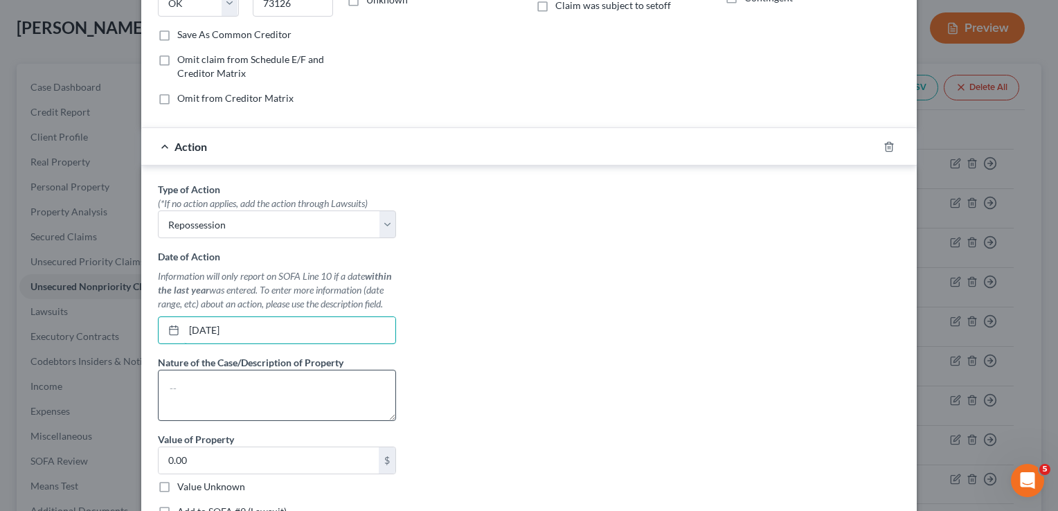
drag, startPoint x: 220, startPoint y: 333, endPoint x: 235, endPoint y: 380, distance: 49.7
click at [158, 341] on div "07/01/2025" at bounding box center [277, 331] width 238 height 28
click at [542, 291] on div "Type of Action * (*If no action applies, add the action through Lawsuits) Selec…" at bounding box center [529, 355] width 756 height 347
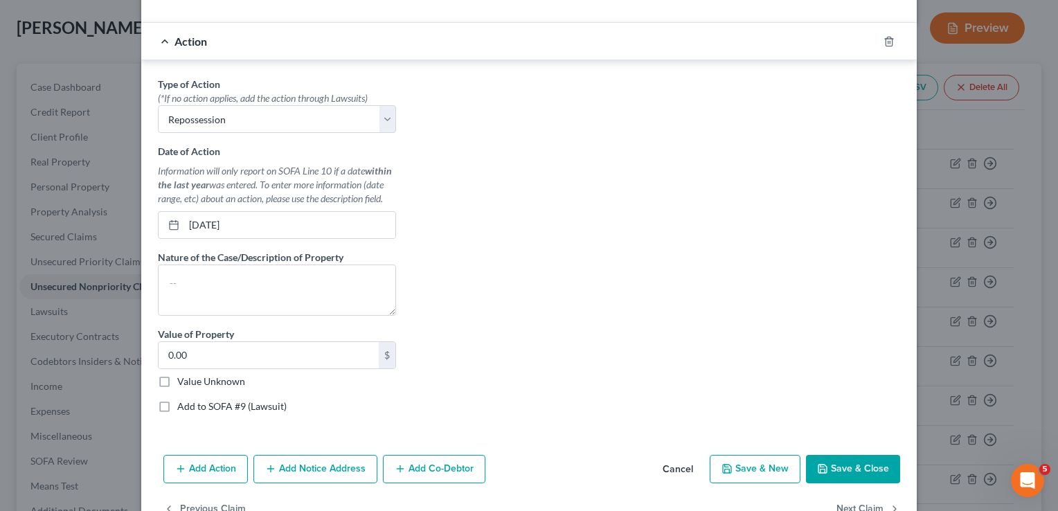
scroll to position [317, 0]
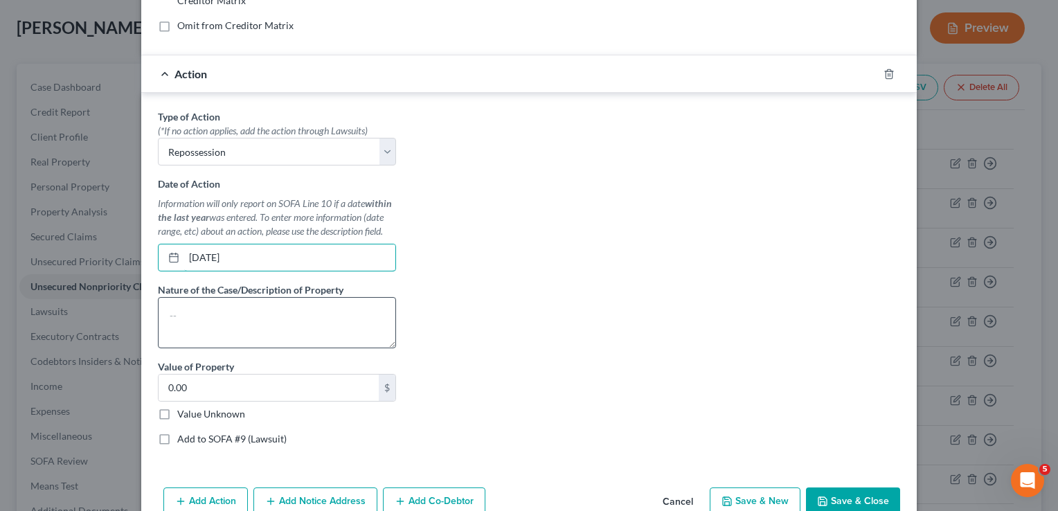
drag, startPoint x: 225, startPoint y: 256, endPoint x: 249, endPoint y: 301, distance: 51.1
click at [175, 265] on div "07/01/2025" at bounding box center [277, 258] width 238 height 28
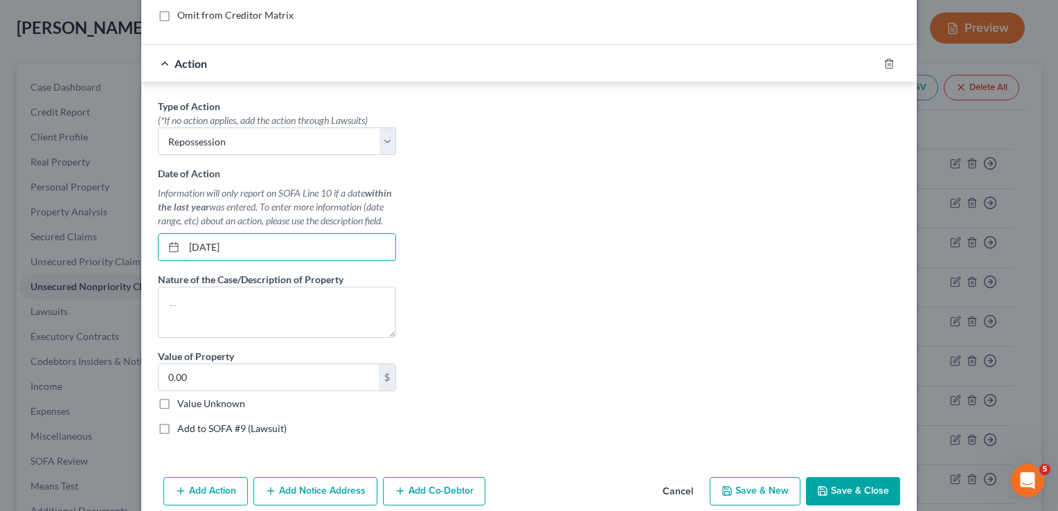
scroll to position [386, 0]
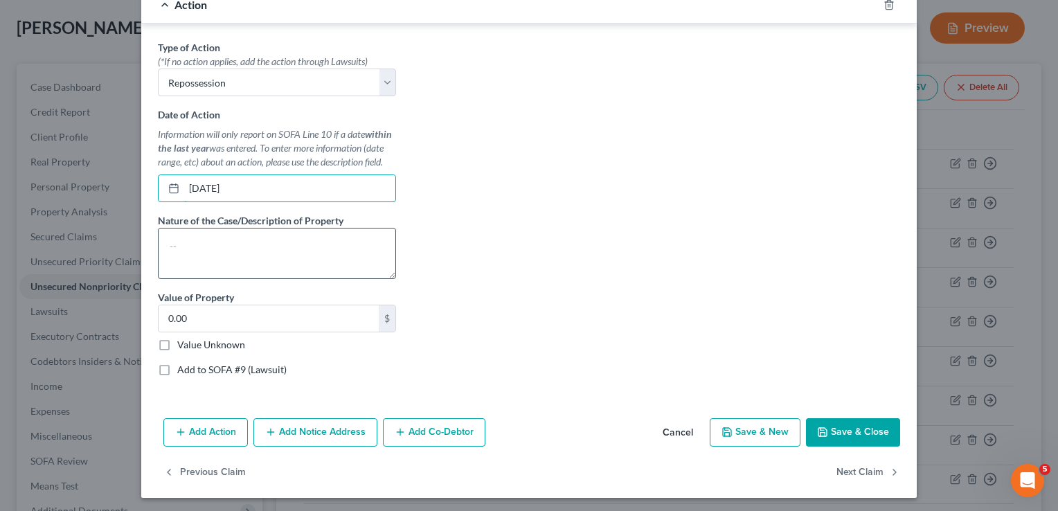
type input "05/01/2025"
click at [221, 242] on textarea at bounding box center [277, 253] width 238 height 51
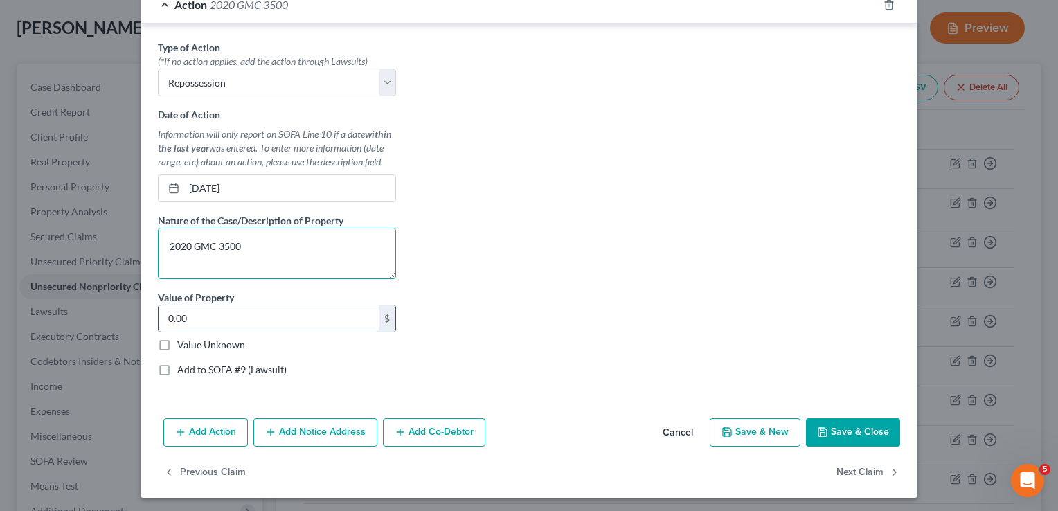
type textarea "2020 GMC 3500"
click at [247, 318] on input "0.00" at bounding box center [269, 318] width 220 height 26
type input "30,000"
click at [547, 271] on div "Type of Action * (*If no action applies, add the action through Lawsuits) Selec…" at bounding box center [529, 213] width 756 height 347
click at [860, 424] on button "Save & Close" at bounding box center [853, 432] width 94 height 29
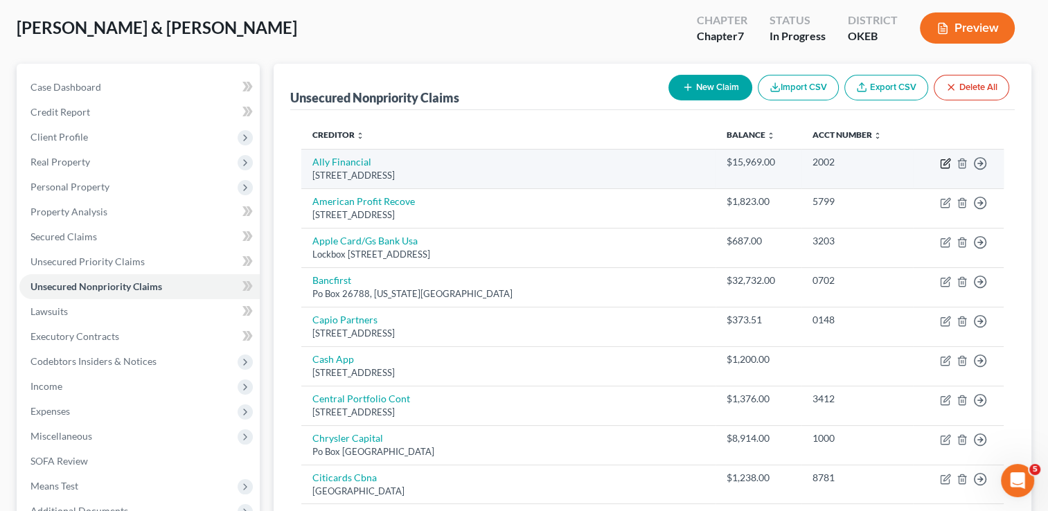
click at [946, 165] on icon "button" at bounding box center [945, 163] width 11 height 11
select select "23"
select select "2"
select select "0"
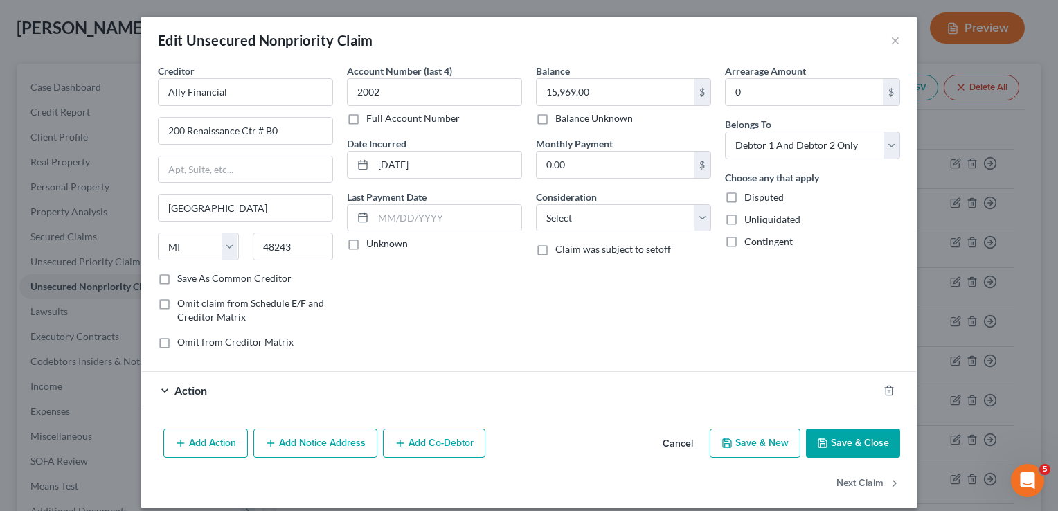
scroll to position [12, 0]
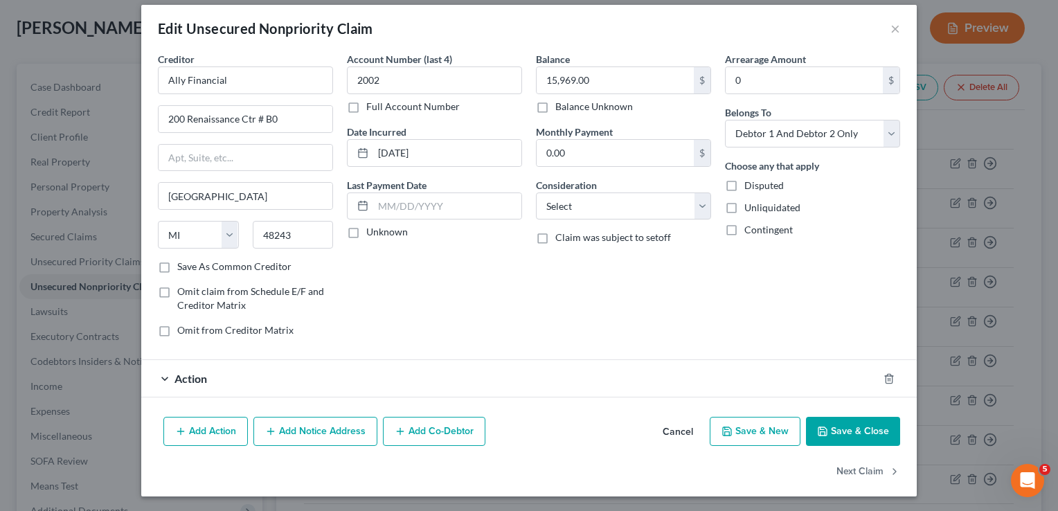
click at [241, 382] on div "Action" at bounding box center [509, 378] width 737 height 37
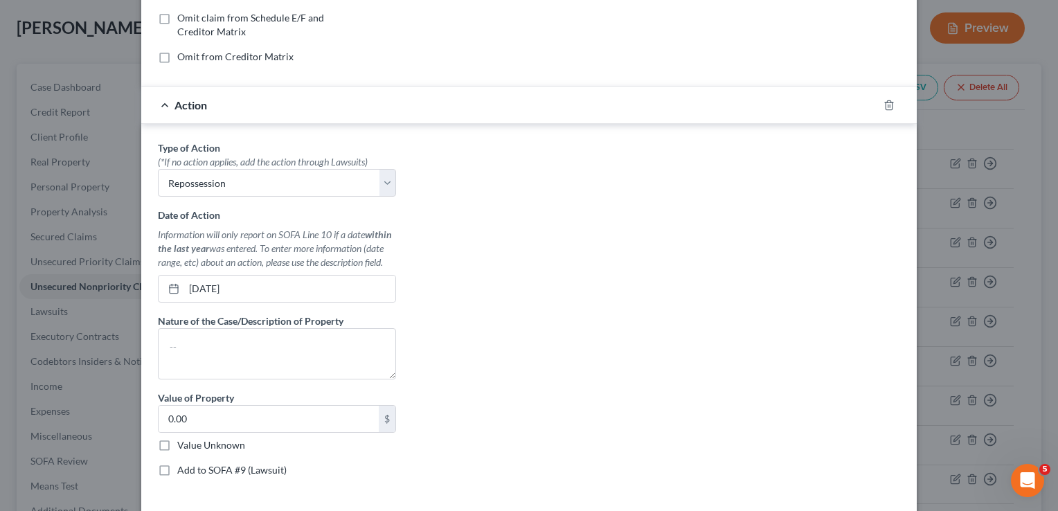
scroll to position [289, 0]
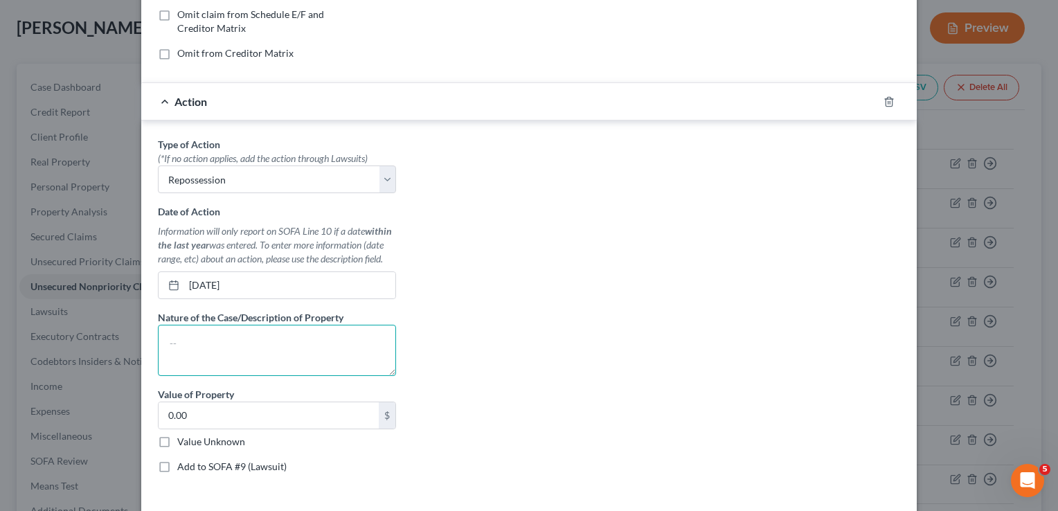
click at [241, 331] on textarea at bounding box center [277, 350] width 238 height 51
type textarea "Kia Sorento"
click at [208, 421] on input "0.00" at bounding box center [269, 415] width 220 height 26
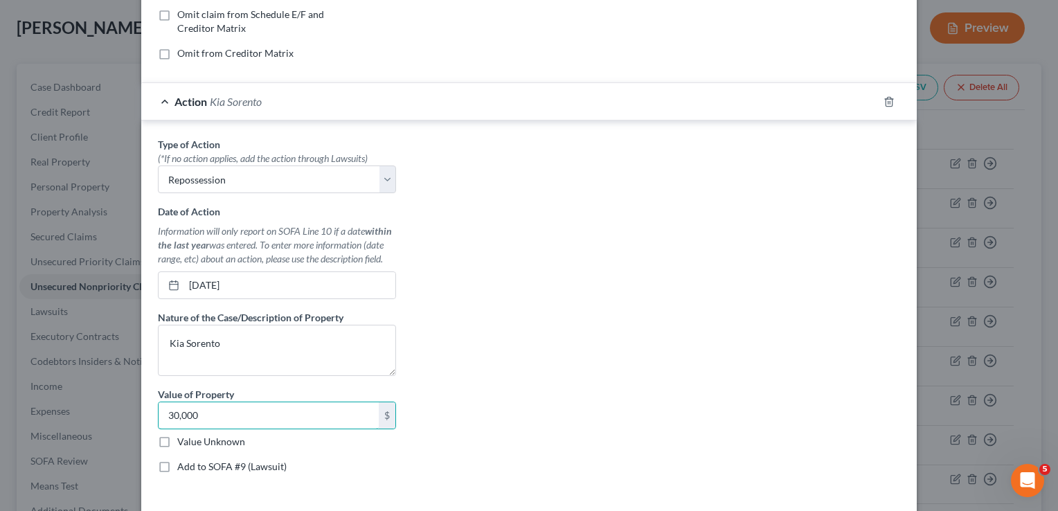
type input "30,000"
click at [454, 359] on div "Type of Action * (*If no action applies, add the action through Lawsuits) Selec…" at bounding box center [529, 310] width 756 height 347
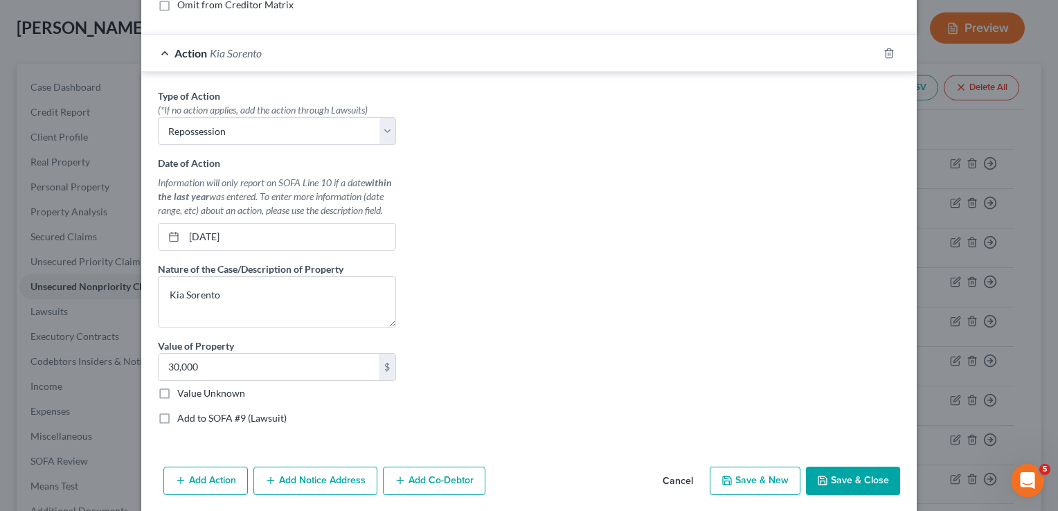
scroll to position [386, 0]
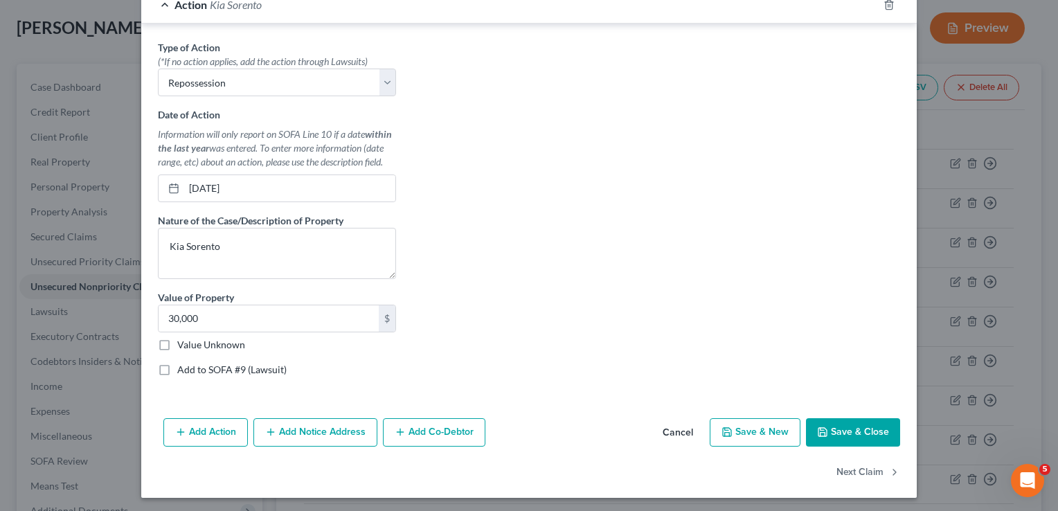
click at [858, 429] on button "Save & Close" at bounding box center [853, 432] width 94 height 29
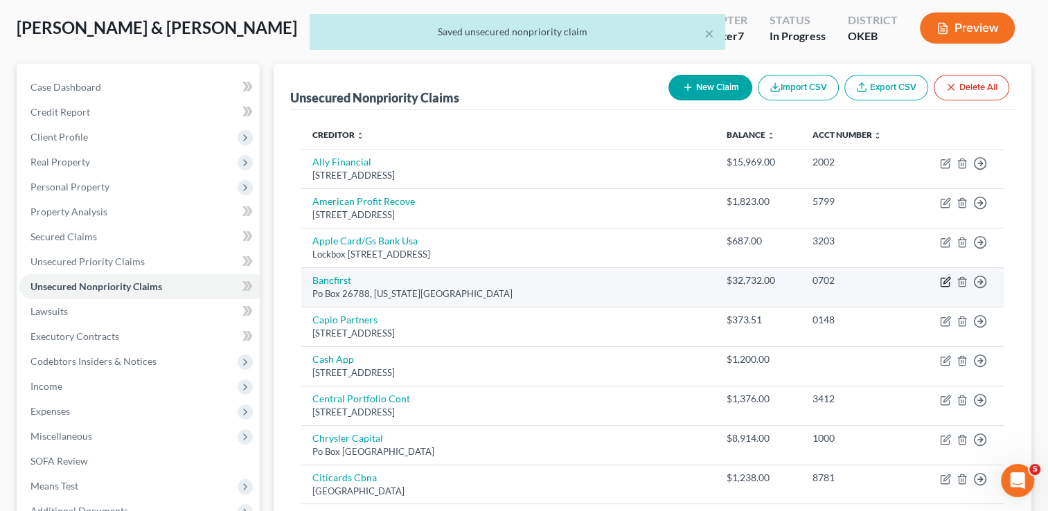
click at [941, 280] on icon "button" at bounding box center [945, 282] width 8 height 8
select select "37"
select select "0"
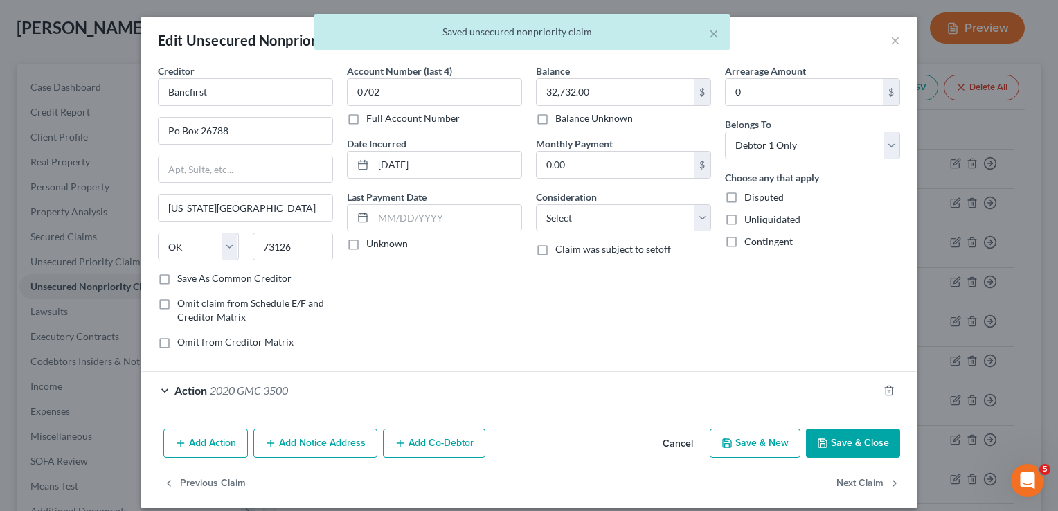
click at [350, 389] on div "Action 2020 GMC 3500" at bounding box center [509, 390] width 737 height 37
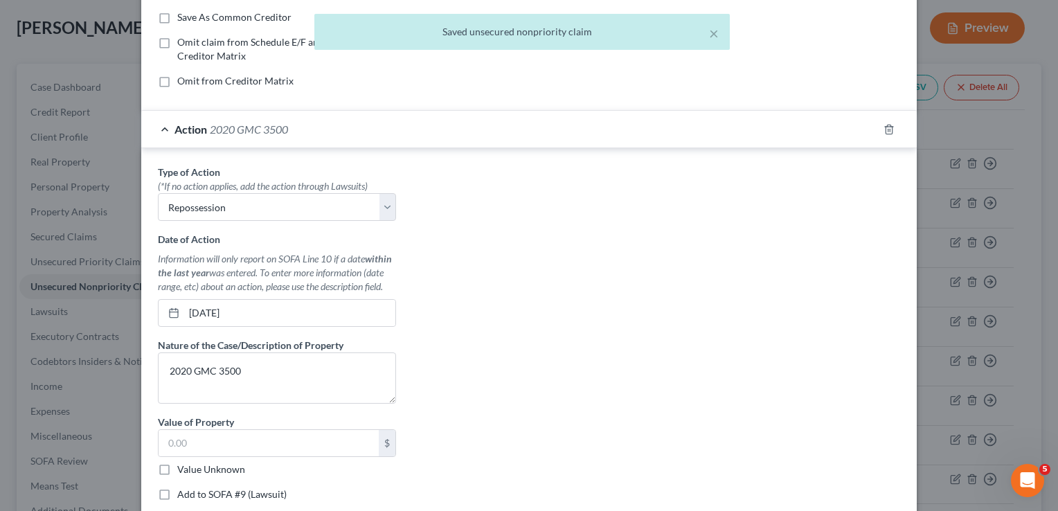
scroll to position [277, 0]
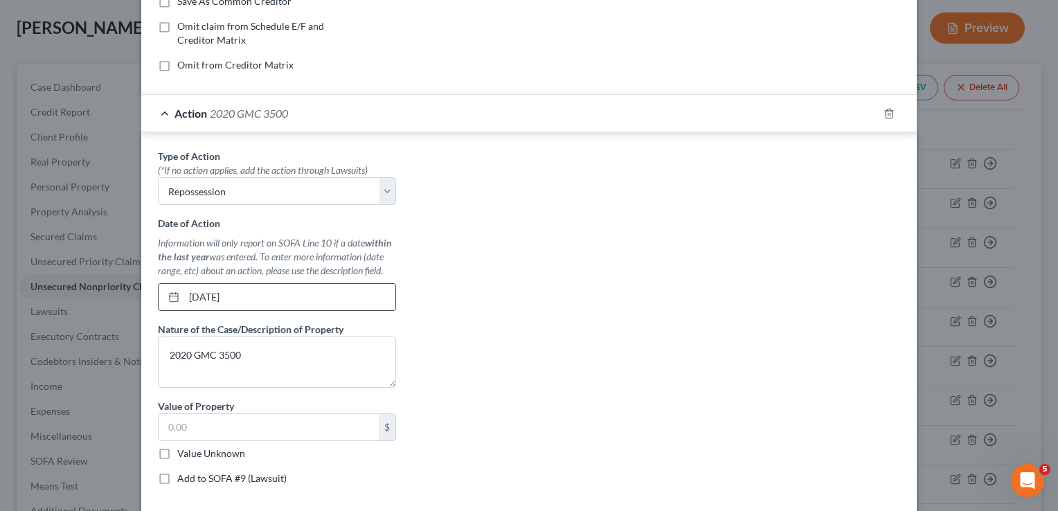
click at [254, 292] on input "05/01/2025" at bounding box center [289, 297] width 211 height 26
drag, startPoint x: 250, startPoint y: 295, endPoint x: 208, endPoint y: 299, distance: 42.4
click at [175, 292] on div "05/01/2025" at bounding box center [277, 297] width 238 height 28
click at [474, 278] on div "Type of Action * (*If no action applies, add the action through Lawsuits) Selec…" at bounding box center [529, 322] width 756 height 347
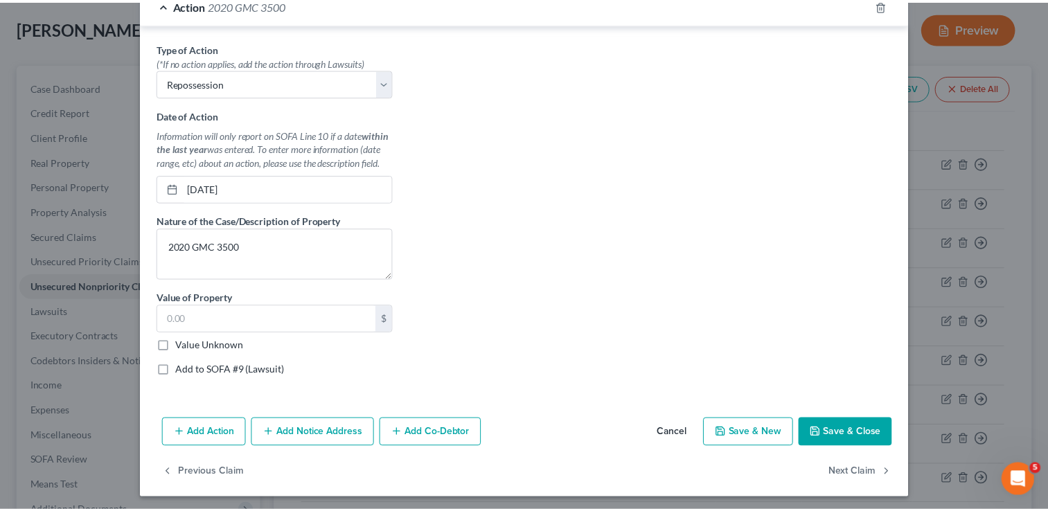
scroll to position [386, 0]
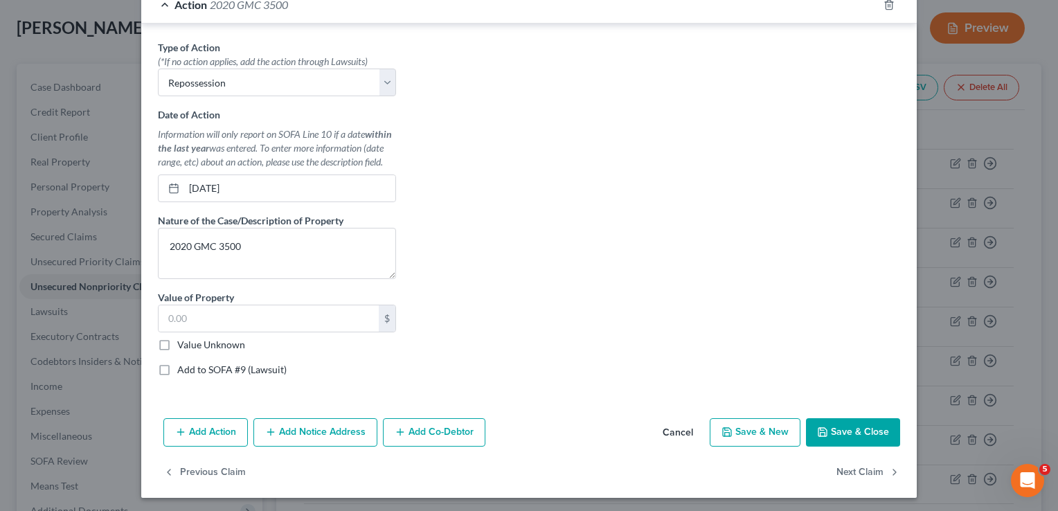
click at [845, 428] on button "Save & Close" at bounding box center [853, 432] width 94 height 29
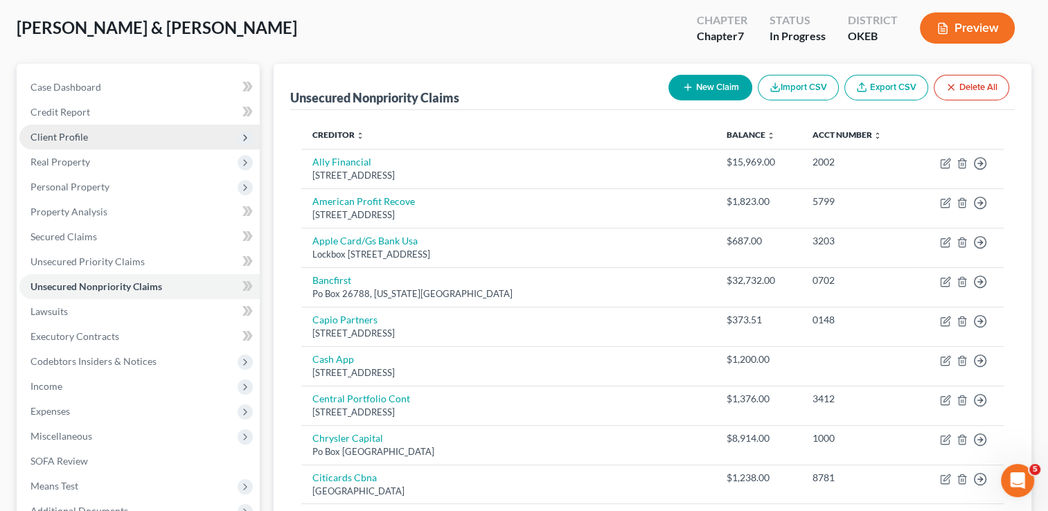
click at [73, 139] on span "Client Profile" at bounding box center [58, 137] width 57 height 12
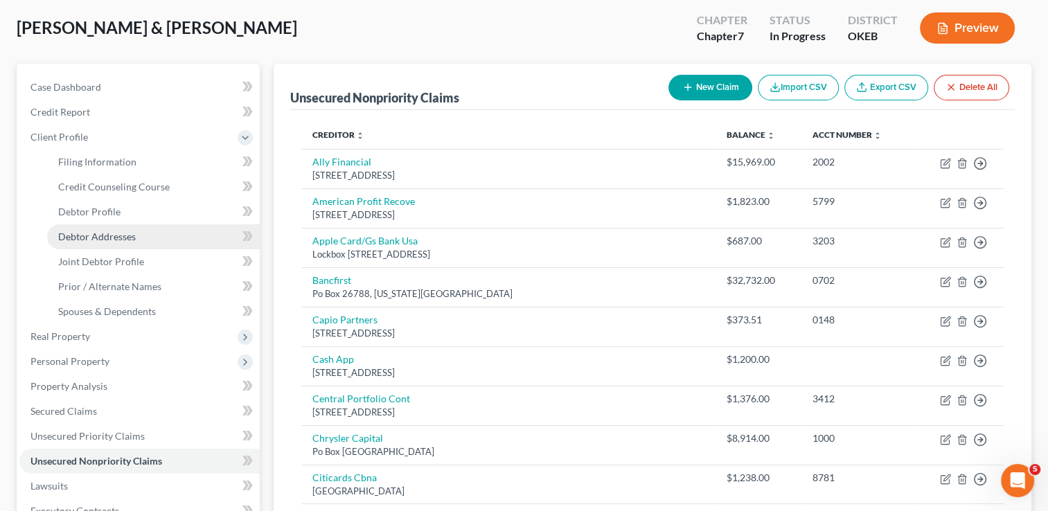
click at [100, 242] on link "Debtor Addresses" at bounding box center [153, 236] width 213 height 25
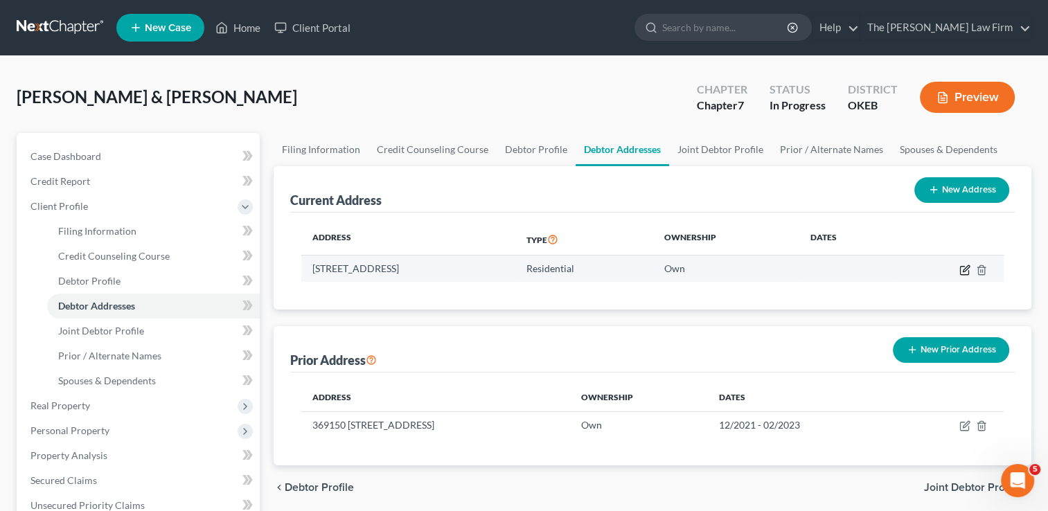
click at [963, 269] on icon "button" at bounding box center [966, 268] width 6 height 6
select select "37"
select select "53"
select select "0"
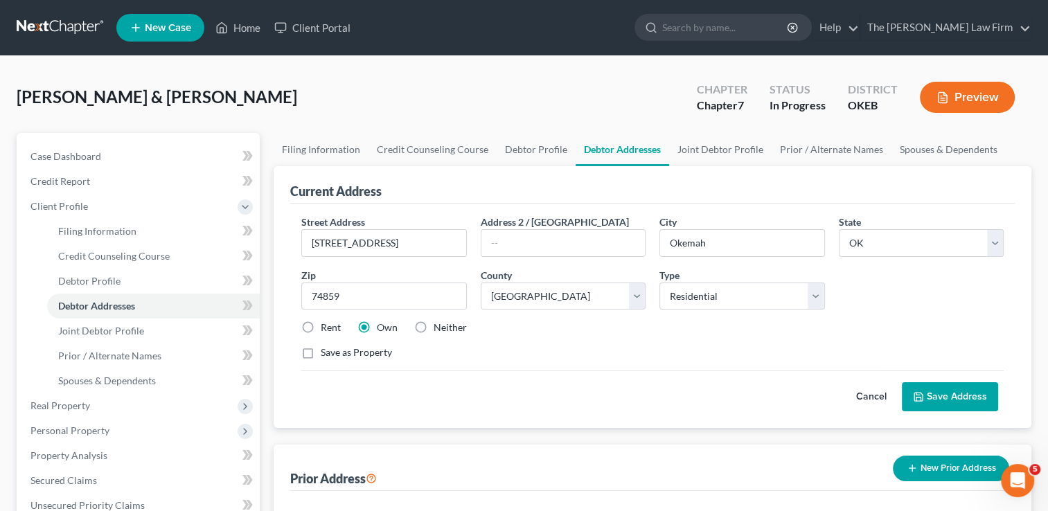
click at [936, 395] on button "Save Address" at bounding box center [950, 396] width 96 height 29
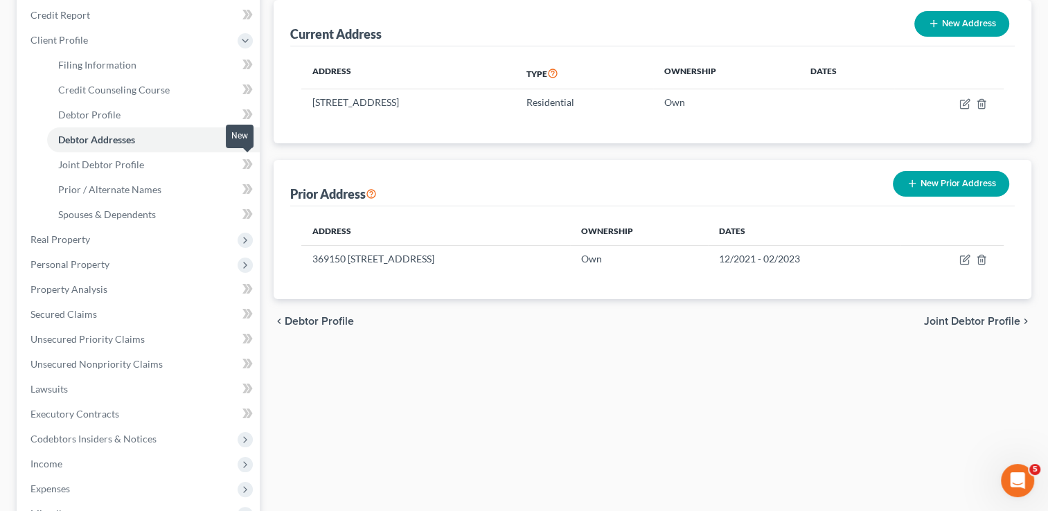
scroll to position [208, 0]
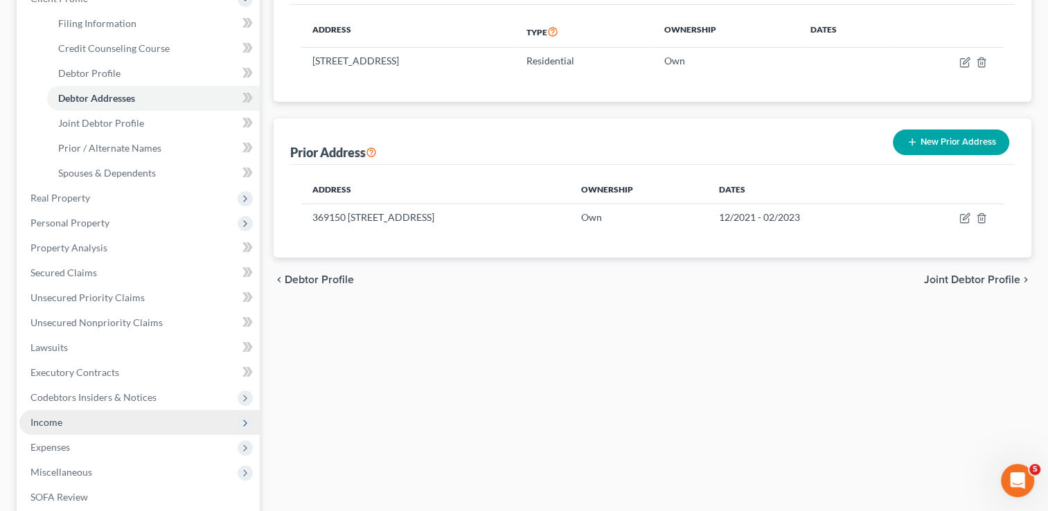
click at [53, 420] on span "Income" at bounding box center [46, 422] width 32 height 12
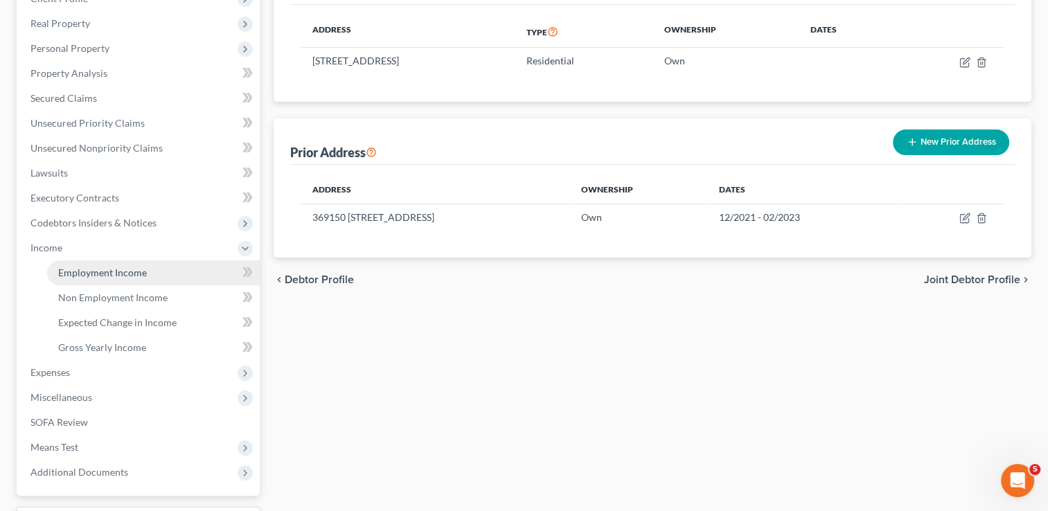
click at [88, 271] on span "Employment Income" at bounding box center [102, 273] width 89 height 12
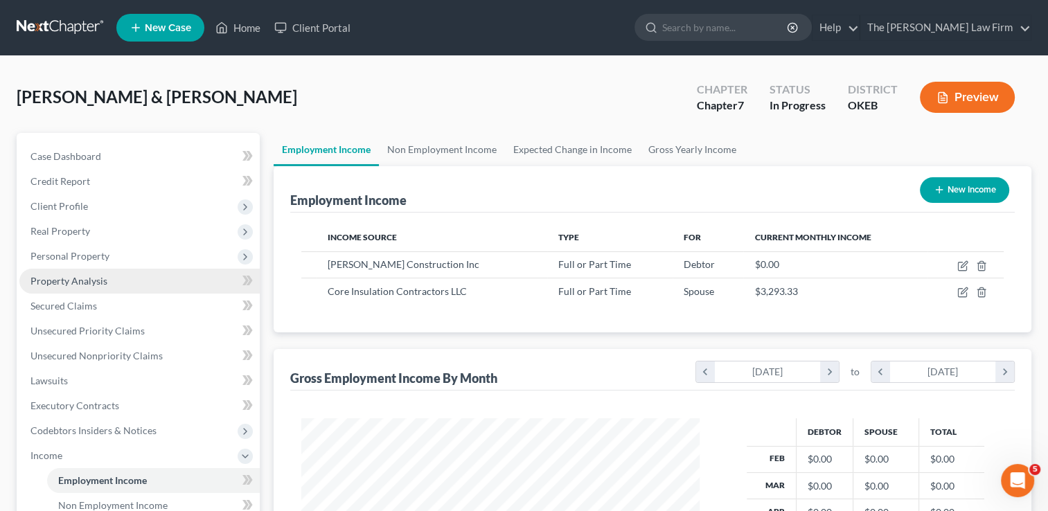
scroll to position [247, 426]
click at [421, 154] on link "Non Employment Income" at bounding box center [442, 149] width 126 height 33
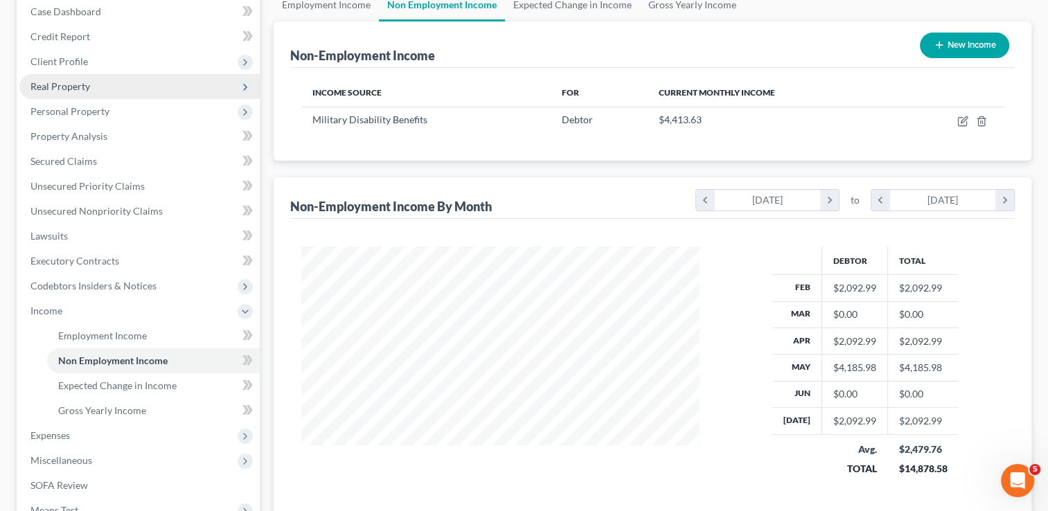
scroll to position [323, 0]
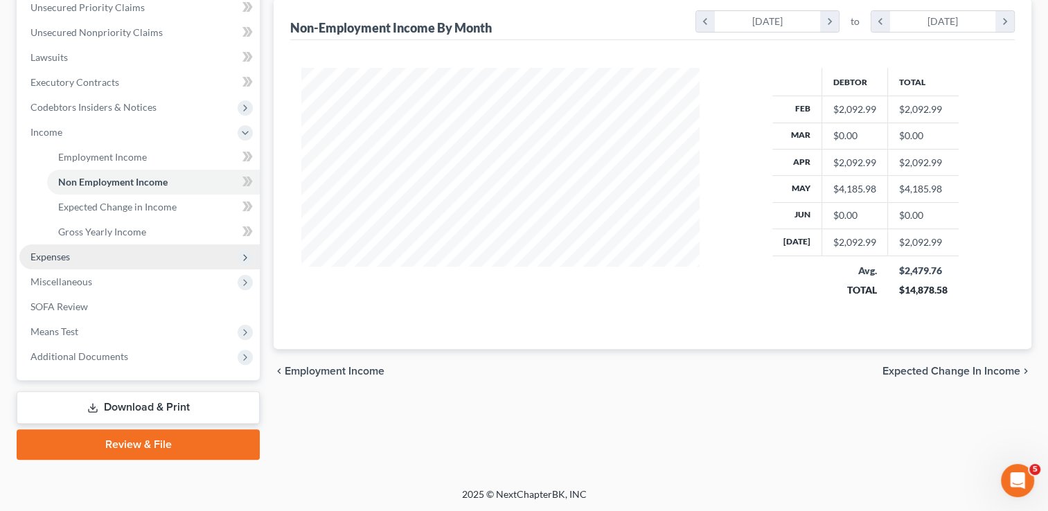
click at [64, 257] on span "Expenses" at bounding box center [49, 257] width 39 height 12
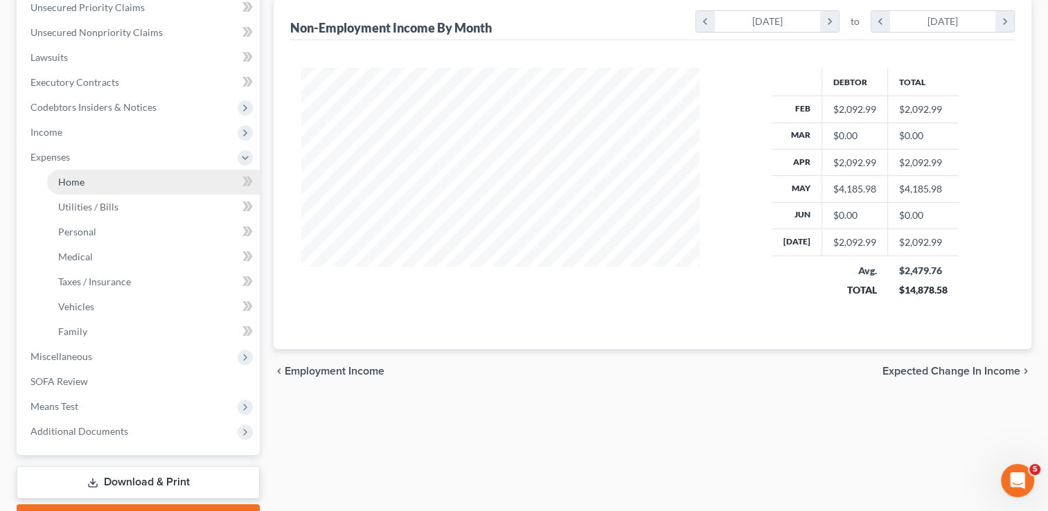
click at [101, 185] on link "Home" at bounding box center [153, 182] width 213 height 25
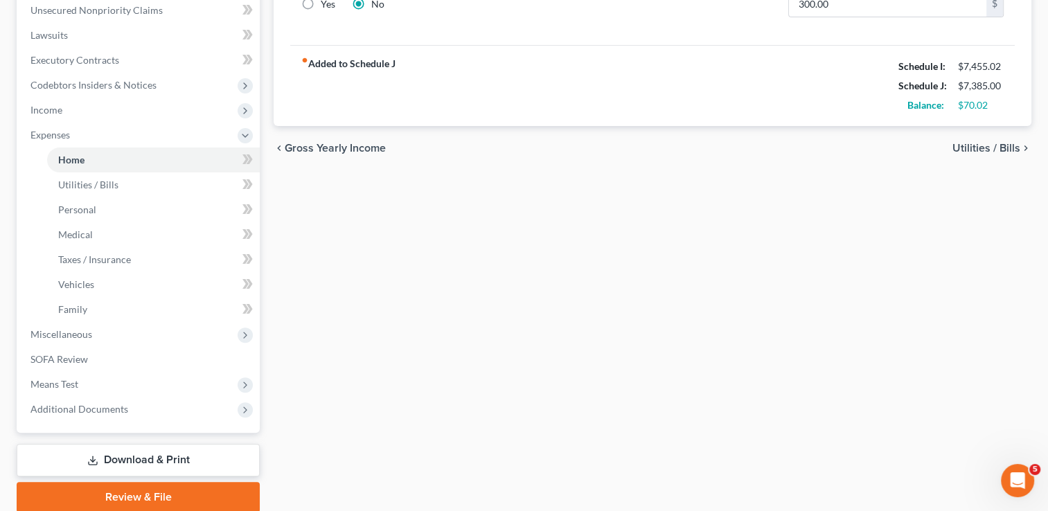
scroll to position [346, 0]
click at [110, 492] on link "Review & File" at bounding box center [138, 496] width 243 height 30
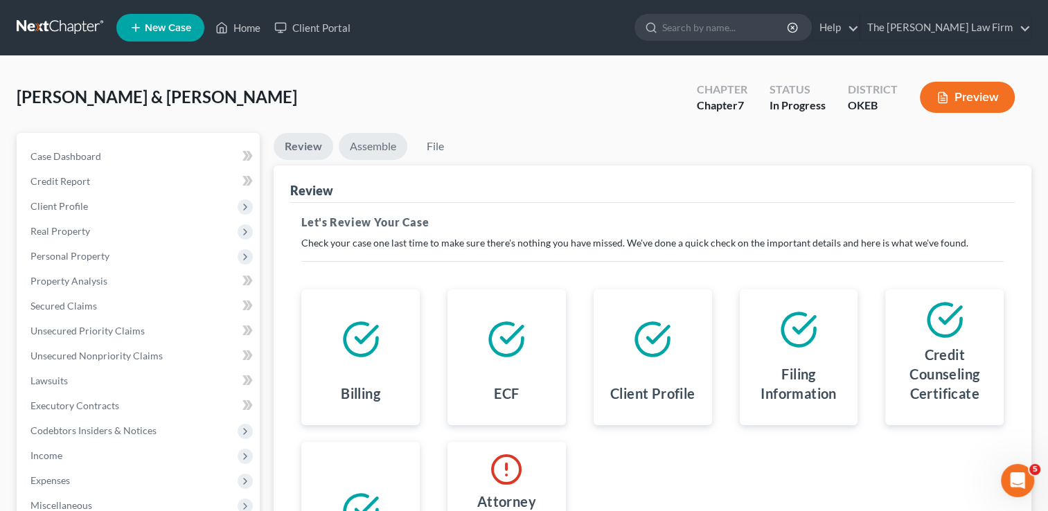
click at [372, 143] on link "Assemble" at bounding box center [373, 146] width 69 height 27
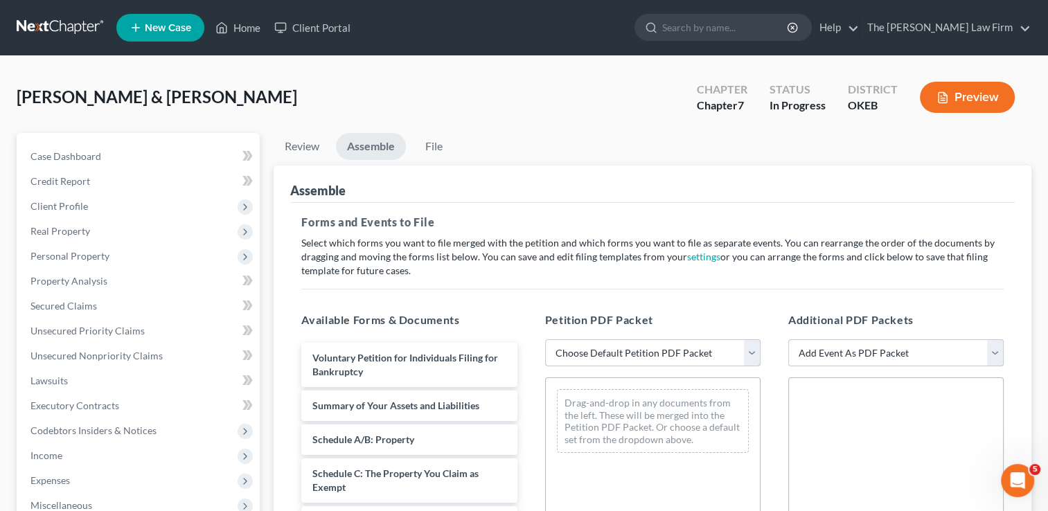
click at [672, 353] on select "Choose Default Petition PDF Packet Complete Bankruptcy Petition (all forms and …" at bounding box center [652, 353] width 215 height 28
select select "0"
click at [545, 339] on select "Choose Default Petition PDF Packet Complete Bankruptcy Petition (all forms and …" at bounding box center [652, 353] width 215 height 28
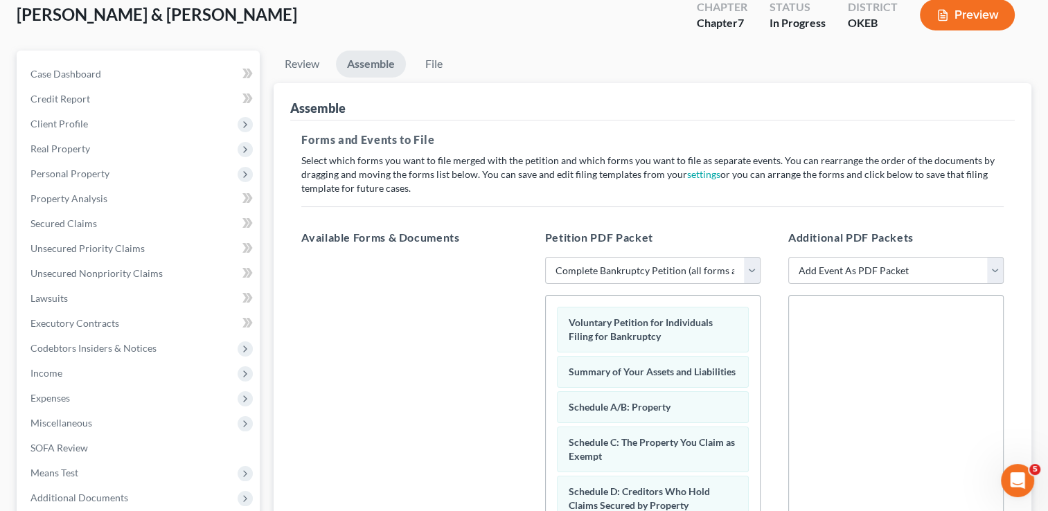
scroll to position [69, 0]
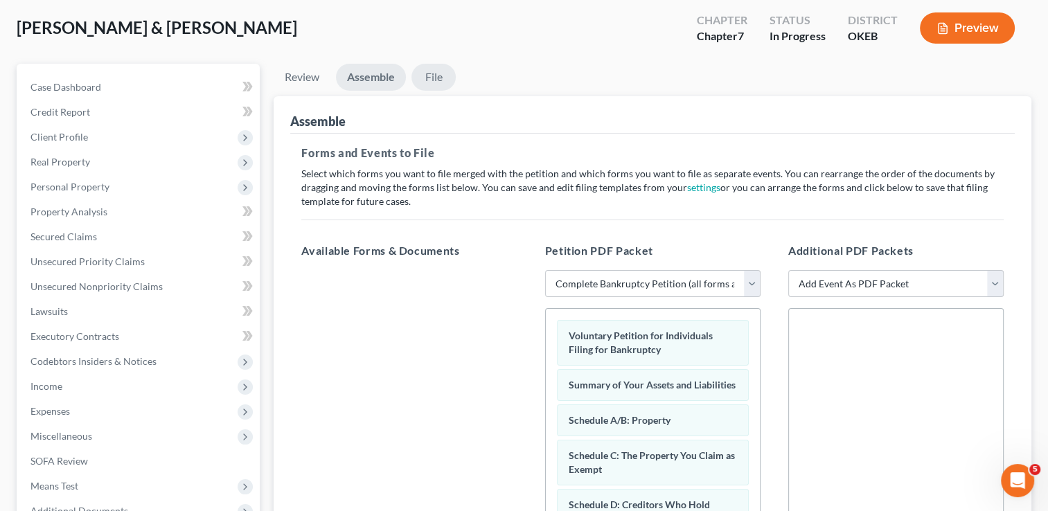
click at [434, 73] on link "File" at bounding box center [433, 77] width 44 height 27
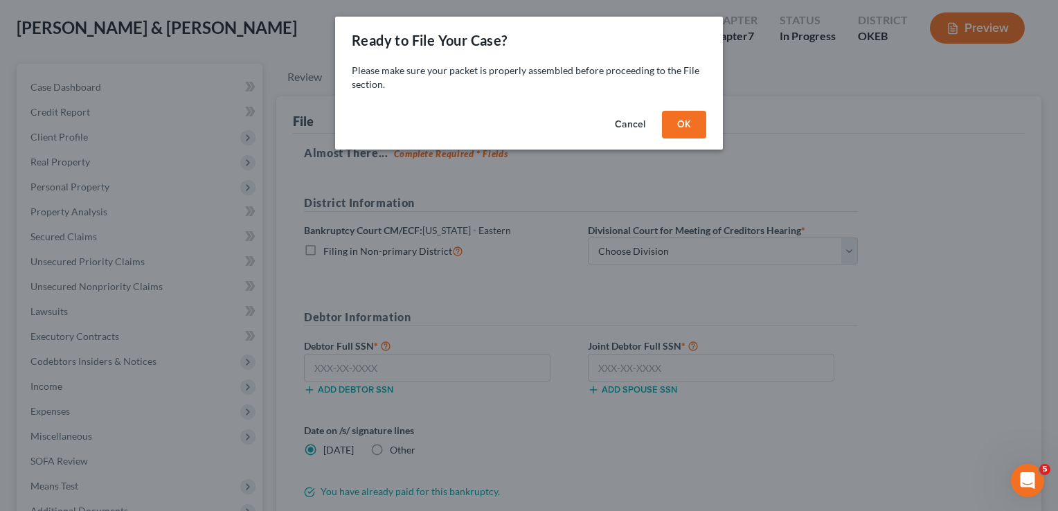
click at [681, 115] on button "OK" at bounding box center [684, 125] width 44 height 28
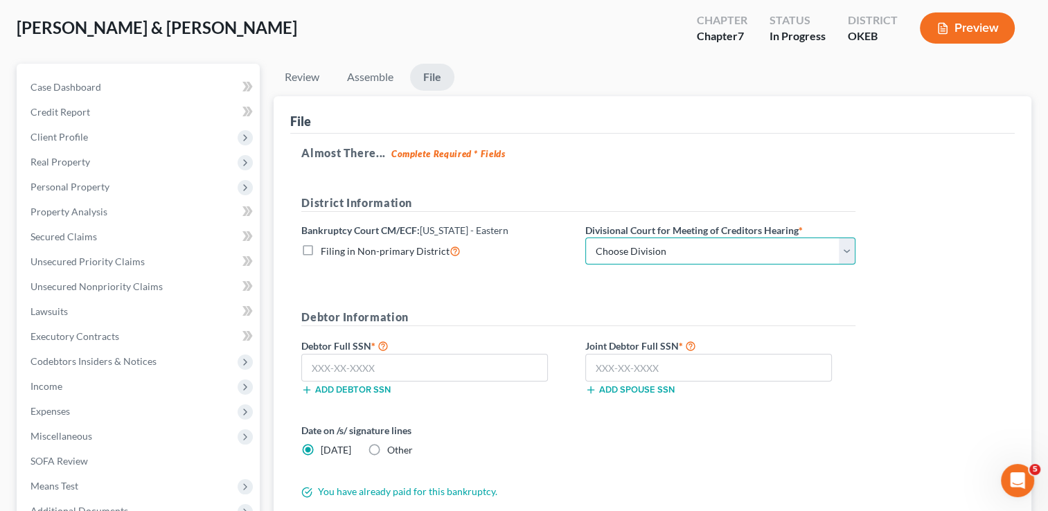
click at [846, 251] on select "Choose Division Okmulgee" at bounding box center [720, 252] width 270 height 28
select select "0"
click at [585, 238] on select "Choose Division Okmulgee" at bounding box center [720, 252] width 270 height 28
click at [410, 369] on input "text" at bounding box center [424, 368] width 247 height 28
drag, startPoint x: 407, startPoint y: 364, endPoint x: 422, endPoint y: 350, distance: 20.6
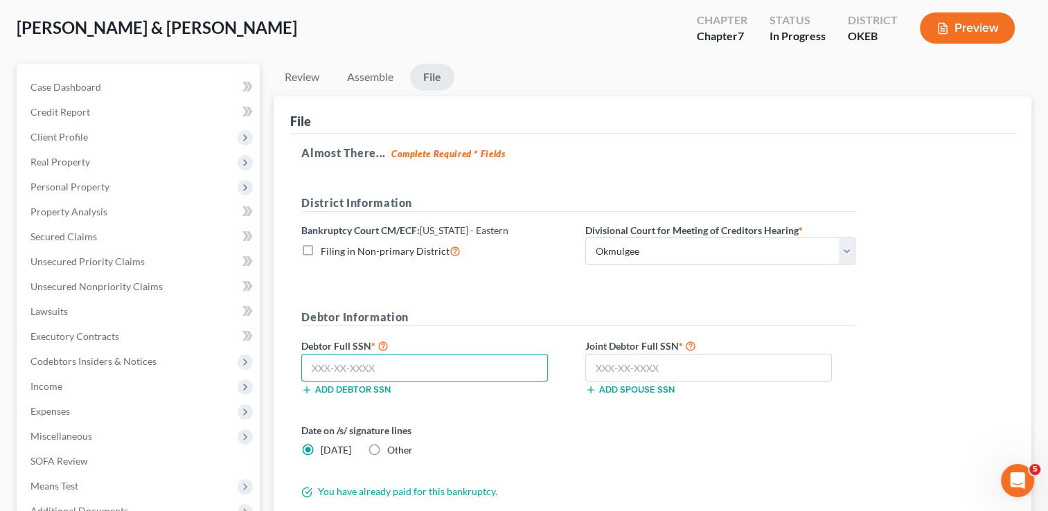
click at [407, 364] on input "text" at bounding box center [424, 368] width 247 height 28
type input "445-94-1661"
click at [617, 365] on input "text" at bounding box center [708, 368] width 247 height 28
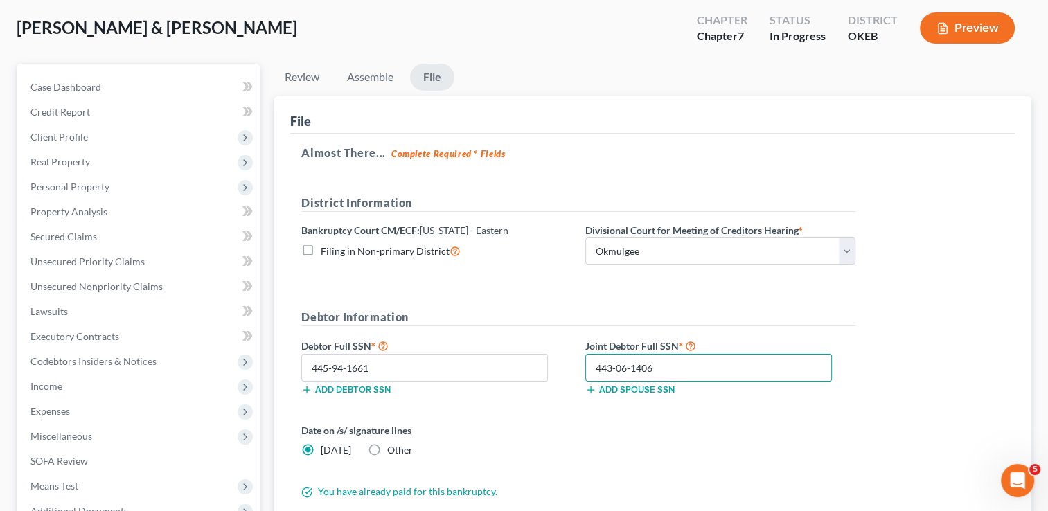
type input "443-06-1406"
click at [387, 450] on label "Other" at bounding box center [400, 450] width 26 height 14
click at [393, 450] on input "Other" at bounding box center [397, 447] width 9 height 9
radio input "true"
radio input "false"
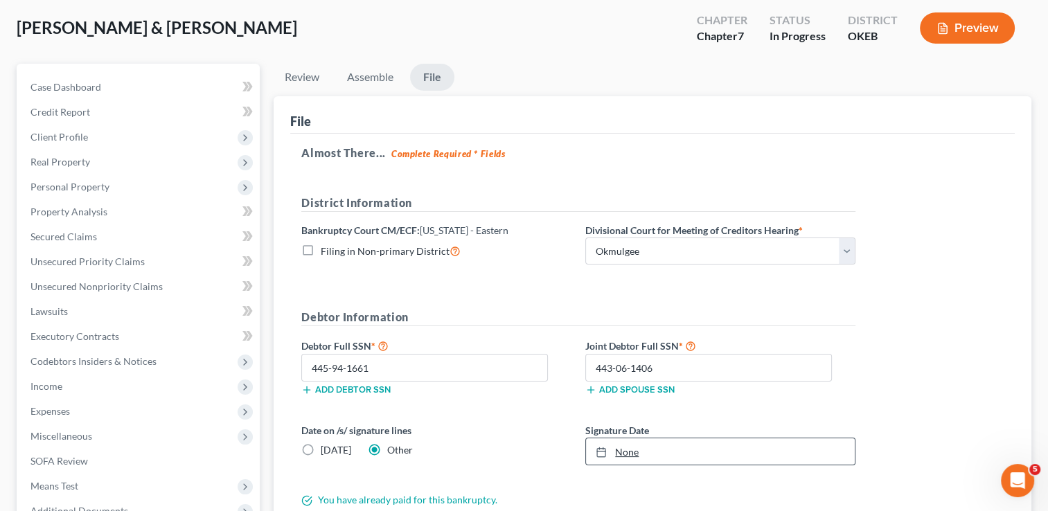
click at [643, 452] on link "None" at bounding box center [720, 451] width 269 height 26
type input "8/12/2025"
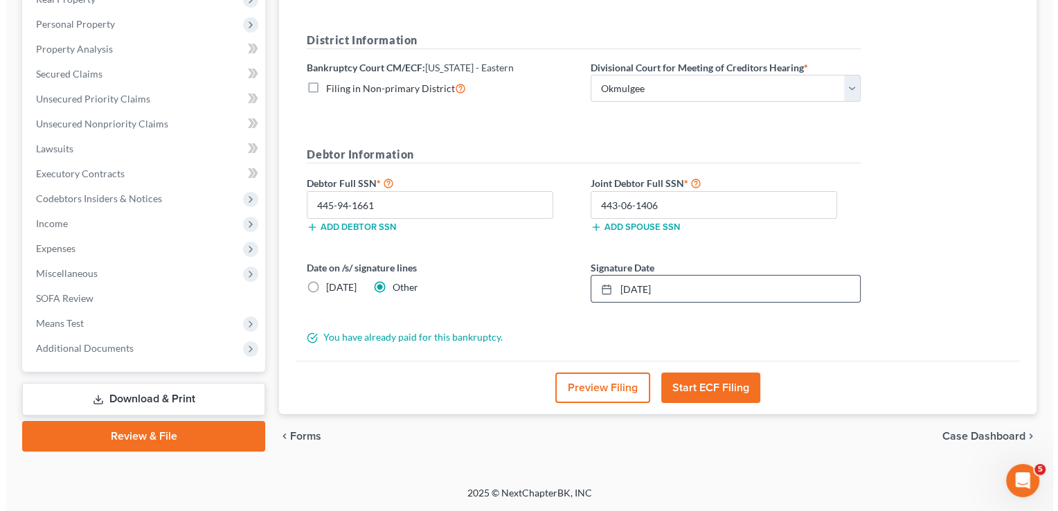
scroll to position [230, 0]
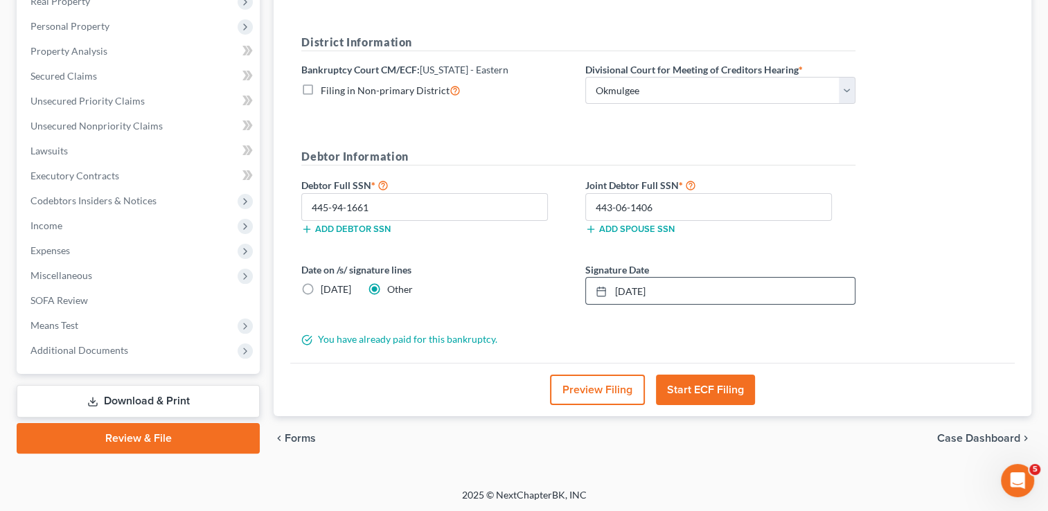
click at [714, 387] on button "Start ECF Filing" at bounding box center [705, 390] width 99 height 30
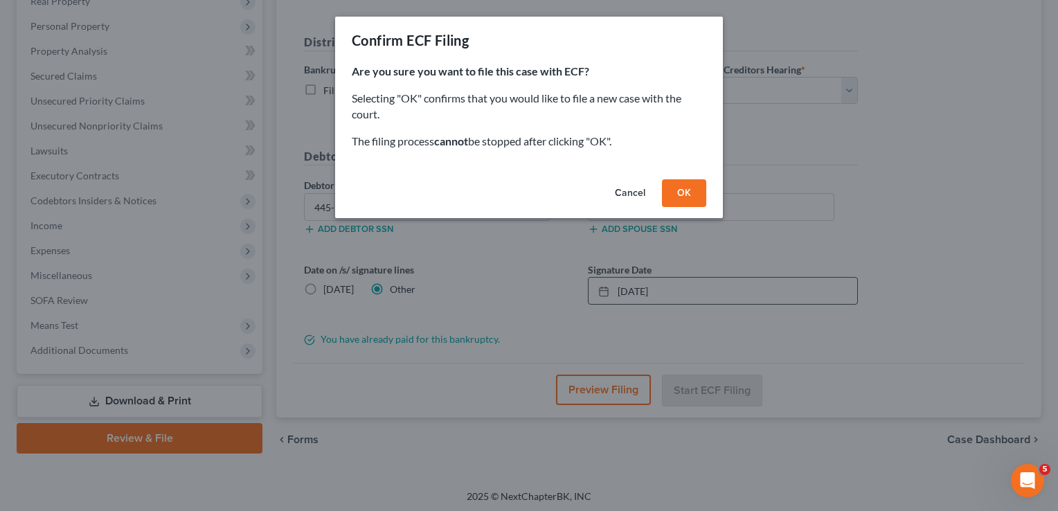
click at [691, 195] on button "OK" at bounding box center [684, 193] width 44 height 28
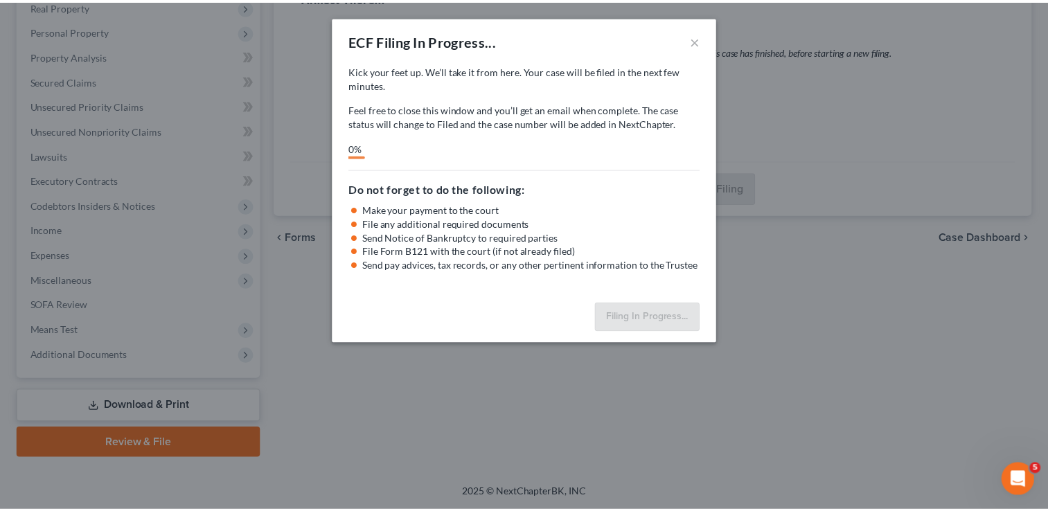
scroll to position [224, 0]
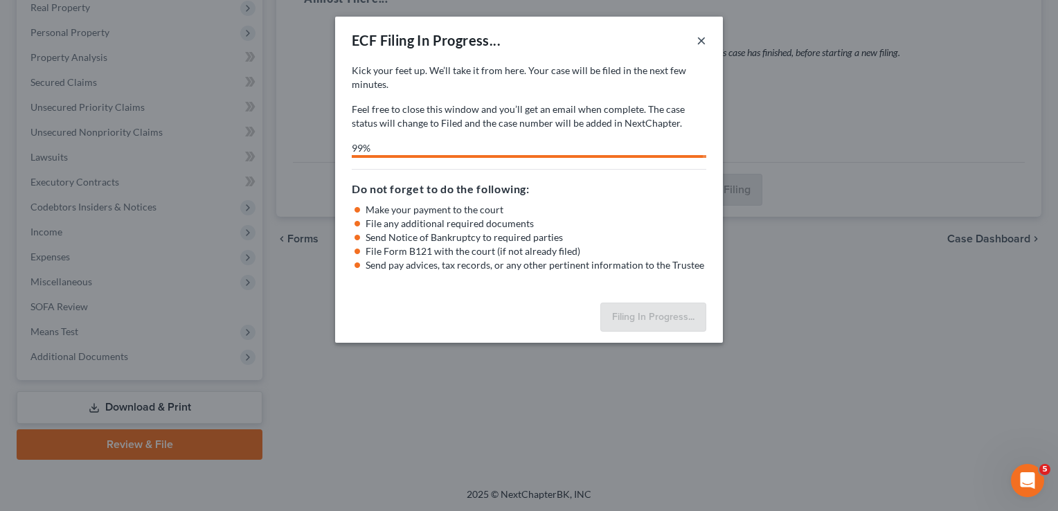
click at [706, 41] on button "×" at bounding box center [702, 40] width 10 height 17
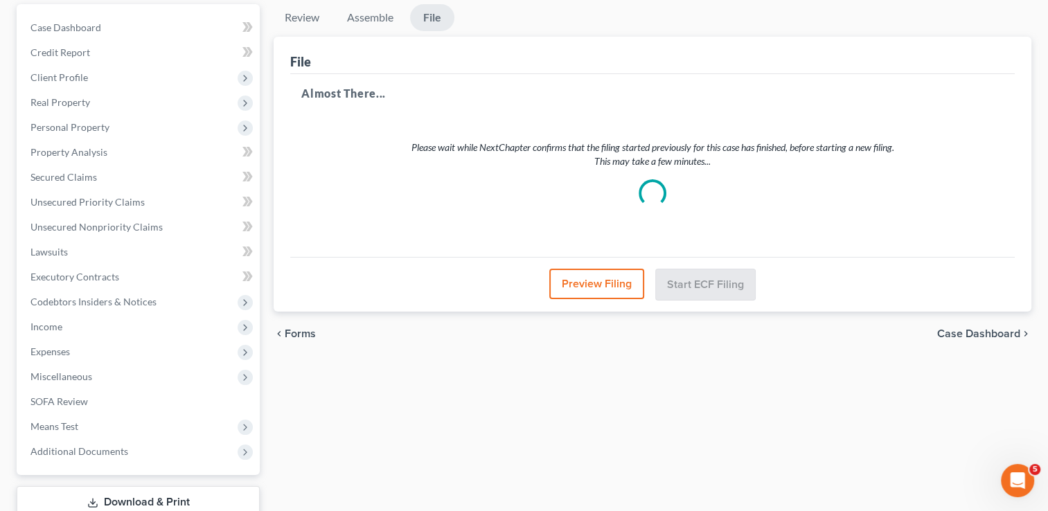
scroll to position [0, 0]
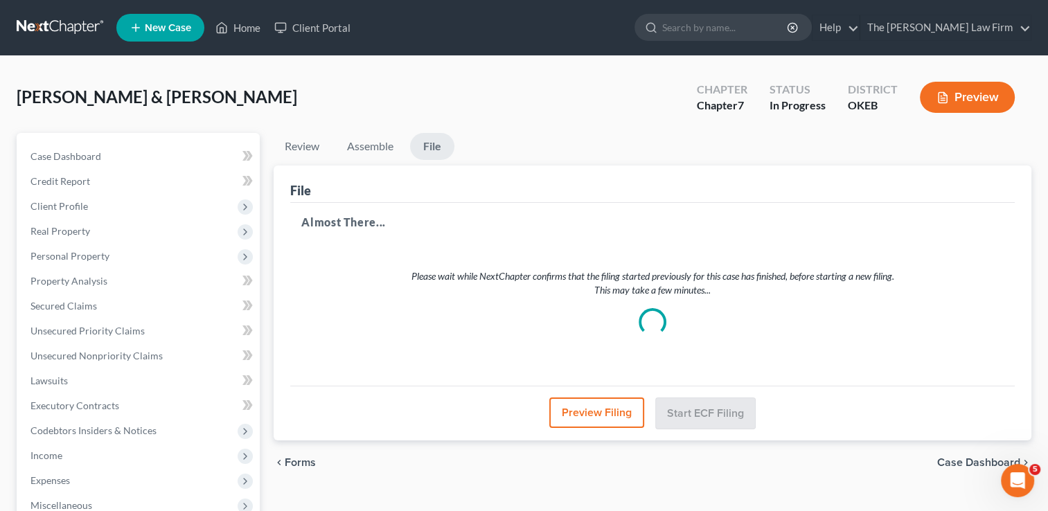
click at [53, 26] on link at bounding box center [61, 27] width 89 height 25
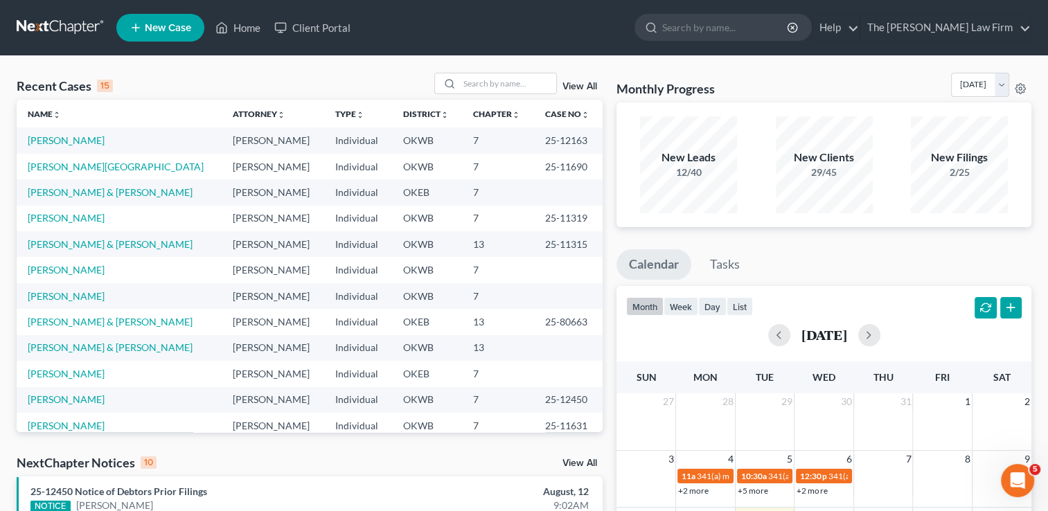
click at [46, 25] on link at bounding box center [61, 27] width 89 height 25
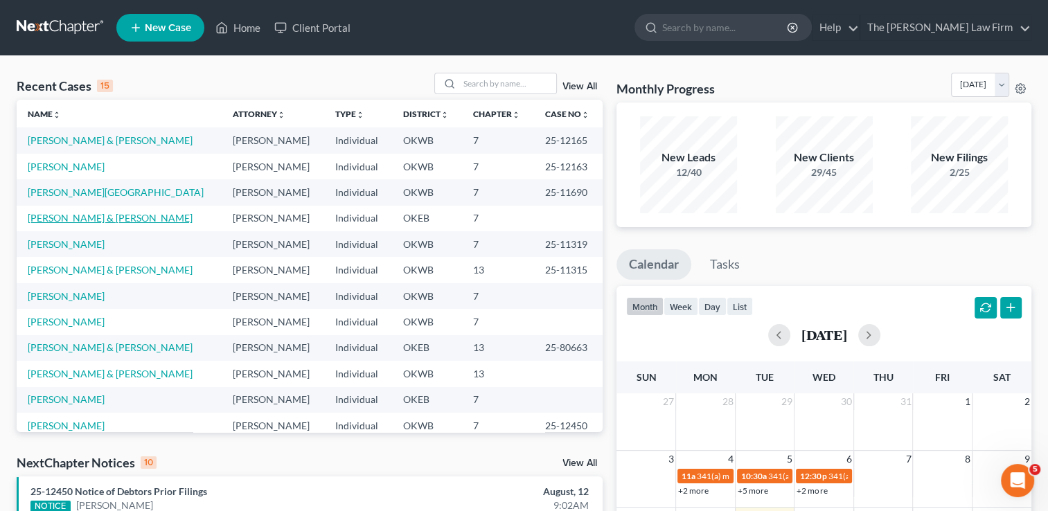
click at [64, 219] on link "[PERSON_NAME] & [PERSON_NAME]" at bounding box center [110, 218] width 165 height 12
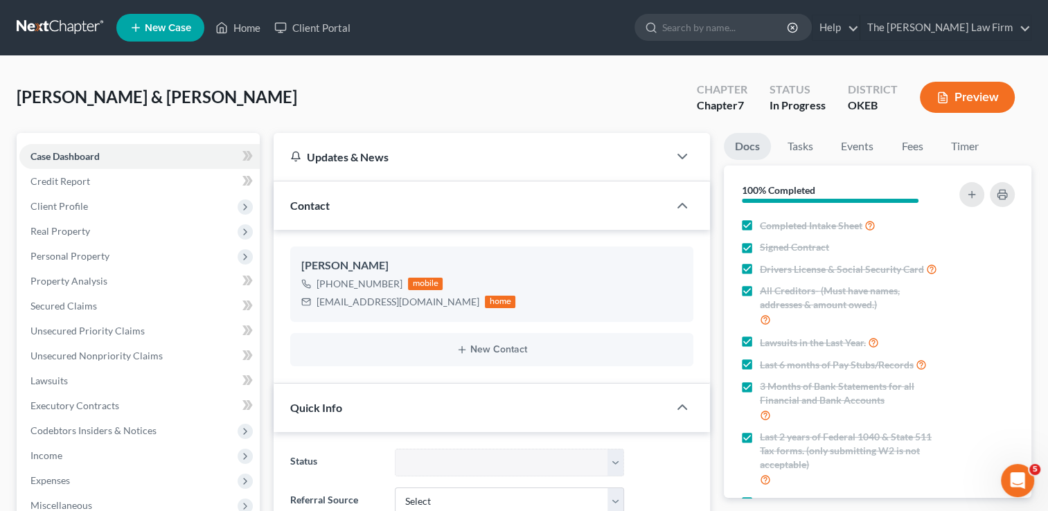
scroll to position [684, 0]
click at [34, 26] on link at bounding box center [61, 27] width 89 height 25
